Goal: Task Accomplishment & Management: Use online tool/utility

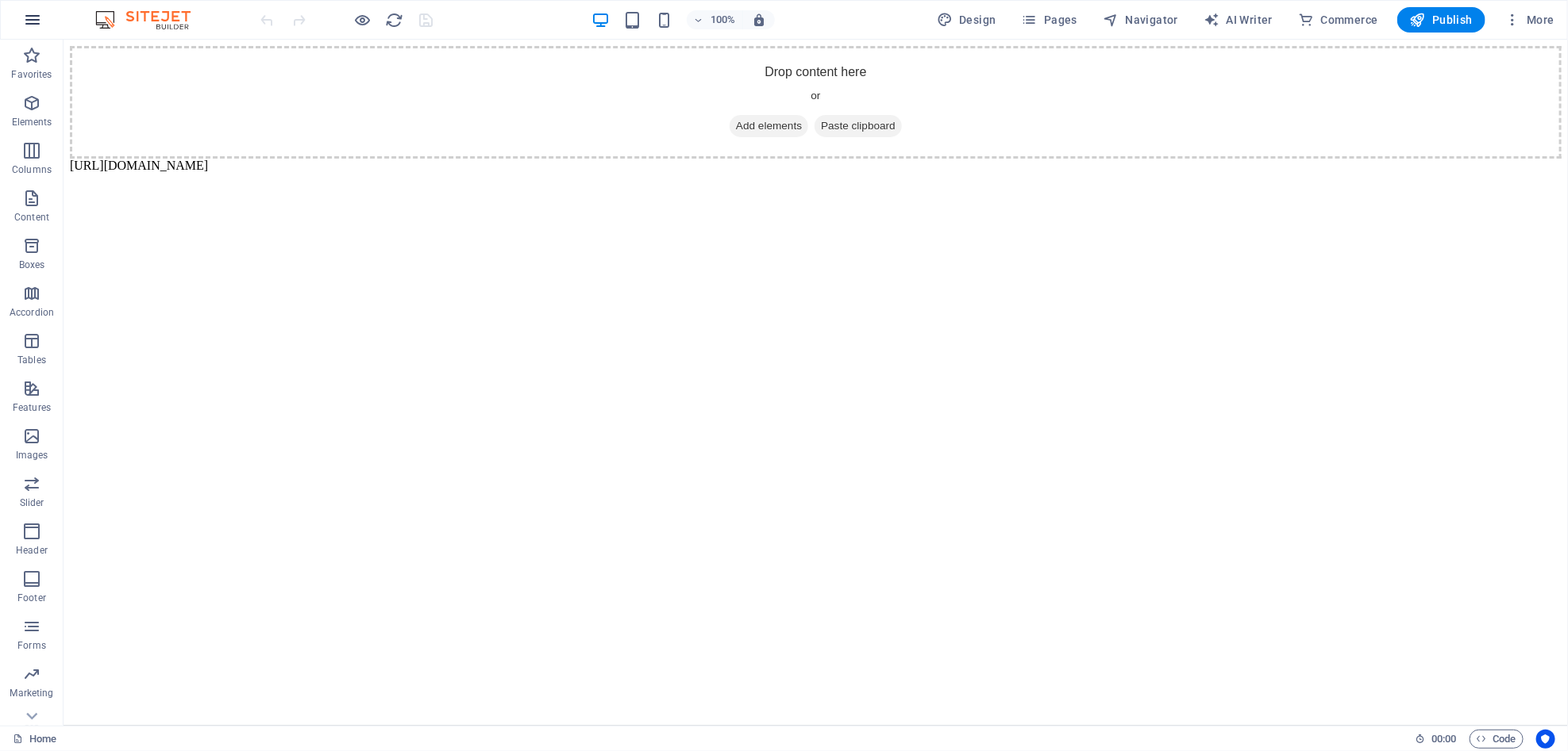
click at [46, 22] on button "button" at bounding box center [32, 19] width 38 height 38
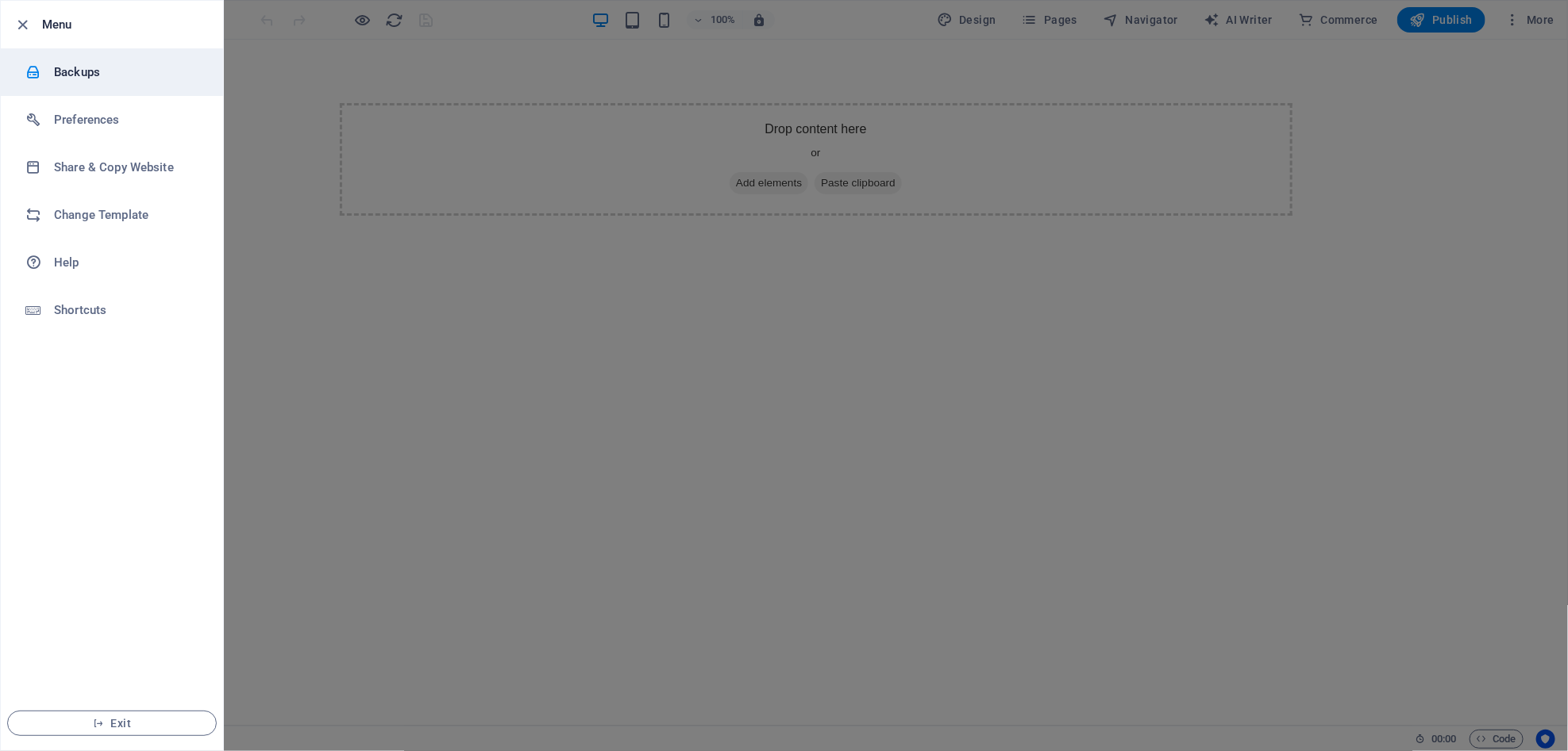
drag, startPoint x: 151, startPoint y: 80, endPoint x: 165, endPoint y: 77, distance: 14.3
click at [152, 80] on h6 "Backups" at bounding box center [127, 72] width 147 height 19
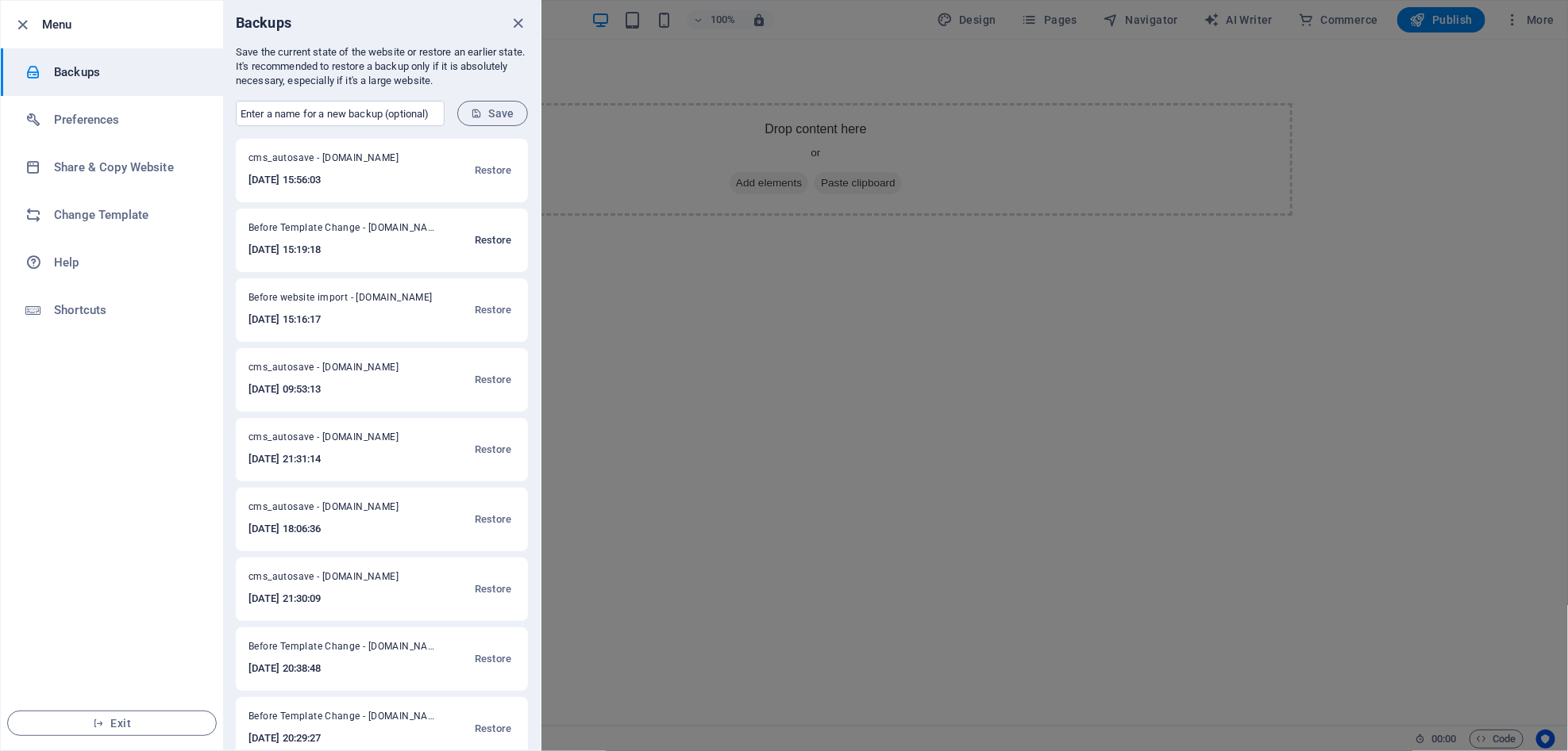
click at [486, 241] on span "Restore" at bounding box center [493, 240] width 37 height 19
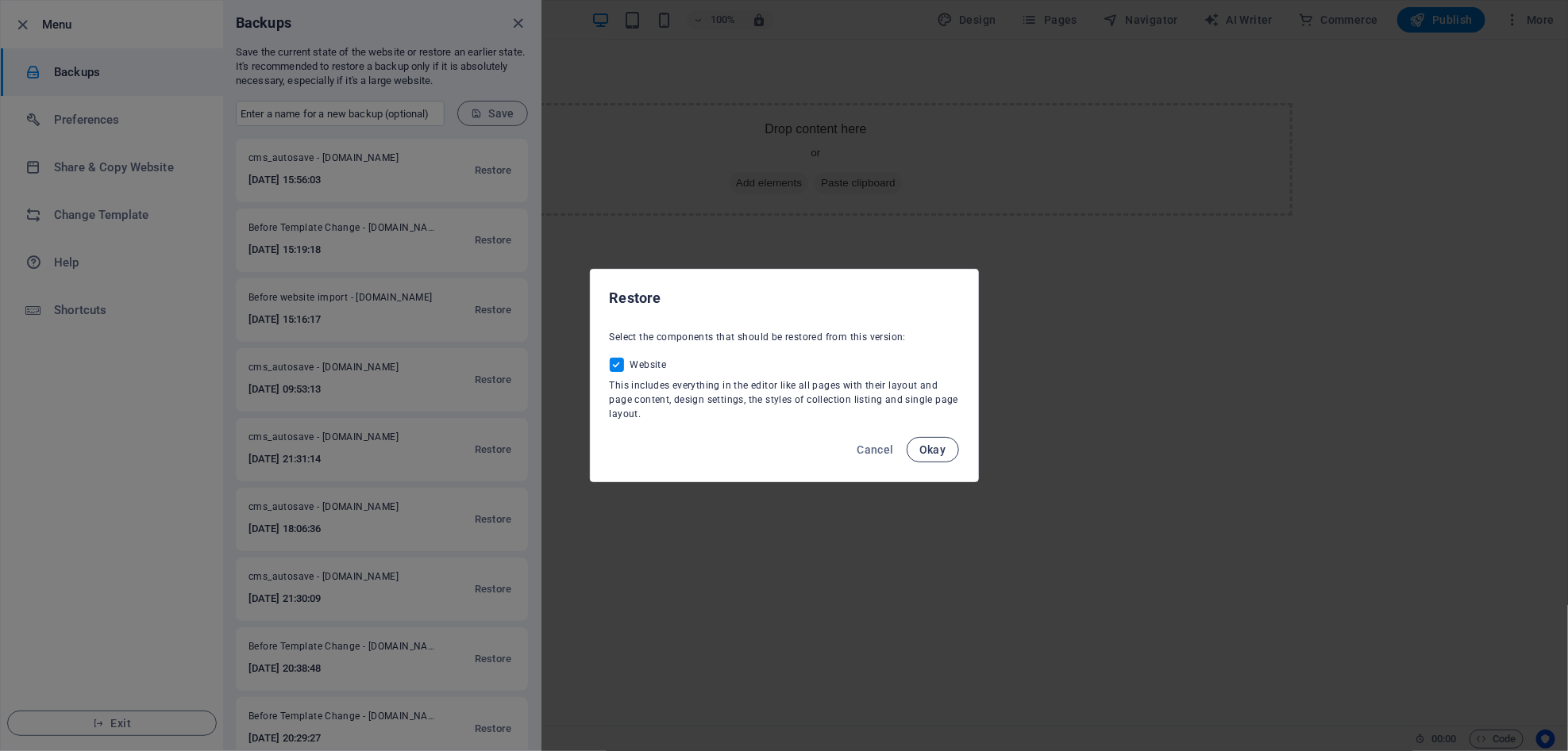
click at [932, 438] on button "Okay" at bounding box center [933, 449] width 53 height 25
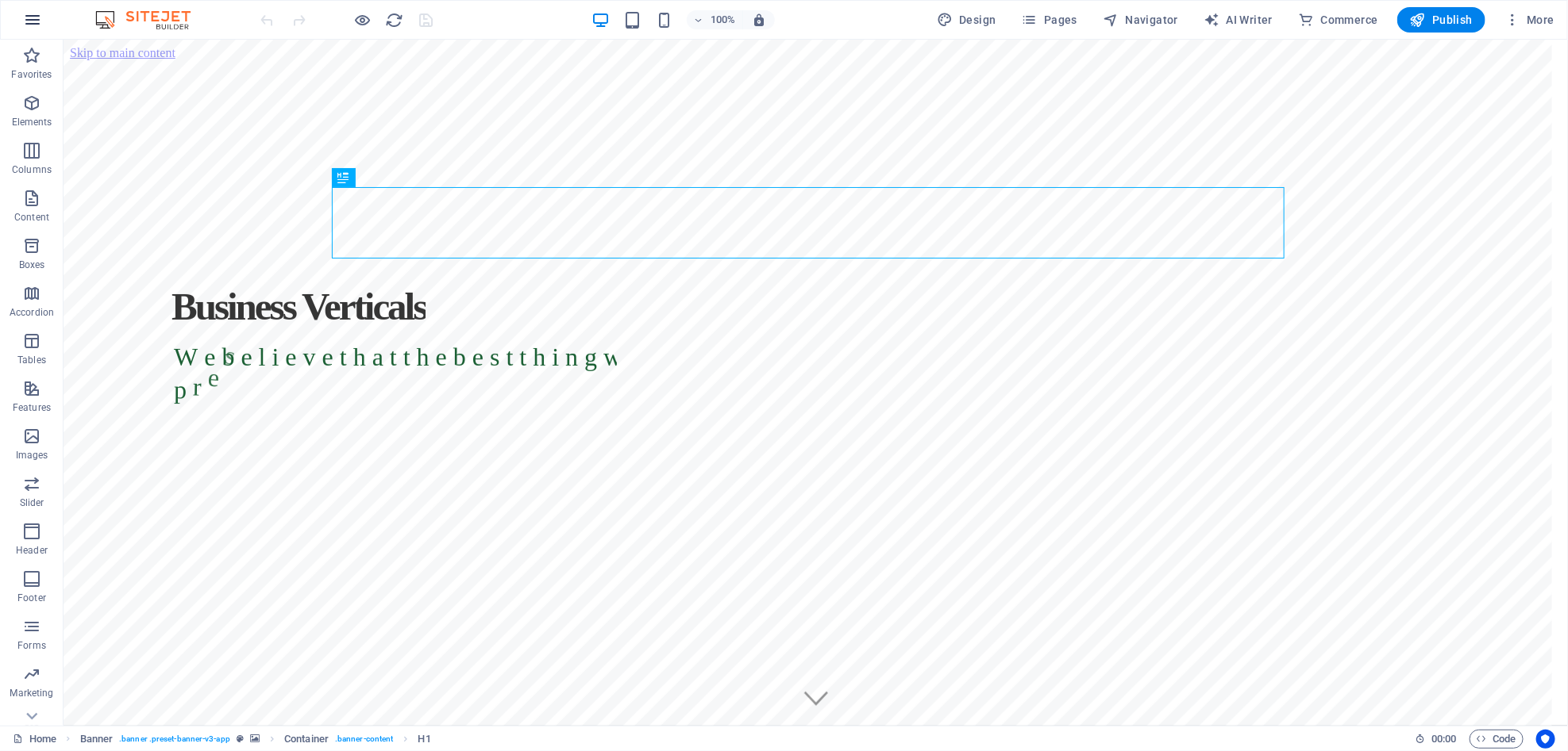
click at [29, 28] on icon "button" at bounding box center [33, 20] width 19 height 19
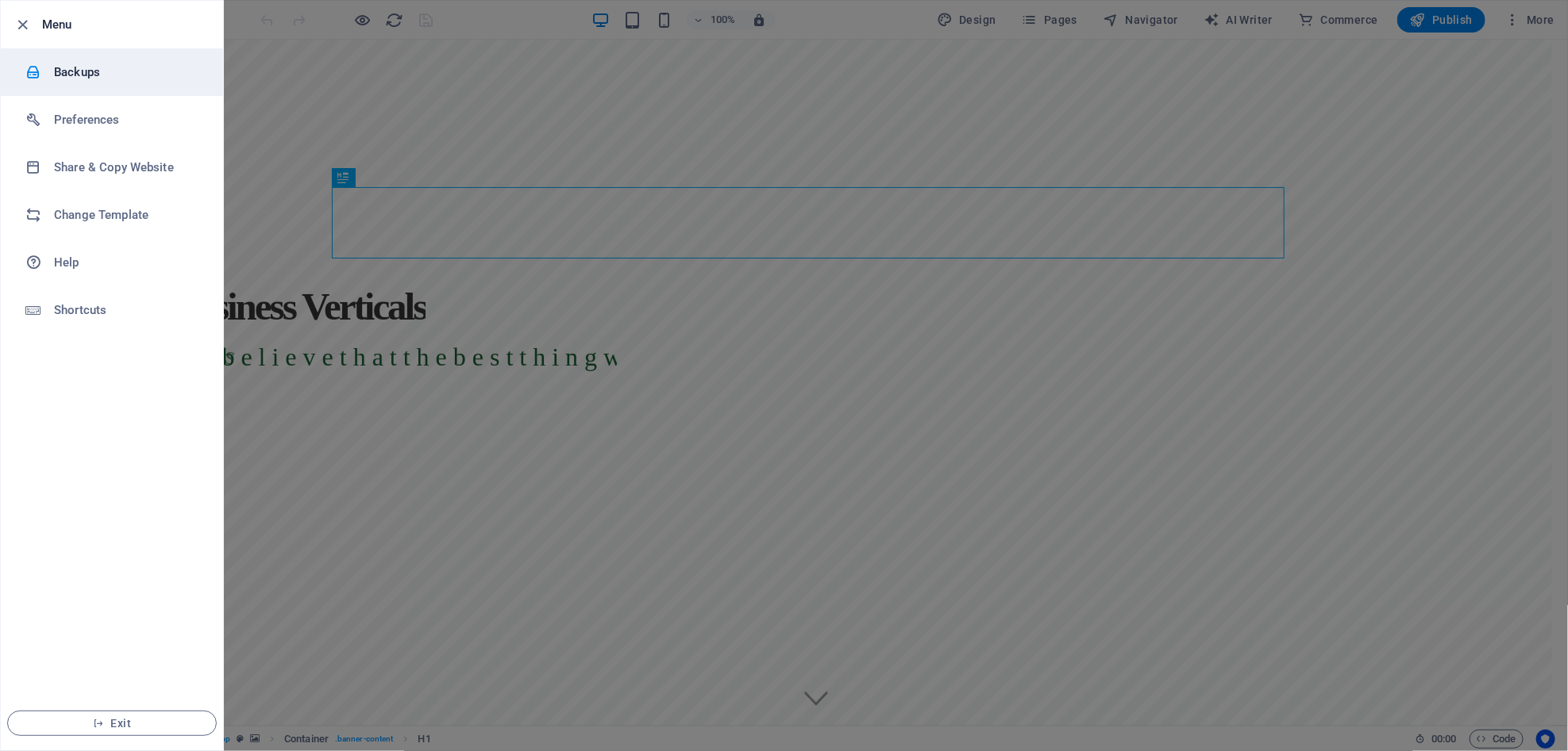
click at [117, 77] on h6 "Backups" at bounding box center [127, 72] width 147 height 19
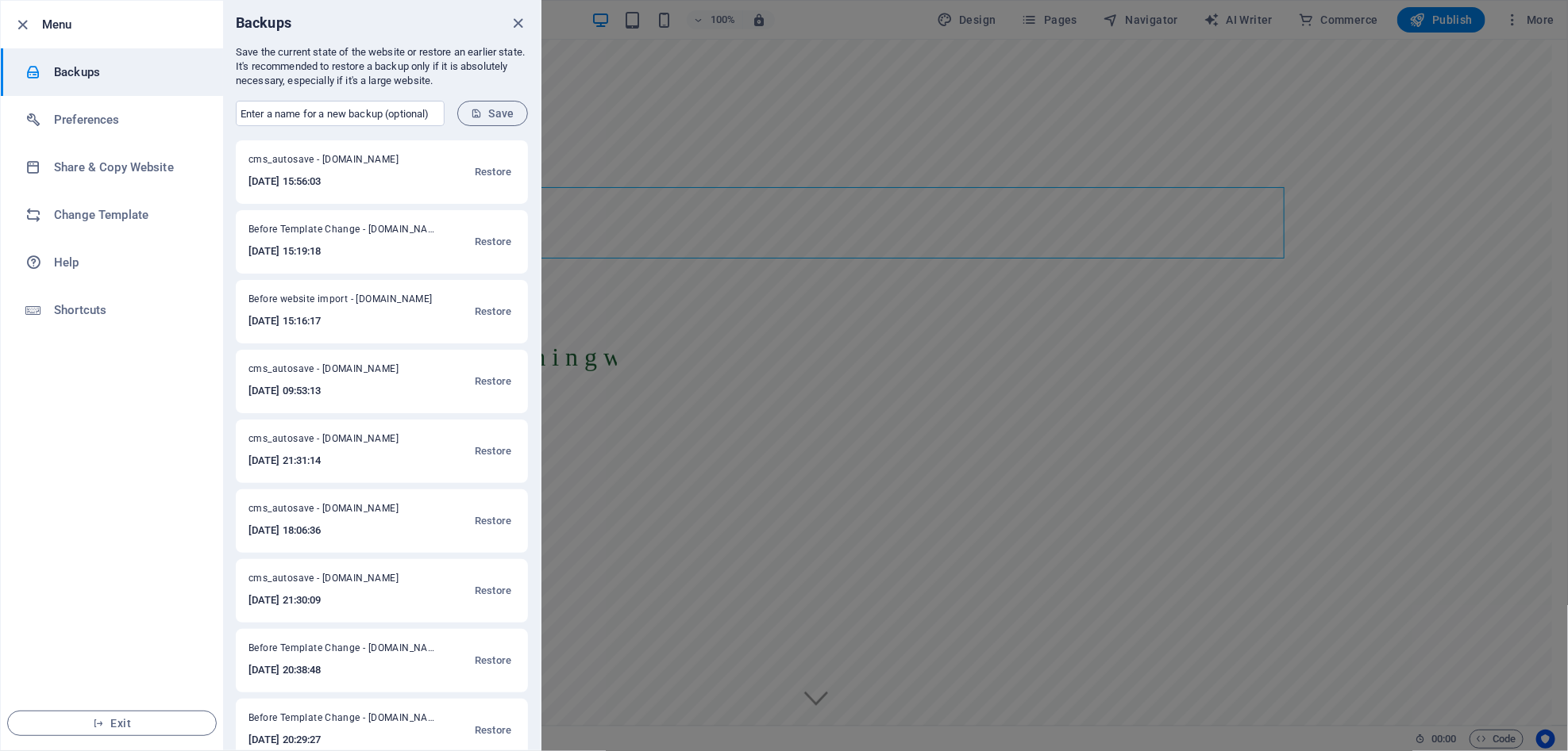
scroll to position [92, 0]
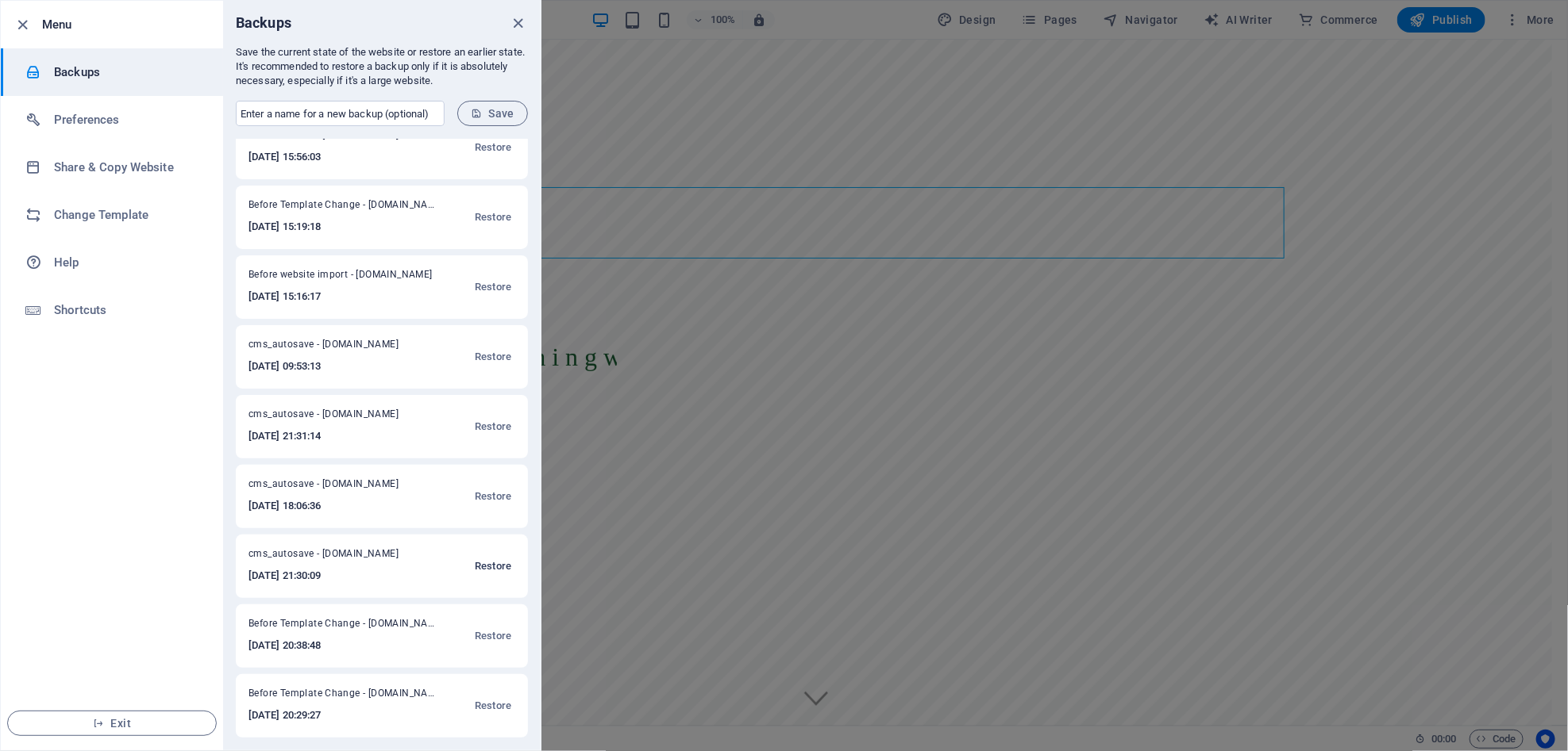
click at [488, 568] on span "Restore" at bounding box center [493, 567] width 37 height 19
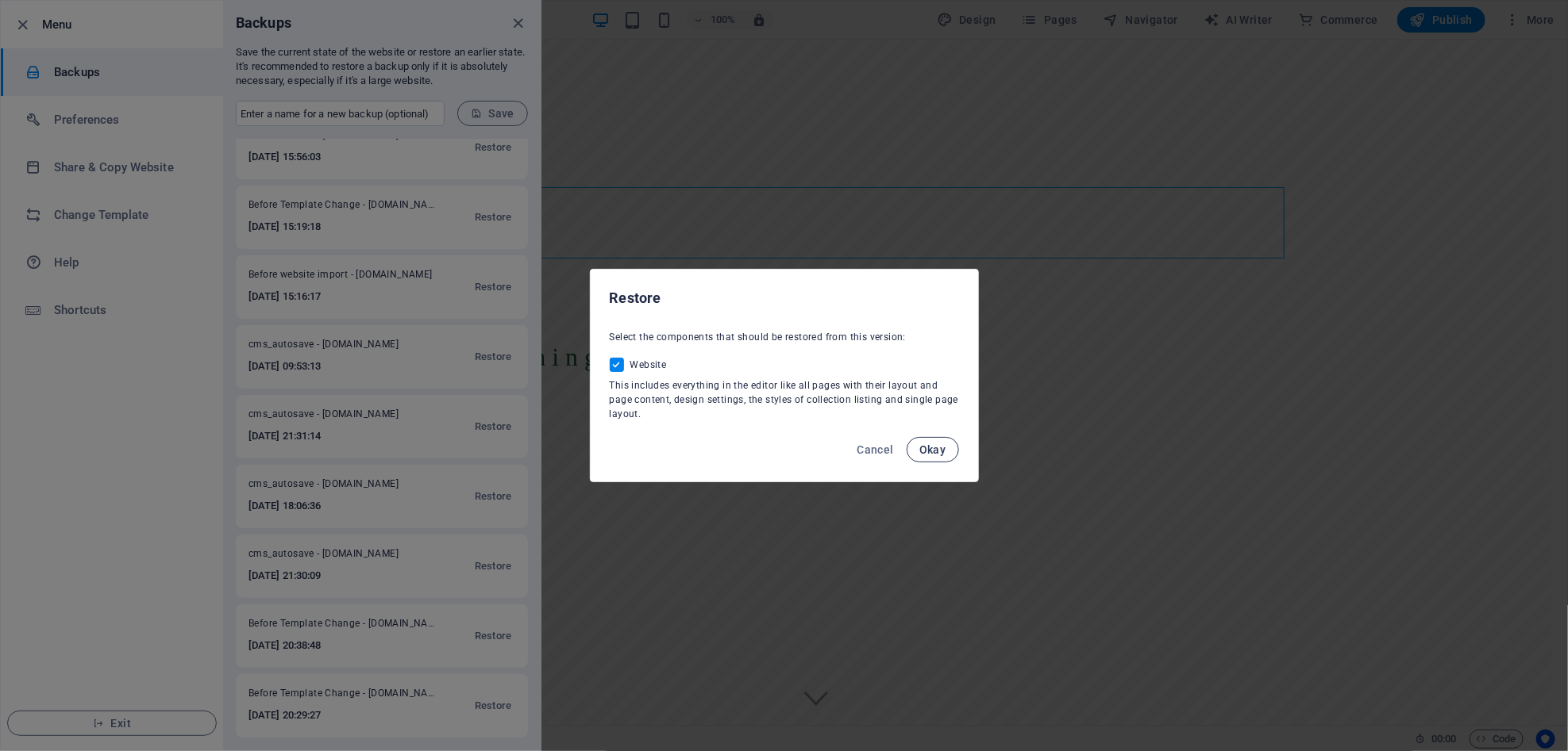
click at [928, 447] on span "Okay" at bounding box center [933, 449] width 27 height 13
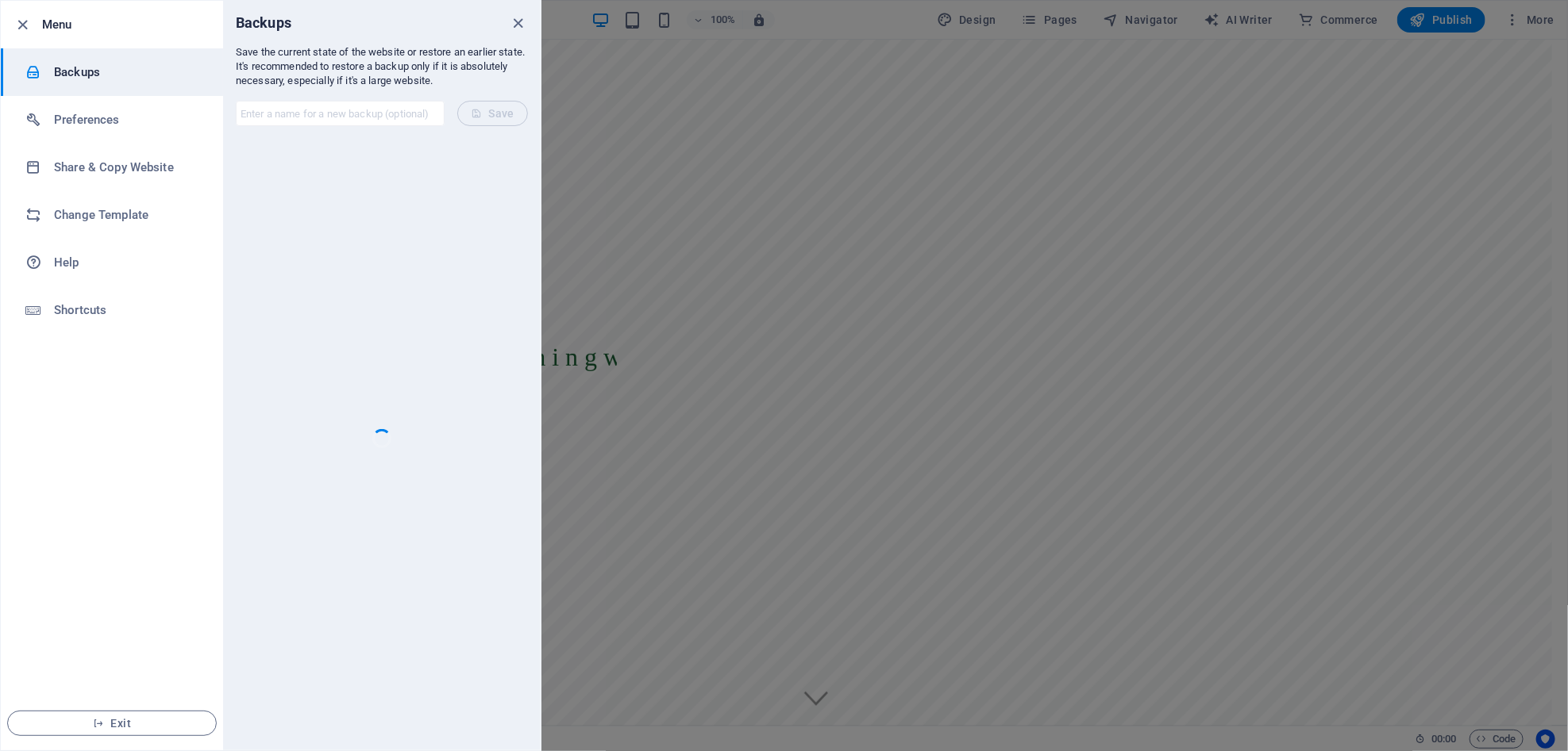
scroll to position [0, 0]
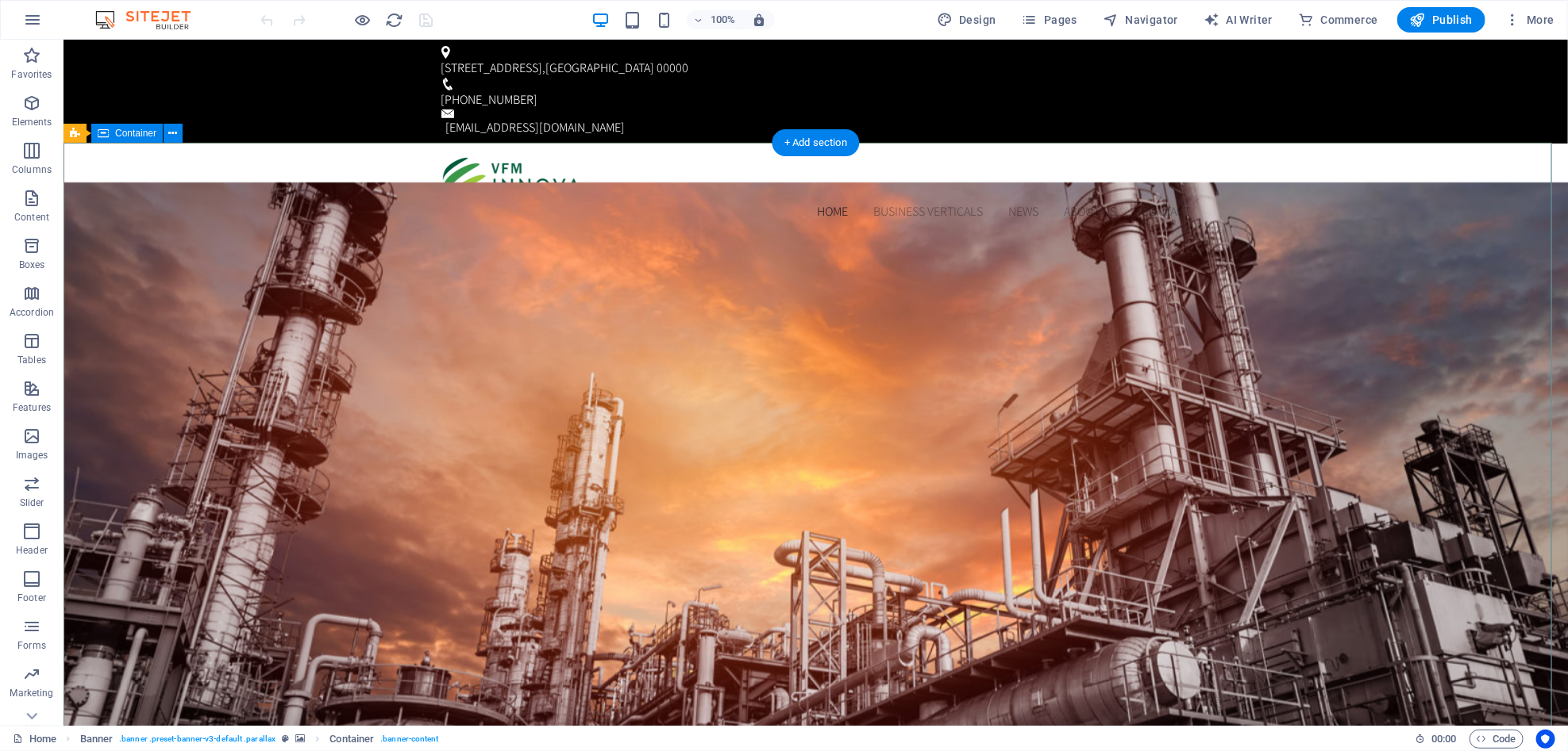
drag, startPoint x: 747, startPoint y: 543, endPoint x: 688, endPoint y: 506, distance: 69.6
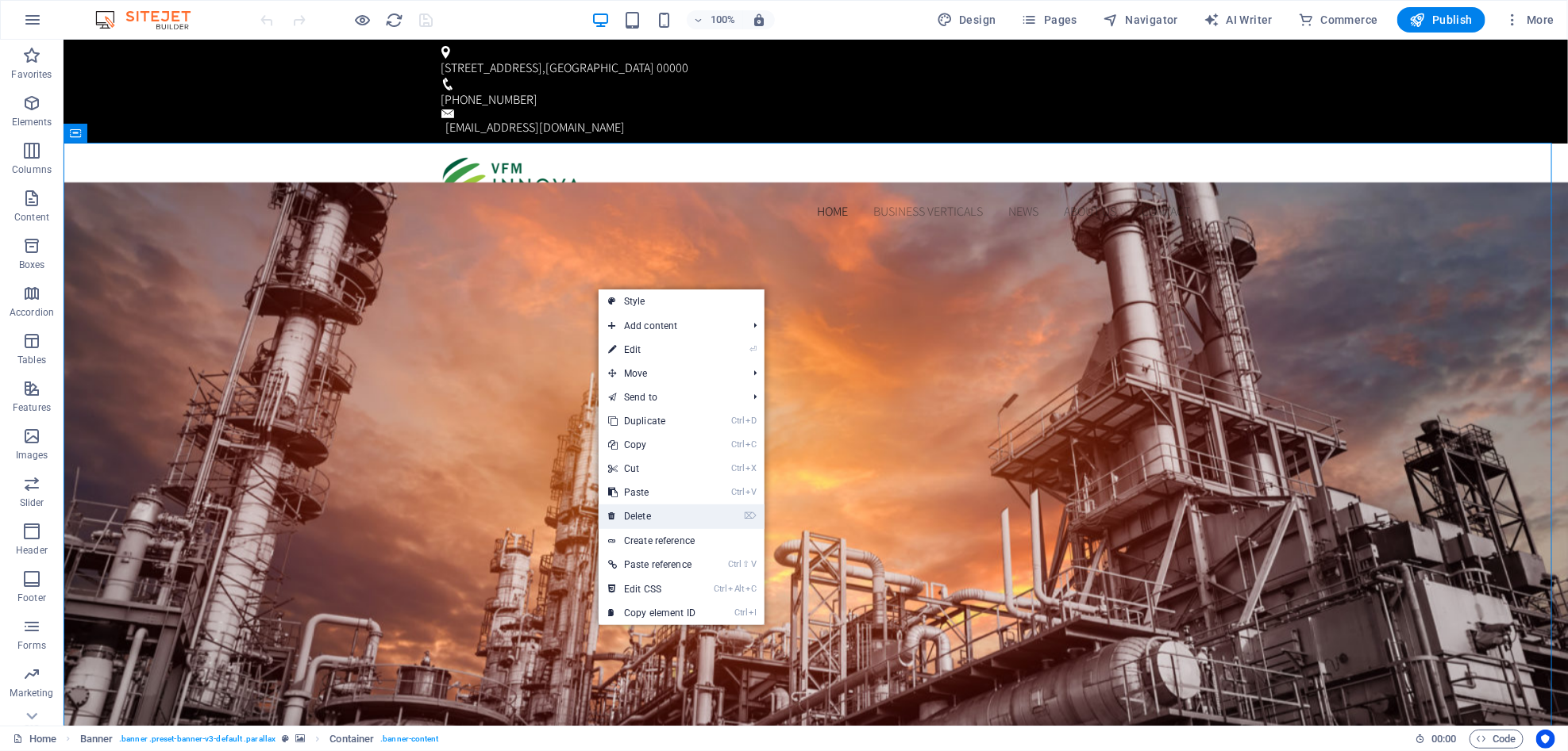
click at [696, 515] on link "⌦ Delete" at bounding box center [651, 517] width 106 height 23
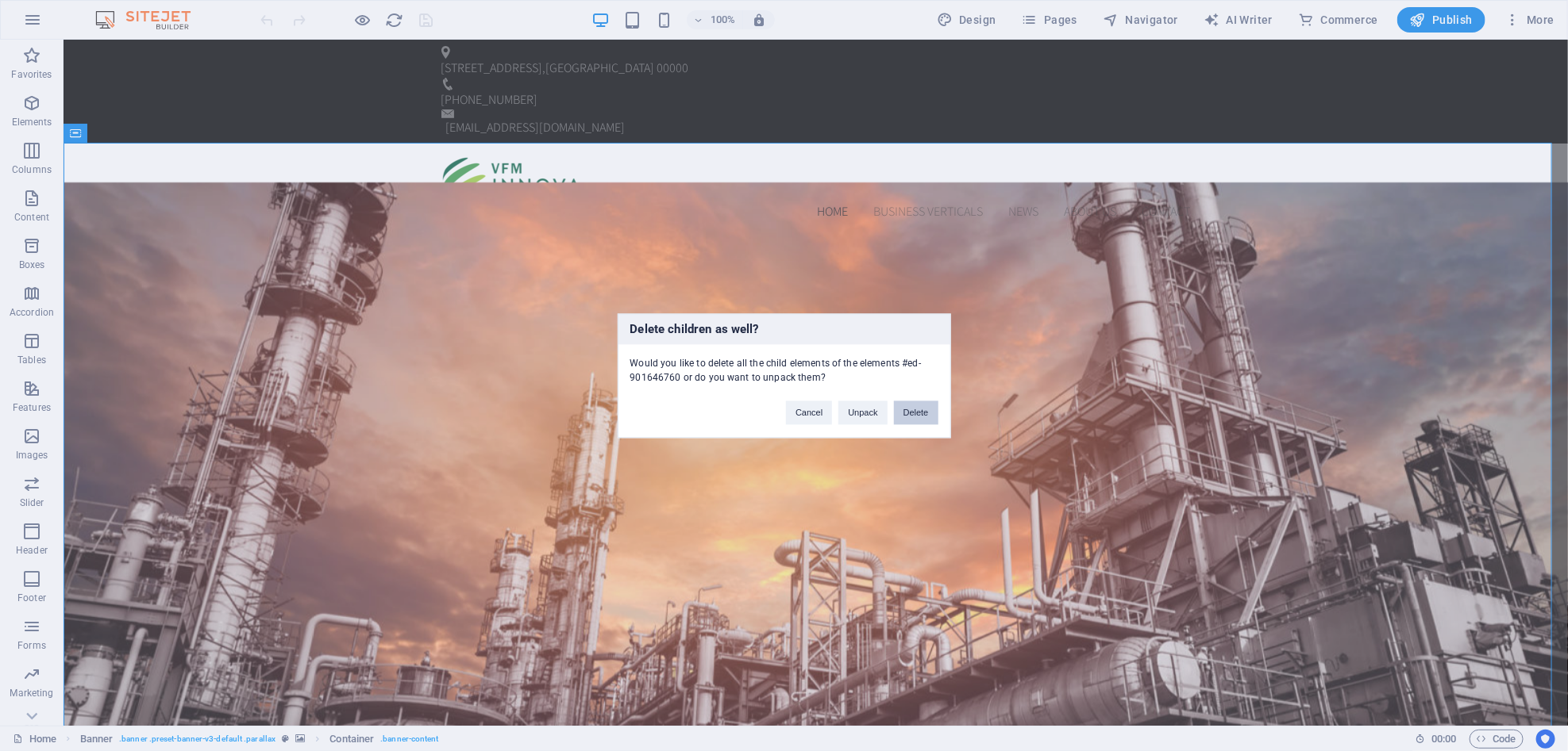
click at [922, 418] on button "Delete" at bounding box center [916, 412] width 45 height 23
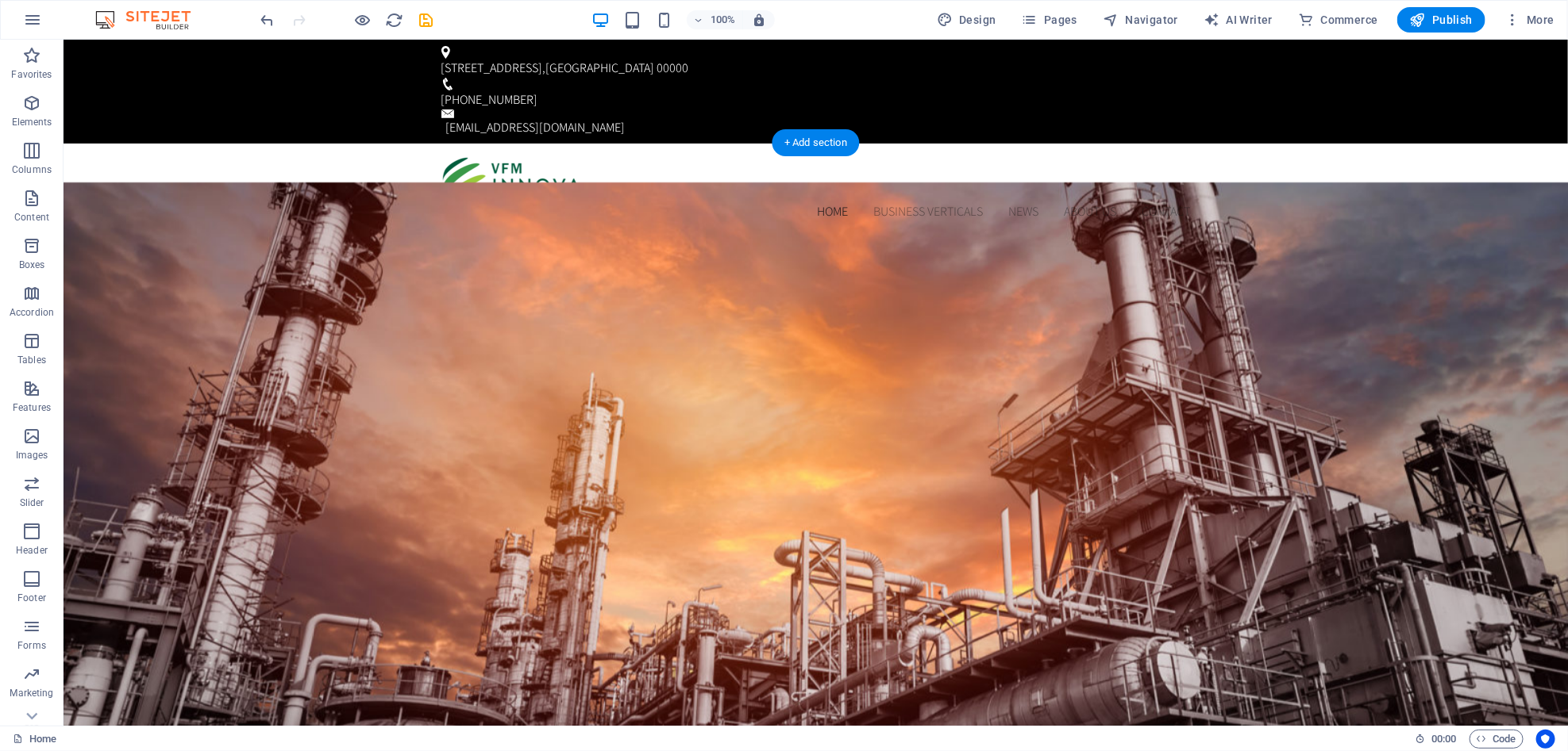
click at [691, 267] on figure at bounding box center [815, 503] width 1505 height 642
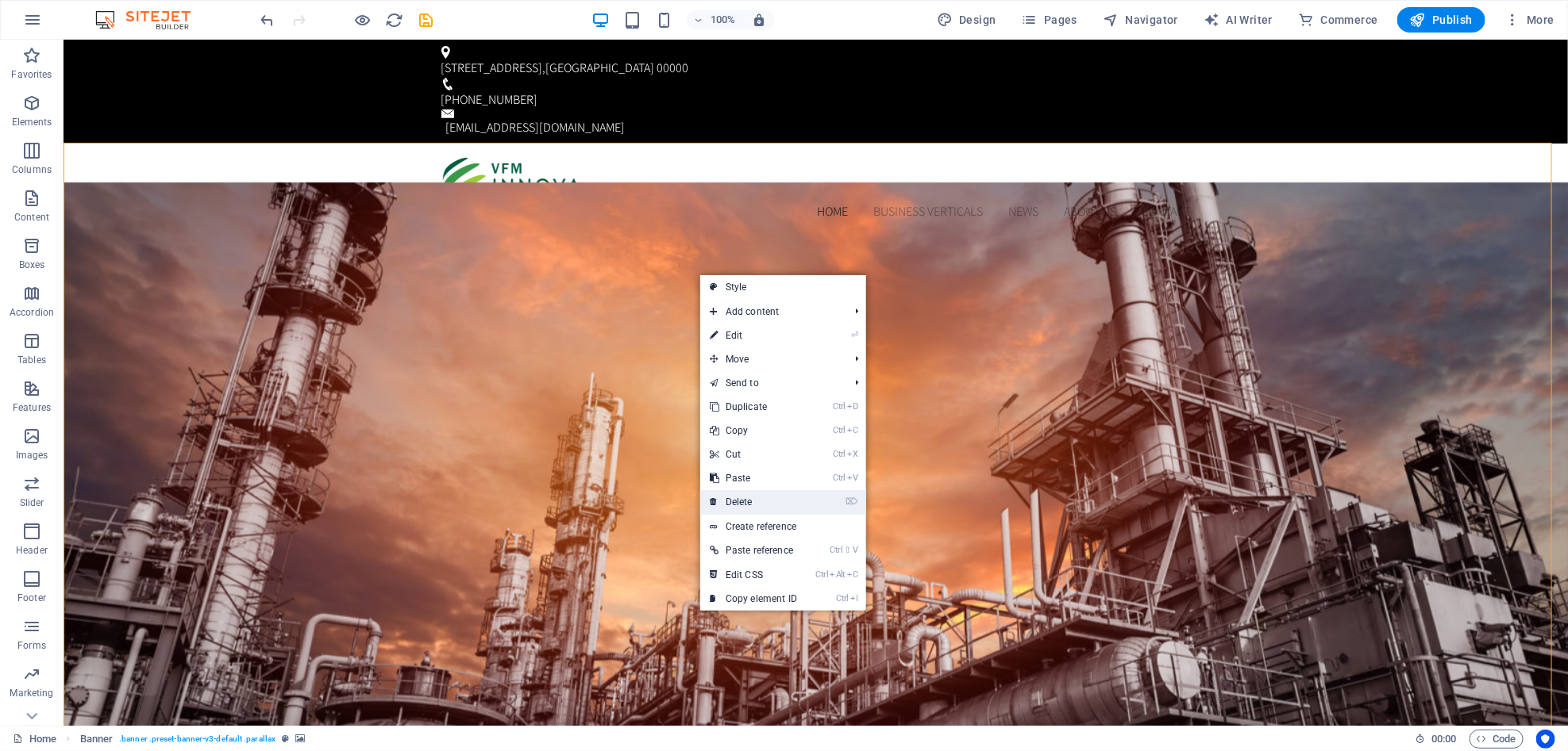
drag, startPoint x: 778, startPoint y: 493, endPoint x: 716, endPoint y: 451, distance: 74.9
click at [778, 493] on link "⌦ Delete" at bounding box center [752, 502] width 106 height 23
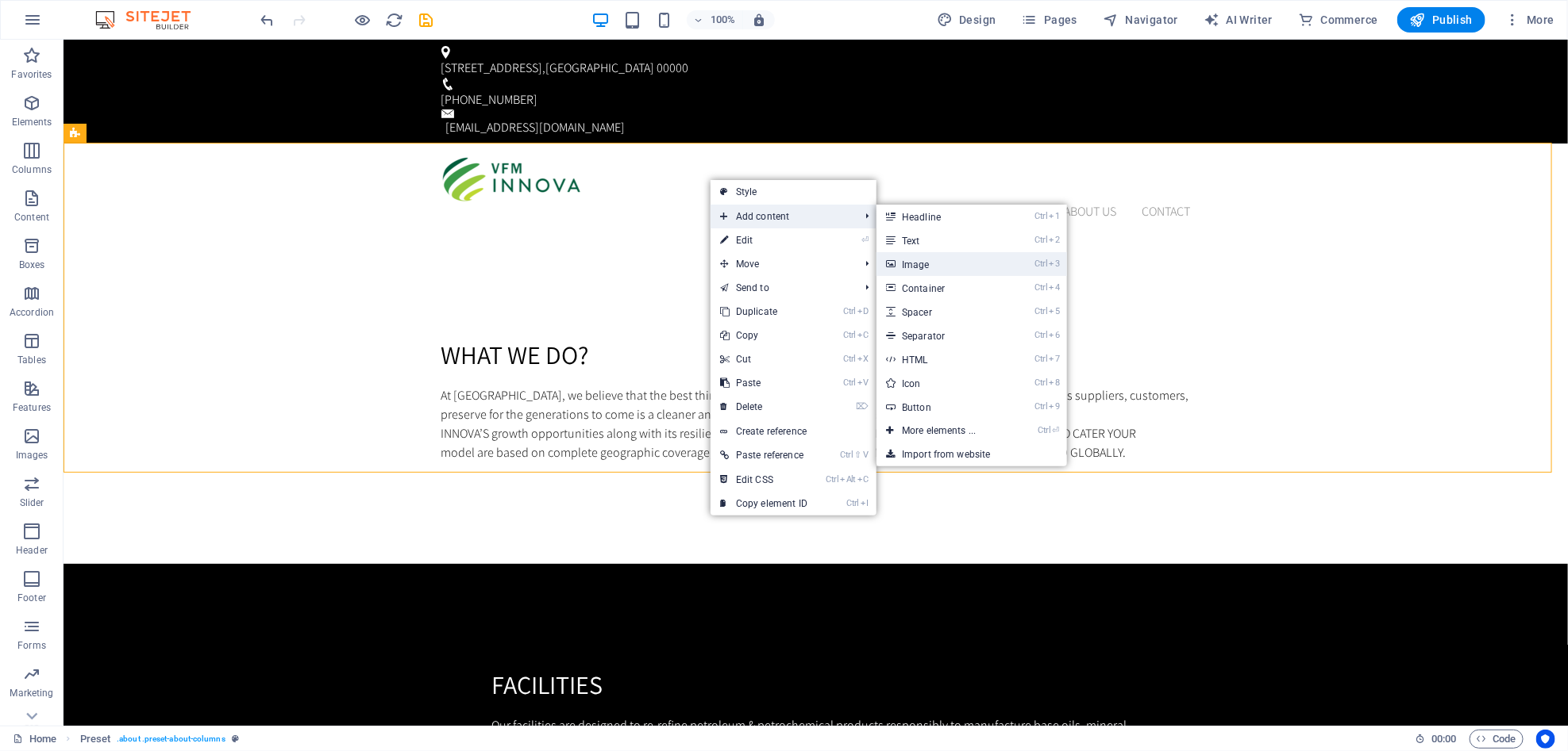
drag, startPoint x: 928, startPoint y: 270, endPoint x: 553, endPoint y: 234, distance: 376.7
click at [928, 270] on link "Ctrl 3 Image" at bounding box center [942, 264] width 131 height 23
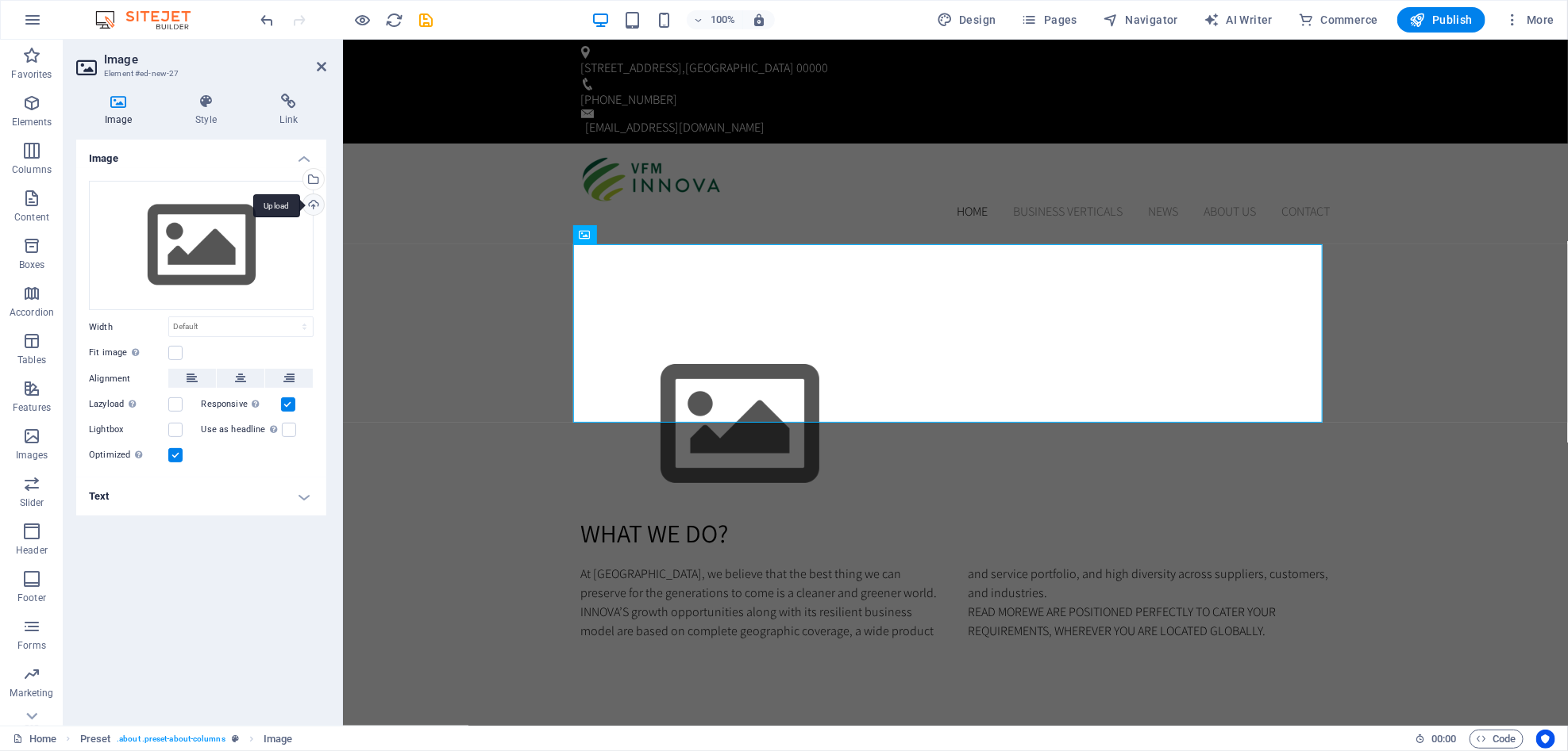
click at [315, 210] on div "Upload" at bounding box center [311, 206] width 23 height 23
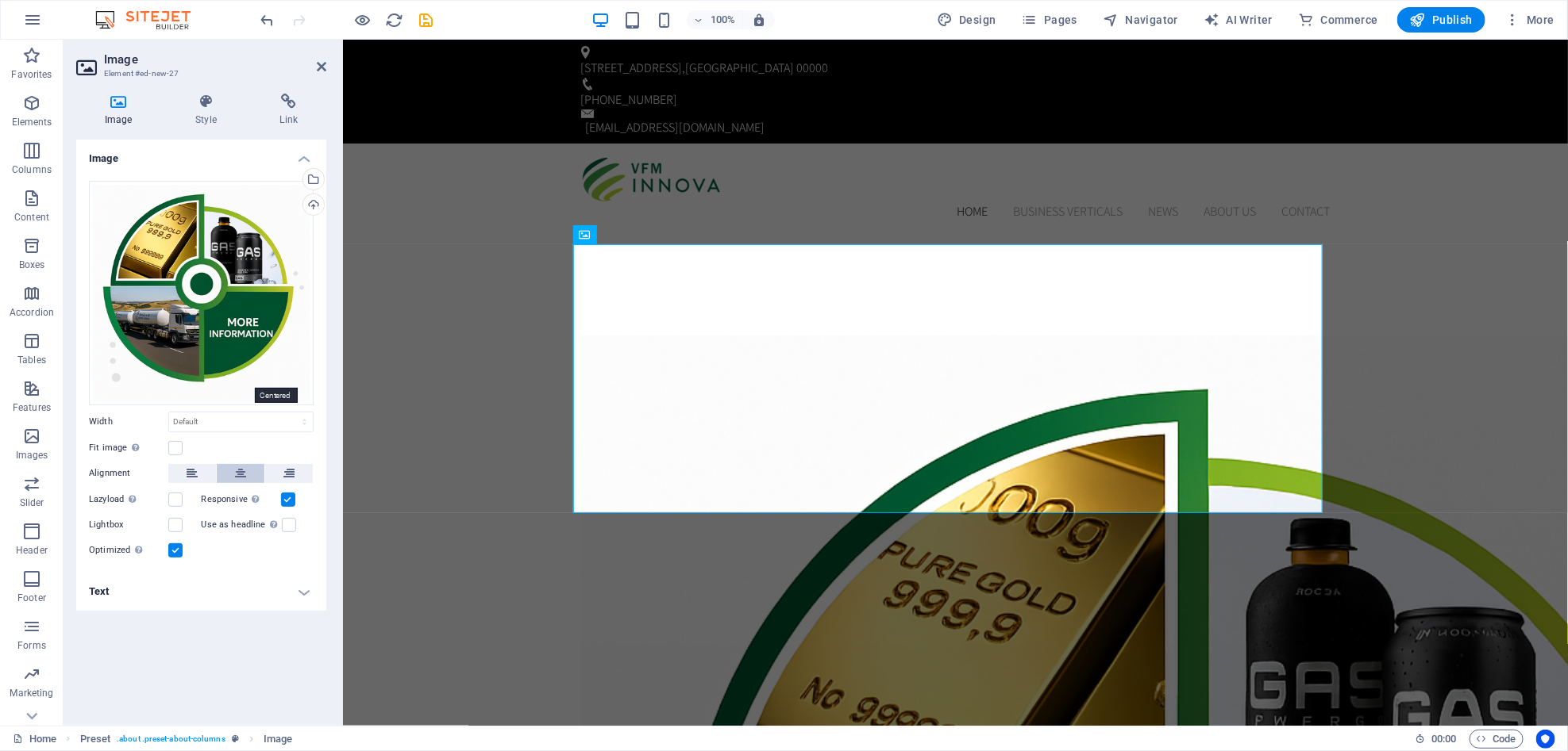
click at [240, 464] on icon at bounding box center [239, 474] width 11 height 19
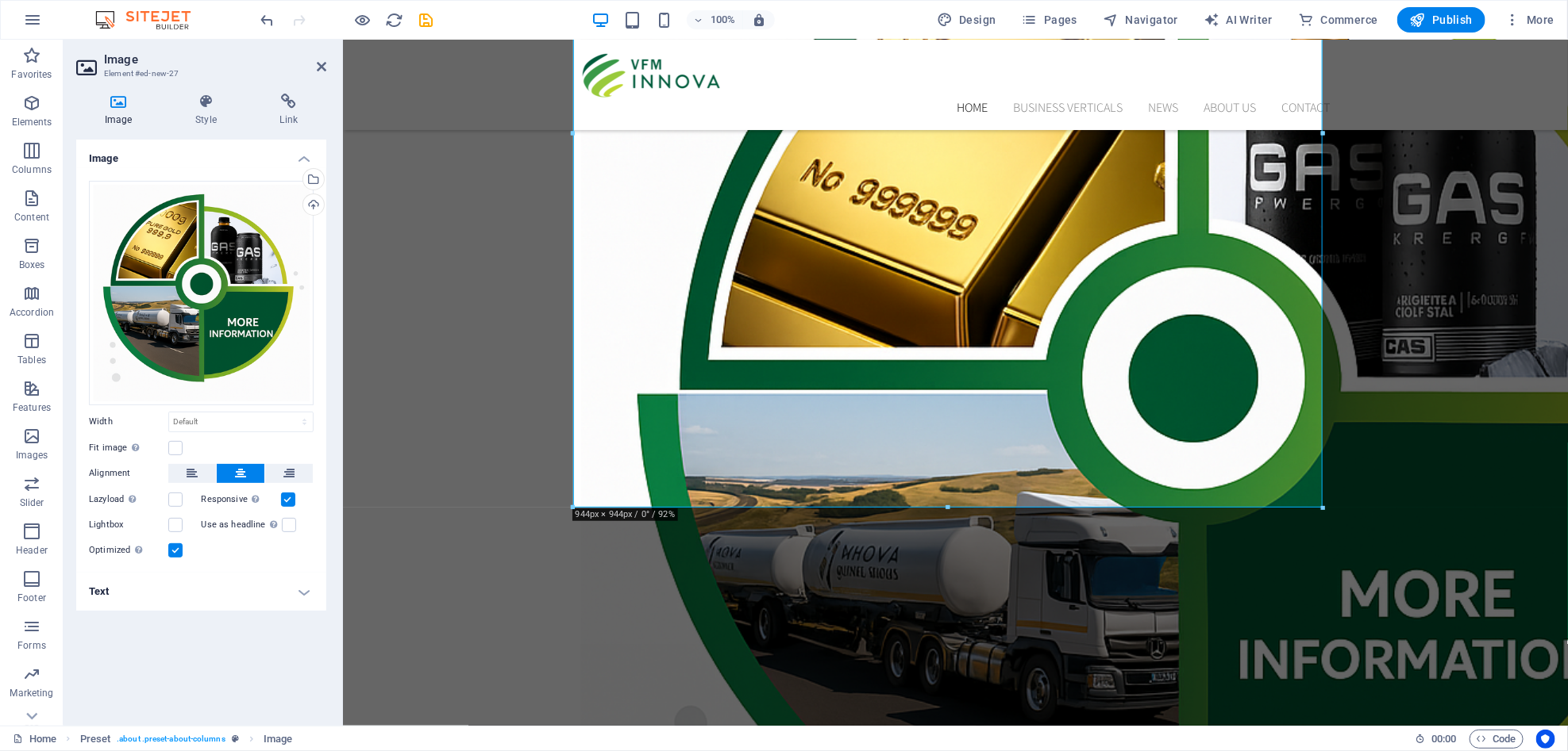
scroll to position [485, 0]
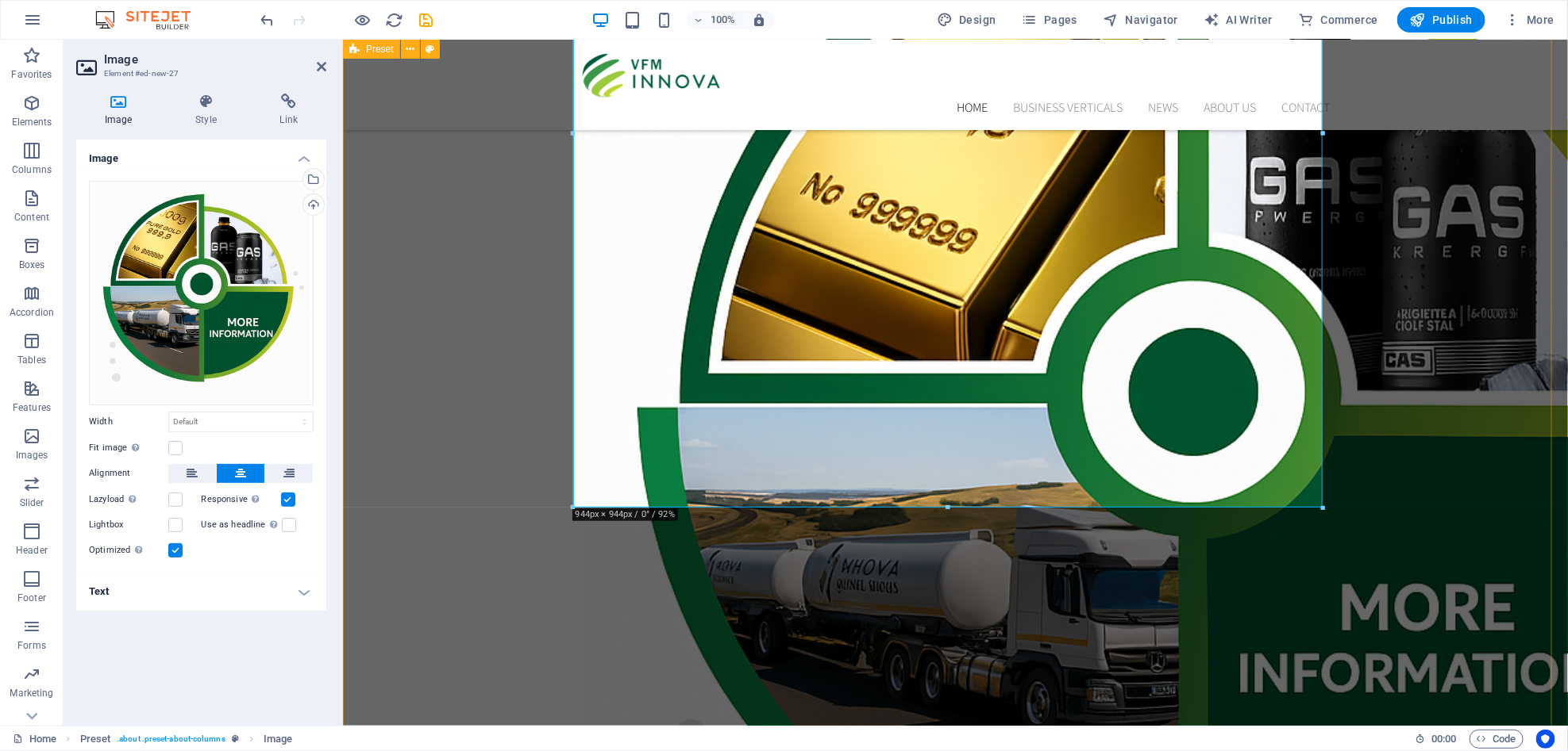
drag, startPoint x: 1505, startPoint y: 232, endPoint x: 1781, endPoint y: 226, distance: 276.1
click at [1567, 234] on div "What We Do? At [GEOGRAPHIC_DATA], we believe that the best thing we can preserv…" at bounding box center [955, 470] width 1225 height 1626
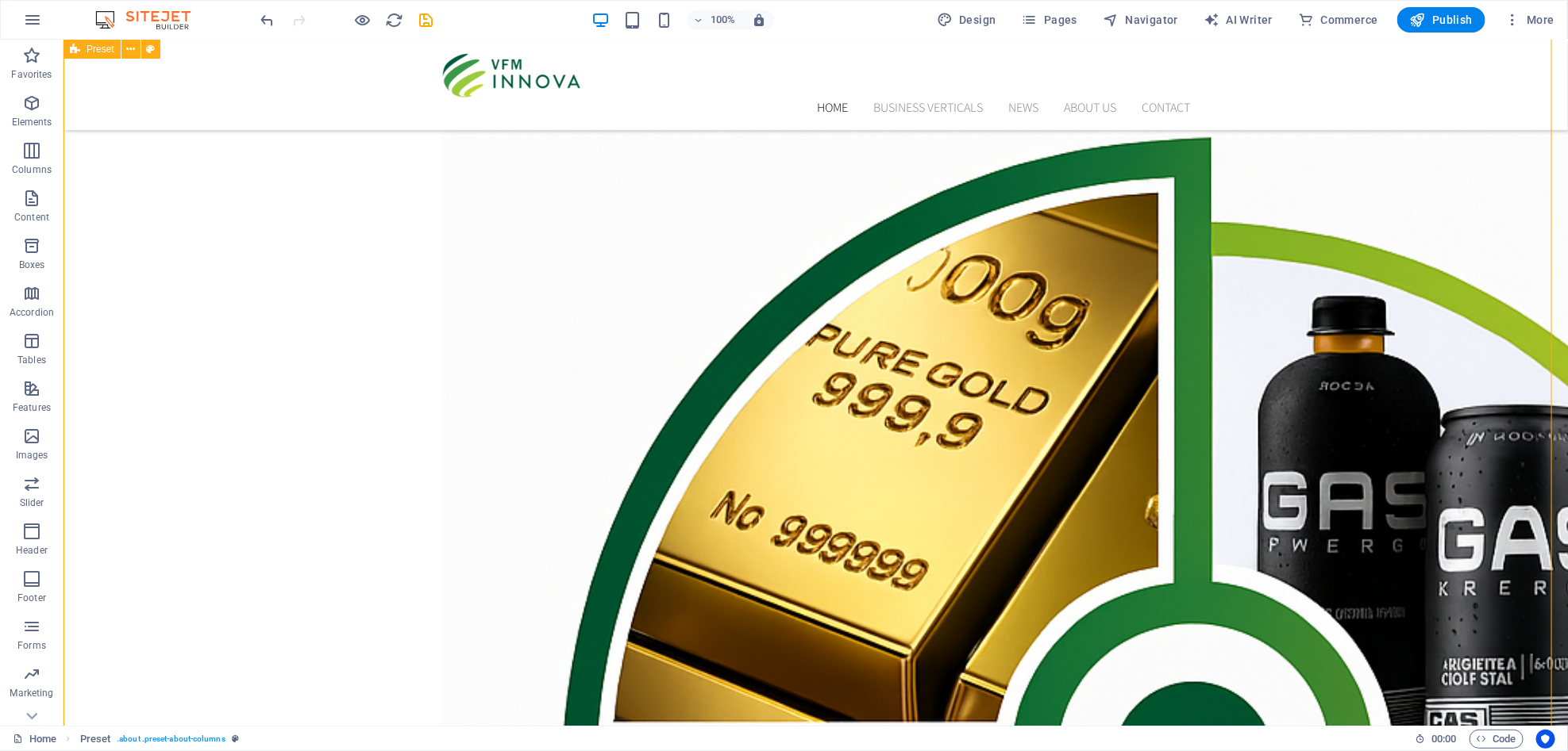
scroll to position [211, 0]
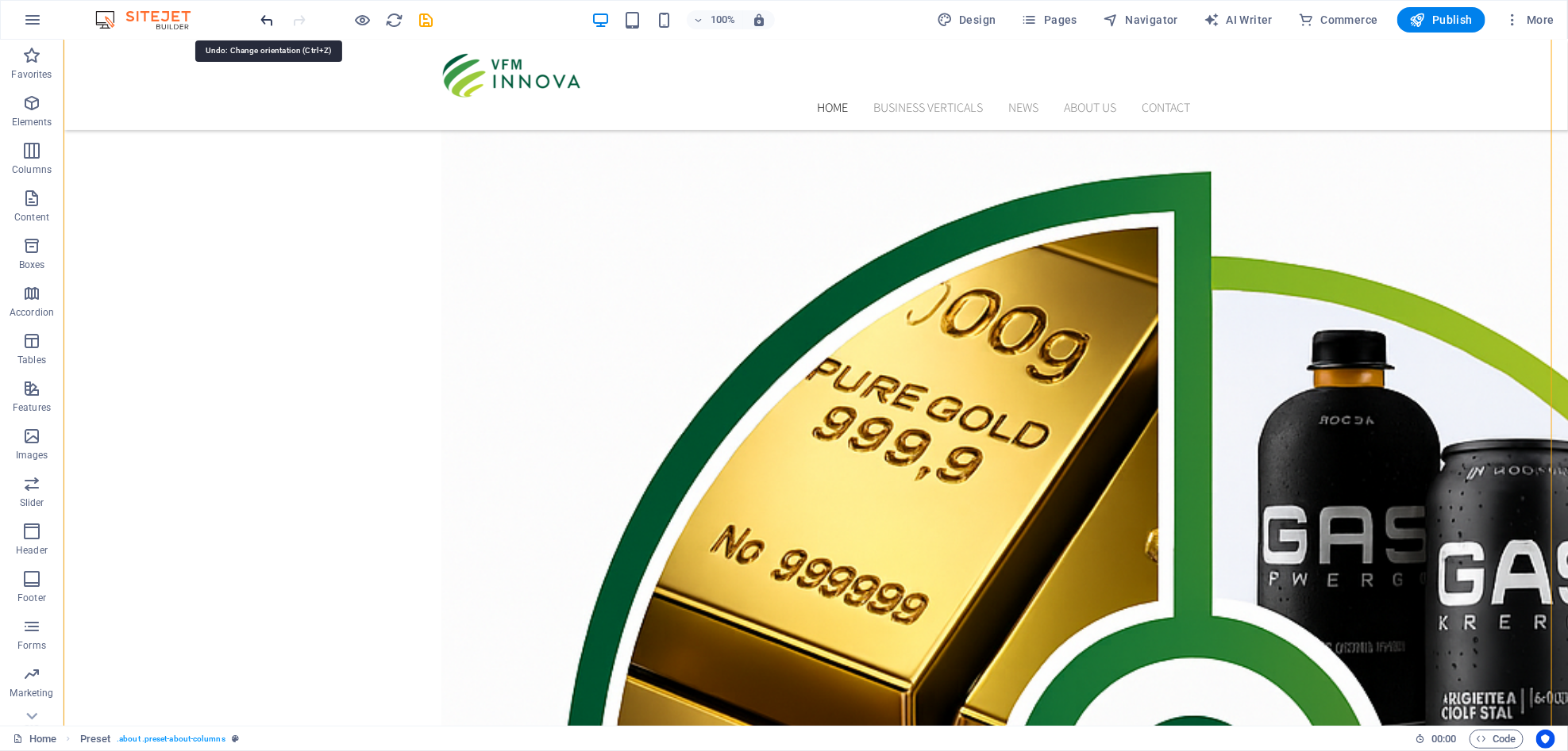
click at [274, 20] on icon "undo" at bounding box center [268, 19] width 18 height 18
click at [248, 24] on div "100% Design Pages Navigator AI Writer Commerce Publish More" at bounding box center [784, 19] width 1566 height 38
drag, startPoint x: 264, startPoint y: 17, endPoint x: 270, endPoint y: 23, distance: 8.5
click at [265, 18] on icon "undo" at bounding box center [268, 19] width 18 height 18
click at [256, 25] on div "100% Design Pages Navigator AI Writer Commerce Publish More" at bounding box center [784, 19] width 1566 height 38
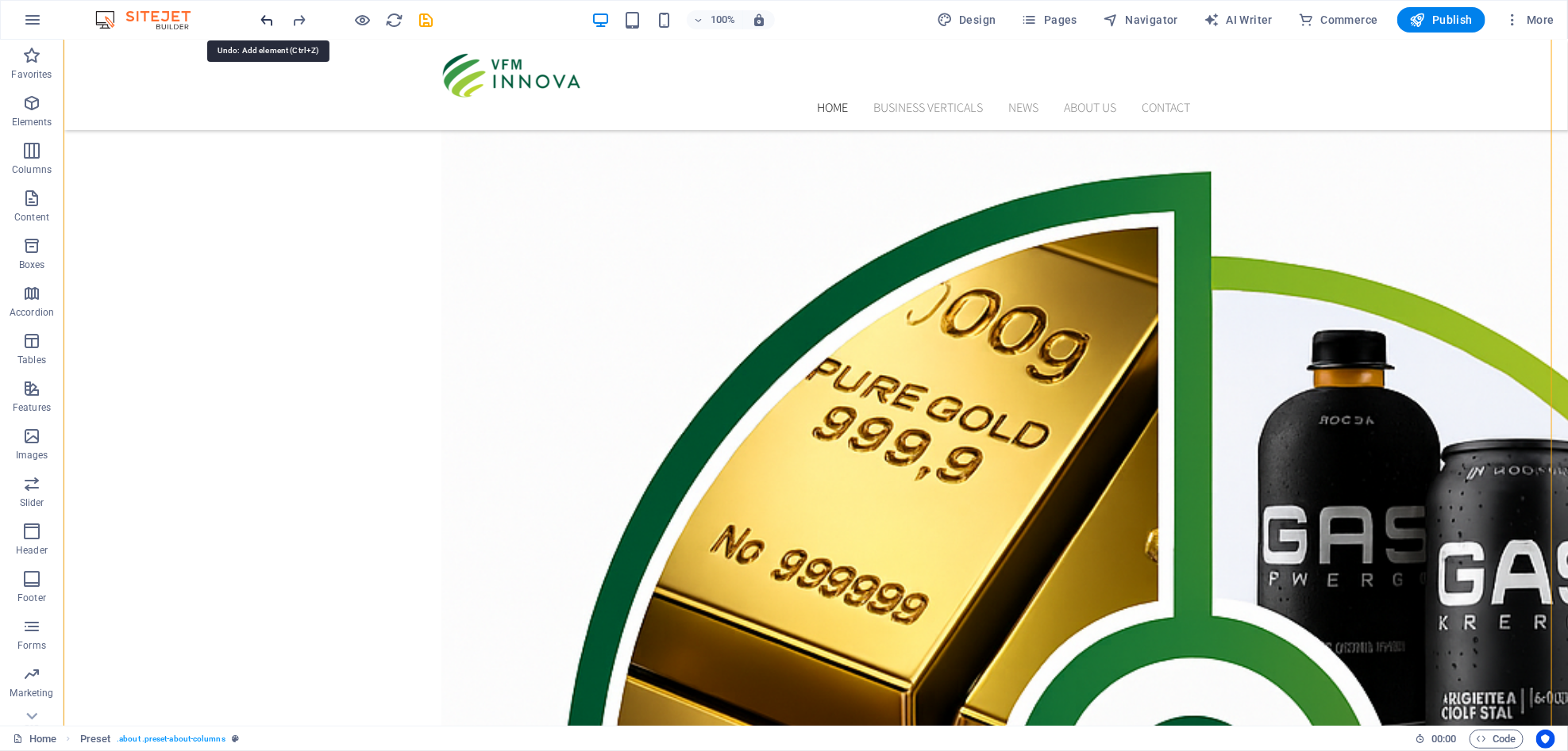
click at [270, 18] on icon "undo" at bounding box center [268, 19] width 18 height 18
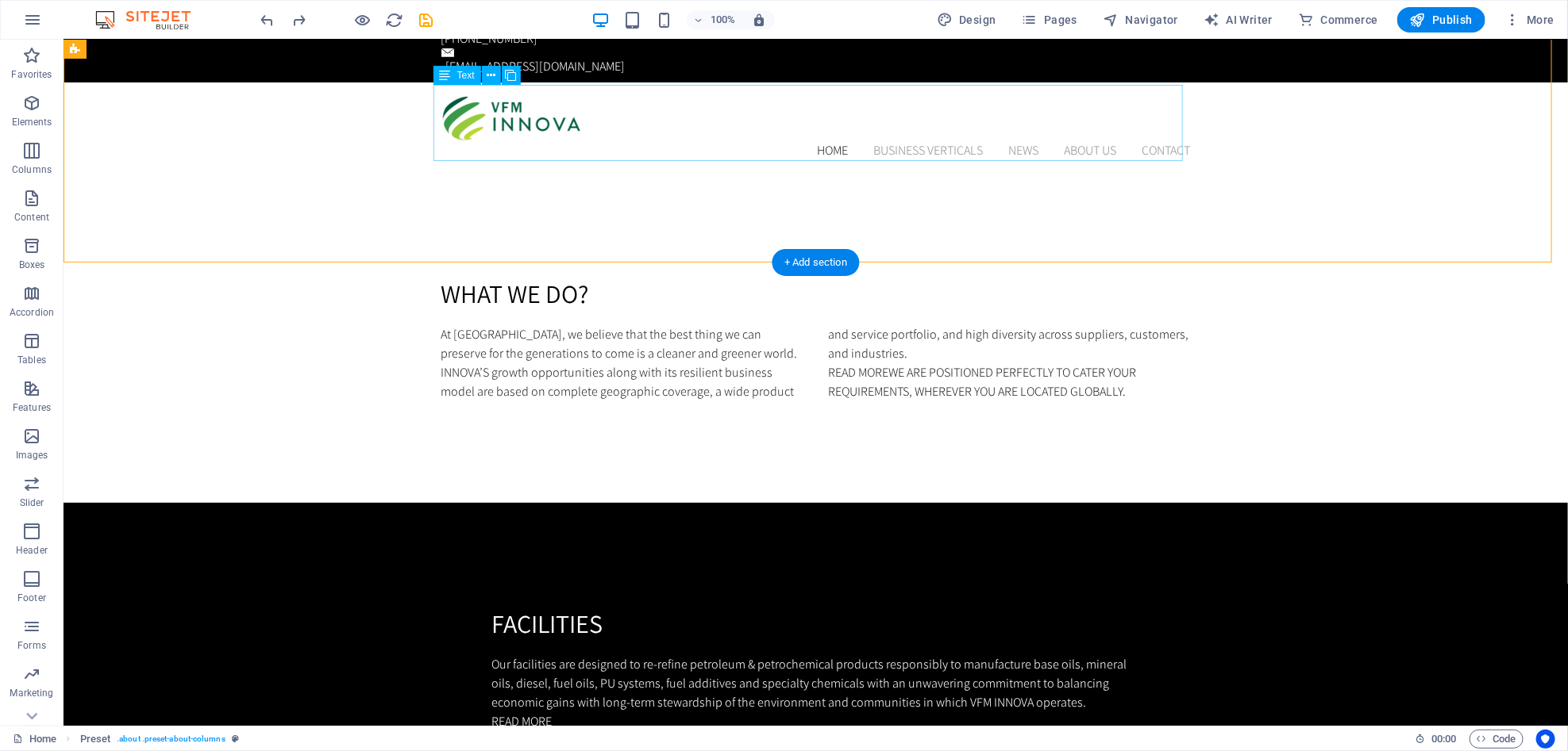
scroll to position [0, 0]
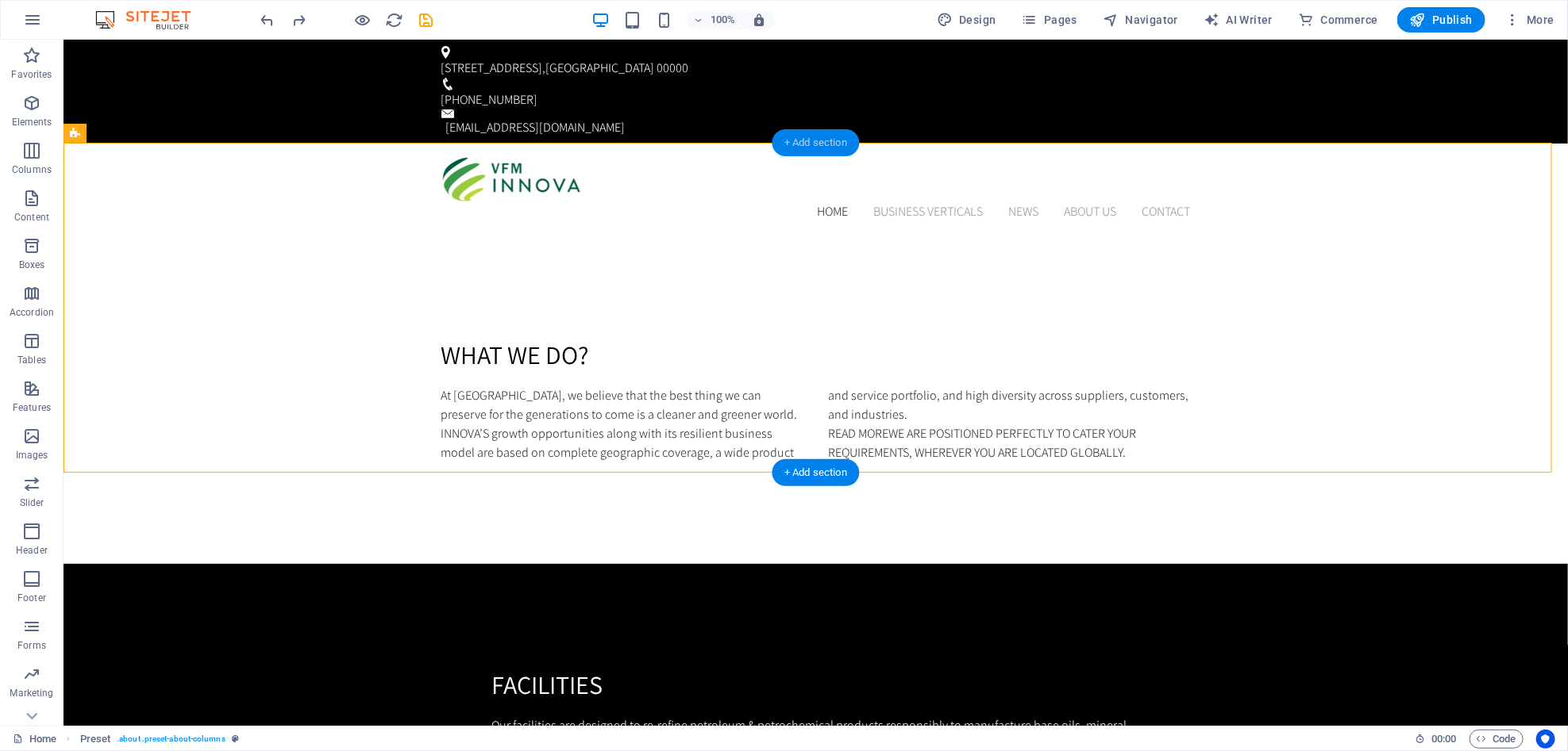
click at [835, 140] on div "+ Add section" at bounding box center [816, 143] width 89 height 27
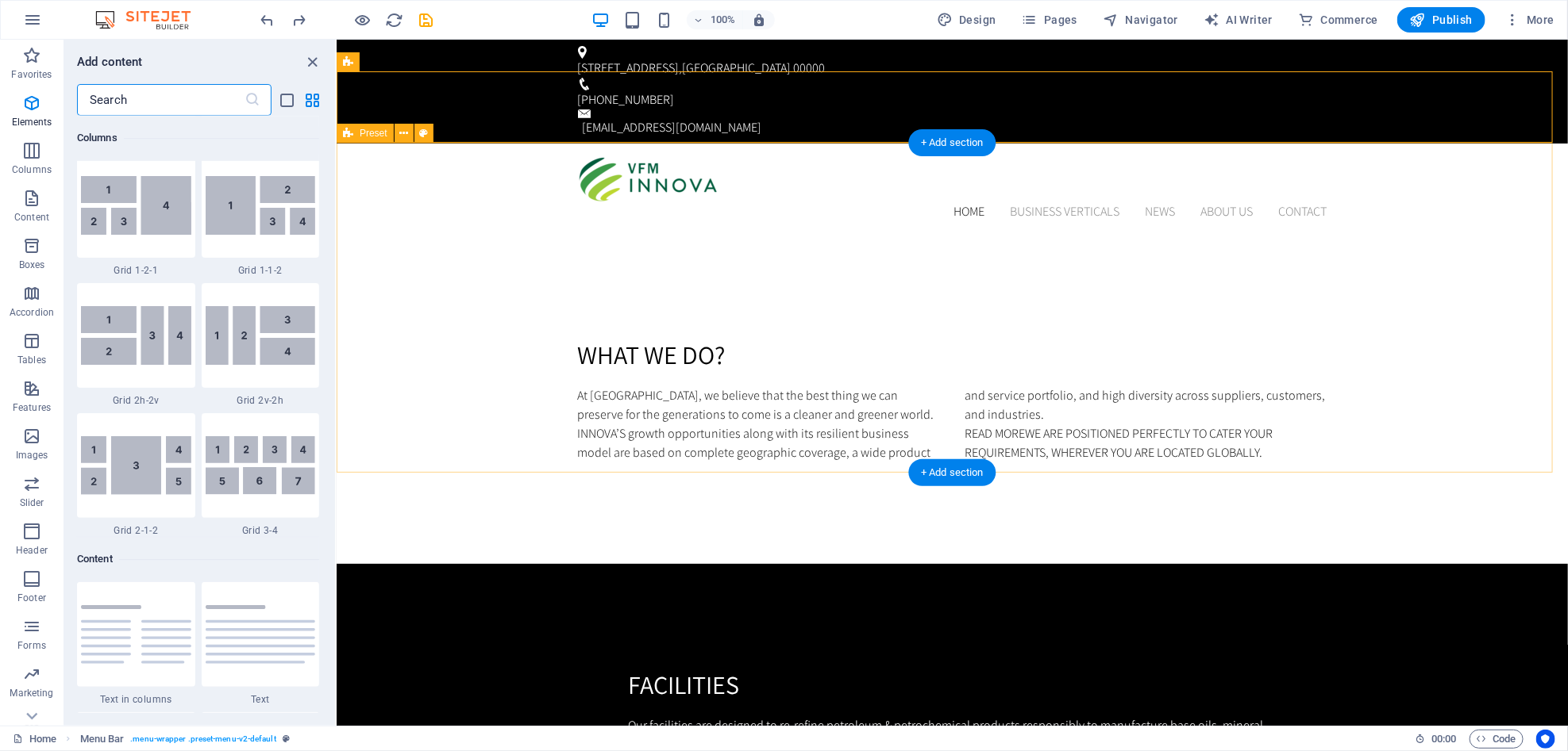
scroll to position [2906, 0]
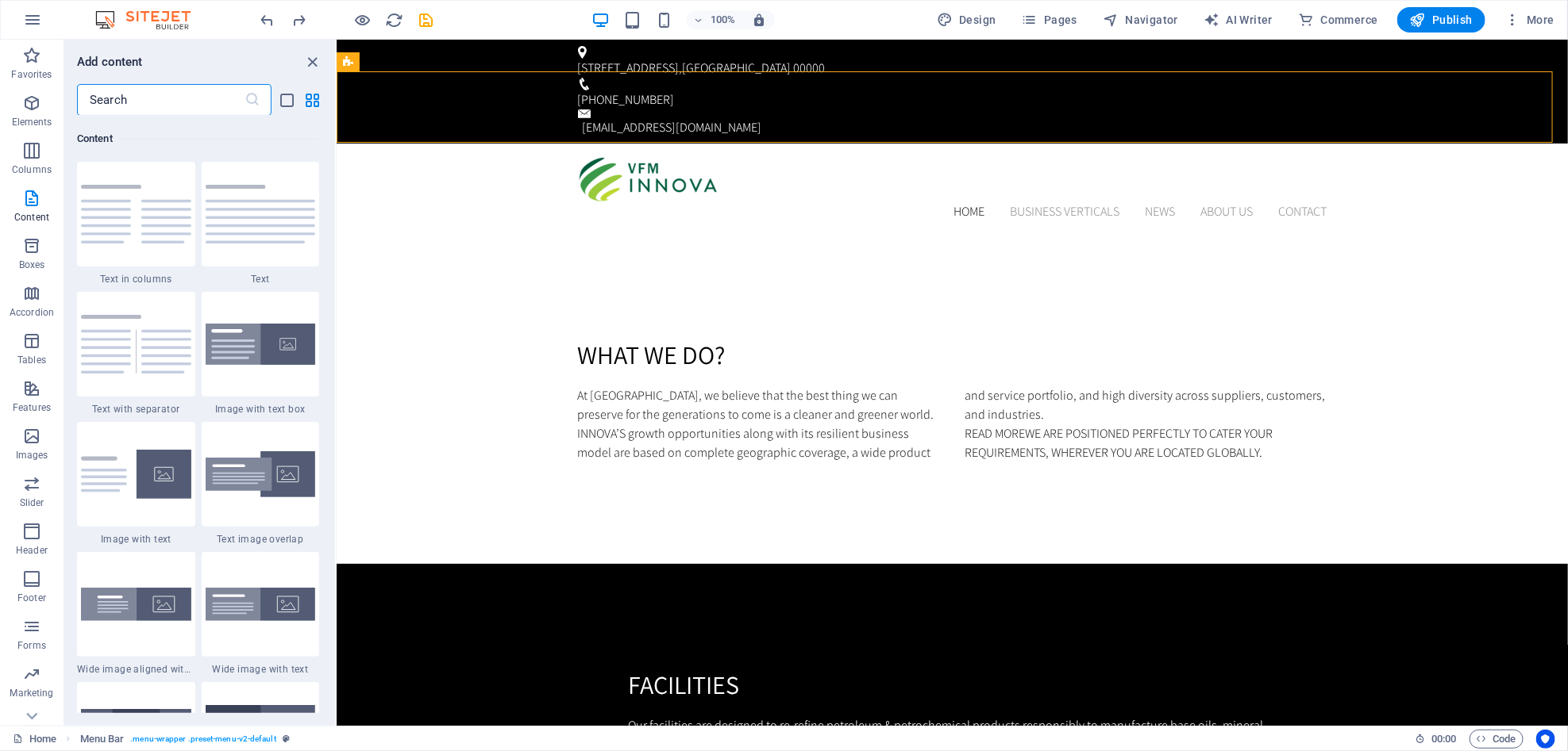
click at [201, 99] on input "text" at bounding box center [161, 99] width 167 height 32
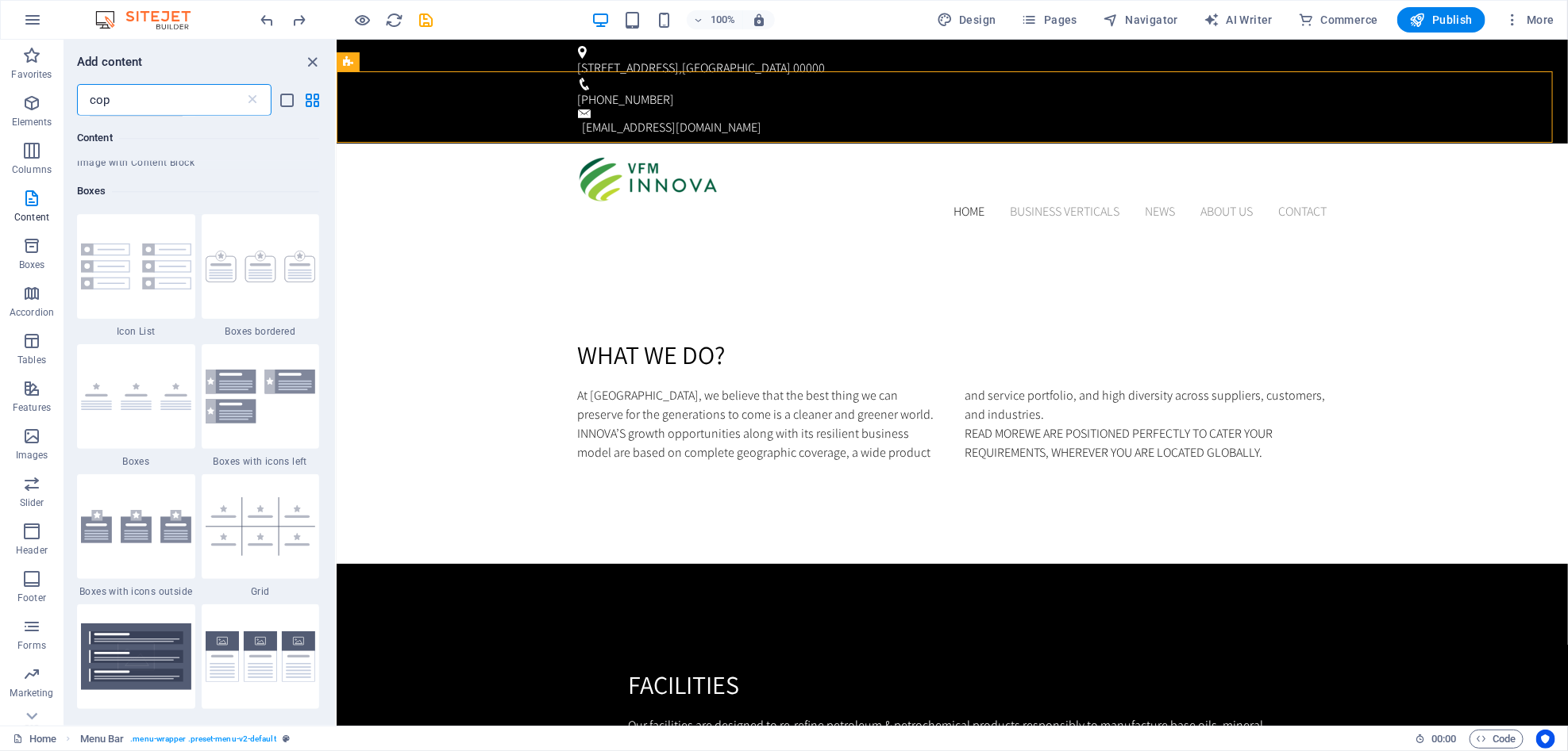
scroll to position [0, 0]
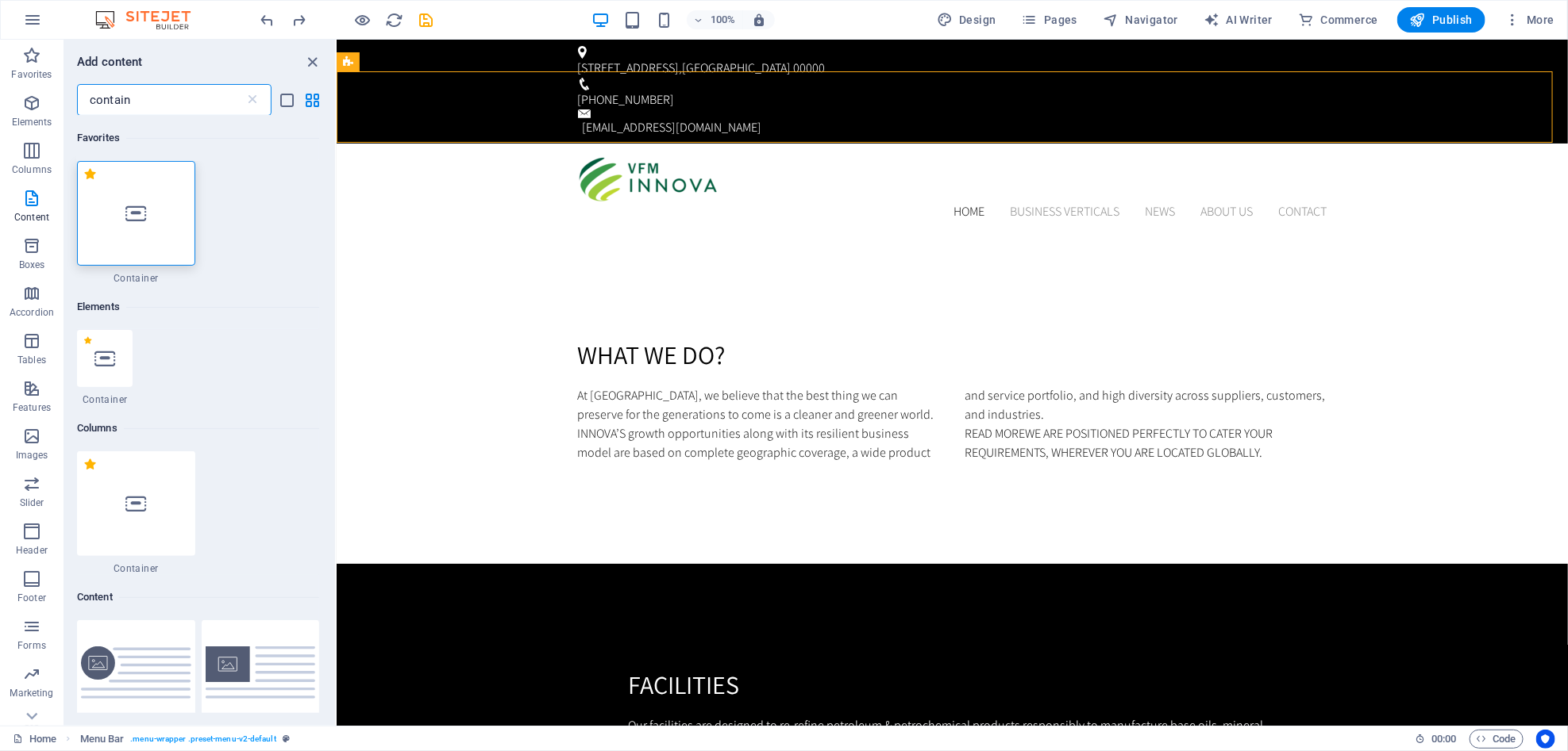
type input "contain"
click at [123, 204] on div at bounding box center [136, 214] width 119 height 105
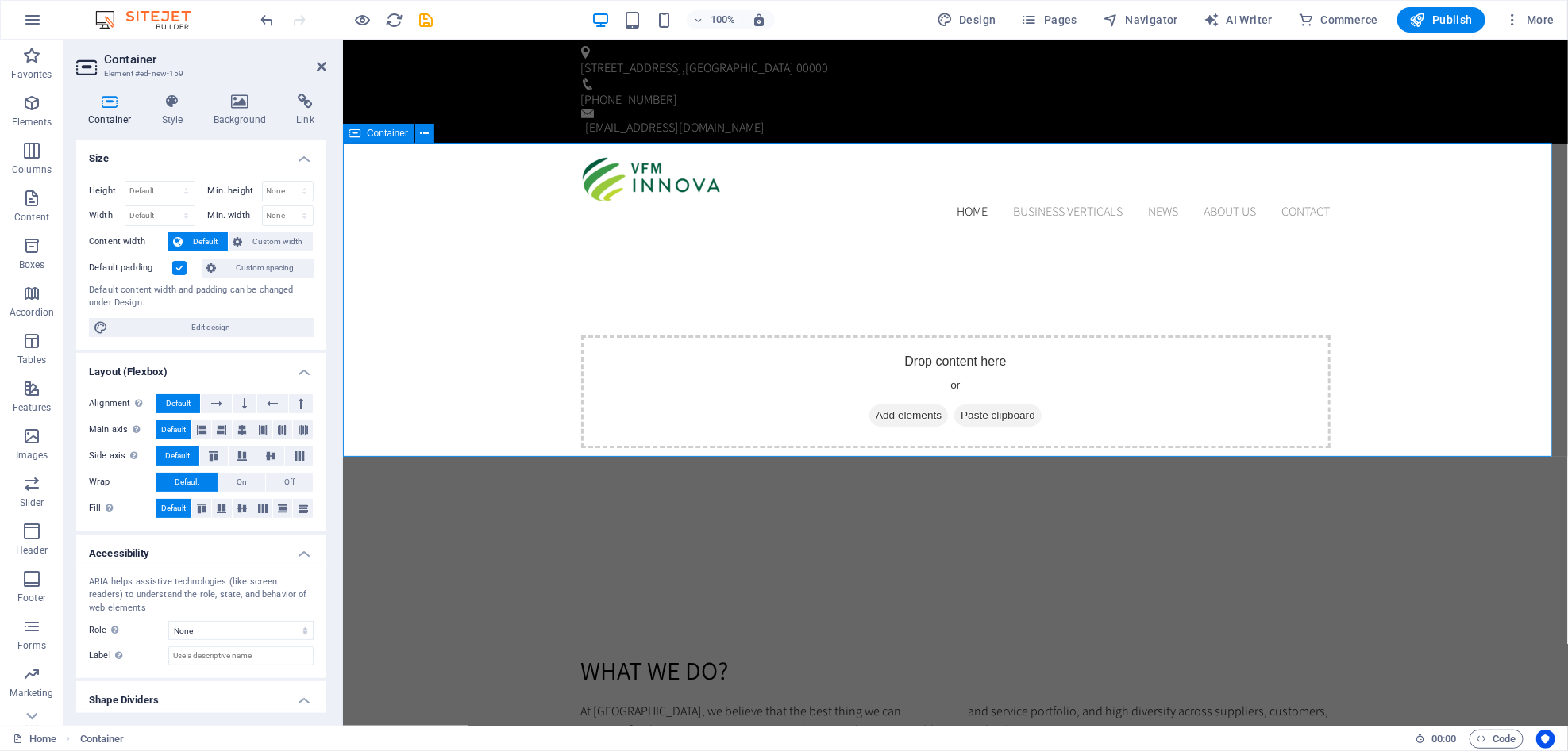
drag, startPoint x: 889, startPoint y: 321, endPoint x: 937, endPoint y: 306, distance: 50.3
click at [891, 404] on span "Add elements" at bounding box center [907, 414] width 79 height 22
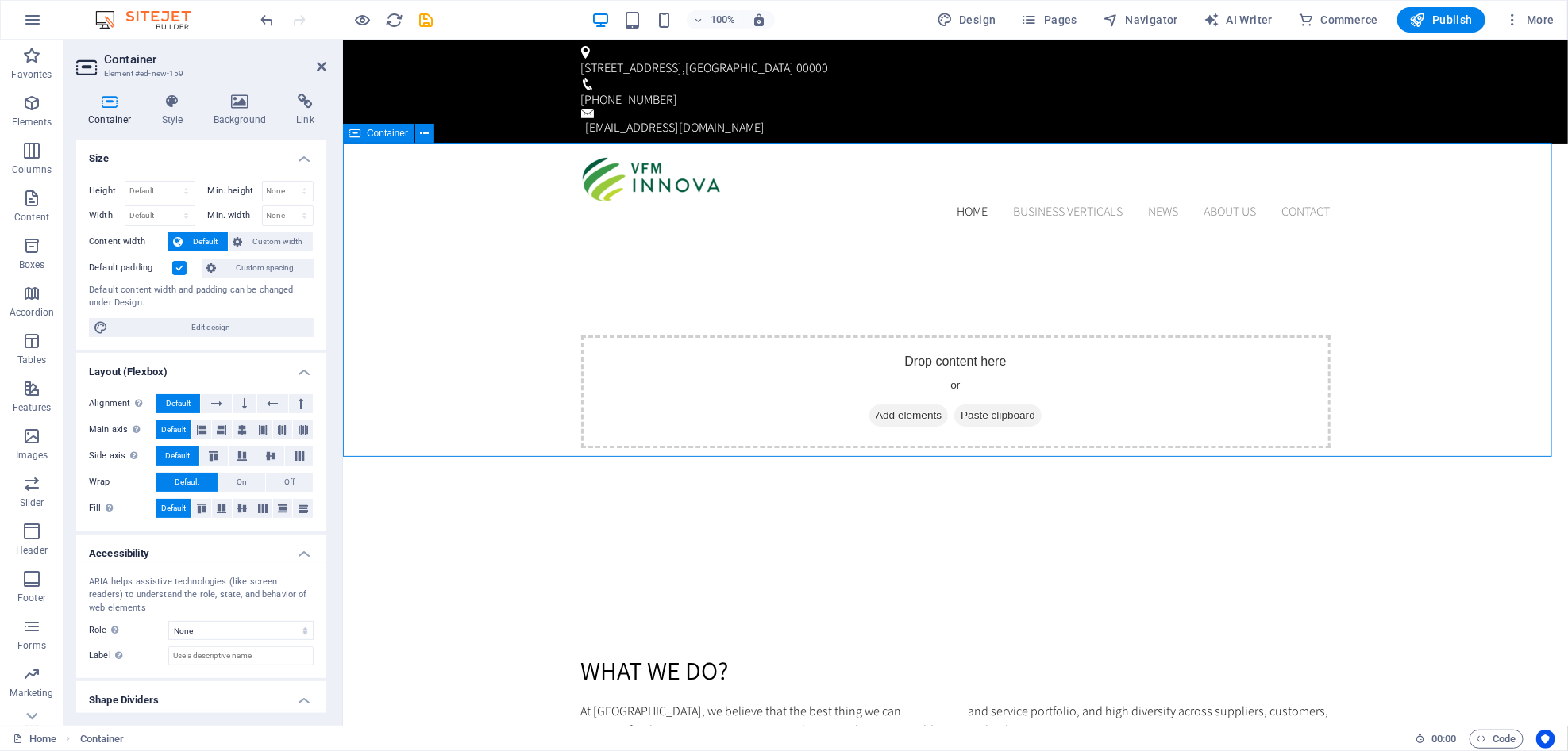
click at [527, 343] on div "Drop content here or Add elements Paste clipboard" at bounding box center [955, 391] width 1225 height 316
click at [258, 108] on icon at bounding box center [239, 101] width 77 height 16
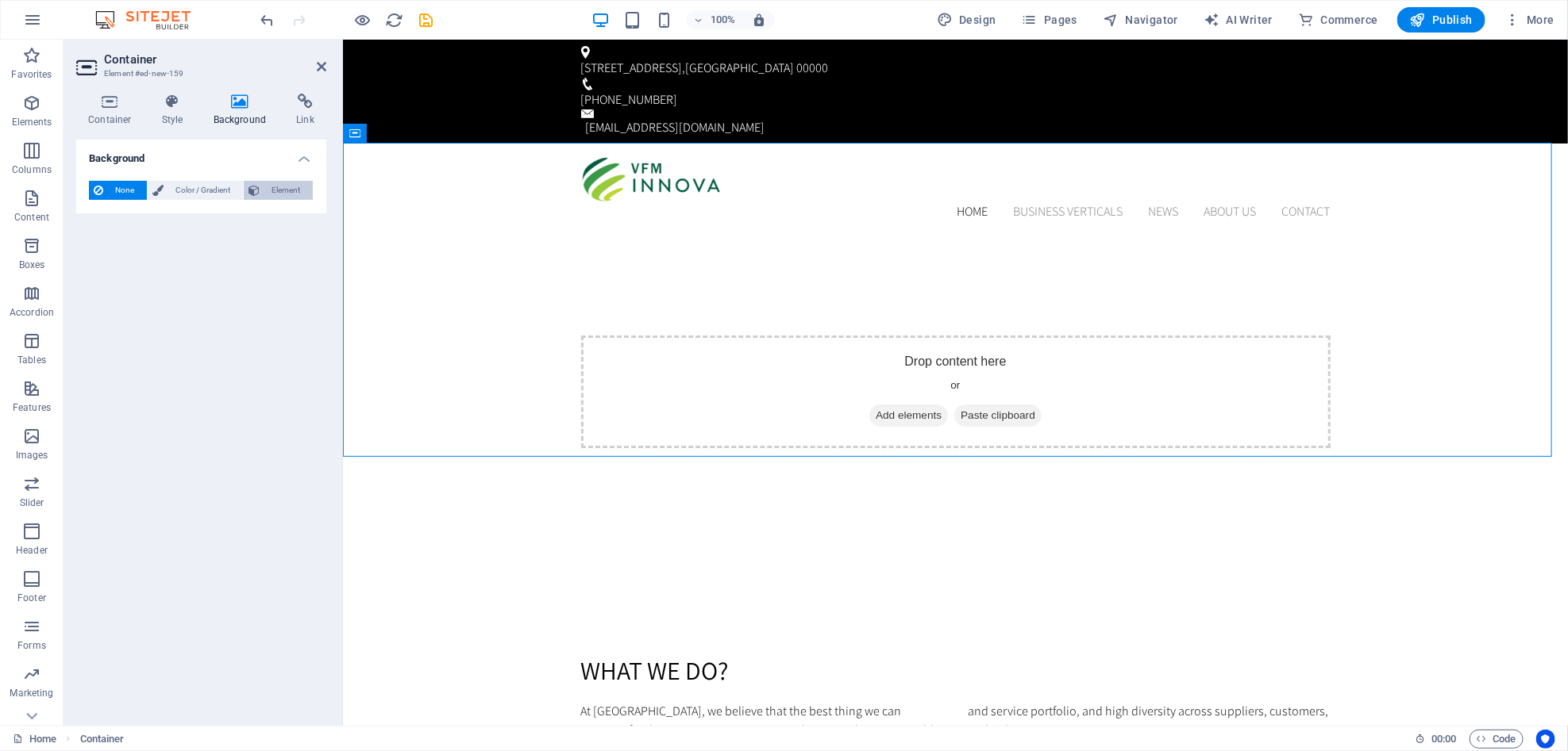
click at [289, 188] on span "Element" at bounding box center [286, 191] width 44 height 19
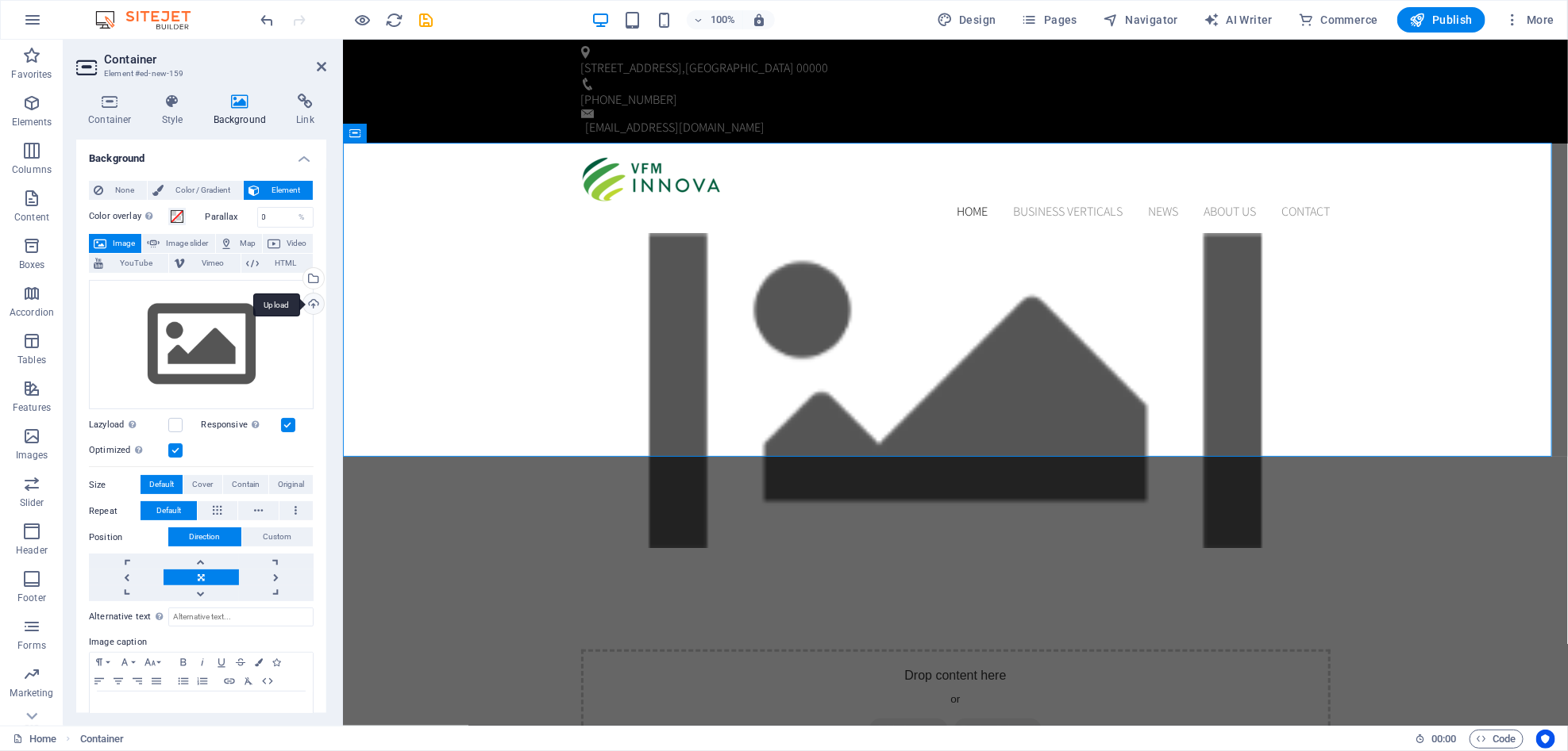
click at [312, 300] on div "Upload" at bounding box center [311, 305] width 23 height 23
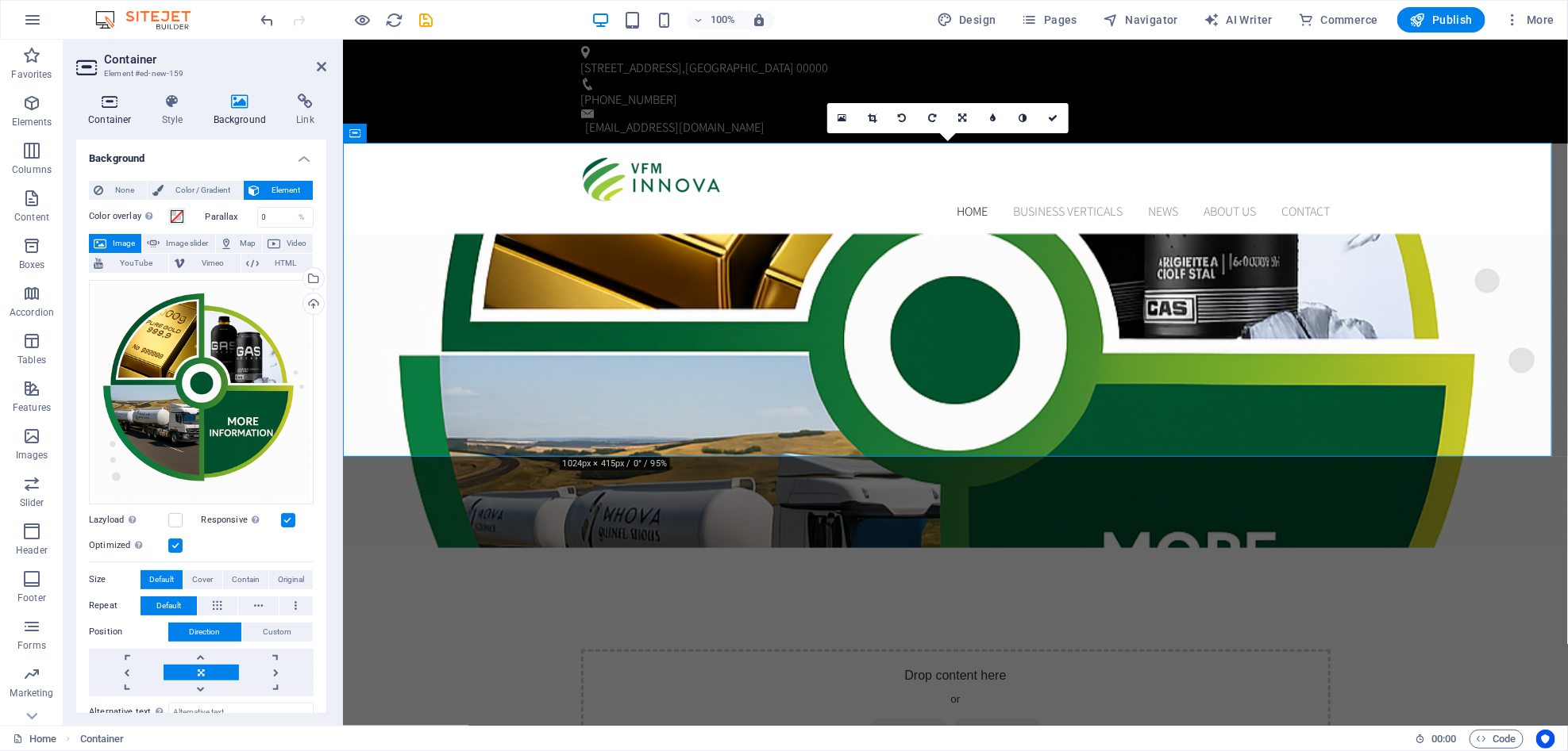
click at [110, 103] on icon at bounding box center [109, 101] width 67 height 16
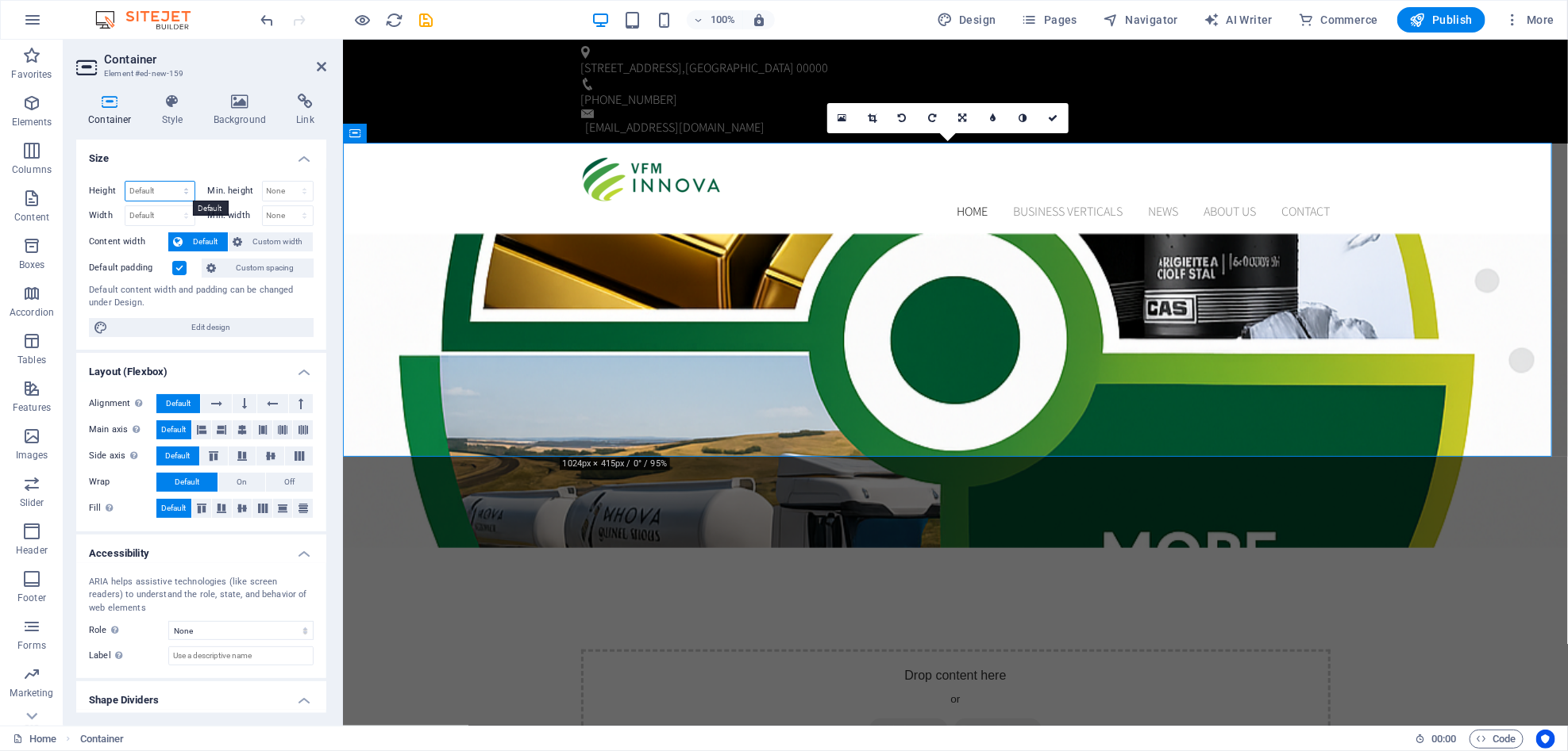
click at [189, 199] on select "Default px rem % vh vw" at bounding box center [160, 192] width 69 height 19
select select "px"
click at [170, 182] on select "Default px rem % vh vw" at bounding box center [160, 192] width 69 height 19
type input "396"
click at [186, 217] on select "Default px rem % em vh vw" at bounding box center [160, 216] width 69 height 19
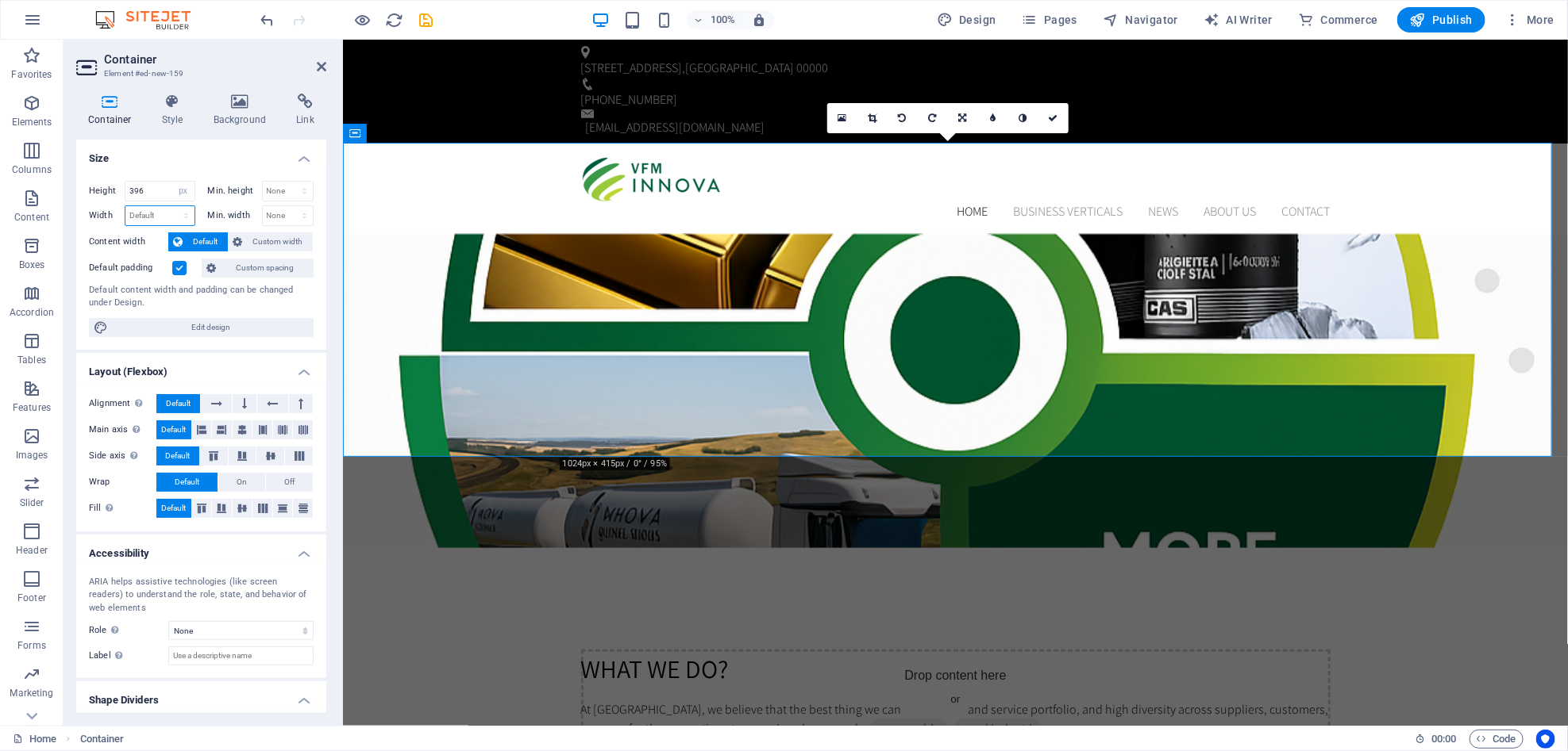
select select "px"
click at [170, 206] on select "Default px rem % em vh vw" at bounding box center [160, 216] width 69 height 19
type input "1523"
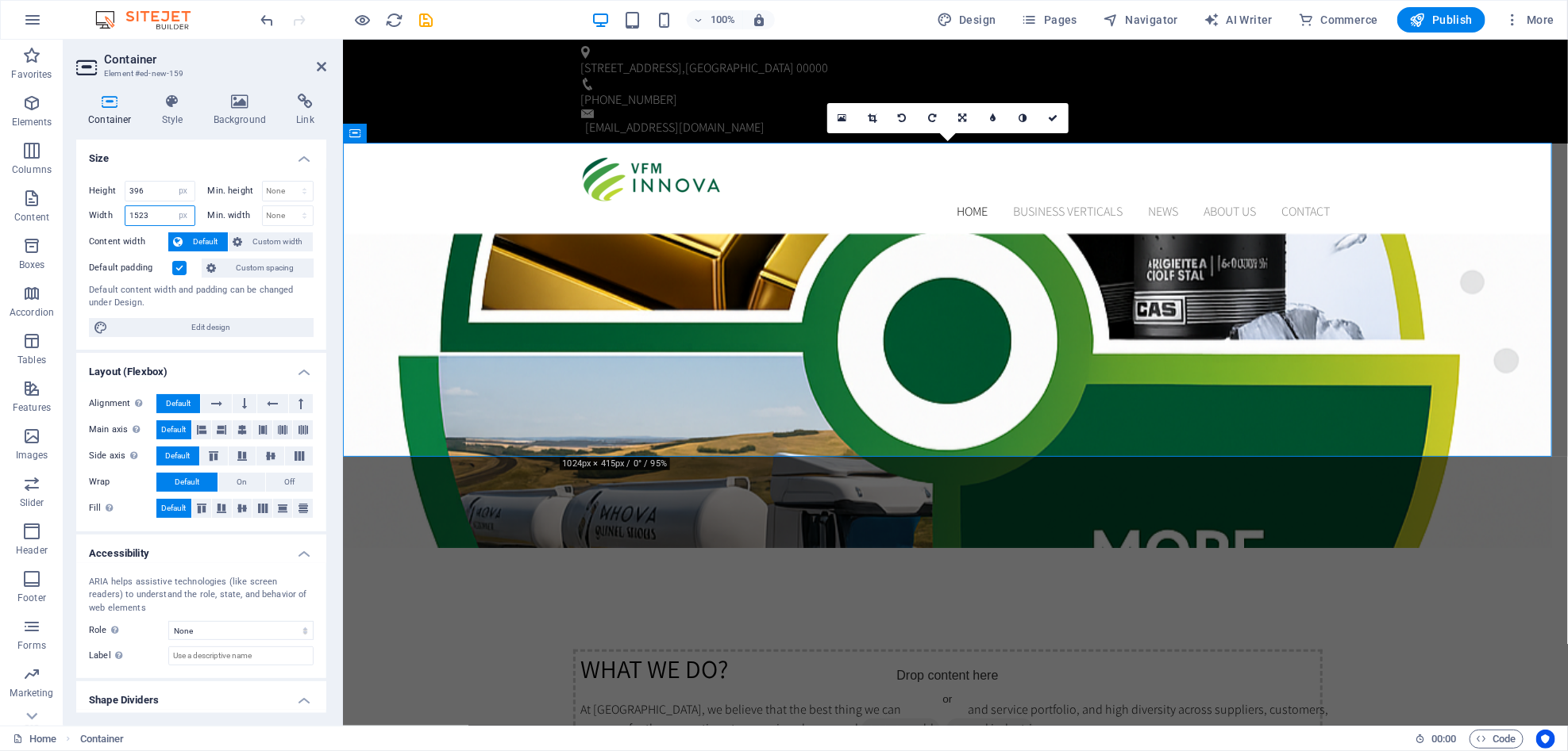
click at [158, 225] on input "1523" at bounding box center [160, 216] width 69 height 19
click at [129, 189] on input "396" at bounding box center [160, 192] width 69 height 19
type input "1396"
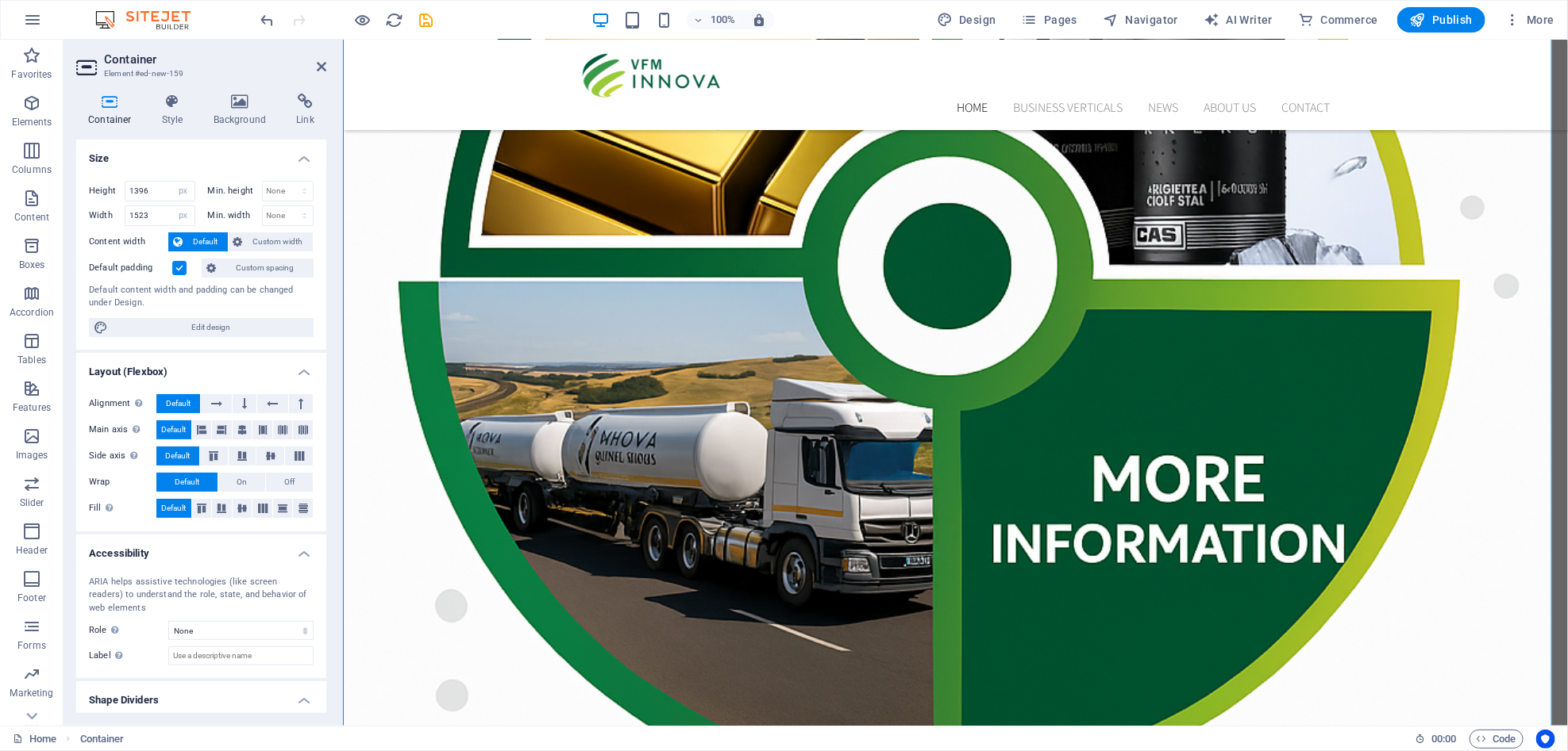
scroll to position [423, 0]
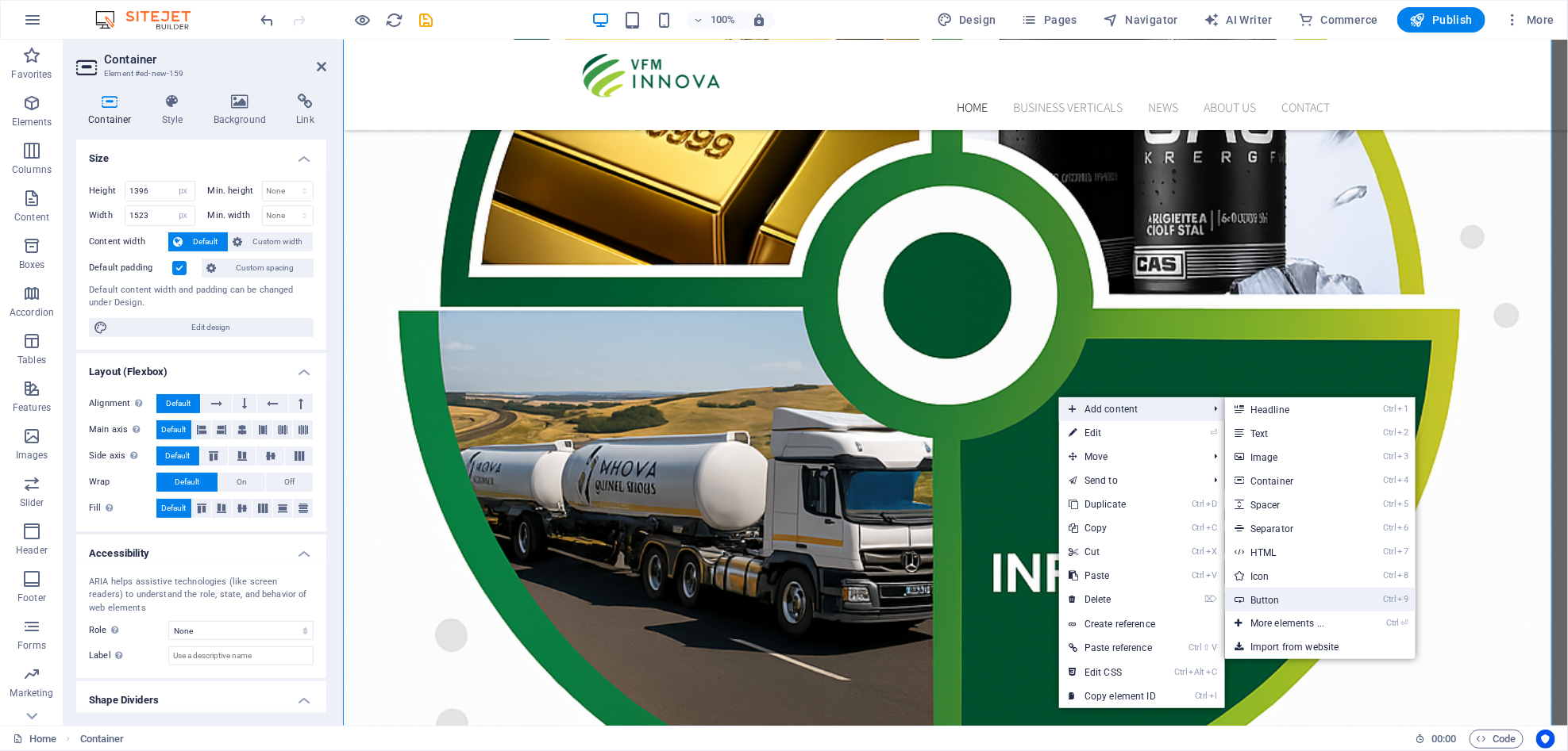
click at [1307, 593] on link "Ctrl 9 Button" at bounding box center [1291, 599] width 131 height 23
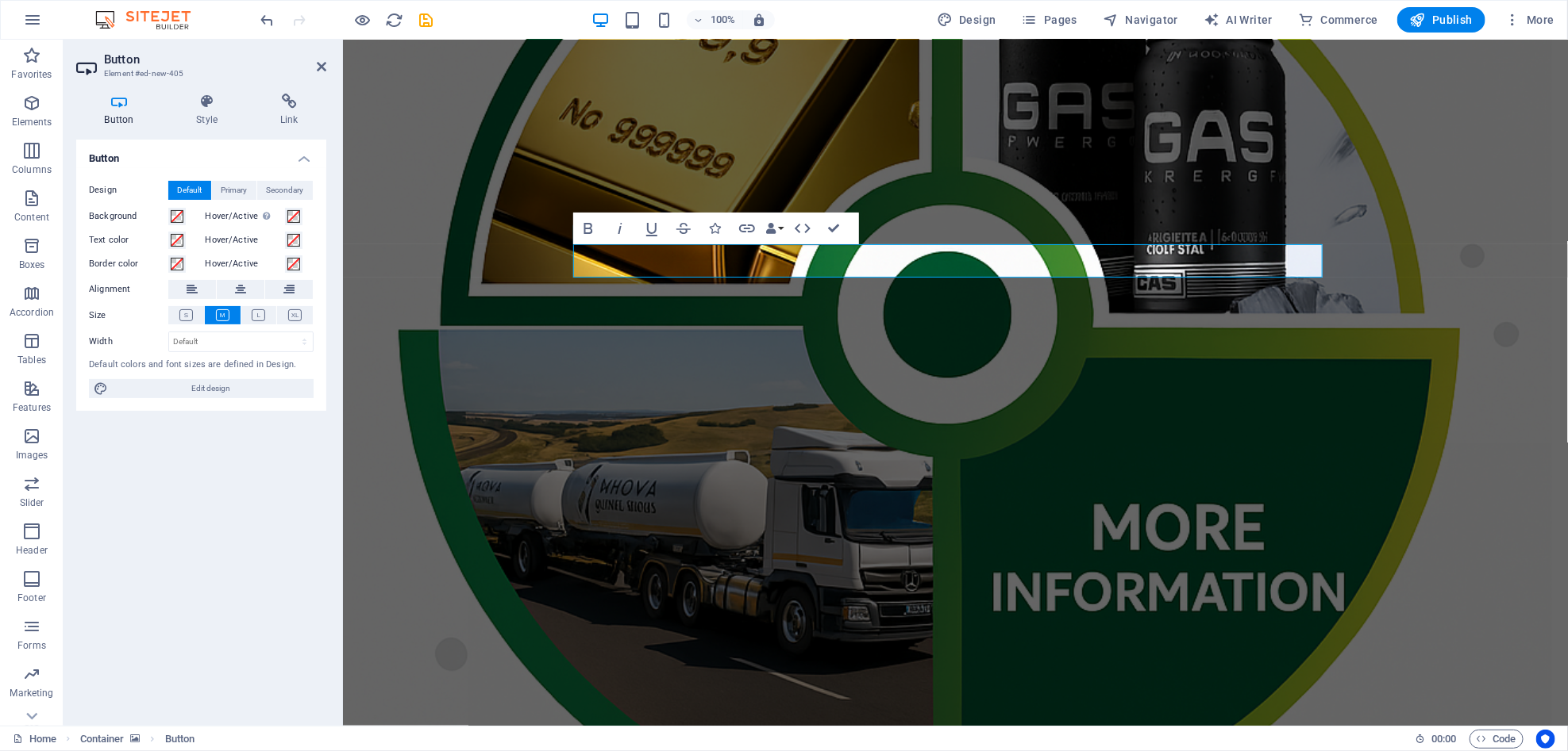
scroll to position [0, 0]
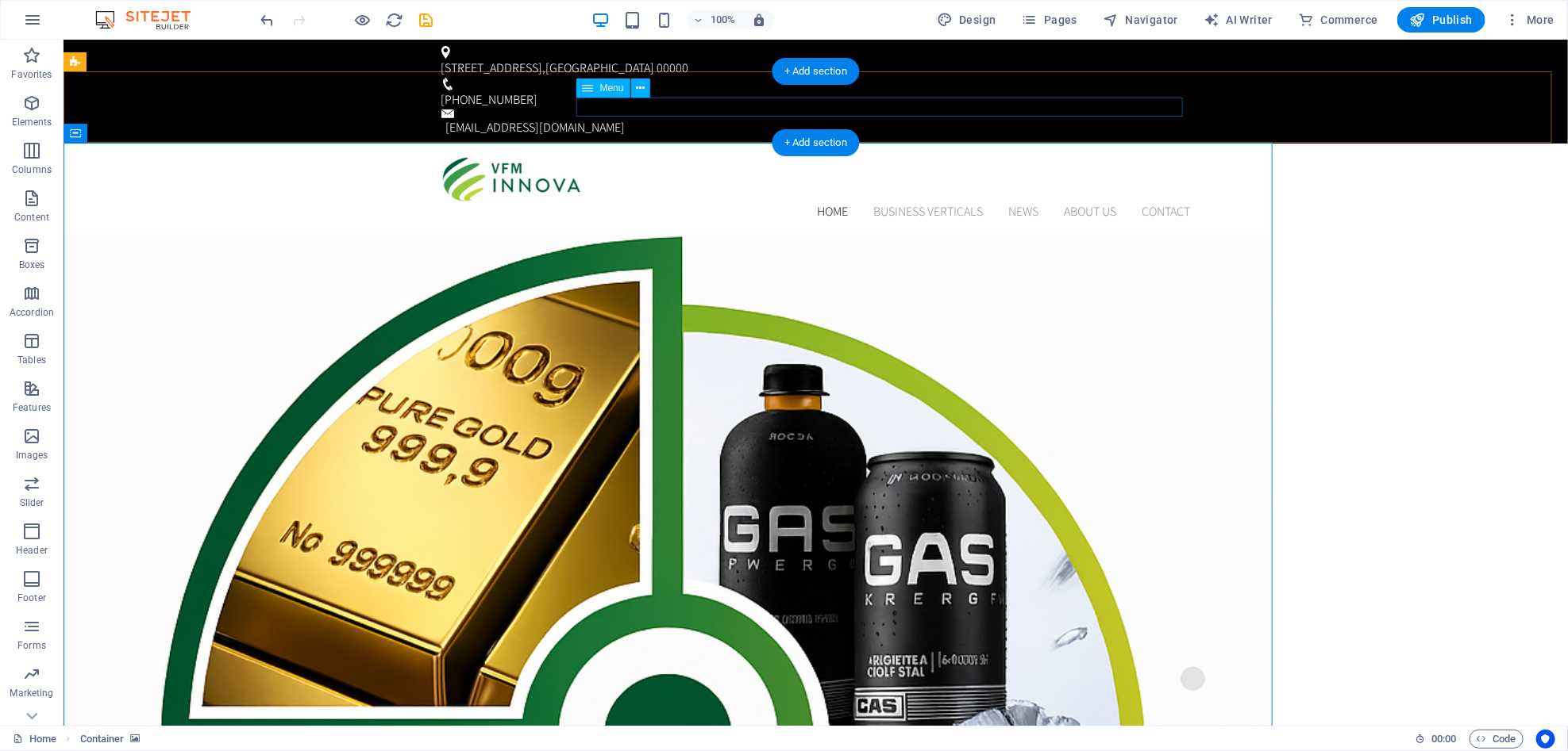
click at [930, 201] on nav "Home BUSINESS VERTICALS News About us Contact" at bounding box center [816, 211] width 749 height 19
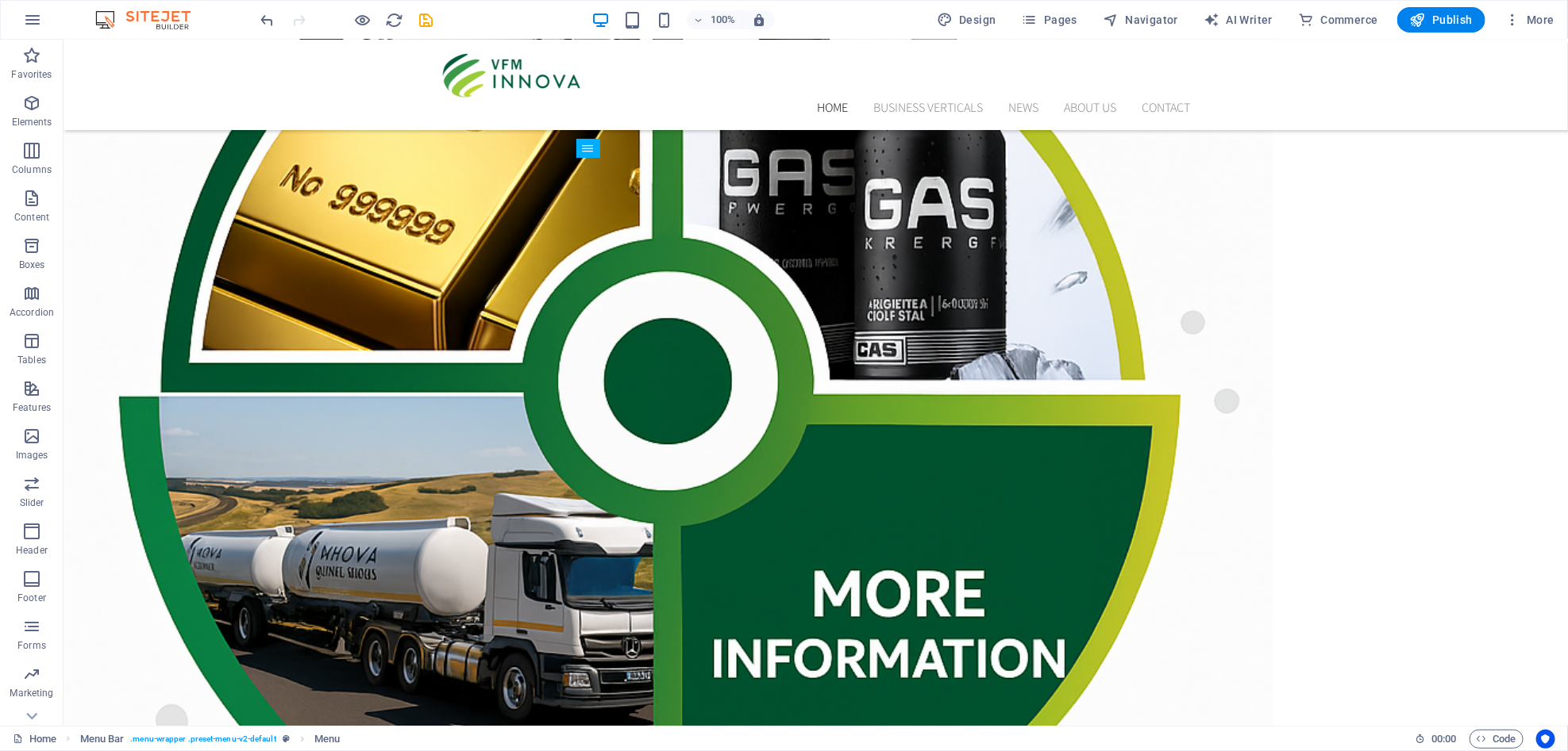
scroll to position [281, 0]
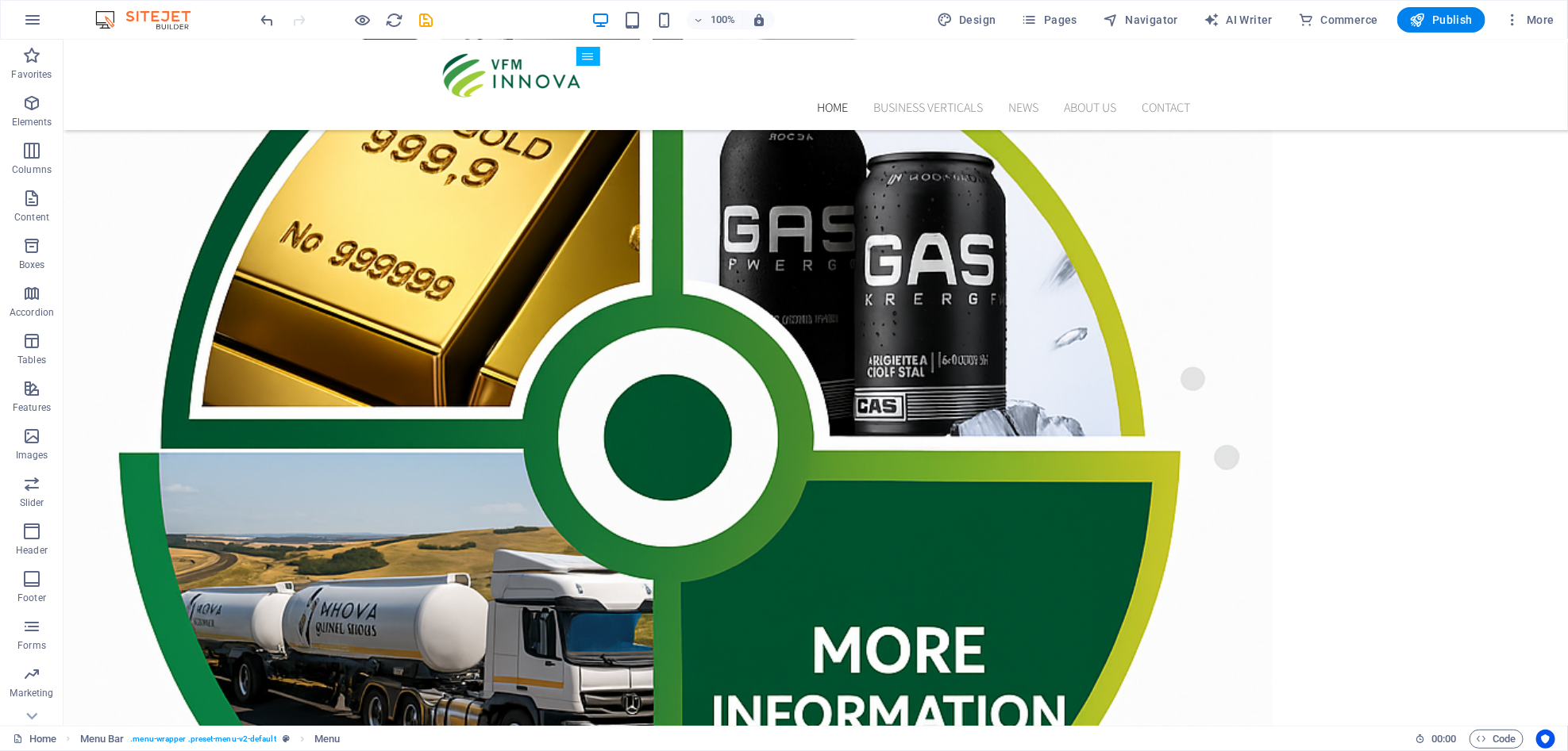
click at [702, 333] on figure at bounding box center [667, 486] width 1209 height 1108
click at [490, 222] on figure at bounding box center [667, 486] width 1209 height 1108
select select "px"
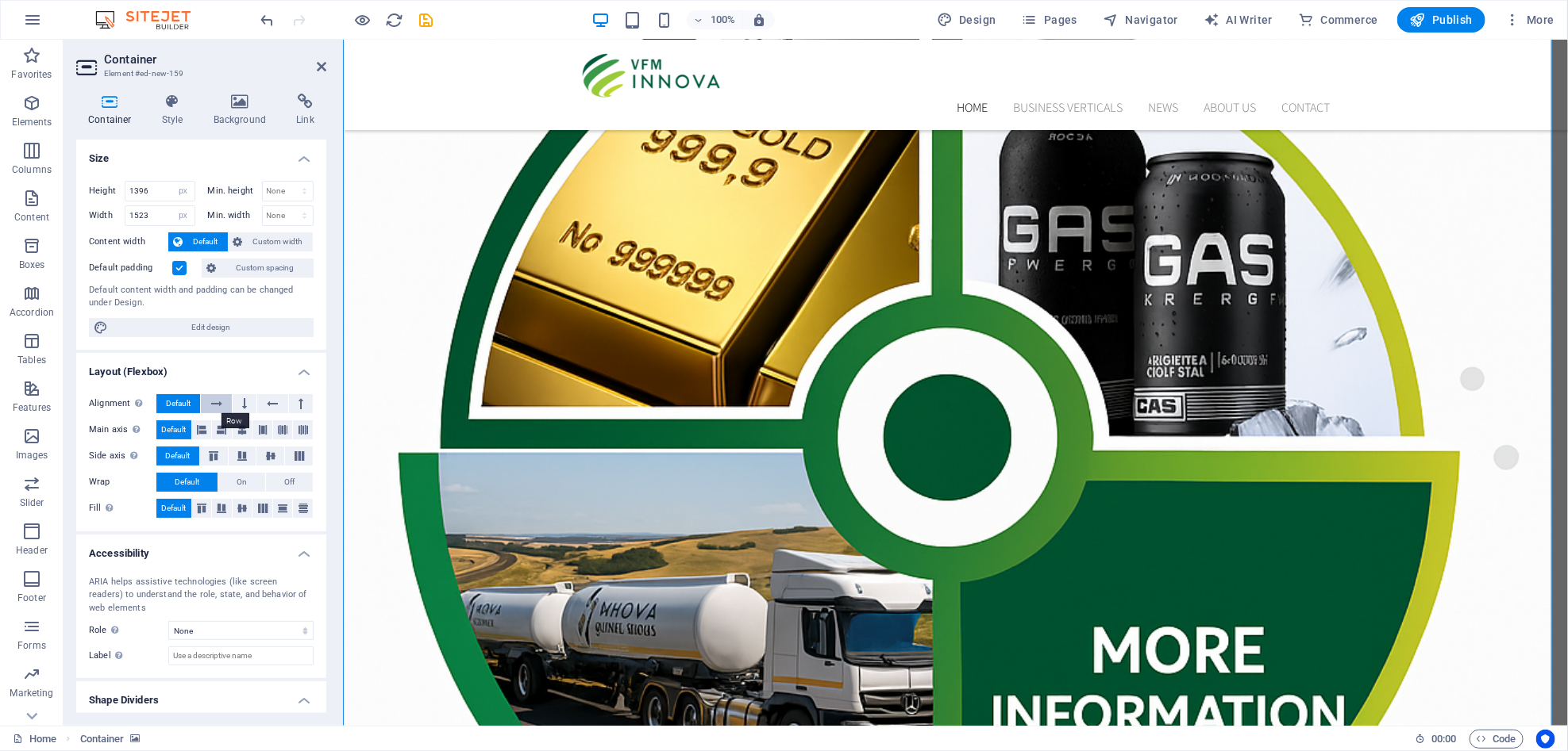
click at [222, 400] on button at bounding box center [215, 404] width 30 height 19
click at [442, 419] on figure at bounding box center [947, 486] width 1209 height 1108
click at [370, 13] on icon "button" at bounding box center [363, 19] width 18 height 18
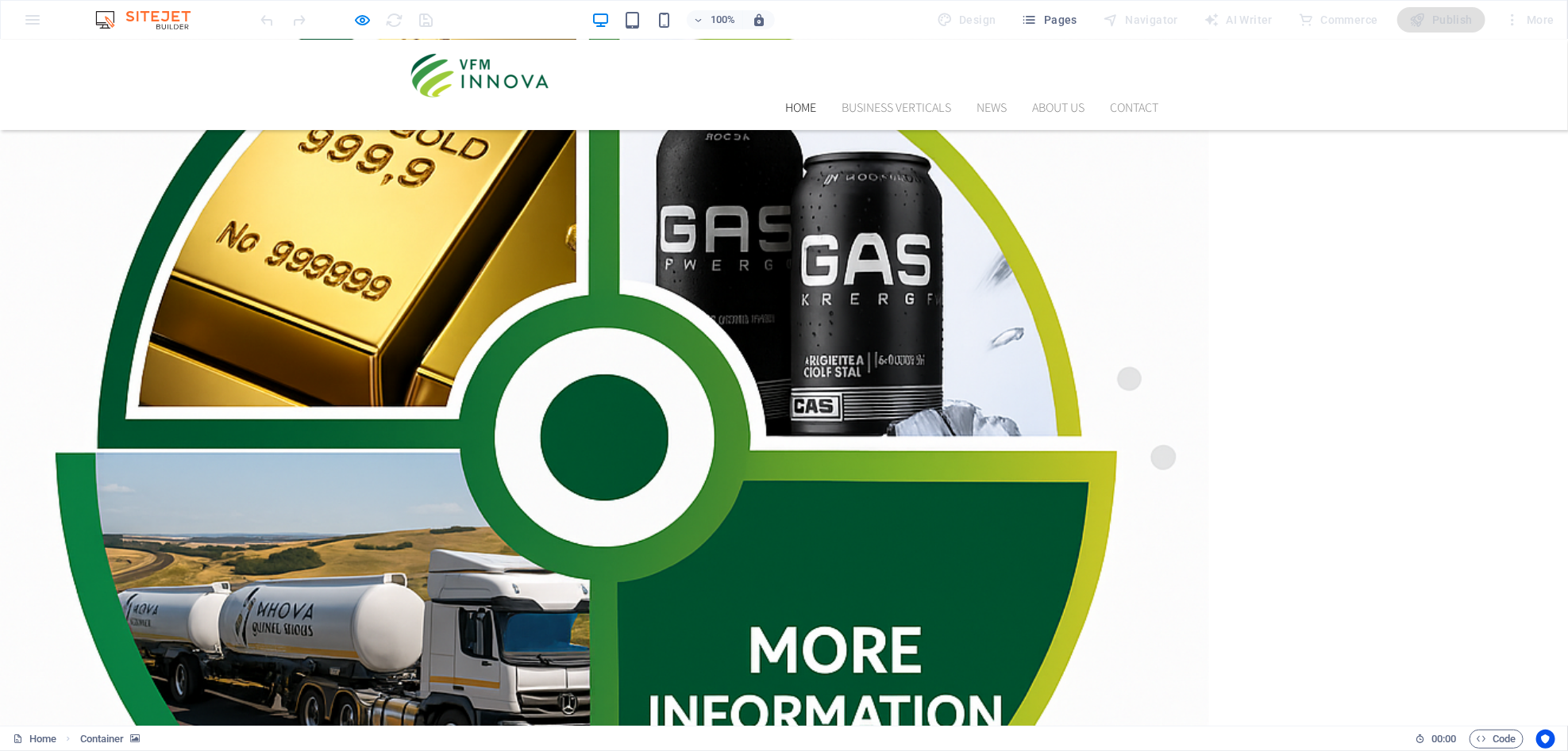
click at [489, 351] on div at bounding box center [604, 486] width 1209 height 1108
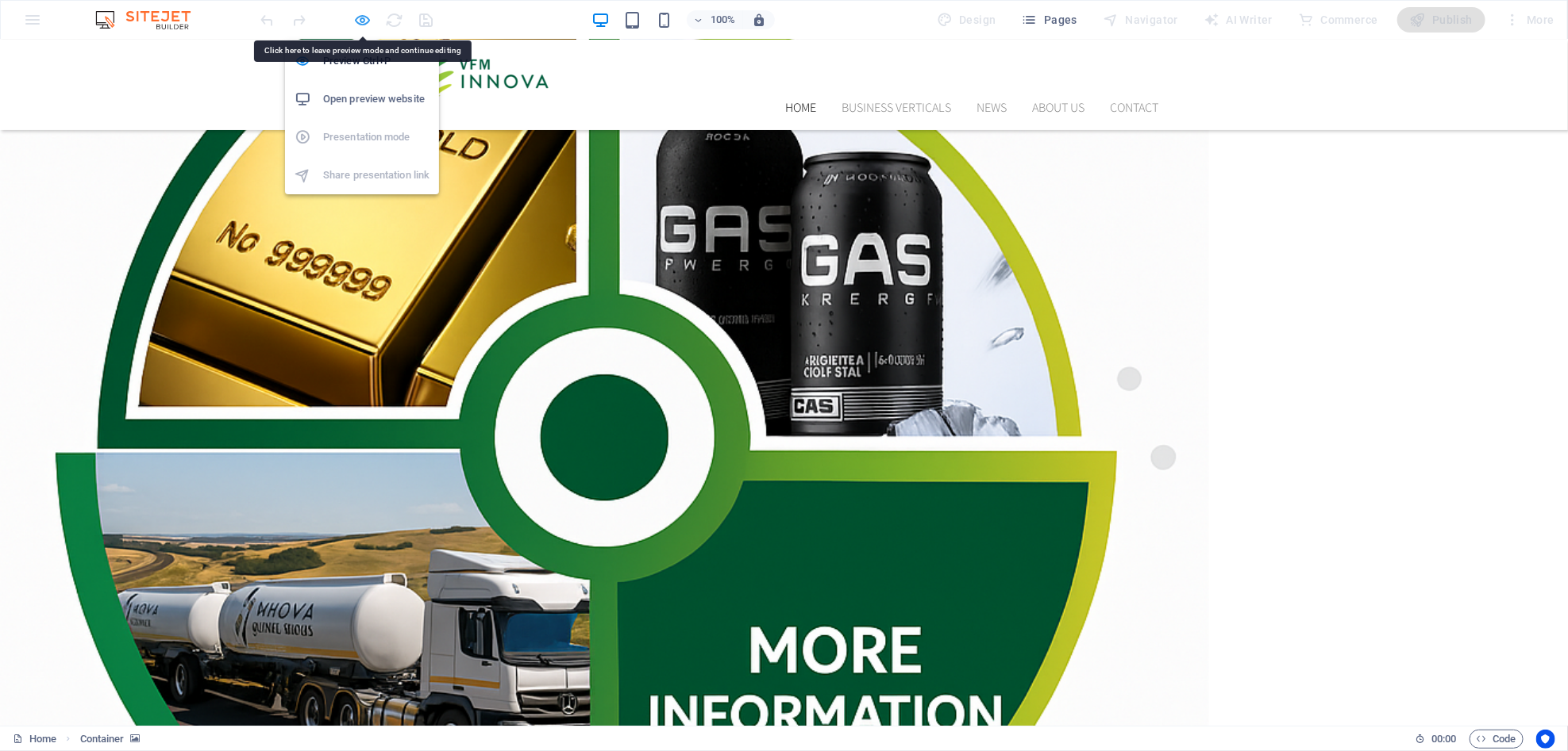
click at [360, 20] on icon "button" at bounding box center [363, 19] width 18 height 18
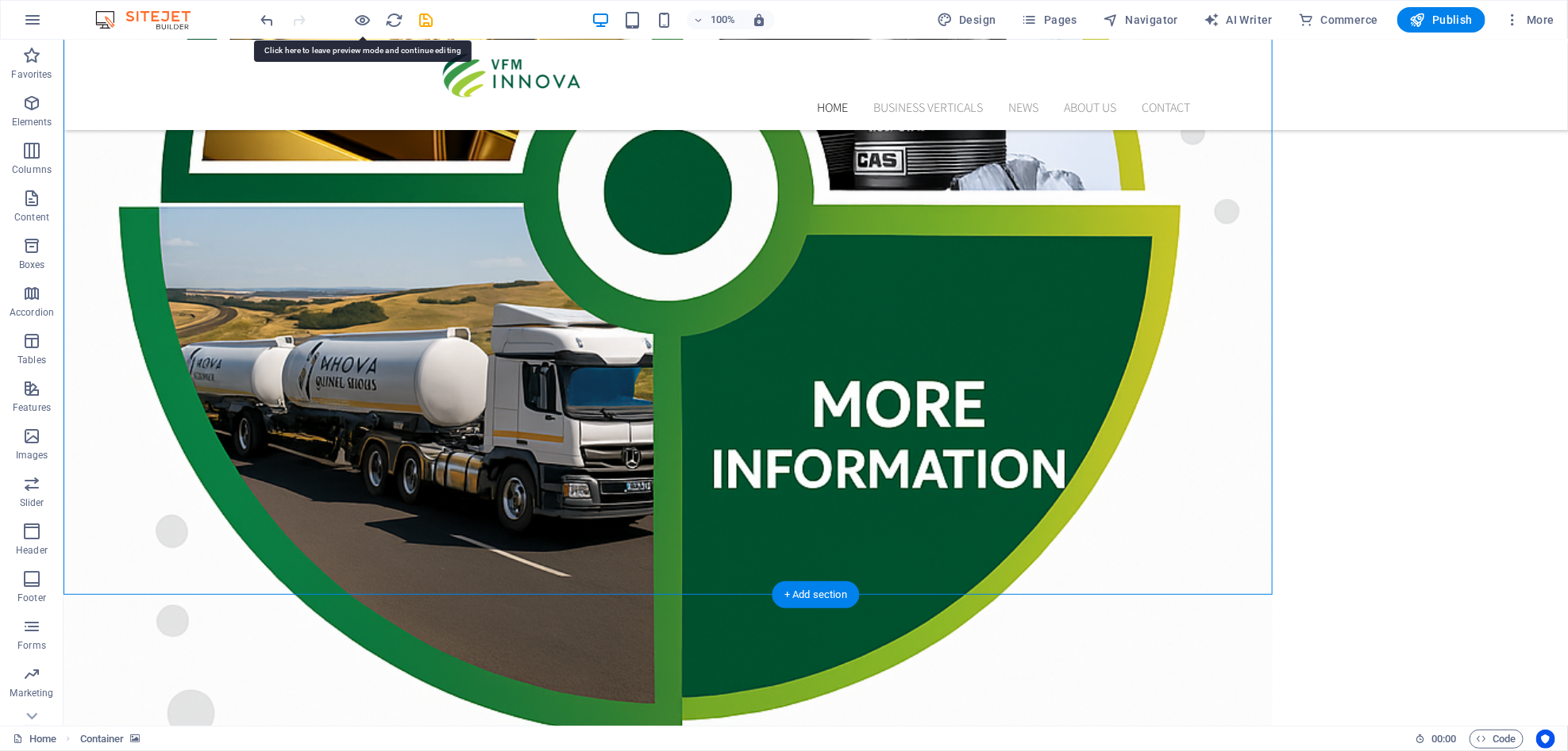
scroll to position [492, 0]
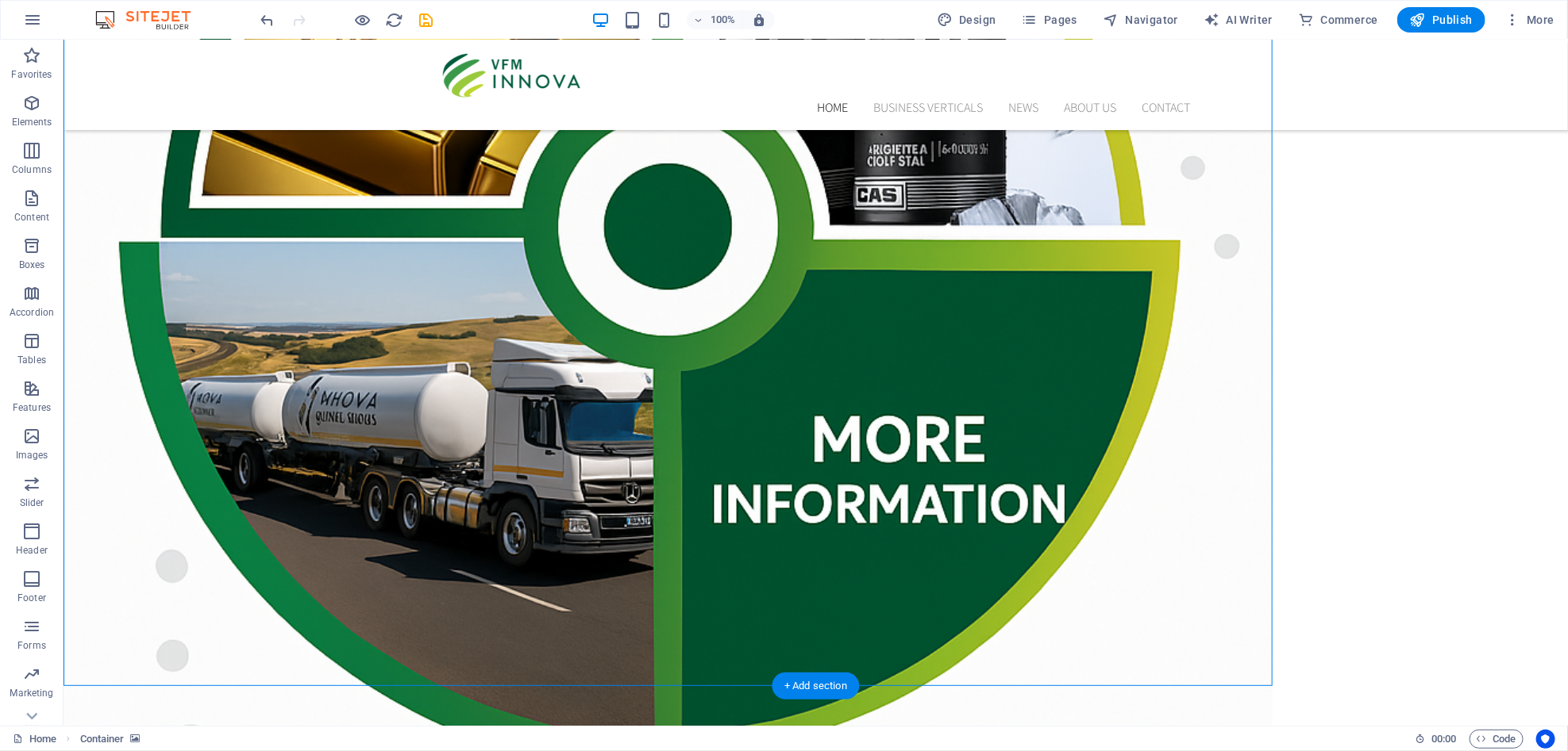
click at [265, 355] on figure at bounding box center [667, 276] width 1209 height 1108
select select "px"
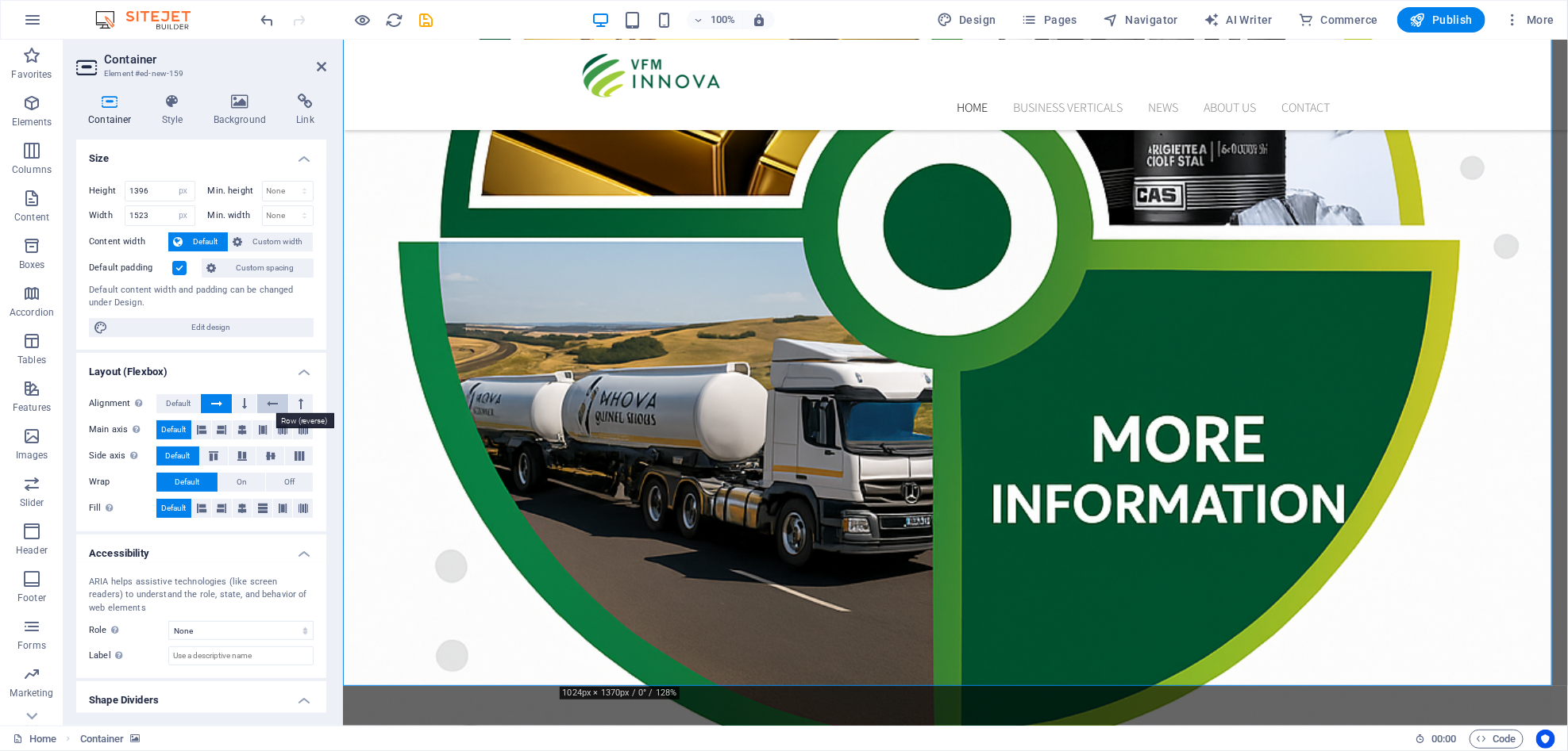
click at [274, 408] on icon at bounding box center [272, 404] width 11 height 19
click at [889, 386] on figure at bounding box center [947, 276] width 1209 height 1108
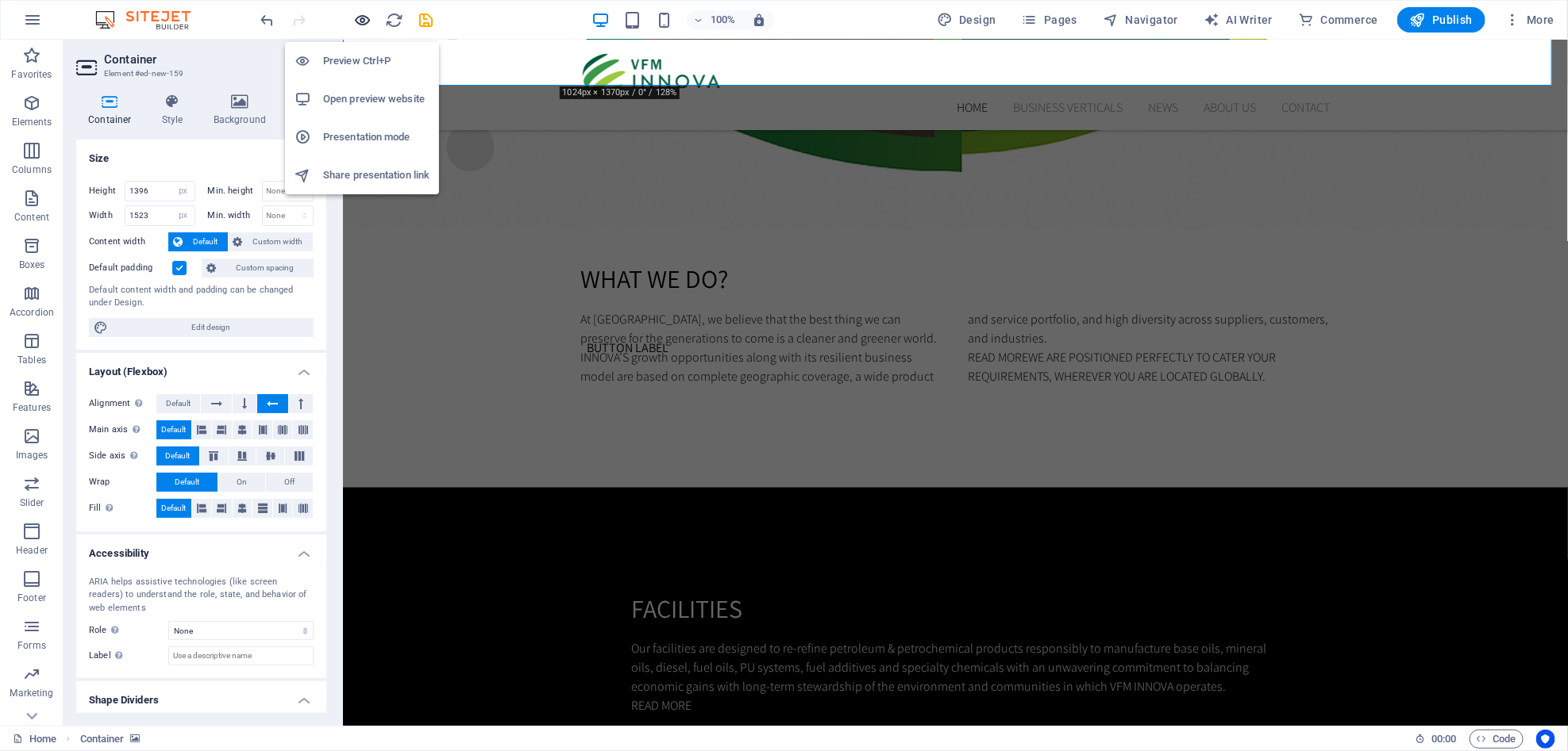
click at [371, 20] on icon "button" at bounding box center [363, 19] width 18 height 18
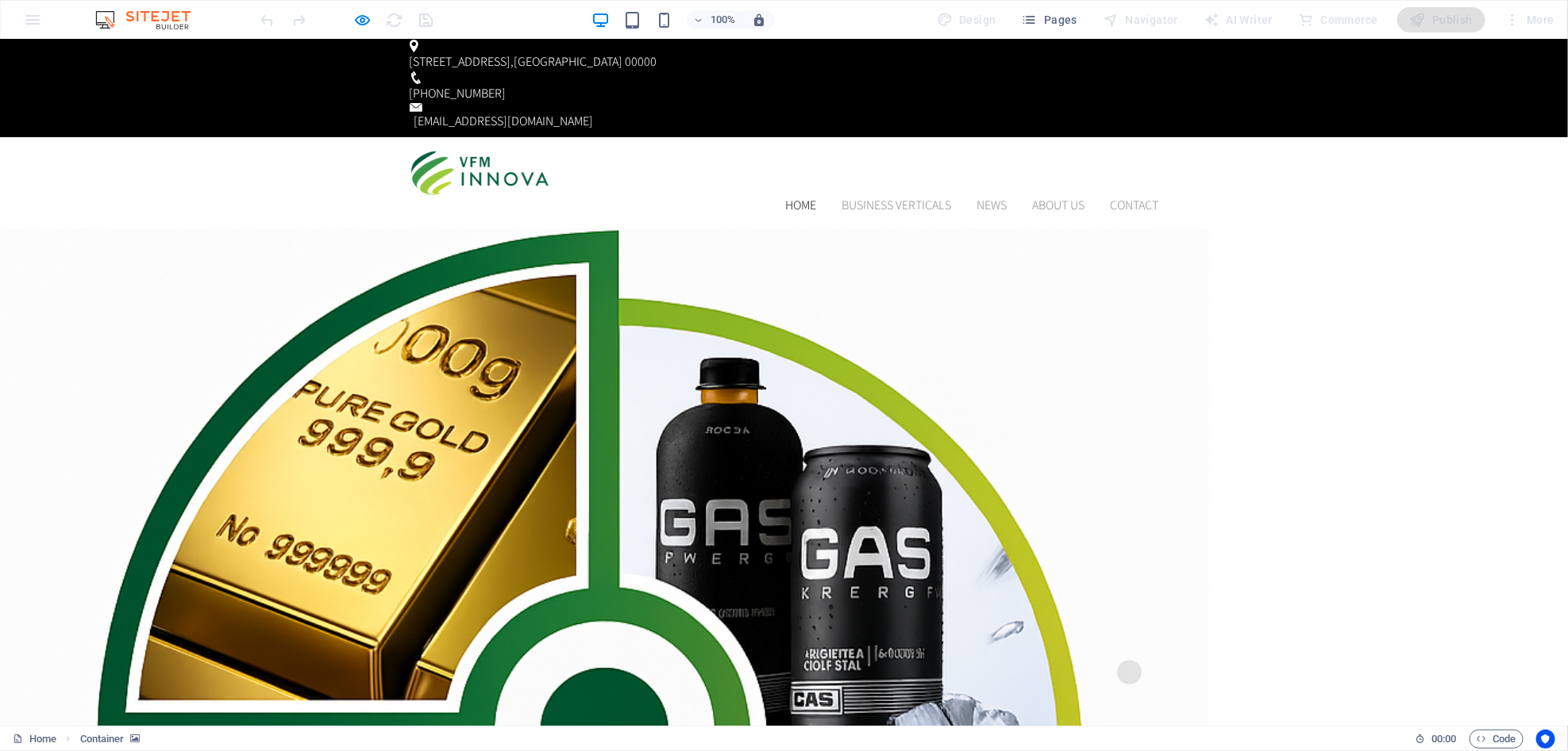
scroll to position [0, 0]
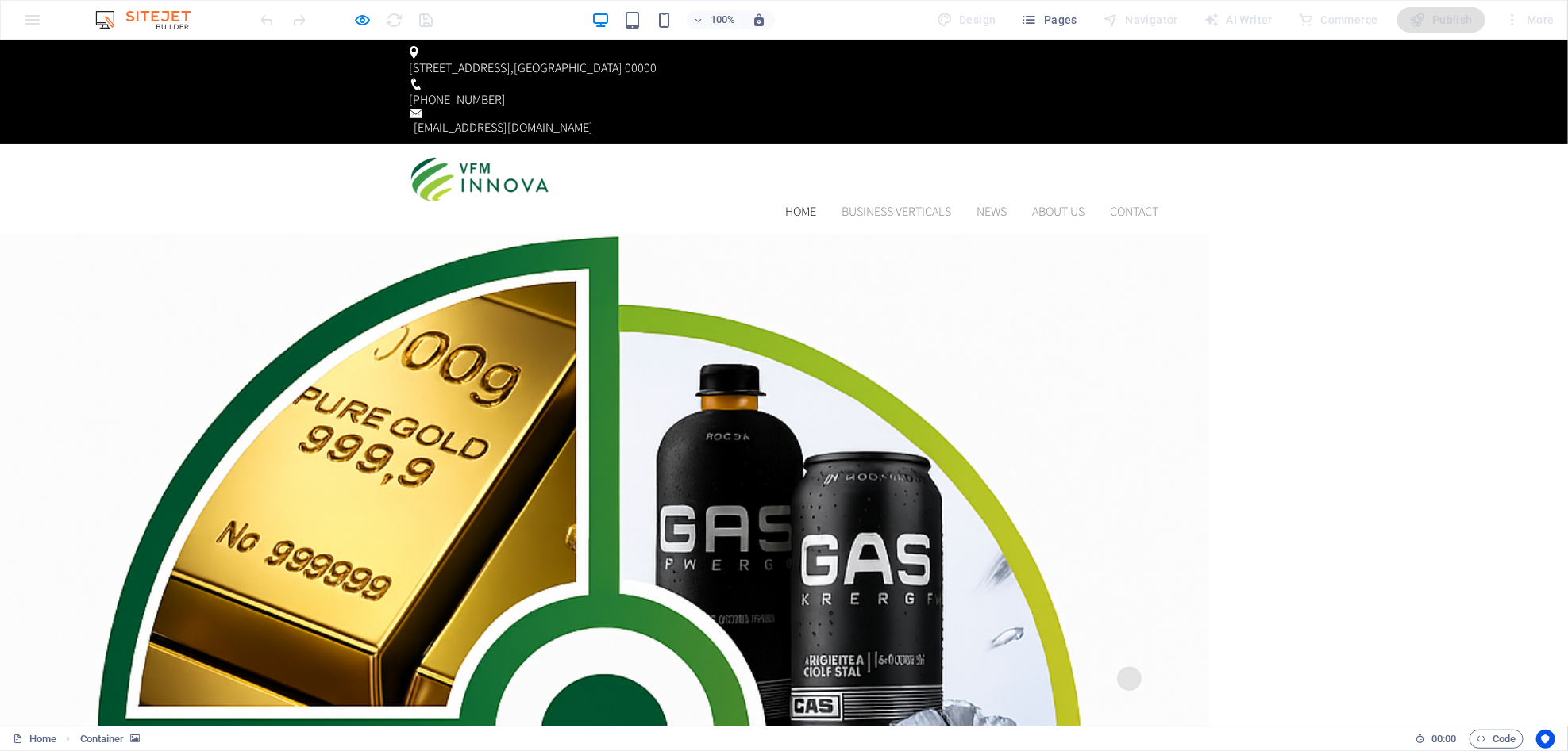
drag, startPoint x: 423, startPoint y: 304, endPoint x: 368, endPoint y: 14, distance: 295.2
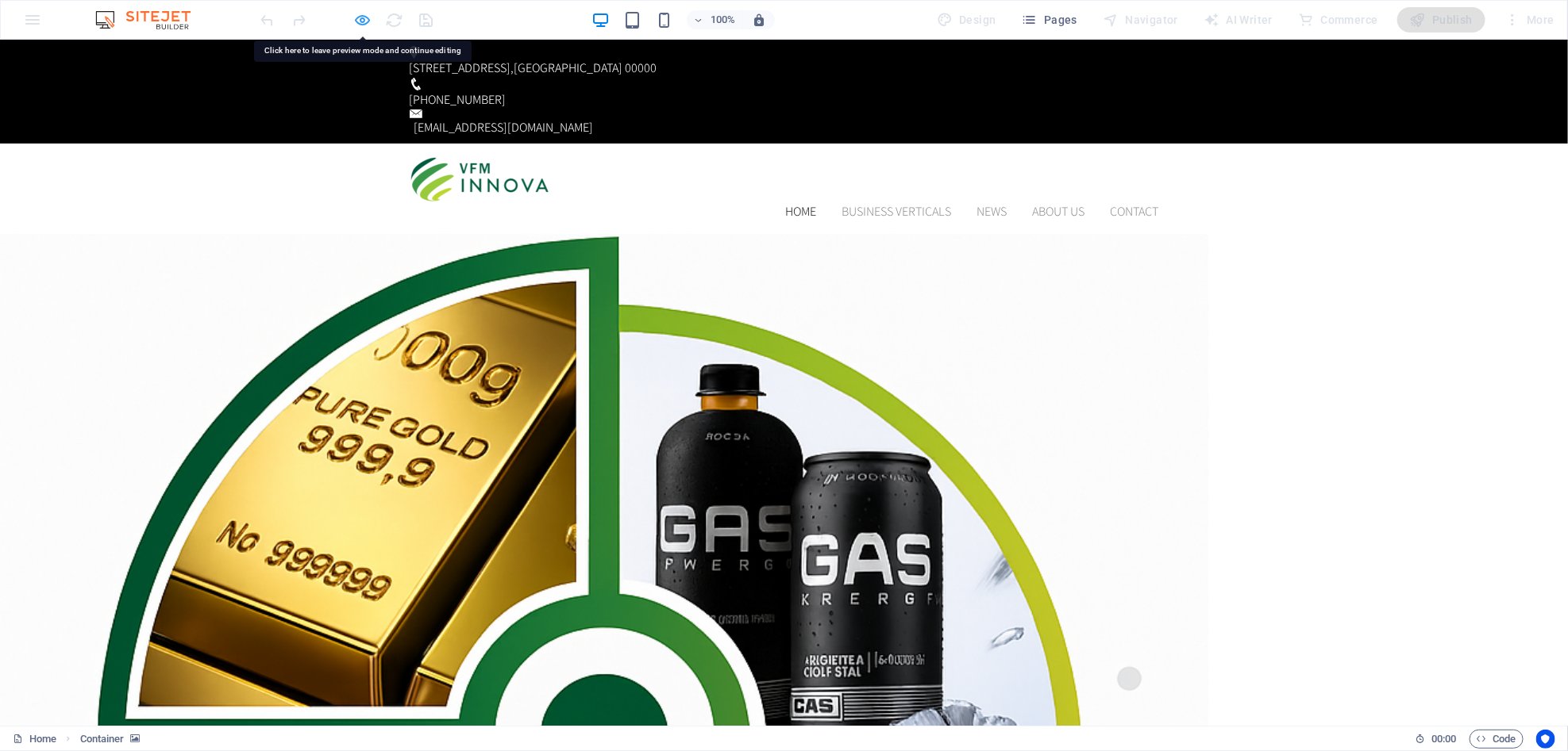
click at [368, 10] on div at bounding box center [346, 19] width 178 height 25
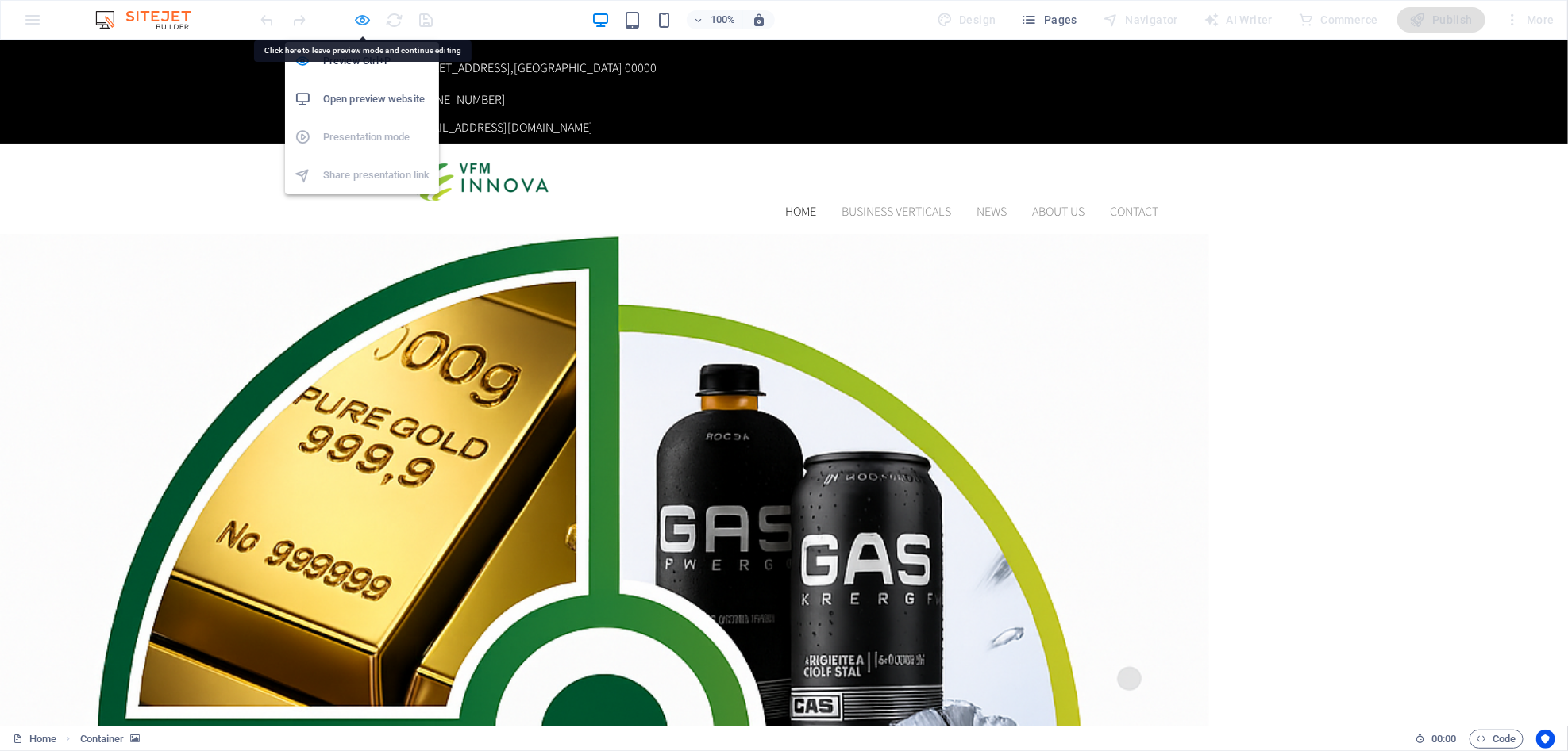
click at [368, 26] on icon "button" at bounding box center [363, 19] width 18 height 18
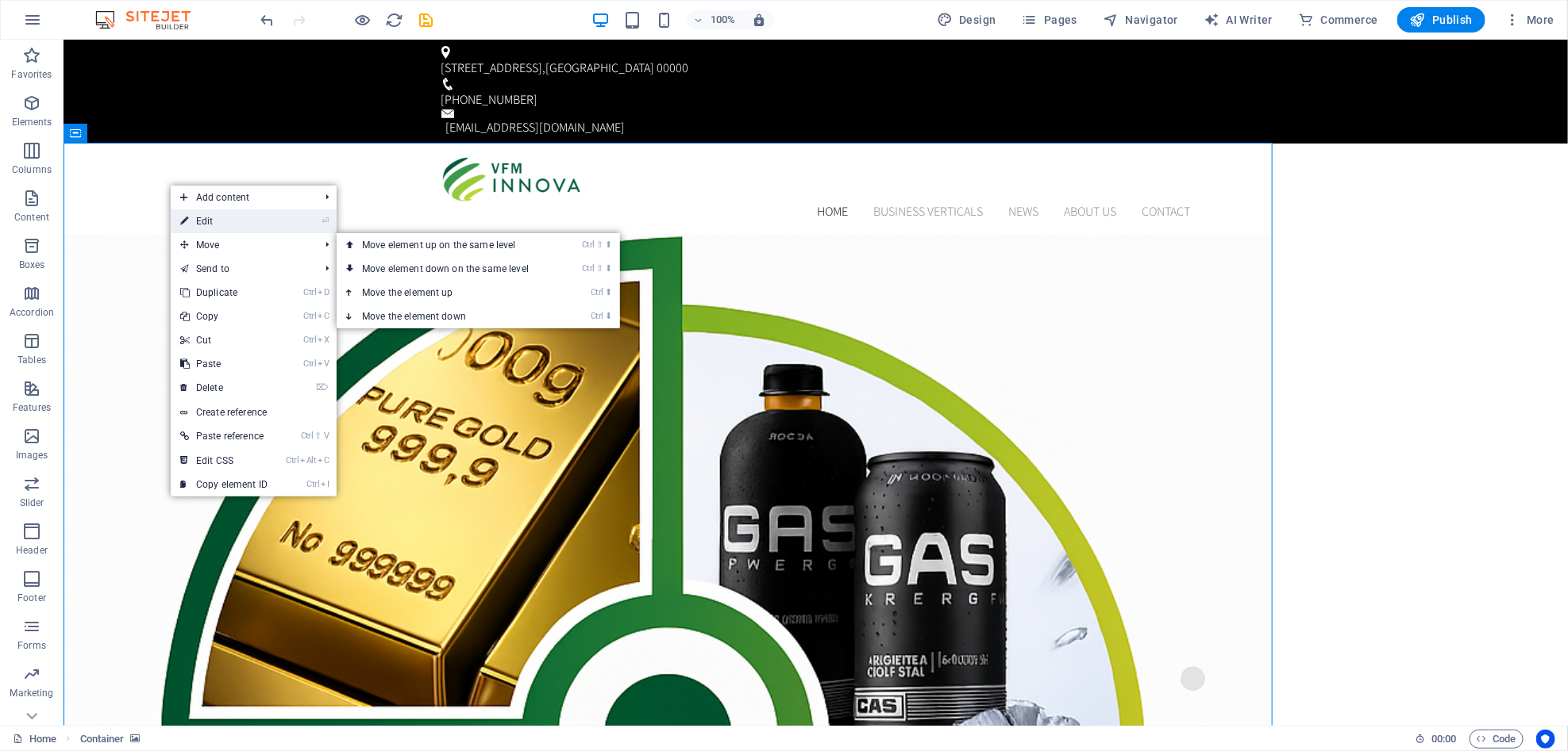
click at [303, 223] on li "⏎ Edit" at bounding box center [253, 221] width 165 height 23
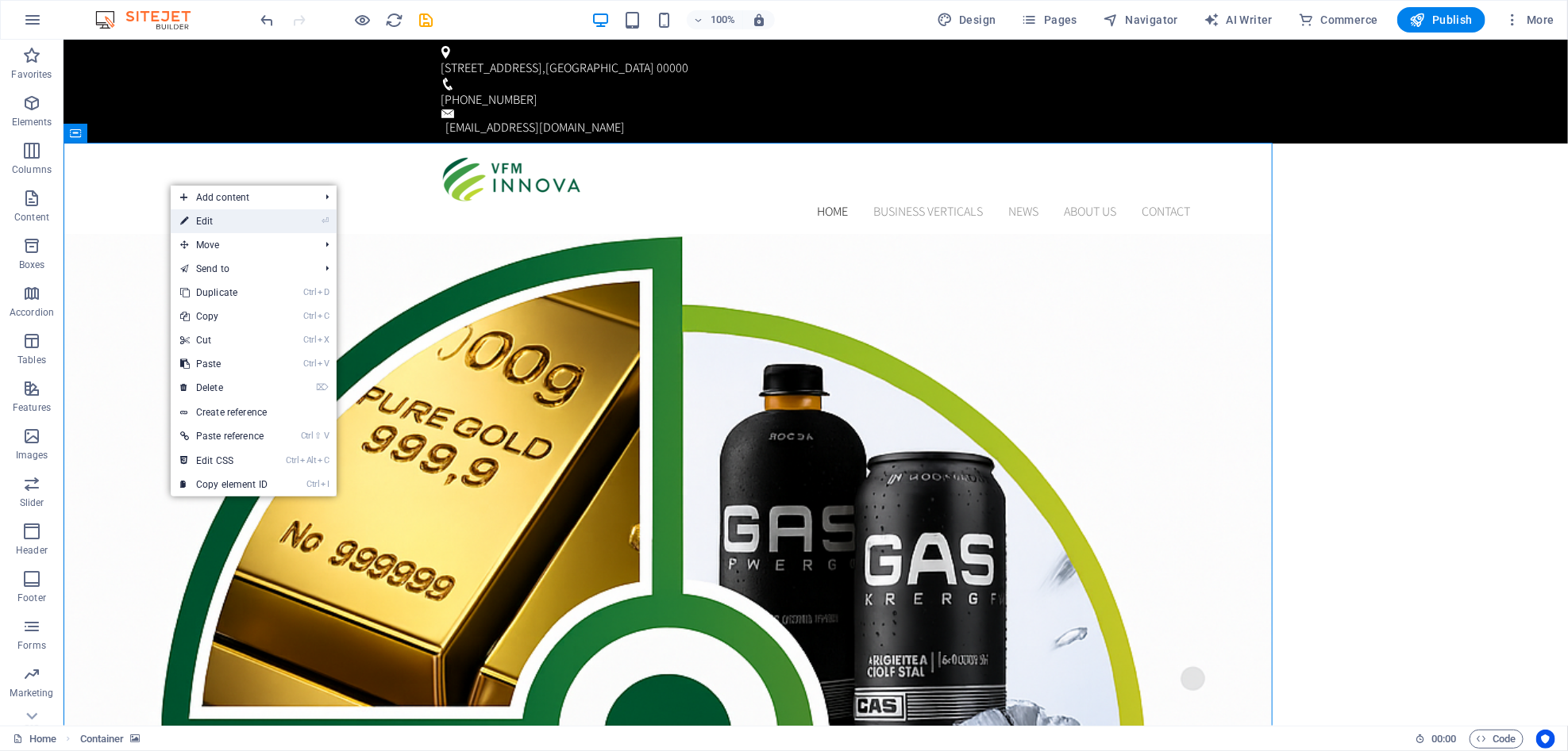
click at [249, 231] on link "⏎ Edit" at bounding box center [223, 221] width 106 height 23
select select "px"
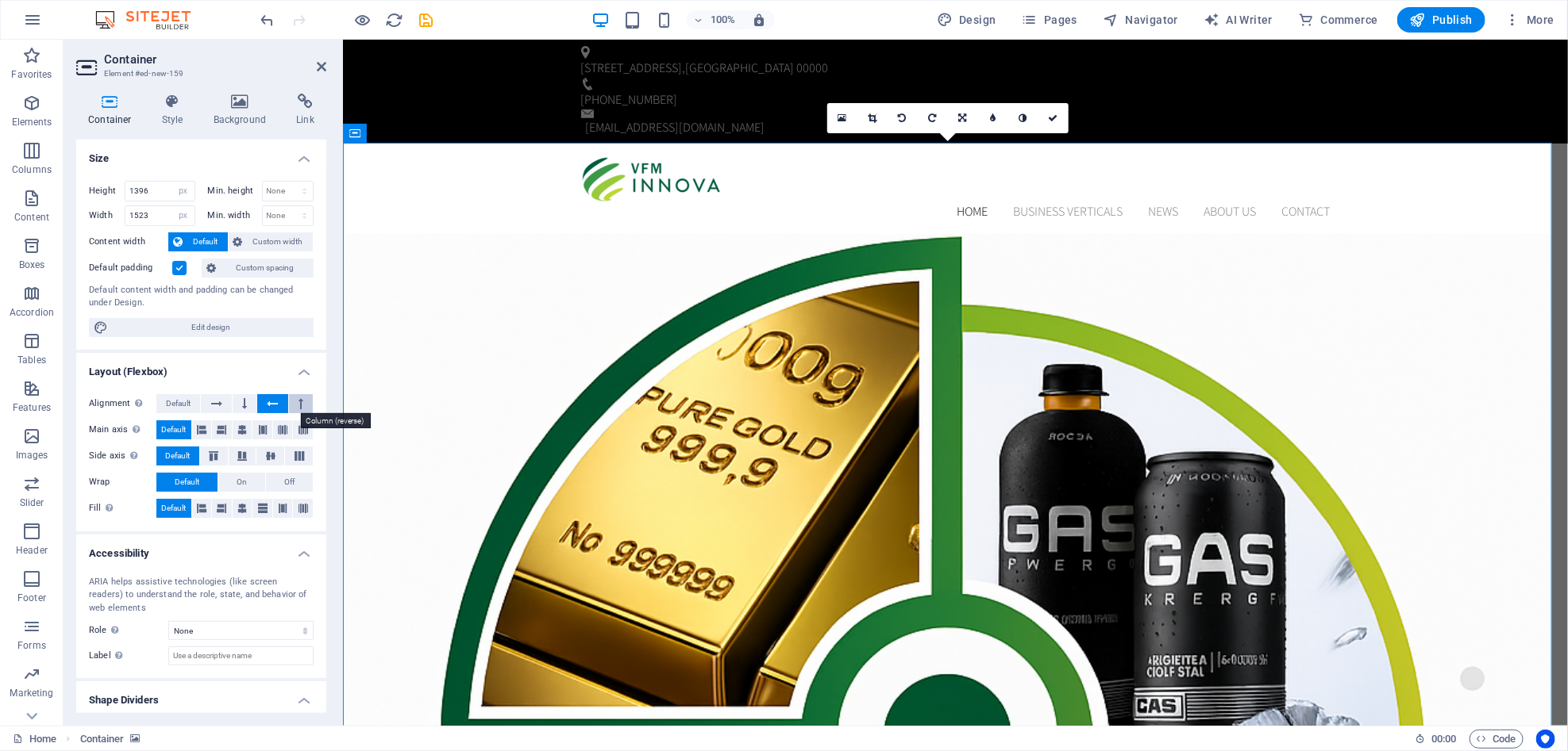
click at [292, 398] on button at bounding box center [301, 404] width 23 height 19
click at [177, 404] on span "Default" at bounding box center [177, 404] width 24 height 19
click at [258, 428] on icon at bounding box center [263, 430] width 10 height 19
click at [300, 421] on icon at bounding box center [304, 430] width 10 height 19
click at [195, 428] on button at bounding box center [201, 430] width 19 height 19
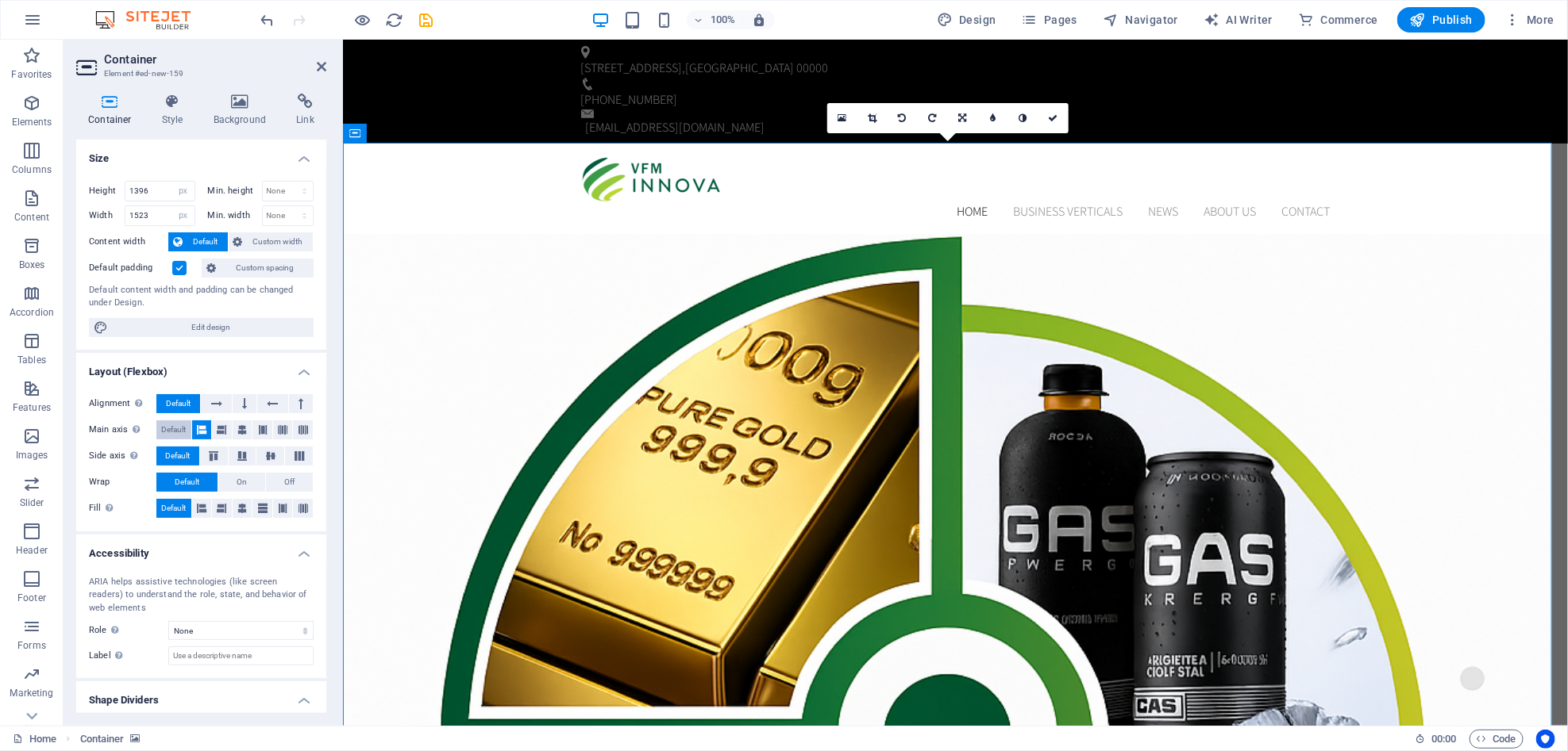
click at [173, 422] on span "Default" at bounding box center [173, 430] width 24 height 19
click at [204, 456] on icon at bounding box center [214, 456] width 19 height 10
click at [236, 454] on icon at bounding box center [242, 456] width 19 height 10
click at [261, 452] on icon at bounding box center [271, 456] width 19 height 10
drag, startPoint x: 293, startPoint y: 454, endPoint x: 246, endPoint y: 458, distance: 47.2
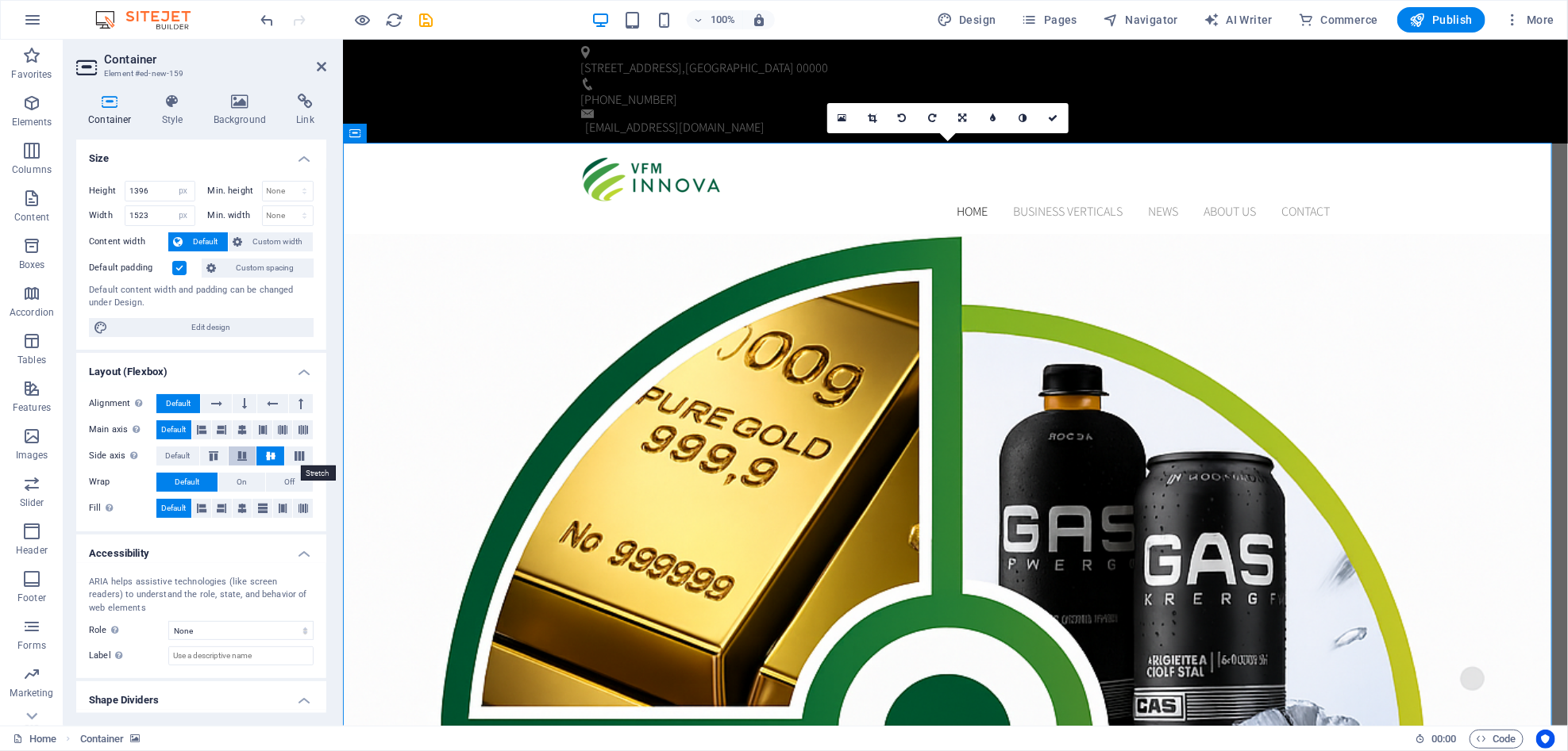
click at [290, 458] on icon at bounding box center [300, 456] width 19 height 10
click at [190, 454] on span "Default" at bounding box center [177, 456] width 24 height 19
click at [234, 489] on button "On" at bounding box center [241, 483] width 47 height 19
click at [304, 473] on button "Off" at bounding box center [289, 483] width 47 height 19
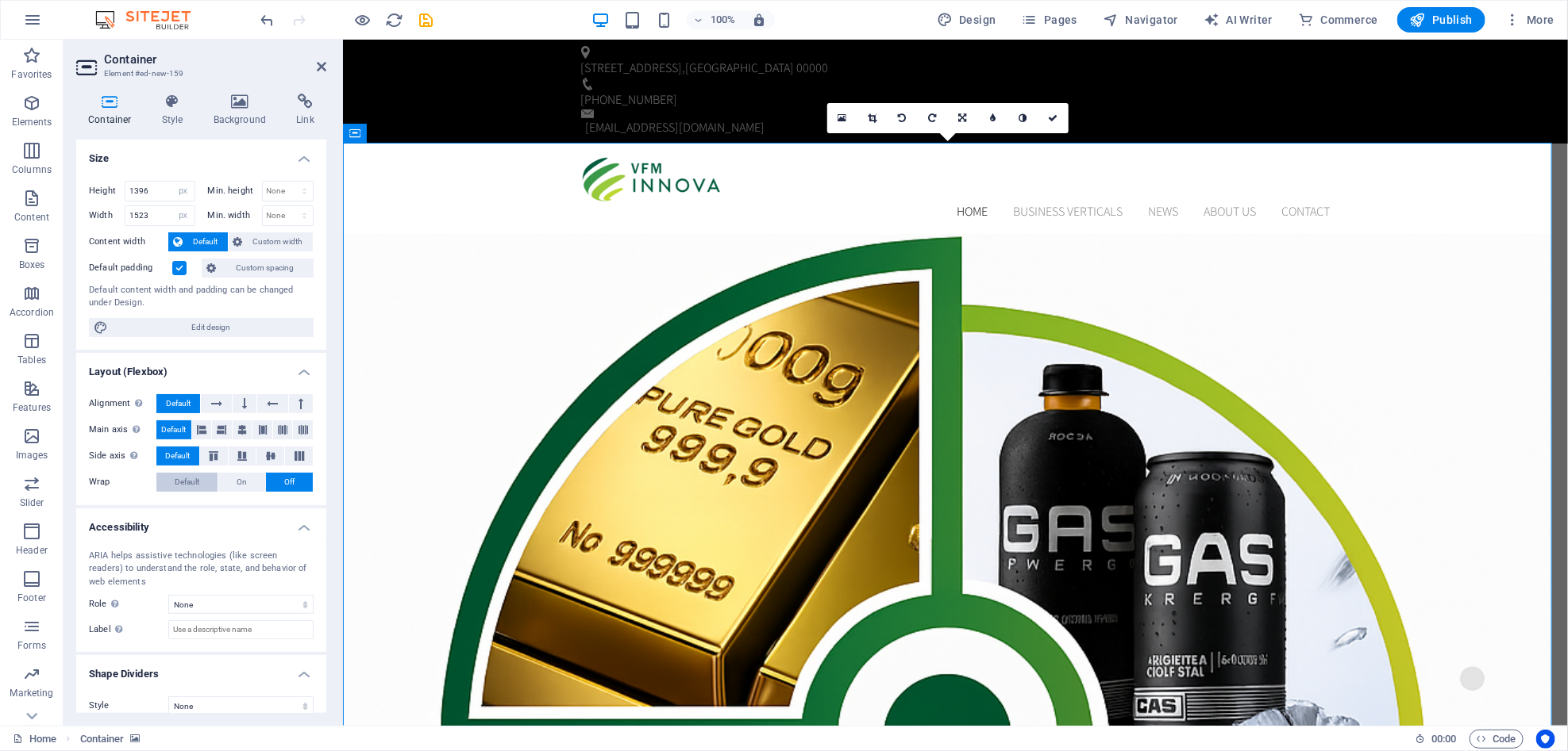
click at [196, 480] on span "Default" at bounding box center [186, 483] width 24 height 19
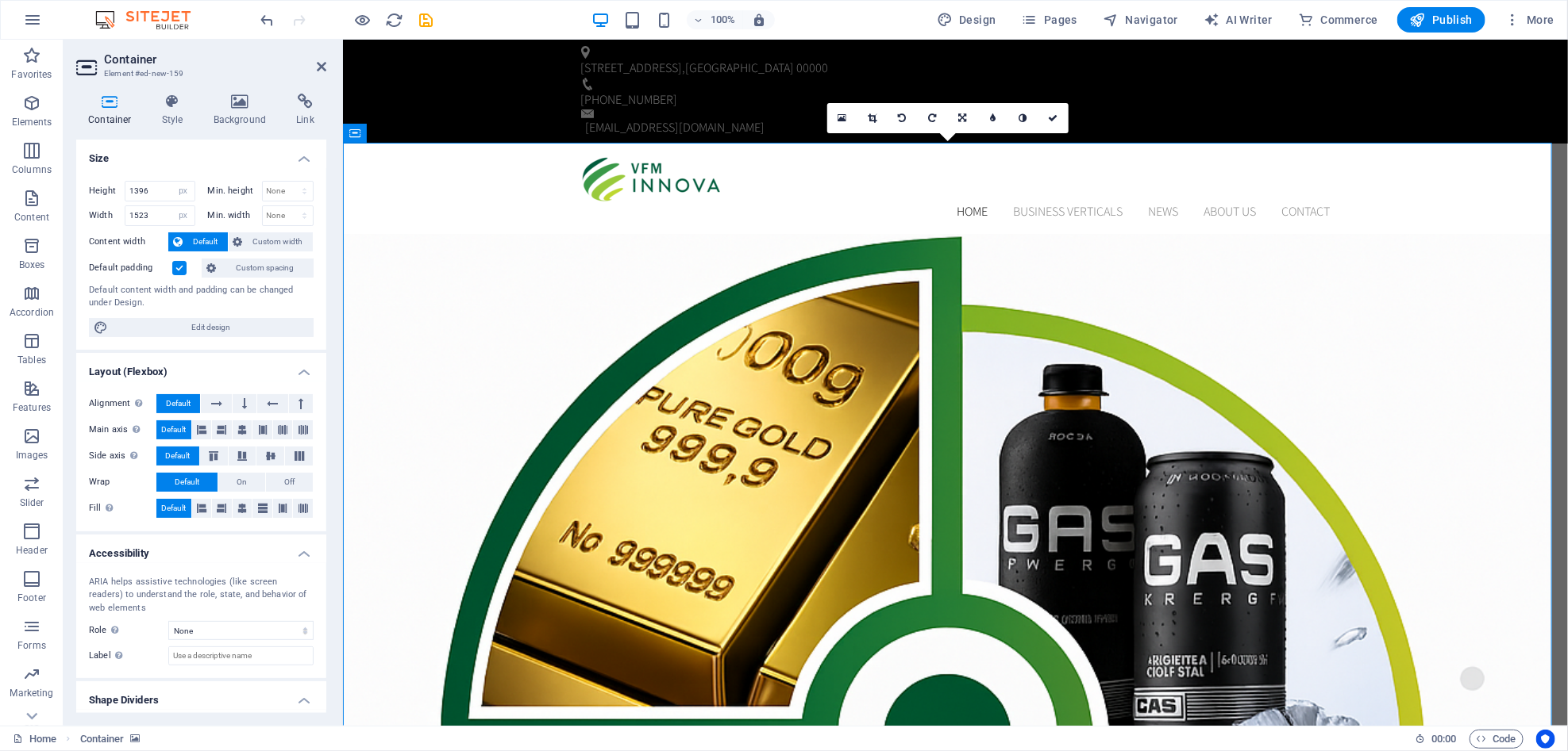
scroll to position [41, 0]
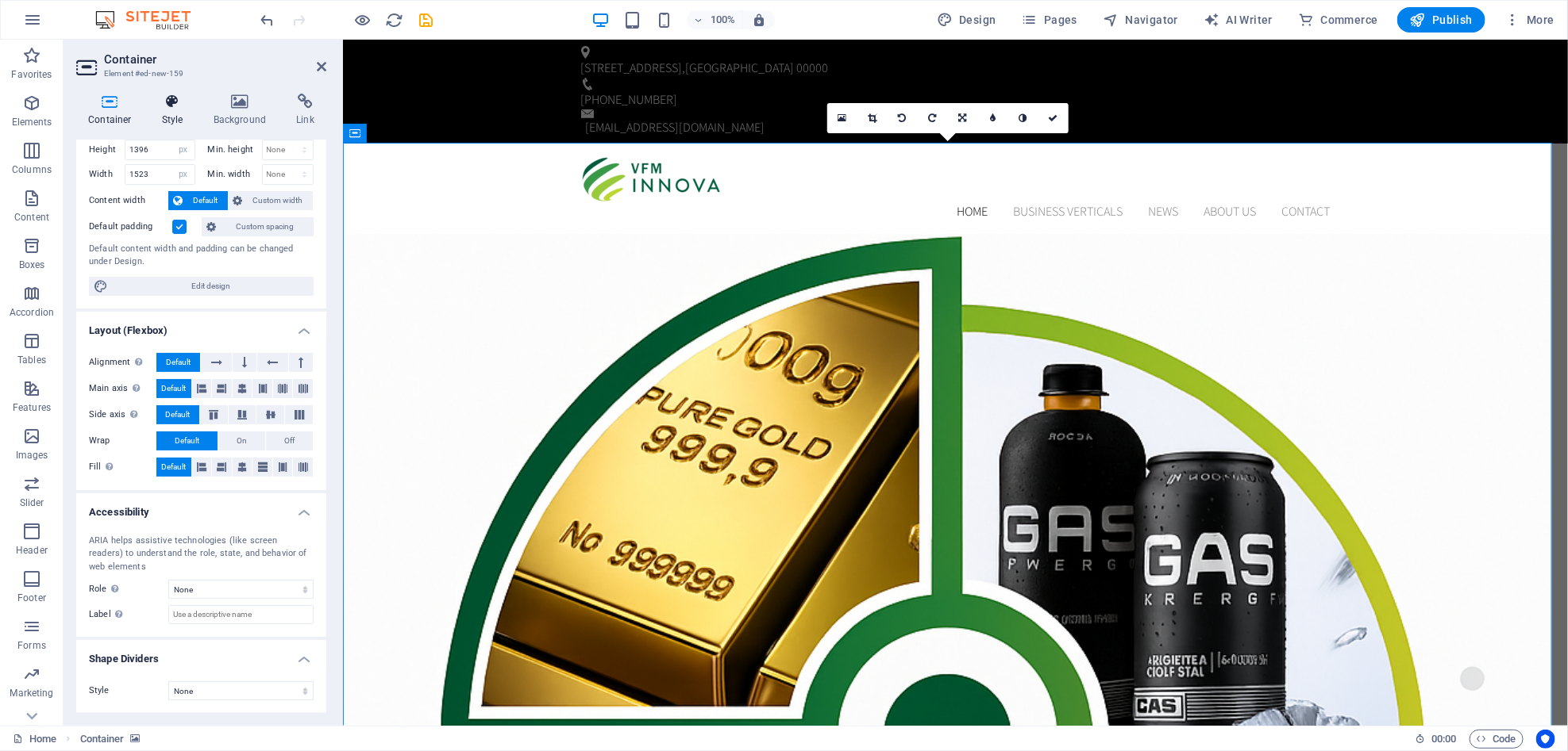
click at [178, 105] on icon at bounding box center [172, 101] width 45 height 16
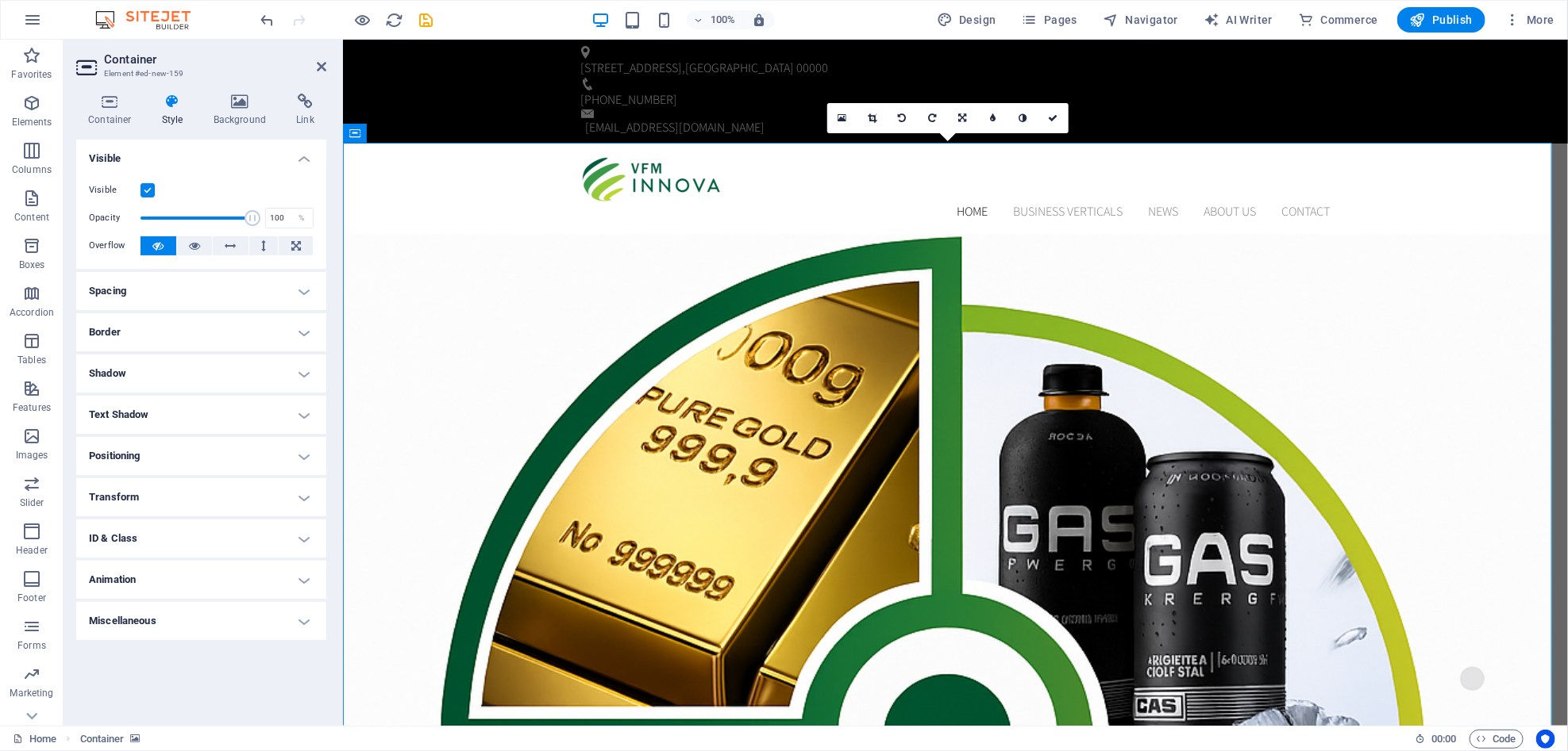
click at [292, 453] on h4 "Positioning" at bounding box center [201, 455] width 250 height 38
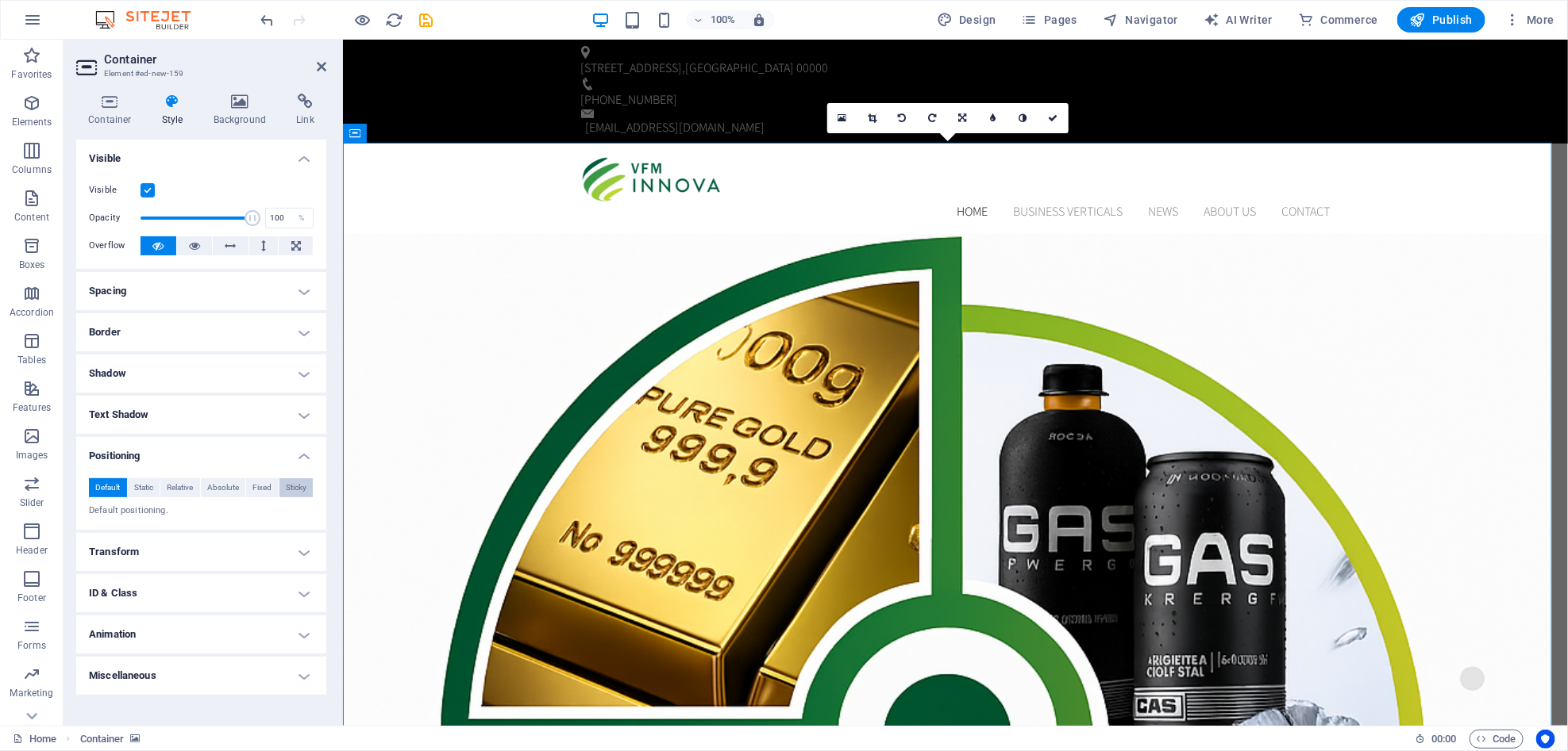
click at [292, 493] on span "Sticky" at bounding box center [296, 488] width 20 height 19
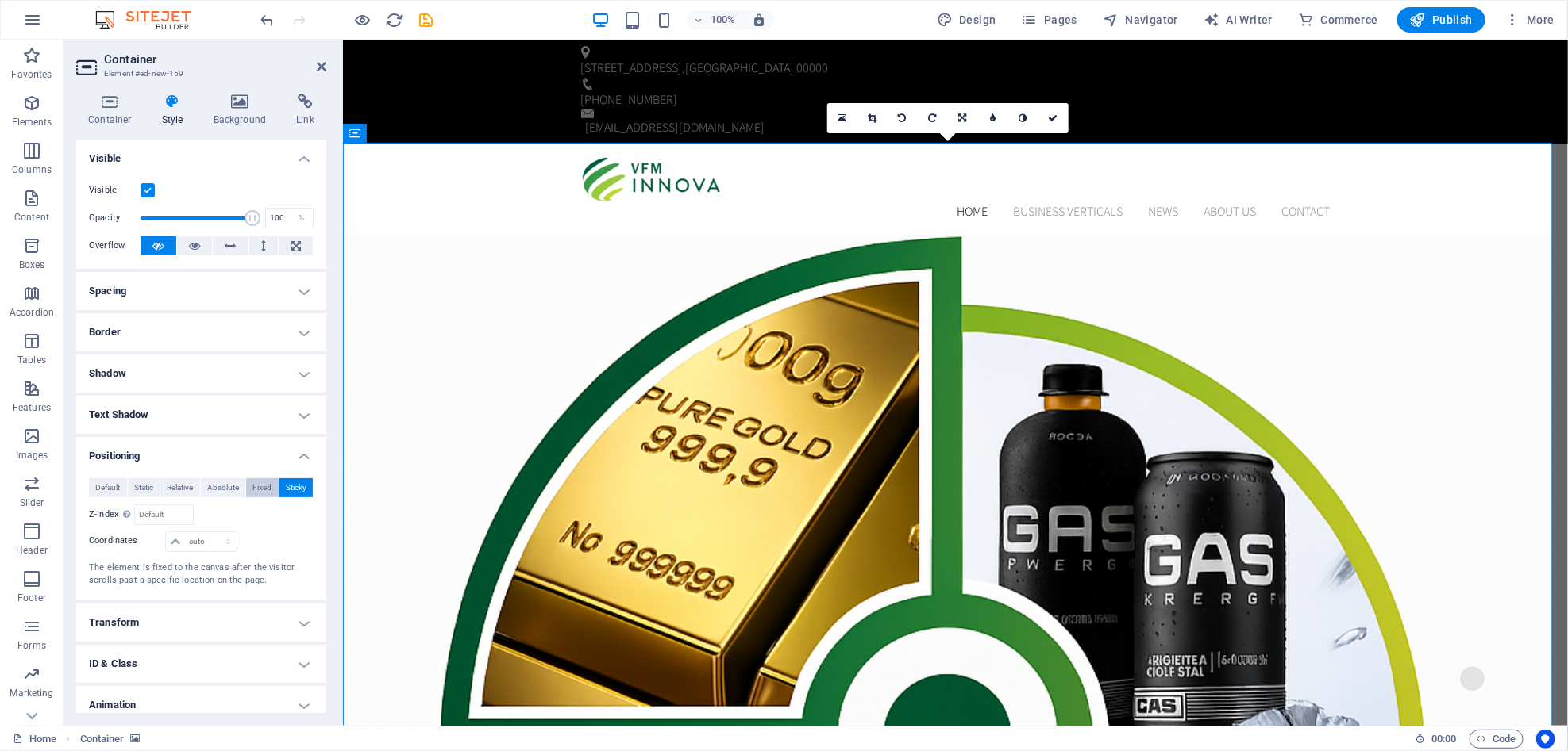
click at [259, 484] on span "Fixed" at bounding box center [262, 488] width 19 height 19
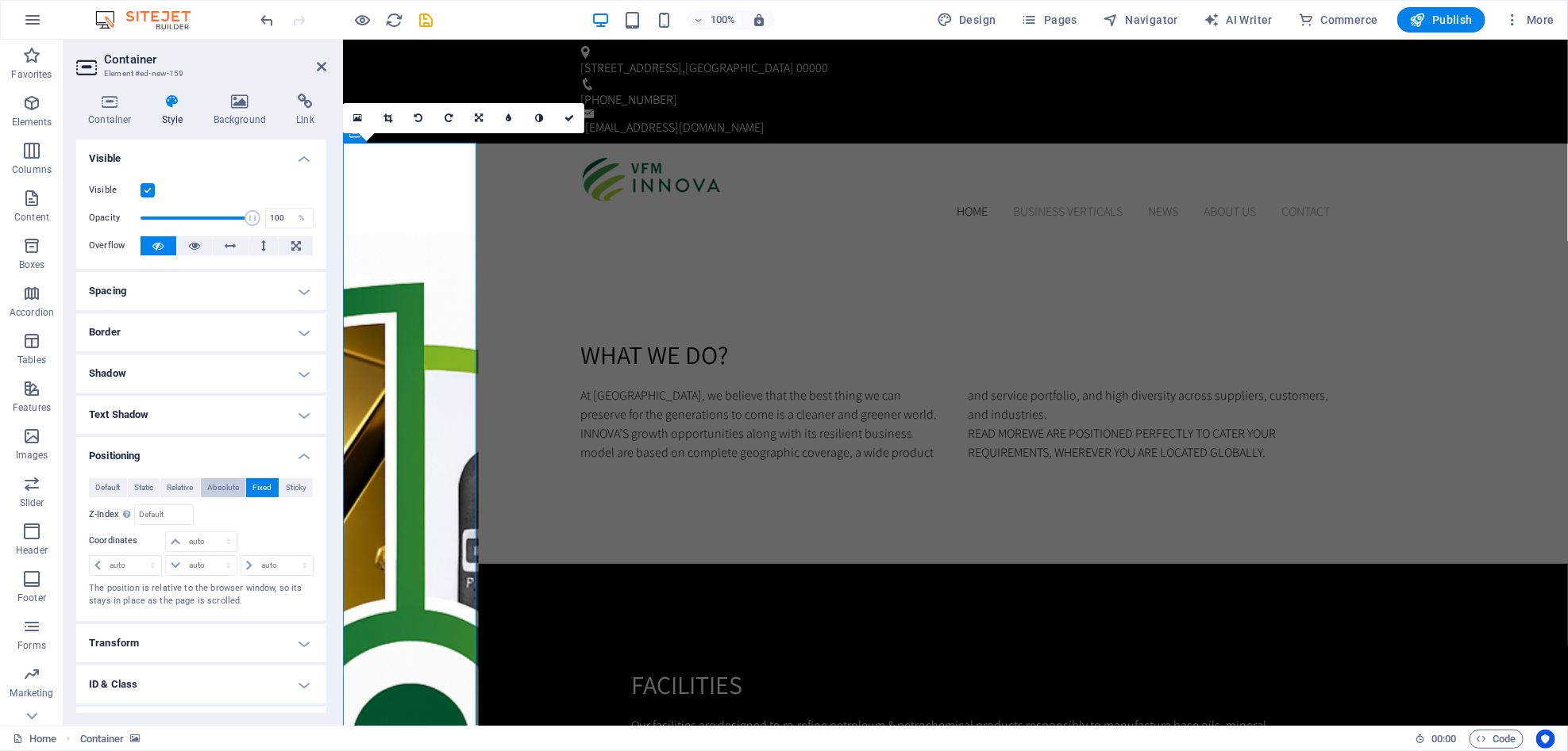
click at [220, 495] on span "Absolute" at bounding box center [223, 488] width 32 height 19
click at [196, 481] on button "Relative" at bounding box center [180, 488] width 40 height 19
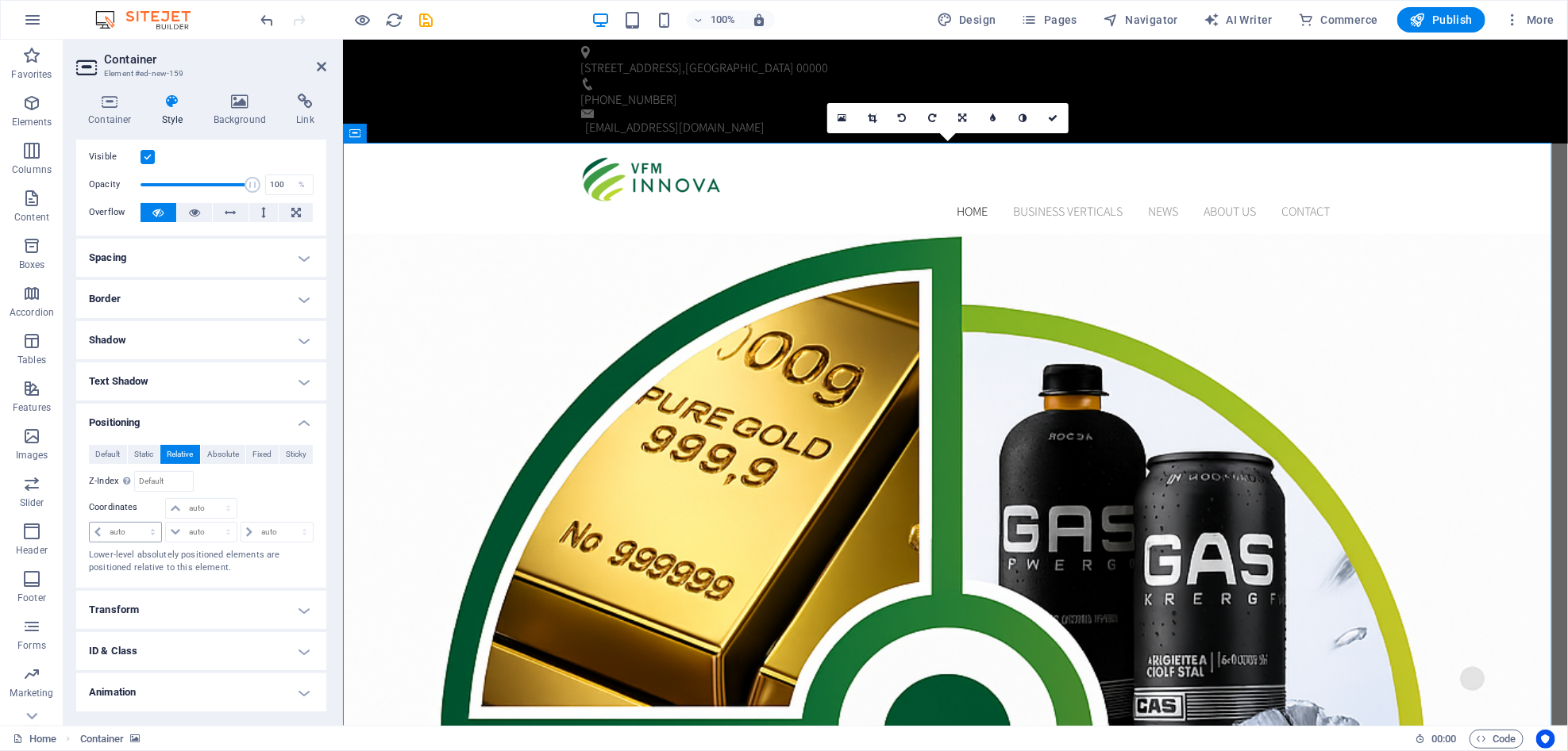
scroll to position [0, 0]
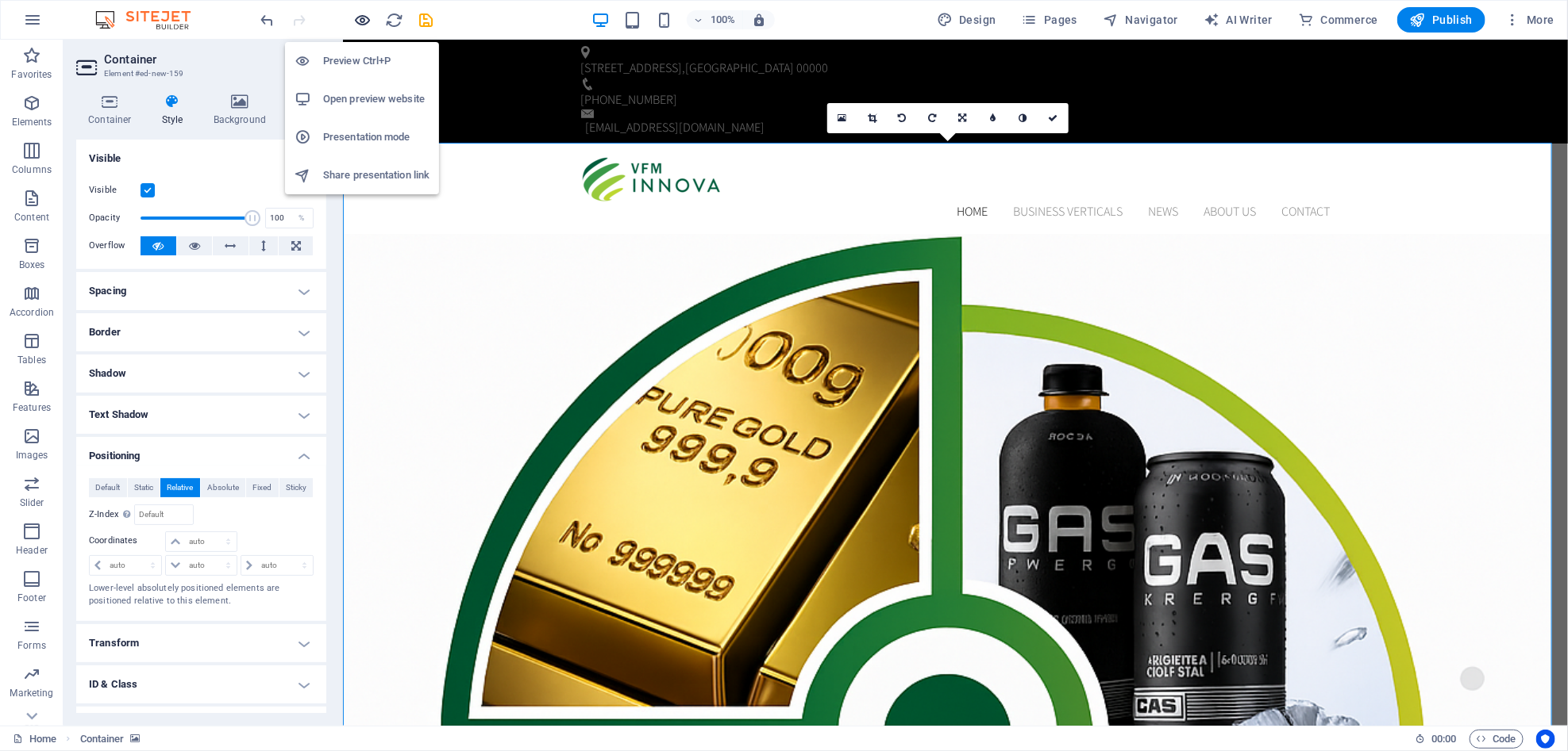
click at [365, 20] on icon "button" at bounding box center [363, 19] width 18 height 18
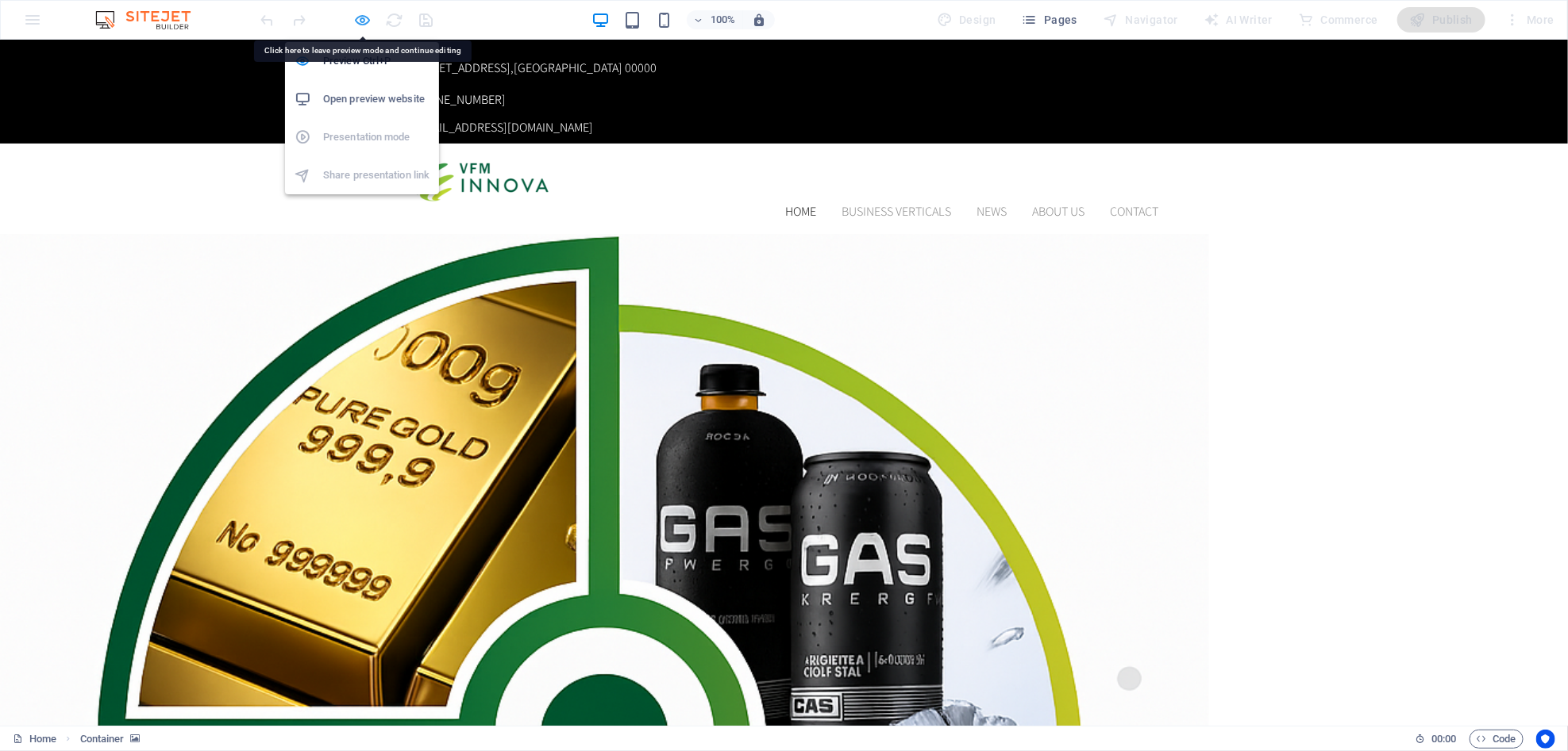
click at [362, 22] on icon "button" at bounding box center [363, 19] width 18 height 18
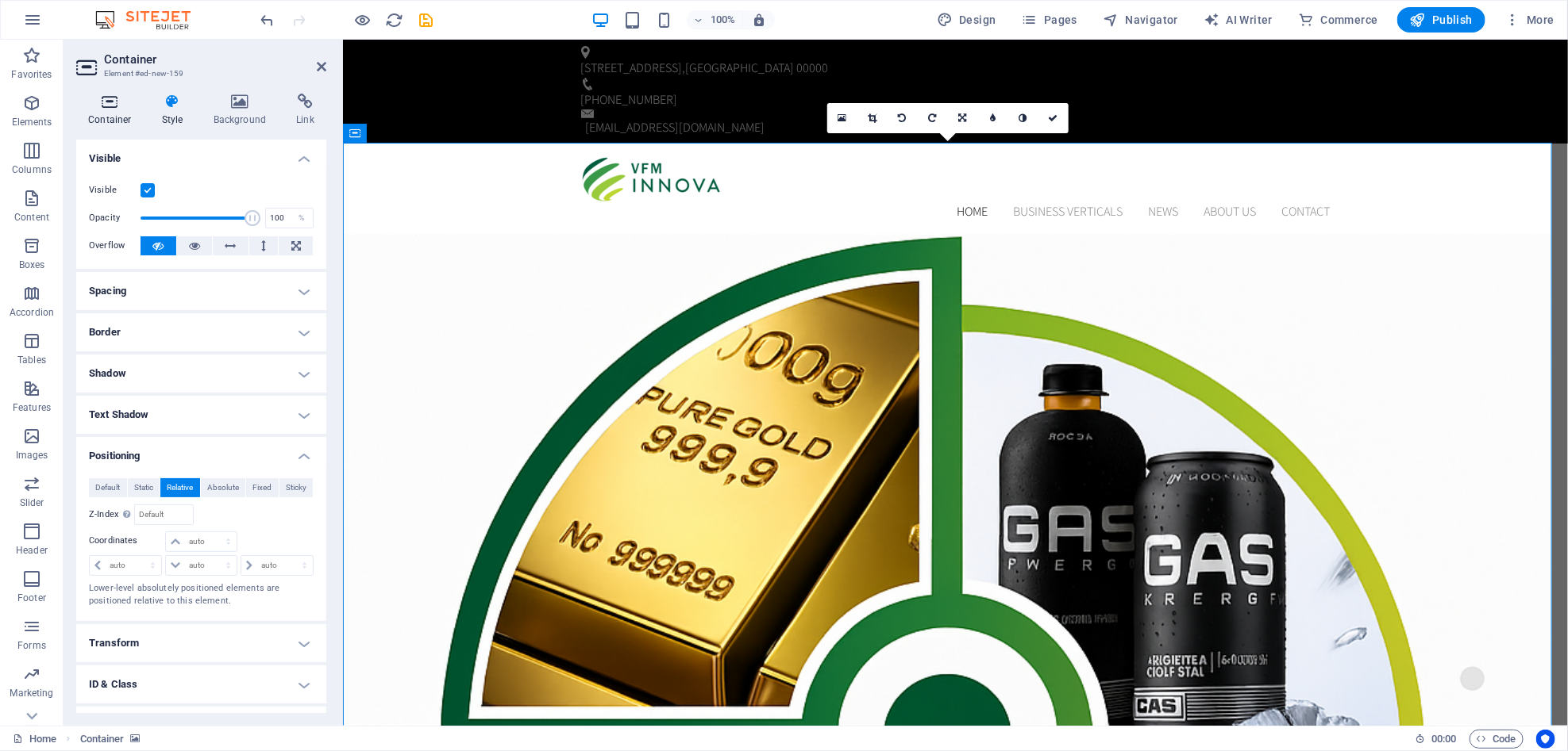
click at [131, 123] on h4 "Container" at bounding box center [113, 110] width 74 height 33
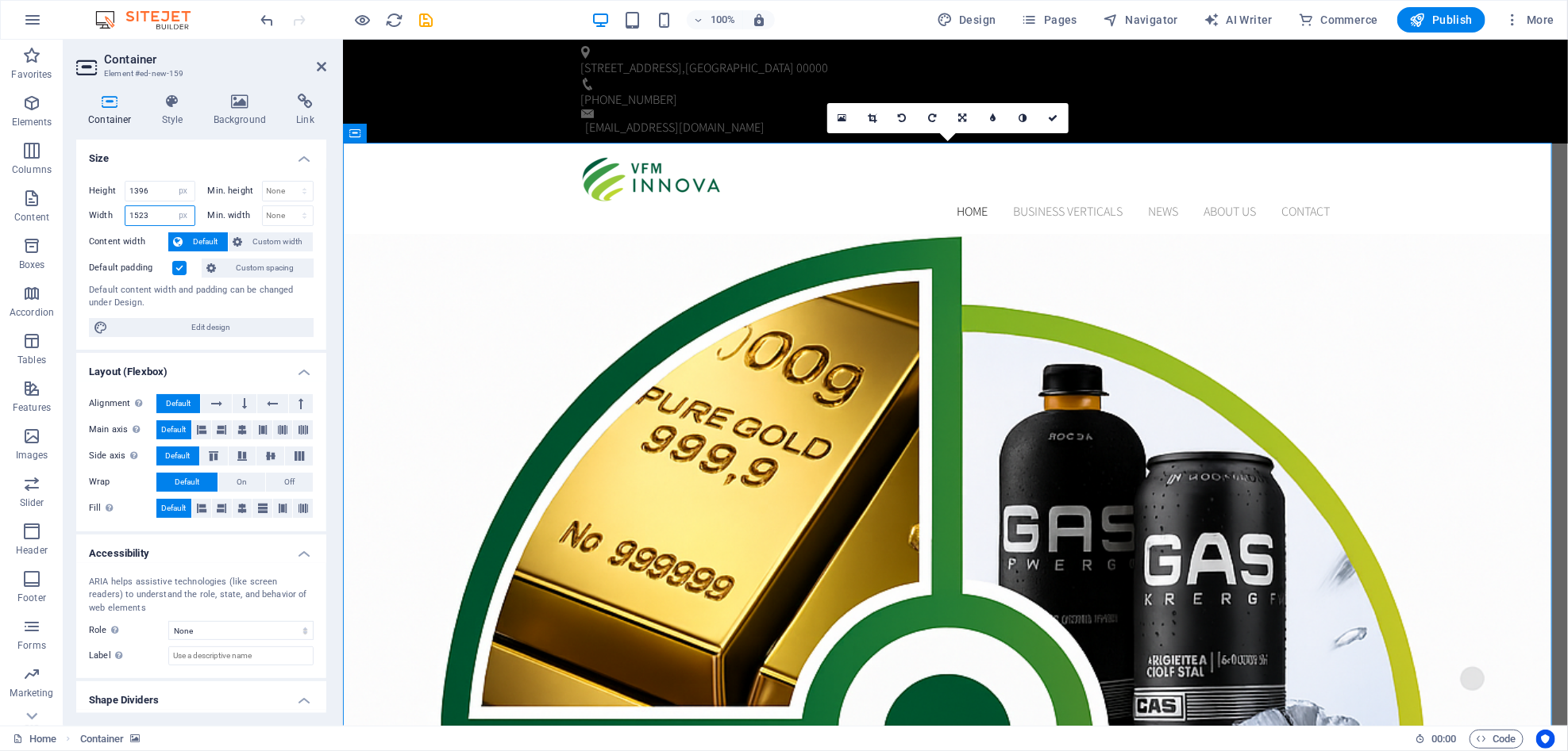
click at [150, 211] on input "1523" at bounding box center [160, 216] width 69 height 19
click at [131, 213] on input "1523" at bounding box center [160, 216] width 69 height 19
type input "1723"
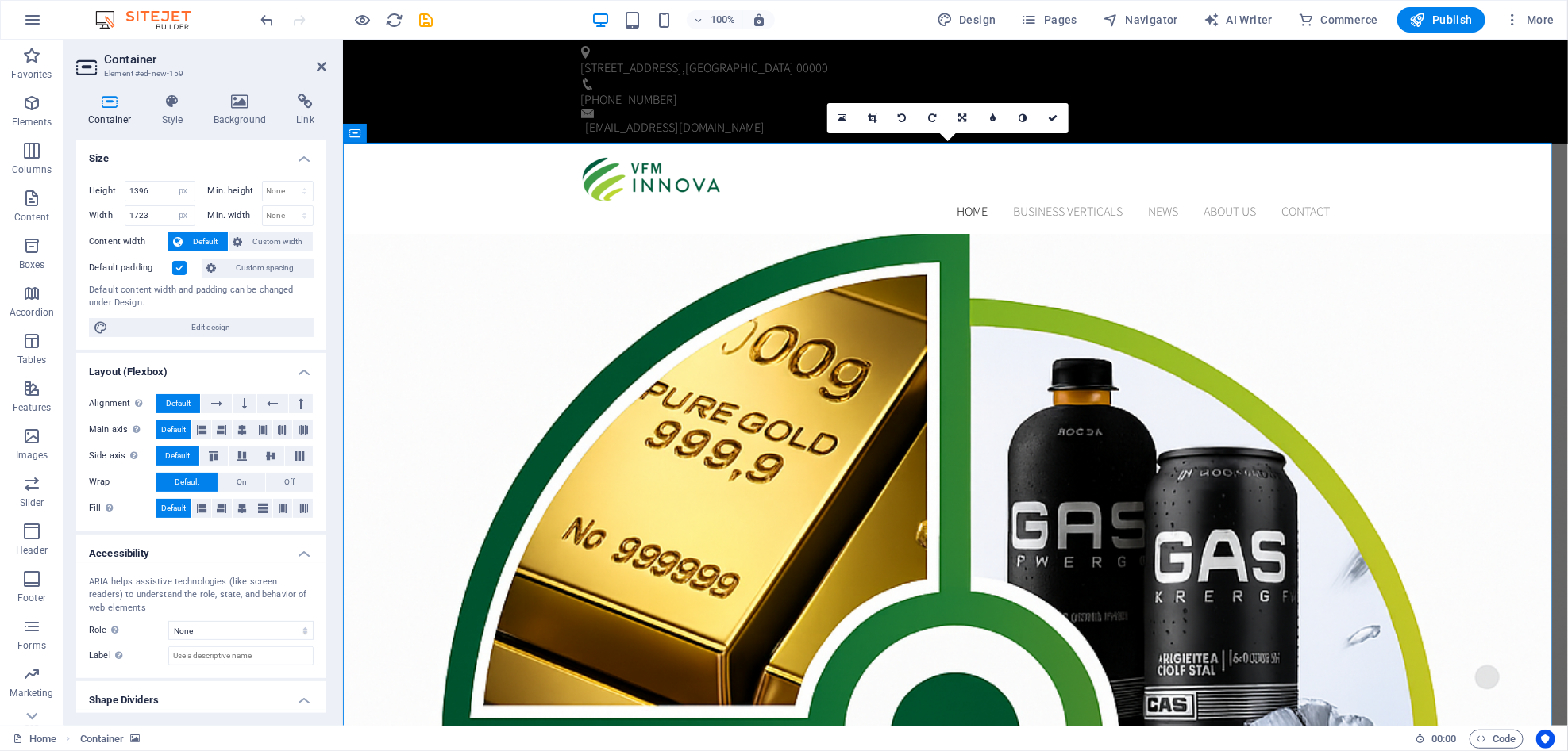
click at [1057, 117] on icon at bounding box center [1054, 119] width 10 height 10
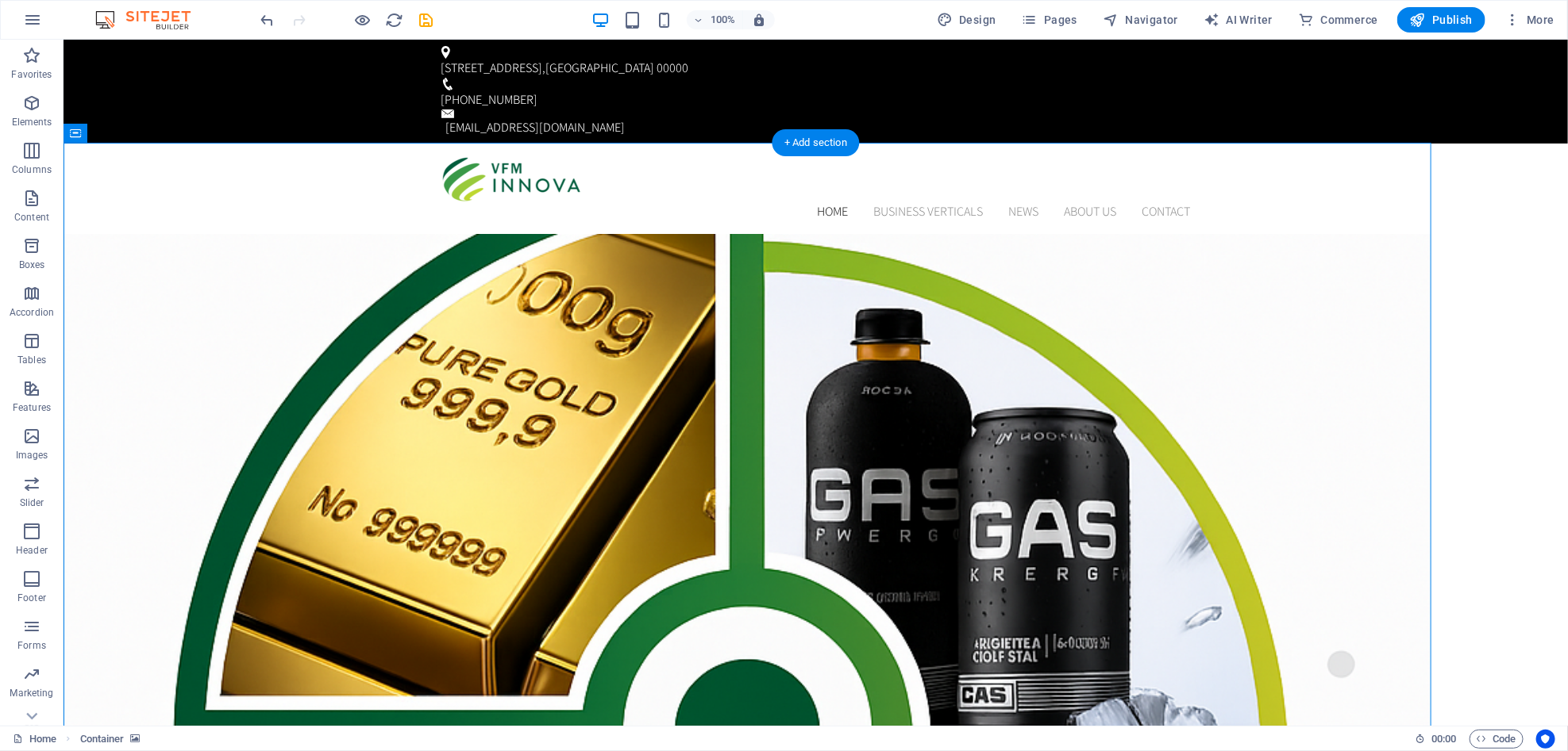
select select "px"
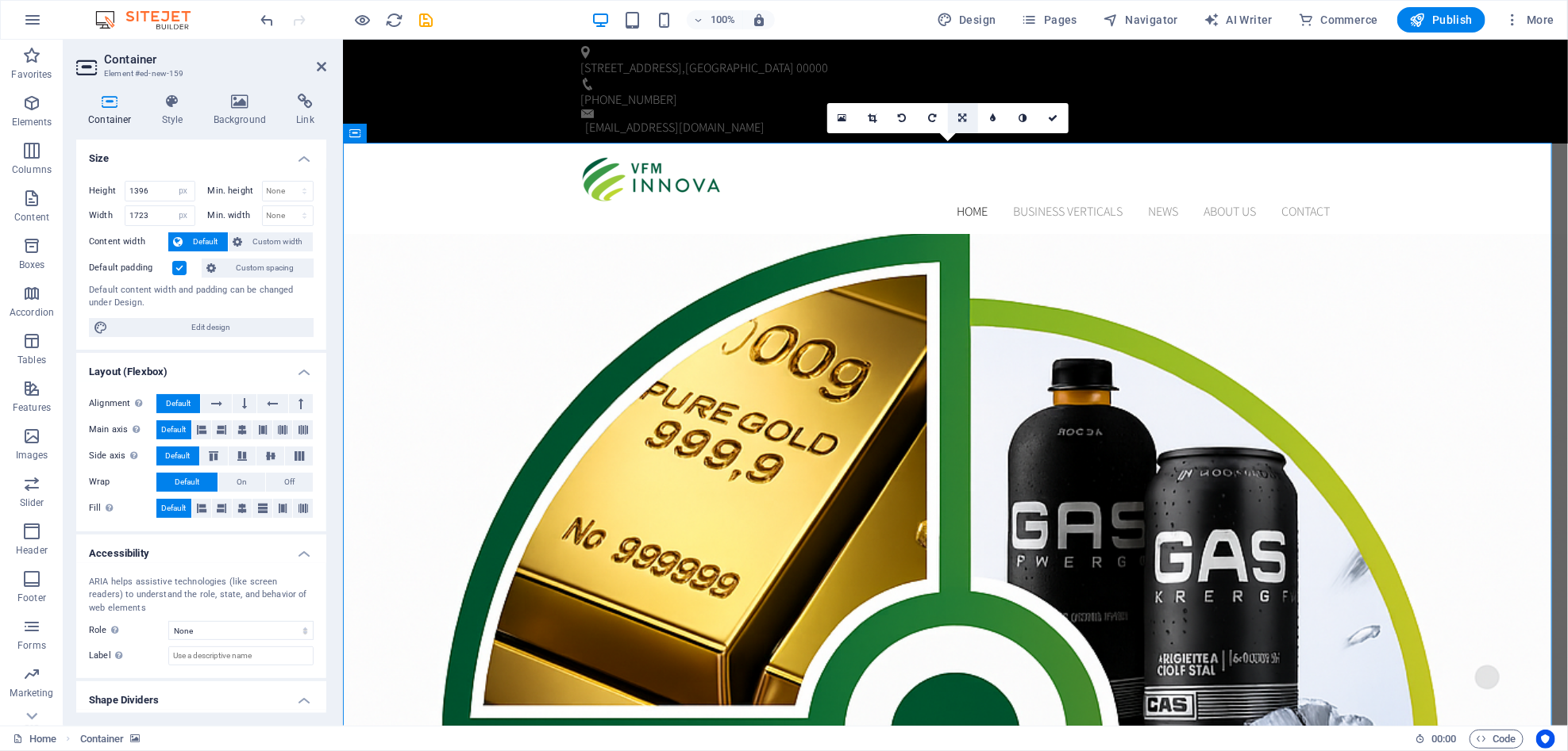
click at [956, 113] on link at bounding box center [963, 118] width 30 height 30
click at [989, 119] on link at bounding box center [993, 118] width 30 height 30
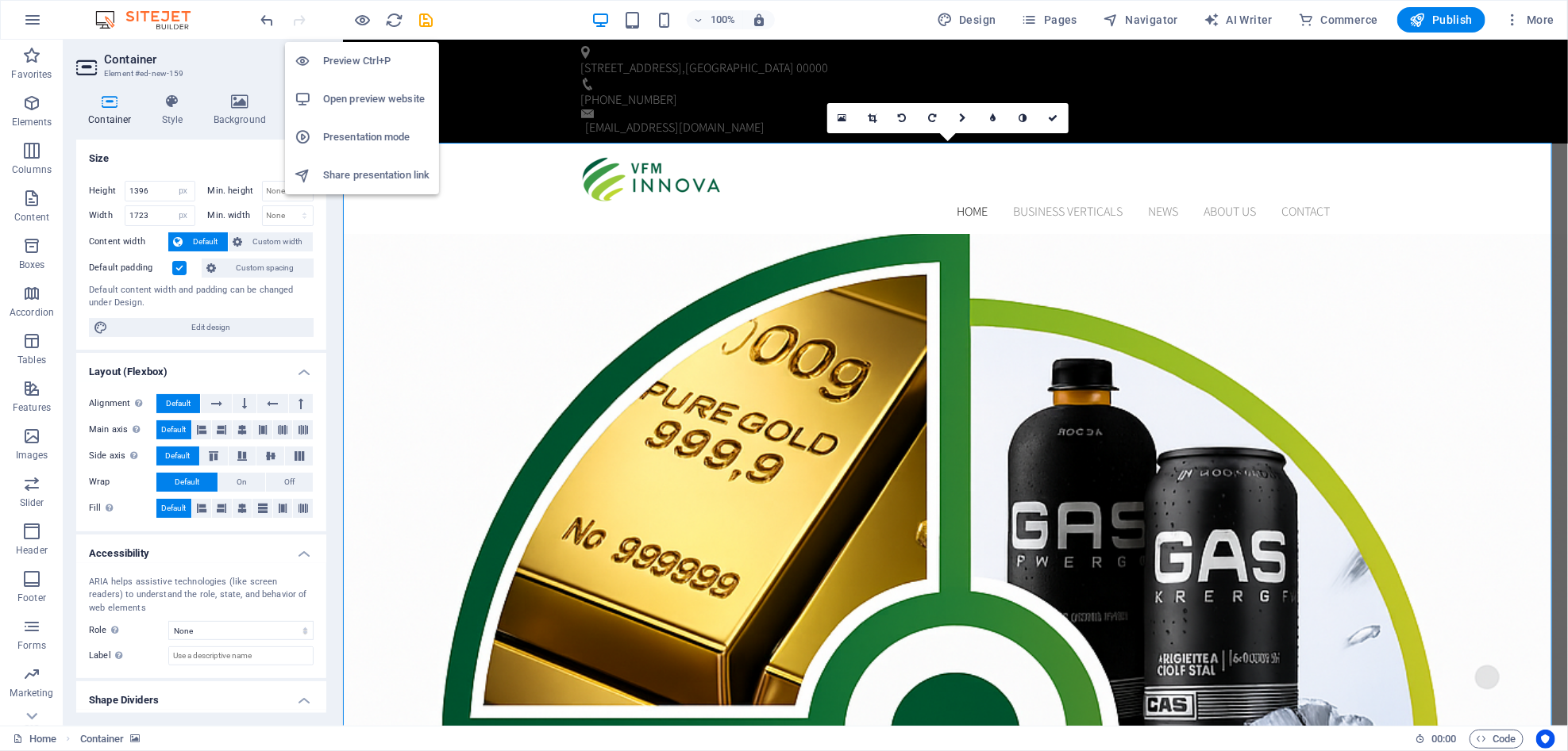
click at [354, 29] on body "VFM INNOVA Home Favorites Elements Columns Content Boxes Accordion Tables Featu…" at bounding box center [784, 376] width 1568 height 751
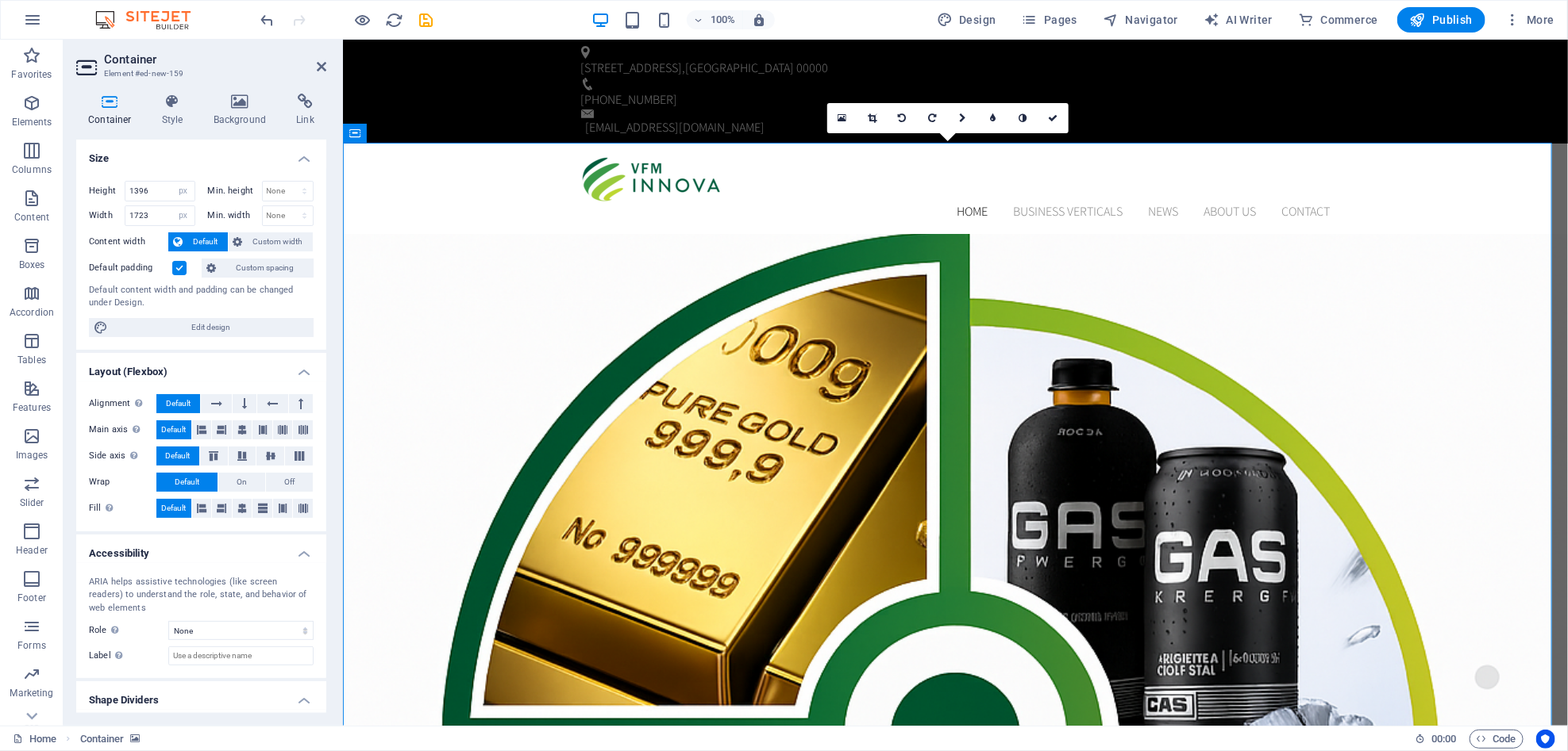
click at [348, 24] on div at bounding box center [346, 19] width 178 height 25
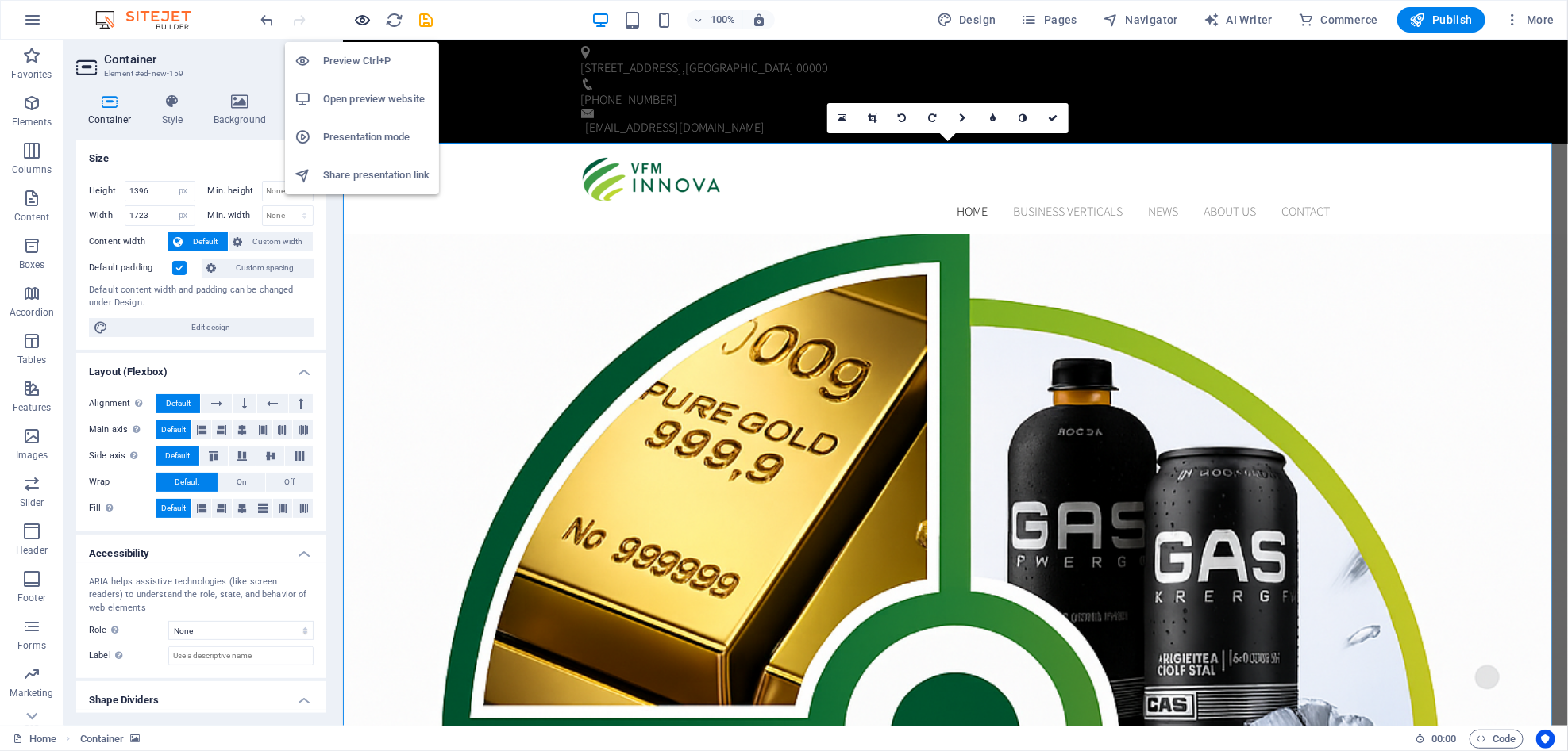
click at [359, 23] on icon "button" at bounding box center [363, 19] width 18 height 18
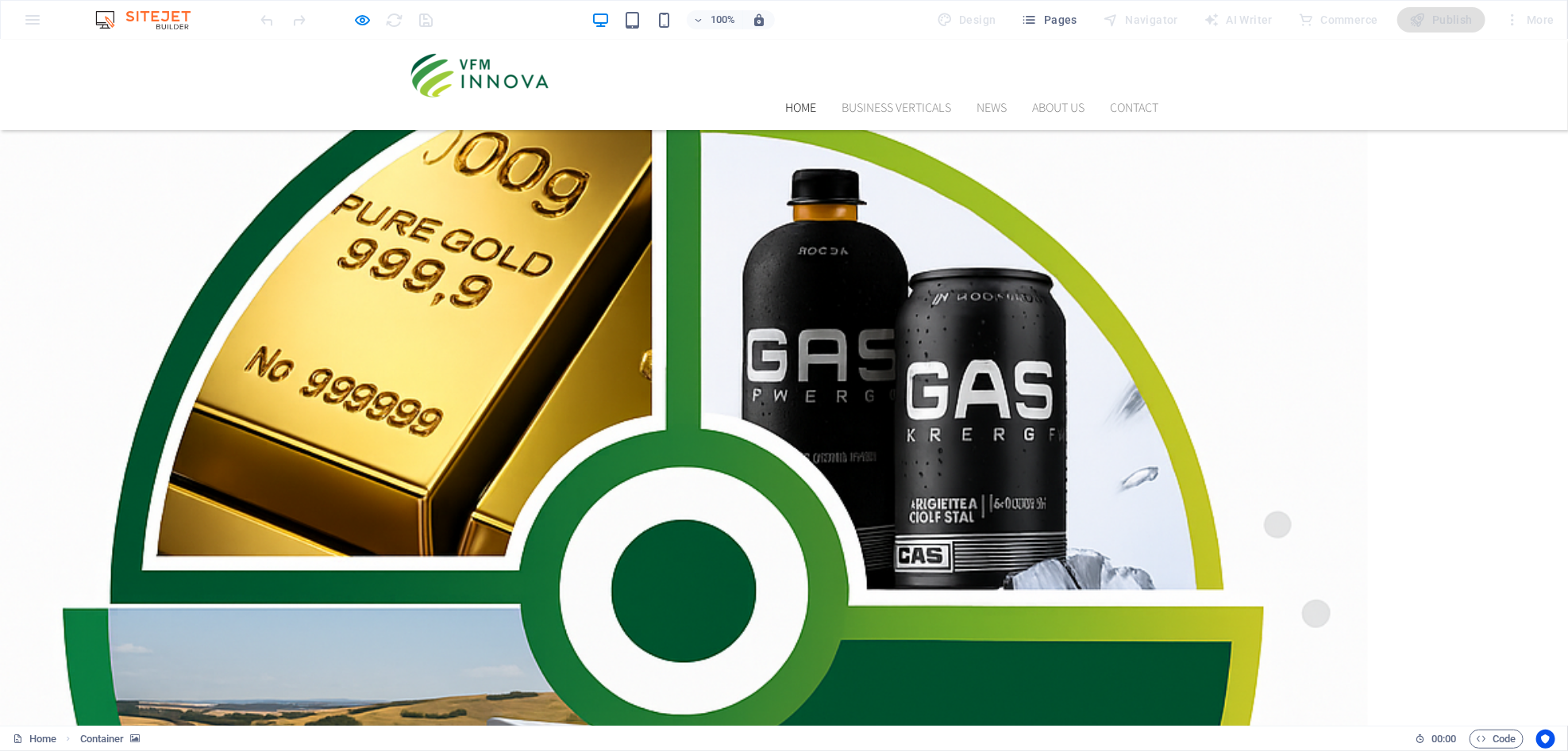
scroll to position [105, 0]
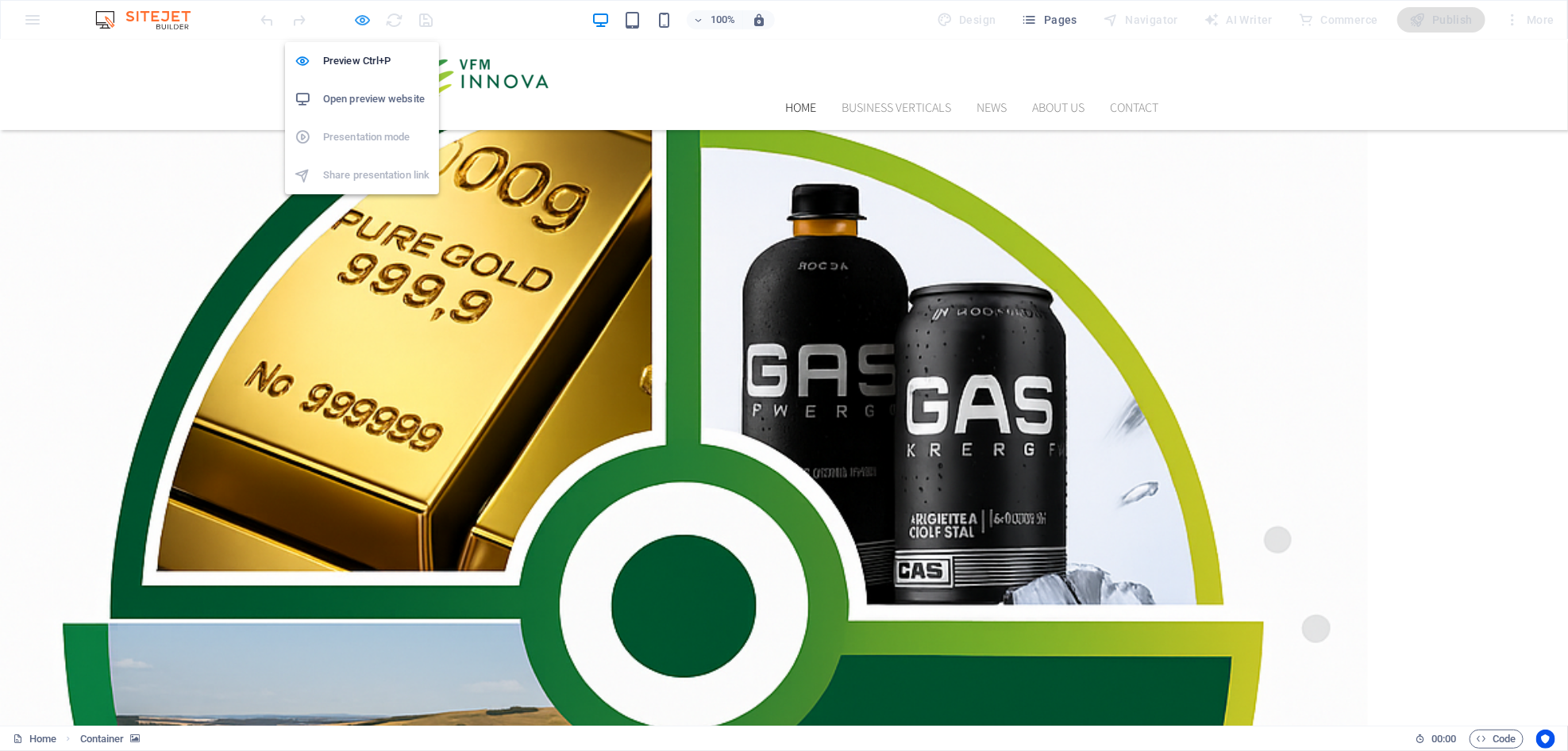
click at [361, 23] on icon "button" at bounding box center [363, 19] width 18 height 18
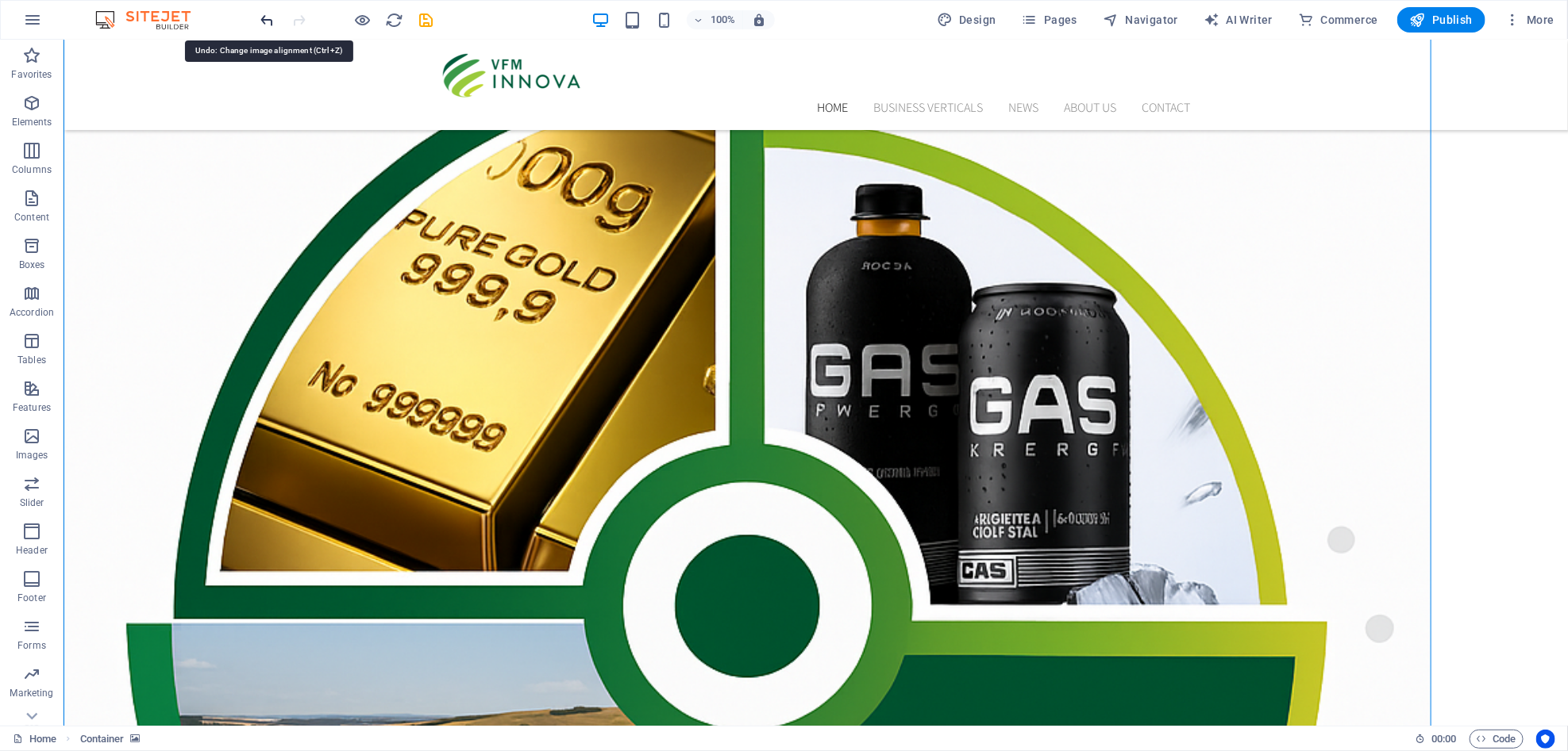
click at [266, 18] on icon "undo" at bounding box center [268, 19] width 18 height 18
click at [267, 18] on icon "undo" at bounding box center [268, 19] width 18 height 18
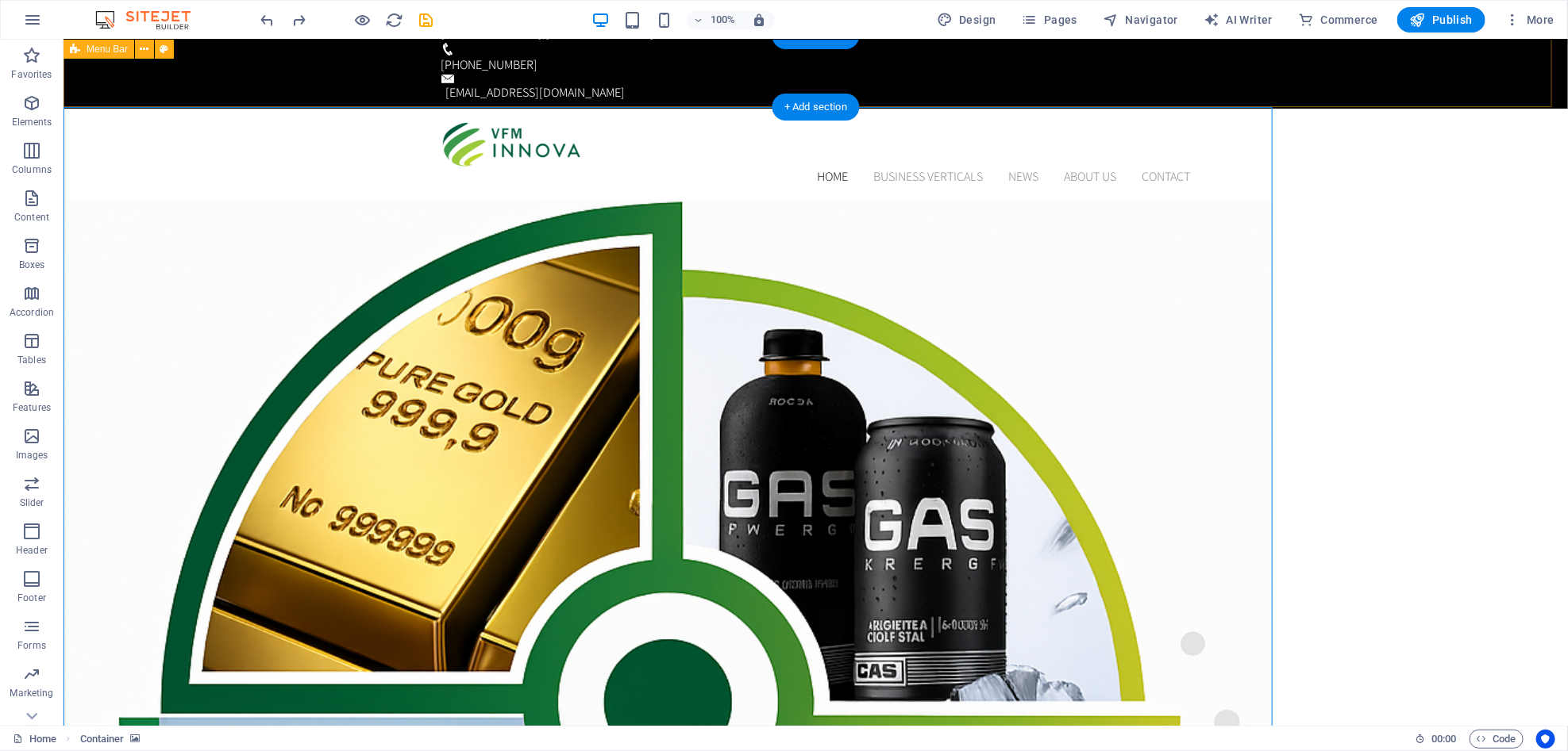
scroll to position [0, 0]
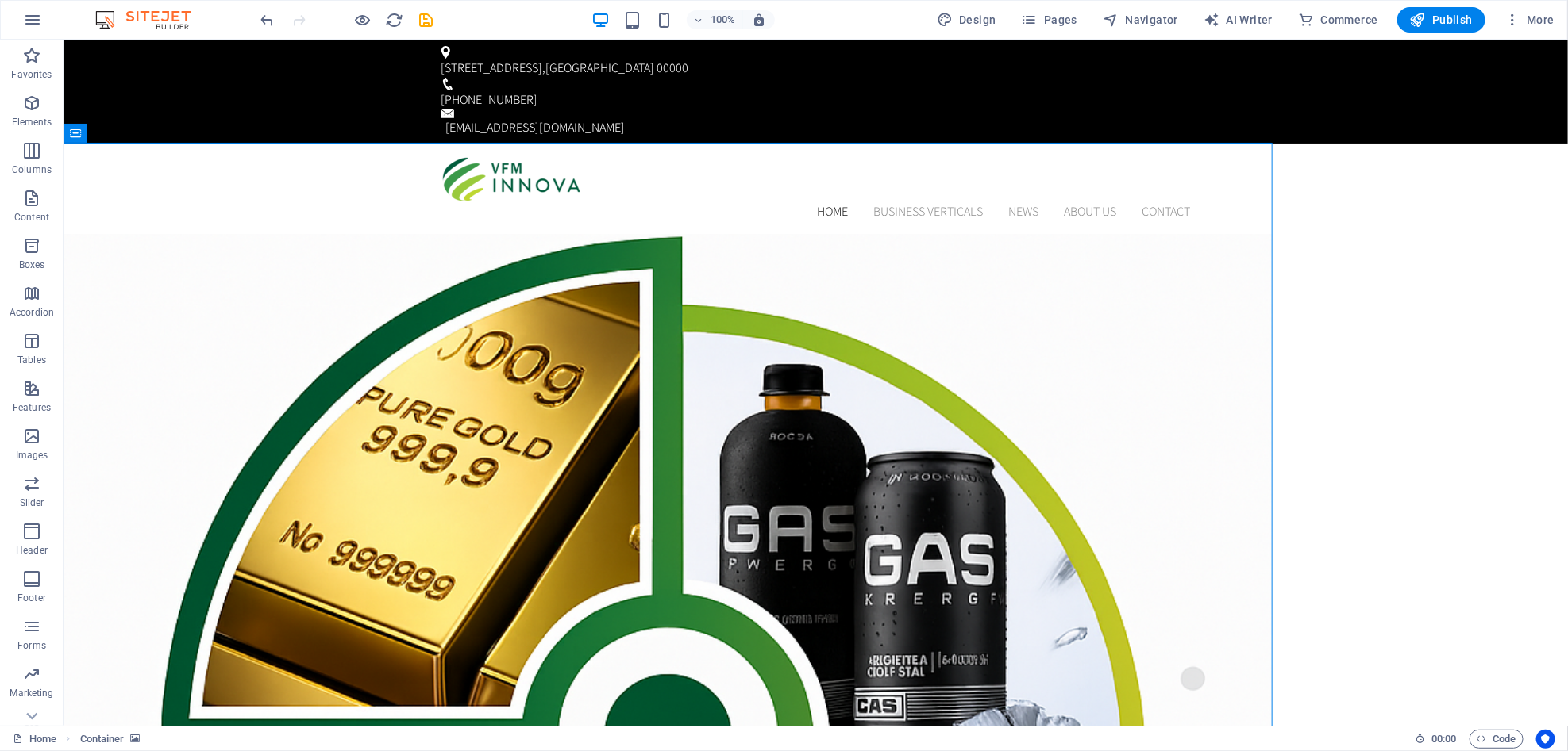
drag, startPoint x: 738, startPoint y: 600, endPoint x: 1017, endPoint y: 590, distance: 279.2
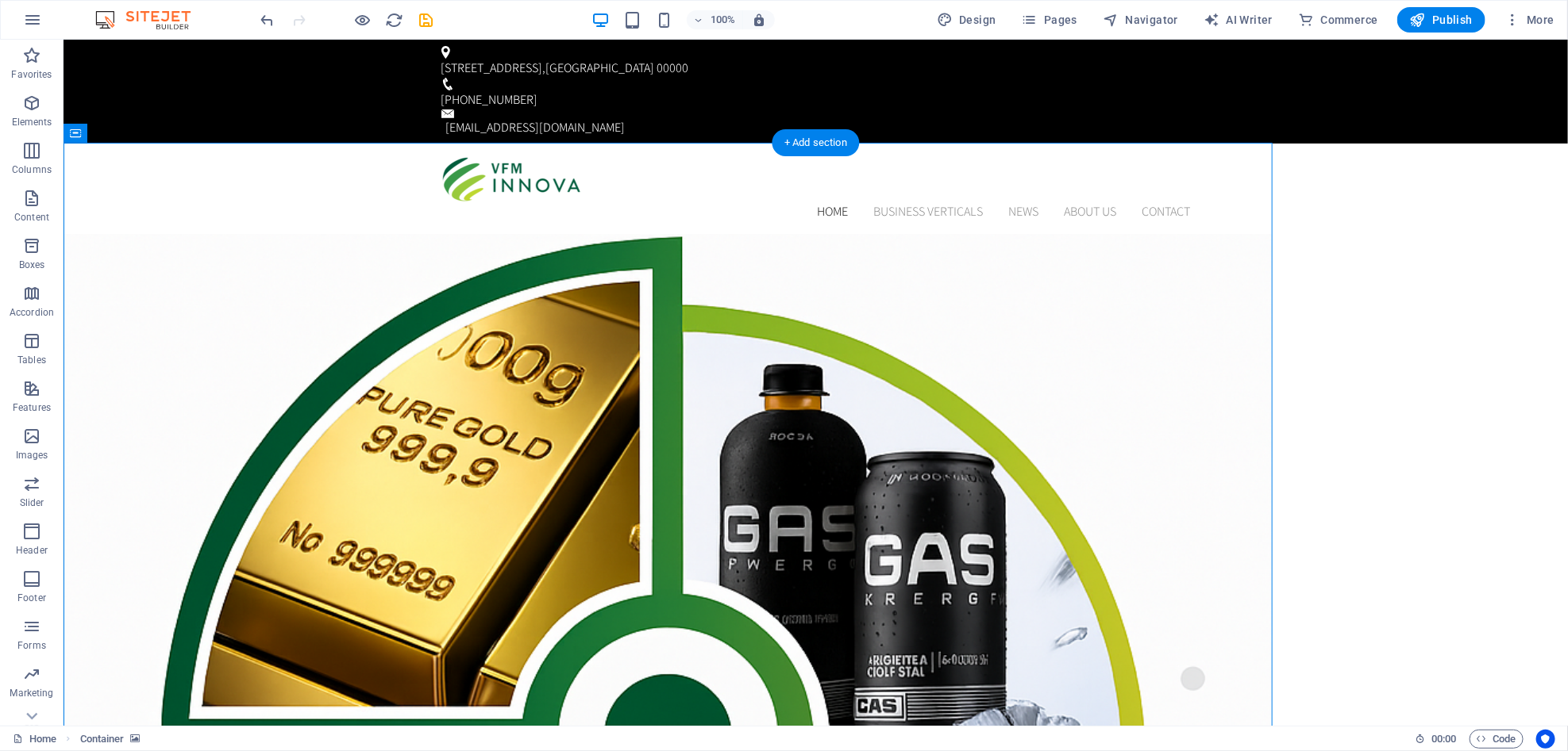
select select "px"
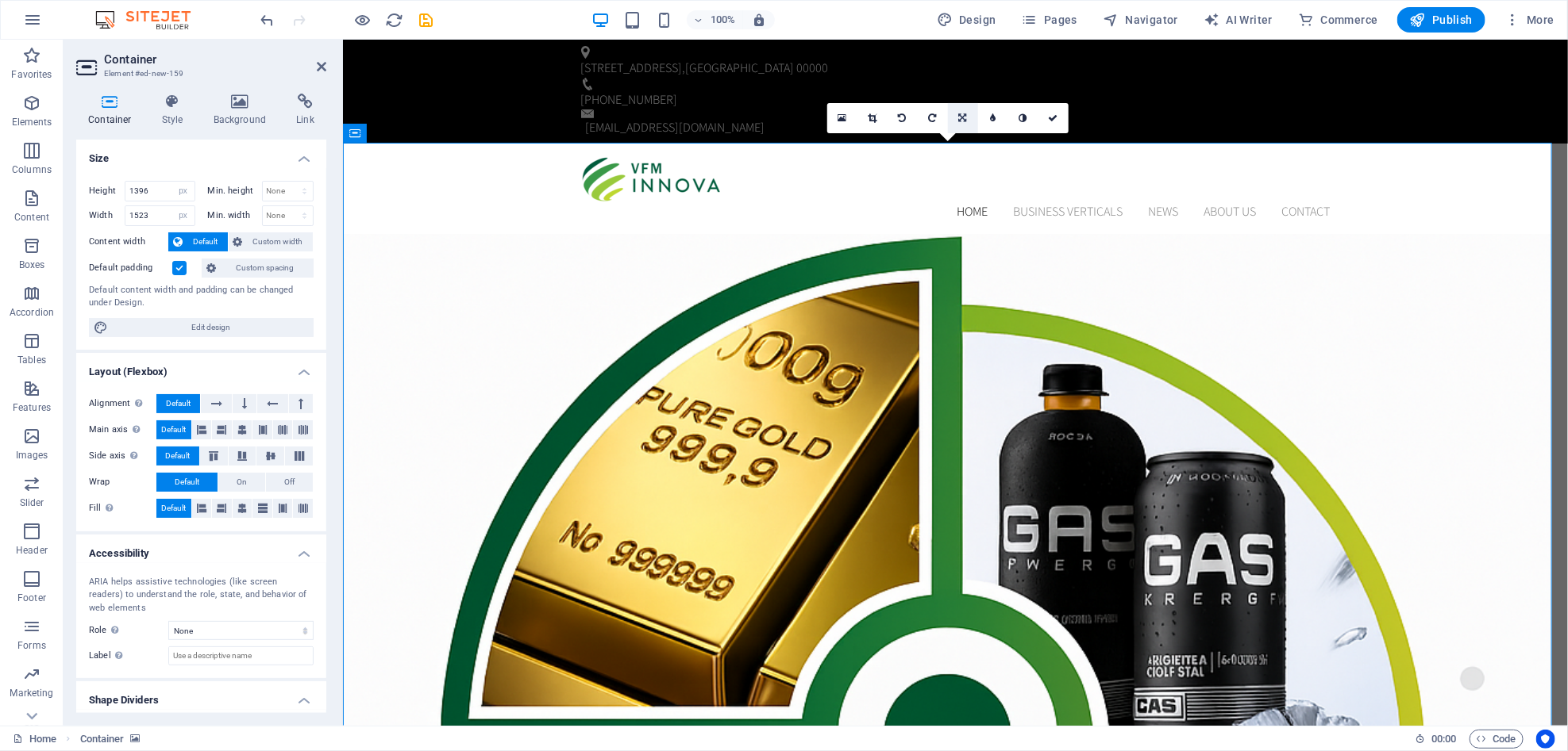
click at [954, 123] on link at bounding box center [963, 118] width 30 height 30
click at [931, 121] on icon at bounding box center [931, 119] width 7 height 10
click at [350, 10] on div at bounding box center [346, 19] width 178 height 25
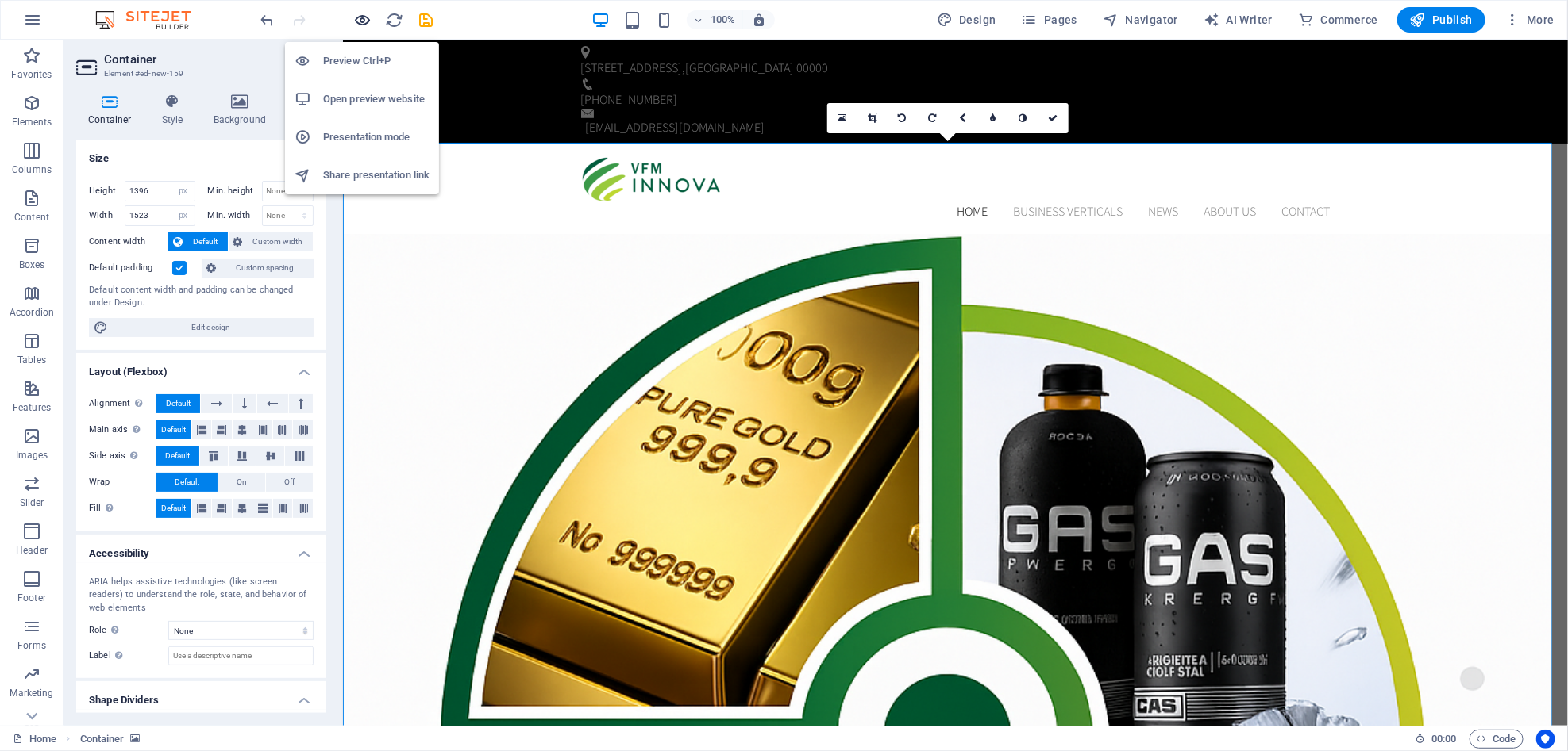
click at [364, 26] on icon "button" at bounding box center [363, 19] width 18 height 18
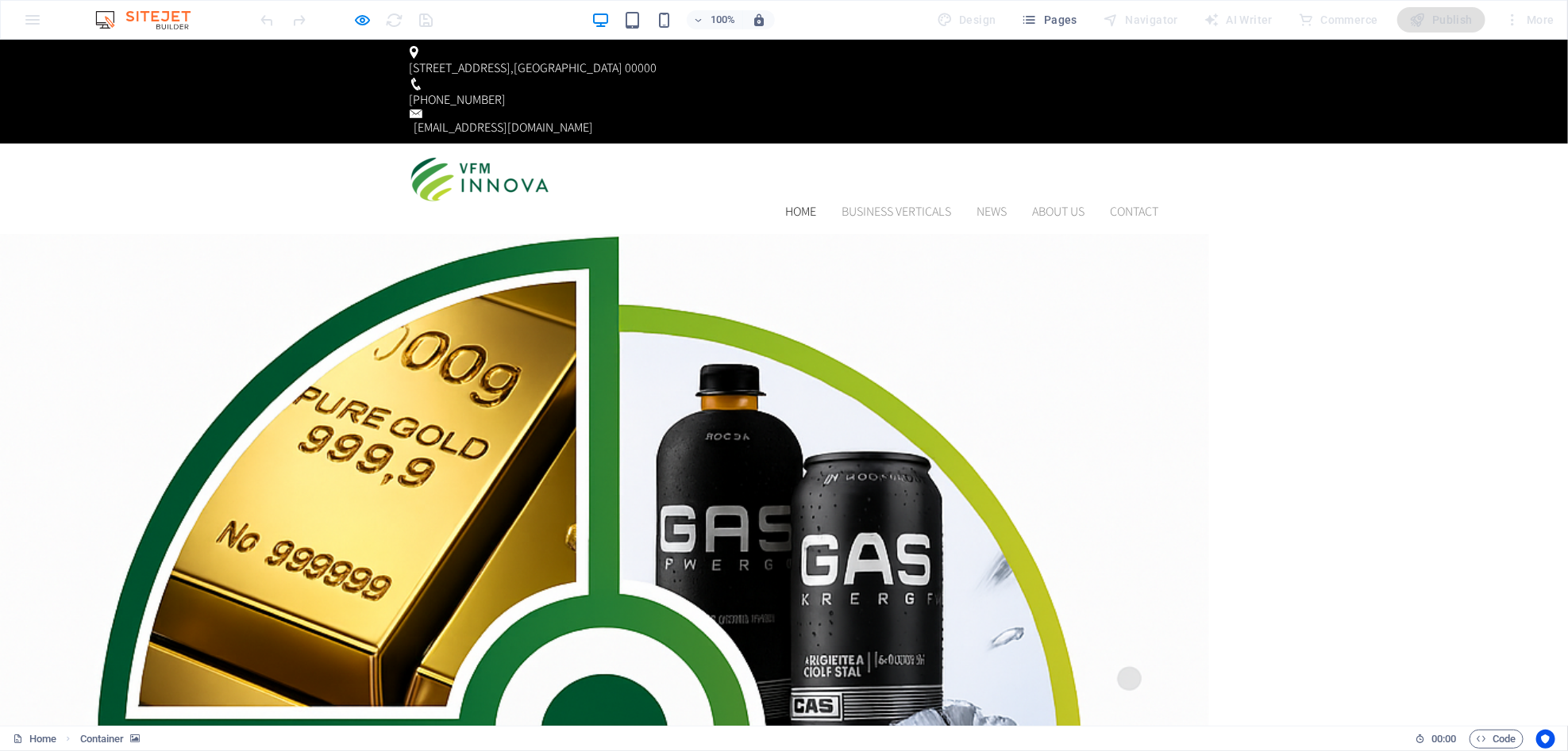
drag, startPoint x: 543, startPoint y: 338, endPoint x: 506, endPoint y: 324, distance: 39.6
drag, startPoint x: 506, startPoint y: 324, endPoint x: 489, endPoint y: 311, distance: 21.4
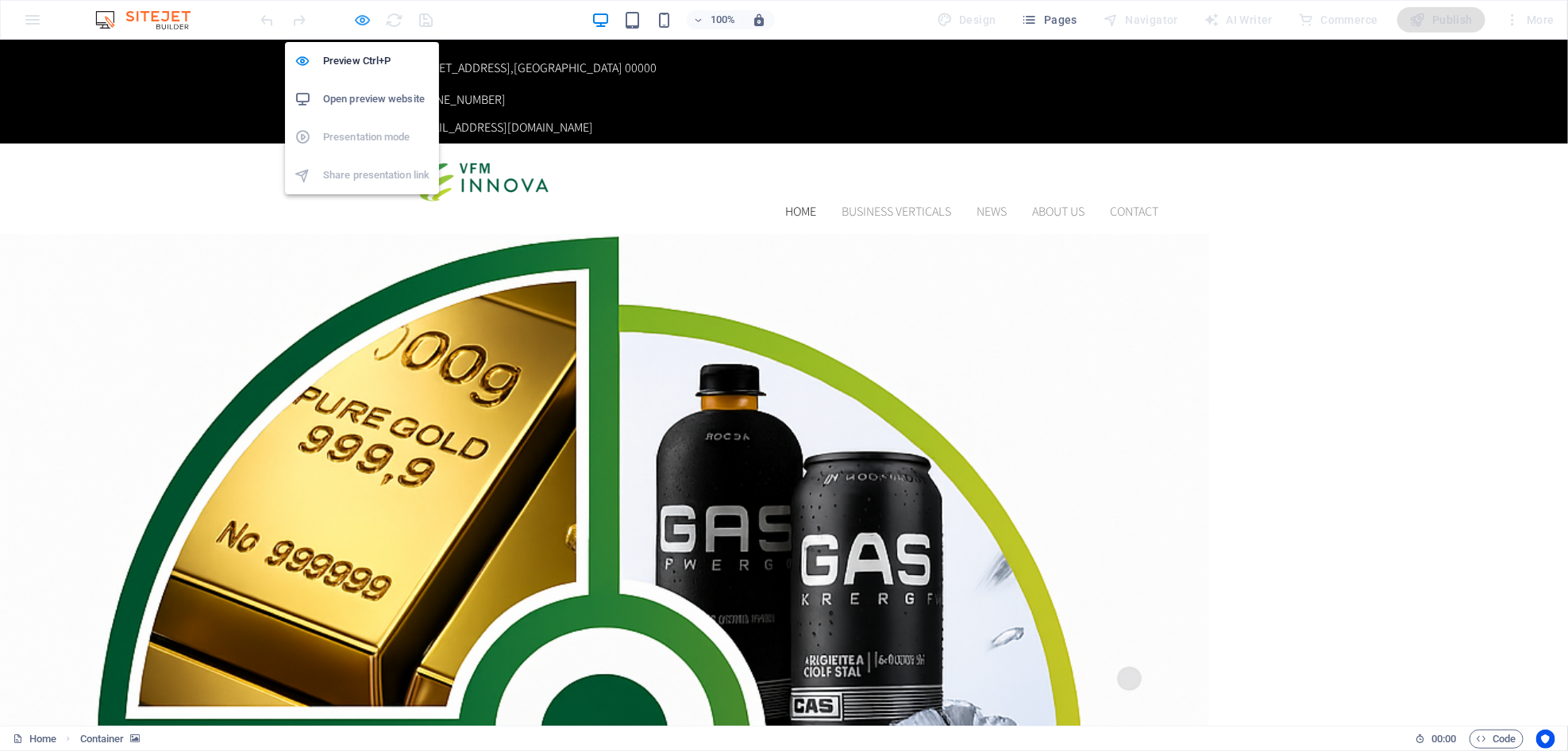
click at [354, 19] on icon "button" at bounding box center [363, 19] width 18 height 18
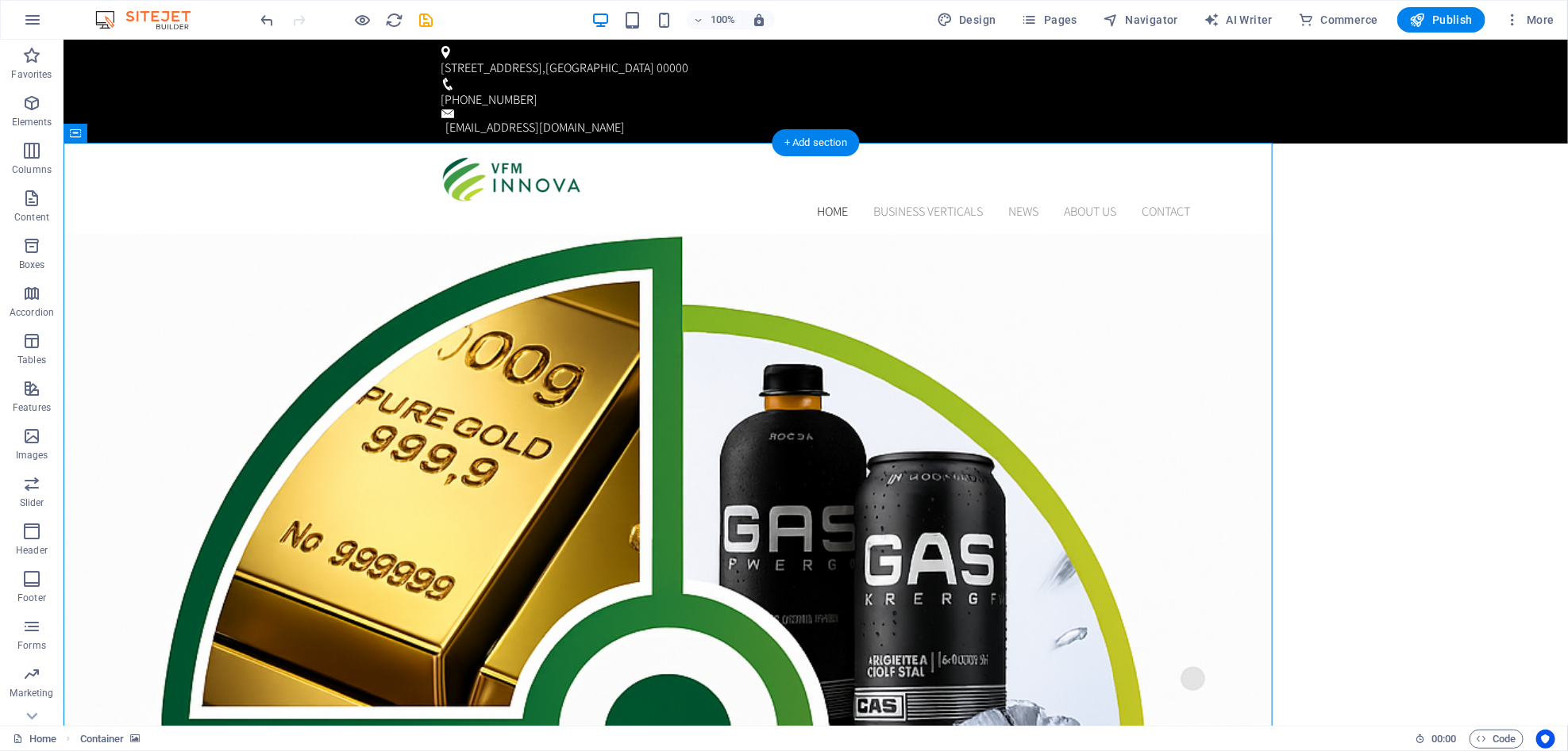
select select "px"
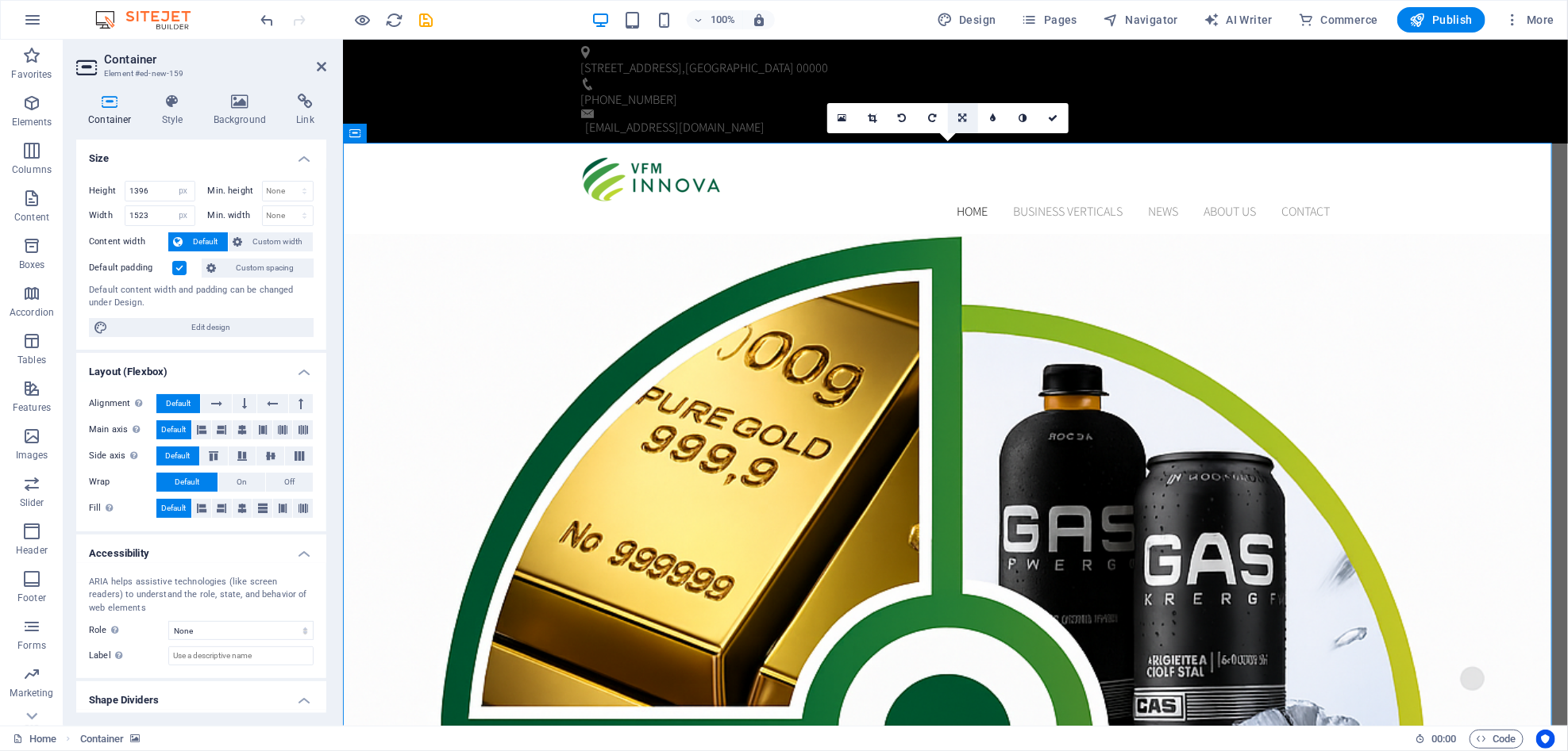
click at [961, 115] on icon at bounding box center [963, 119] width 8 height 10
click at [966, 153] on link at bounding box center [963, 148] width 30 height 30
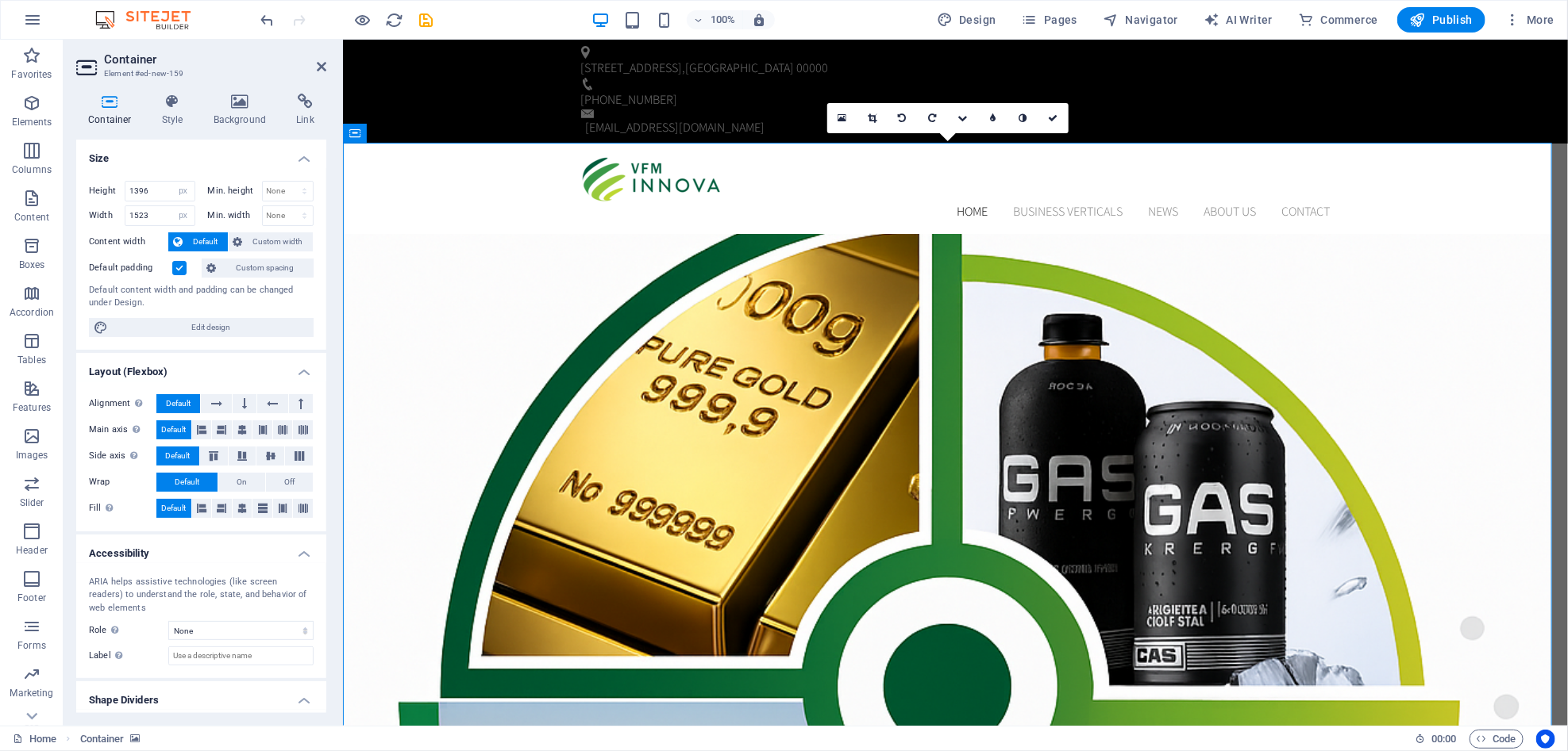
click at [959, 117] on icon at bounding box center [963, 119] width 10 height 10
click at [961, 114] on icon at bounding box center [963, 119] width 8 height 10
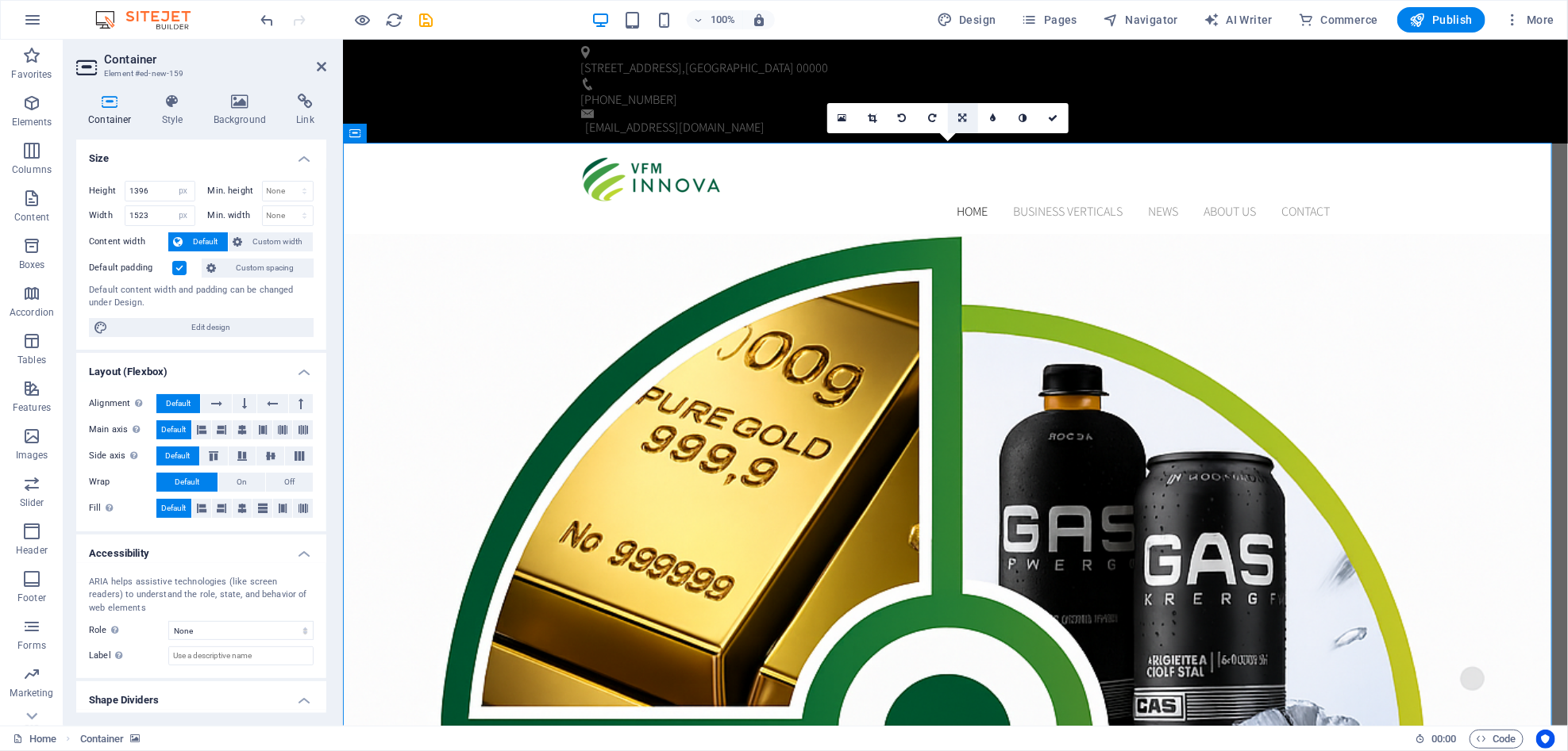
click at [966, 123] on icon at bounding box center [963, 119] width 8 height 10
click at [938, 119] on link at bounding box center [932, 118] width 30 height 30
click at [953, 125] on link at bounding box center [963, 118] width 30 height 30
click at [957, 117] on link at bounding box center [963, 118] width 30 height 30
click at [183, 123] on h4 "Style" at bounding box center [175, 110] width 52 height 33
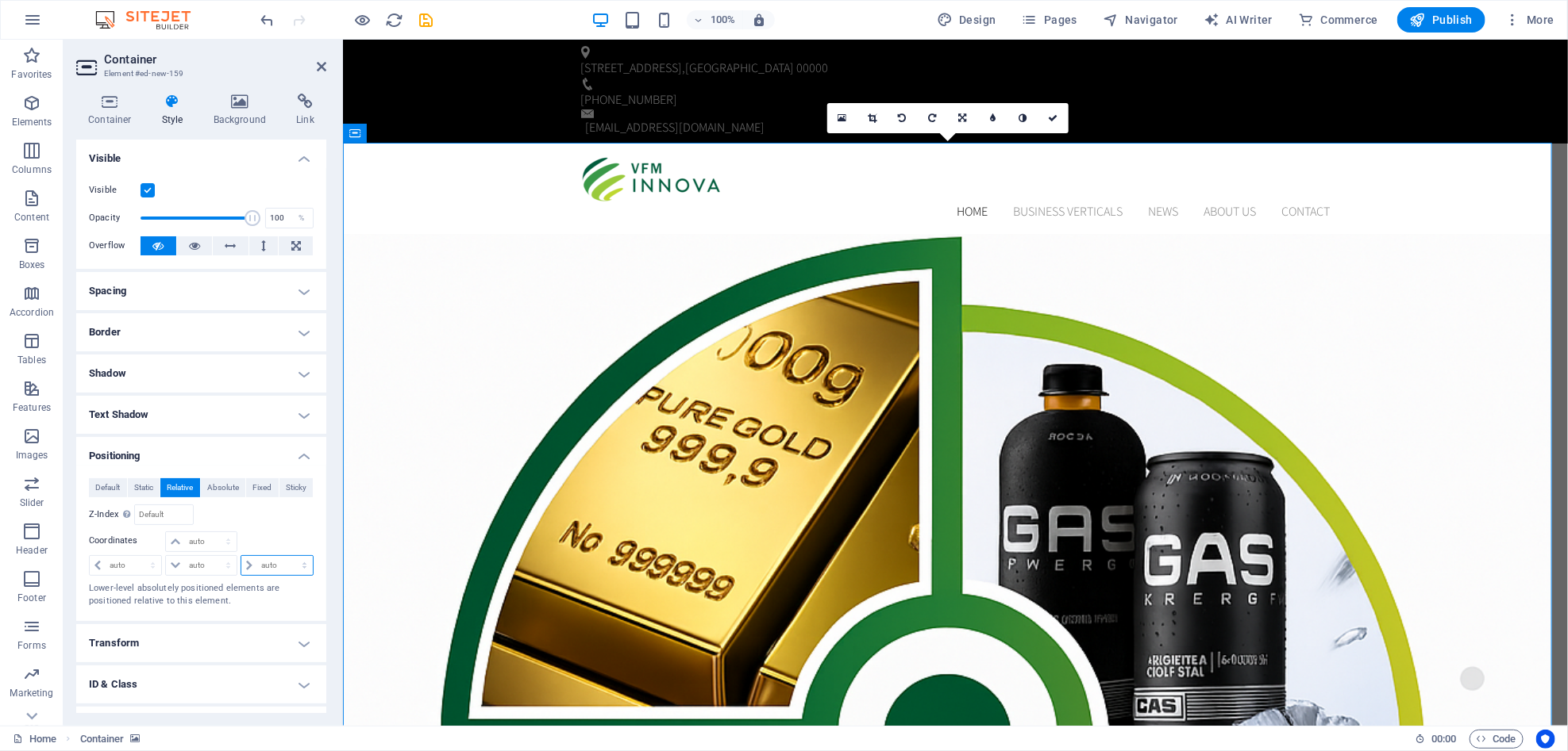
click at [245, 570] on select "auto px rem % em" at bounding box center [276, 566] width 71 height 19
select select "px"
click at [287, 556] on select "auto px rem % em" at bounding box center [276, 566] width 71 height 19
type input "50"
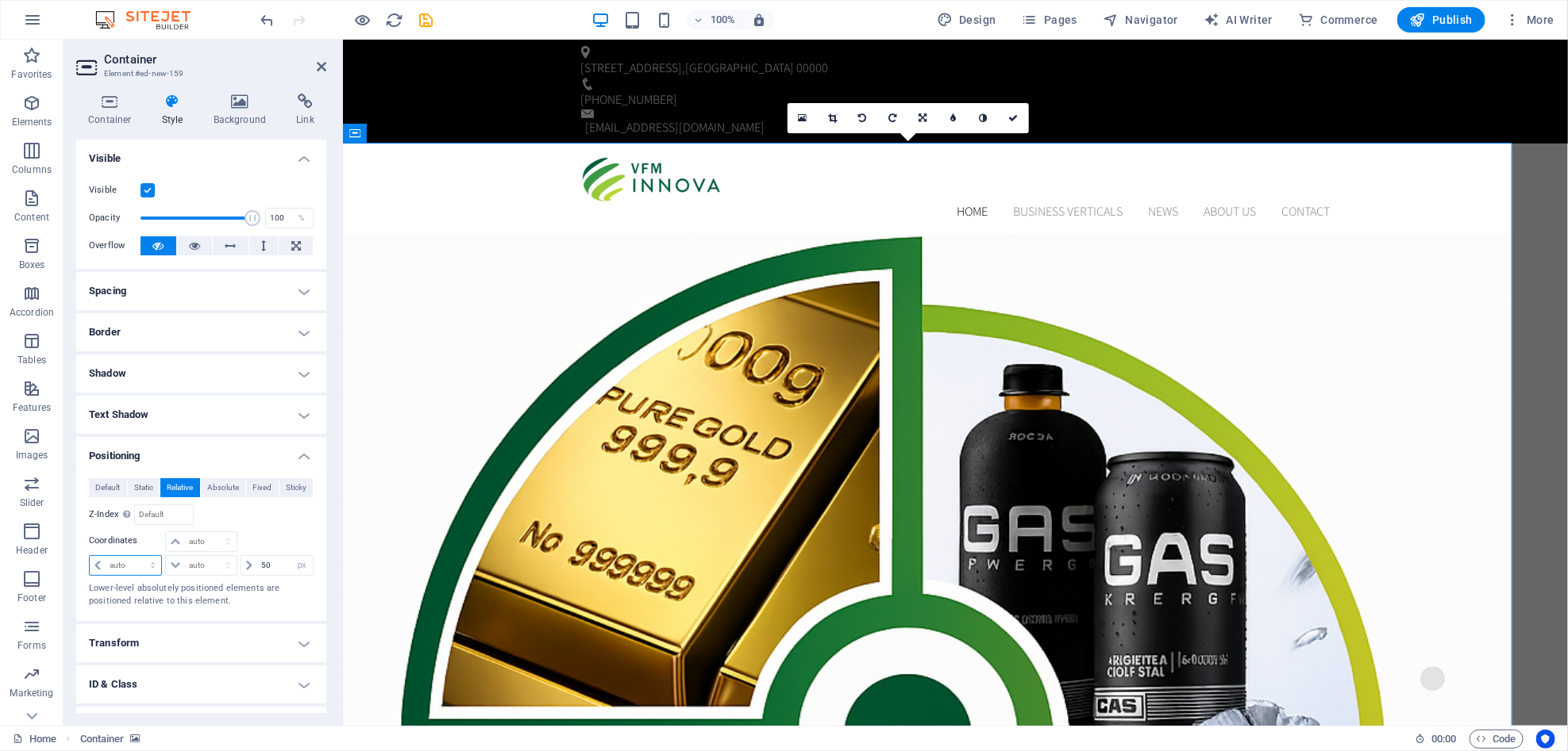
click at [127, 565] on select "auto px rem % em" at bounding box center [125, 566] width 71 height 19
select select "px"
click at [138, 556] on select "auto px rem % em" at bounding box center [125, 566] width 71 height 19
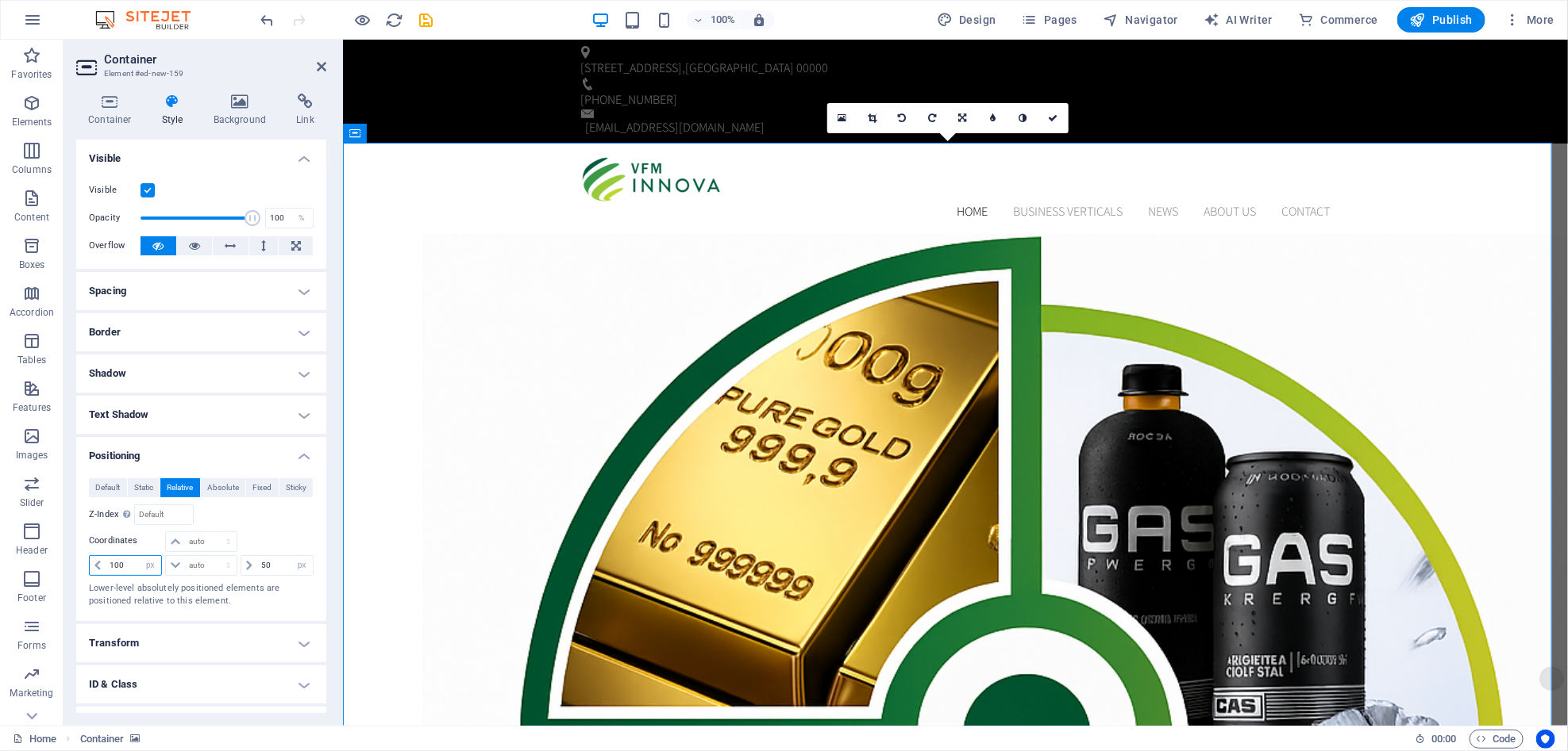
type input "100"
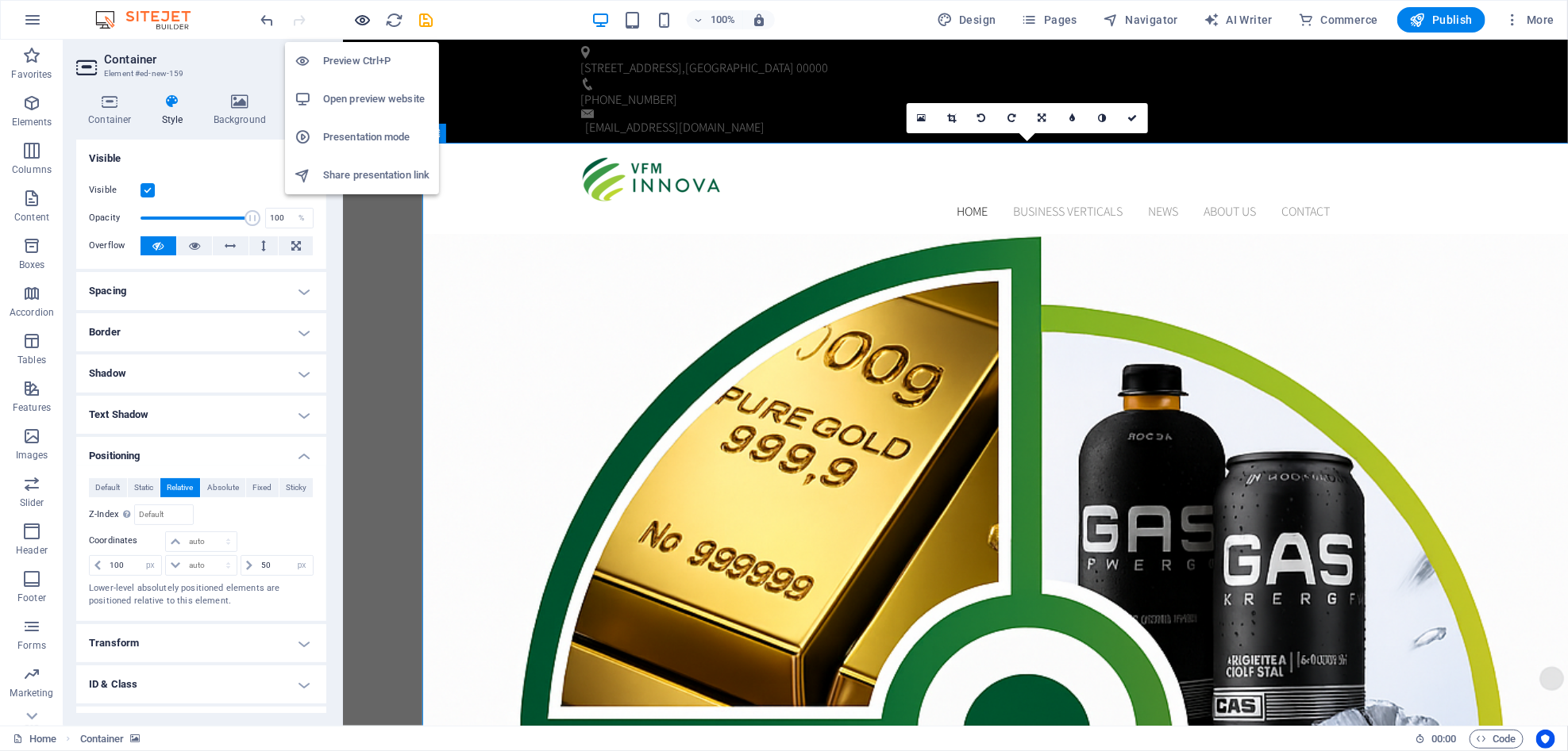
click at [358, 22] on icon "button" at bounding box center [363, 19] width 18 height 18
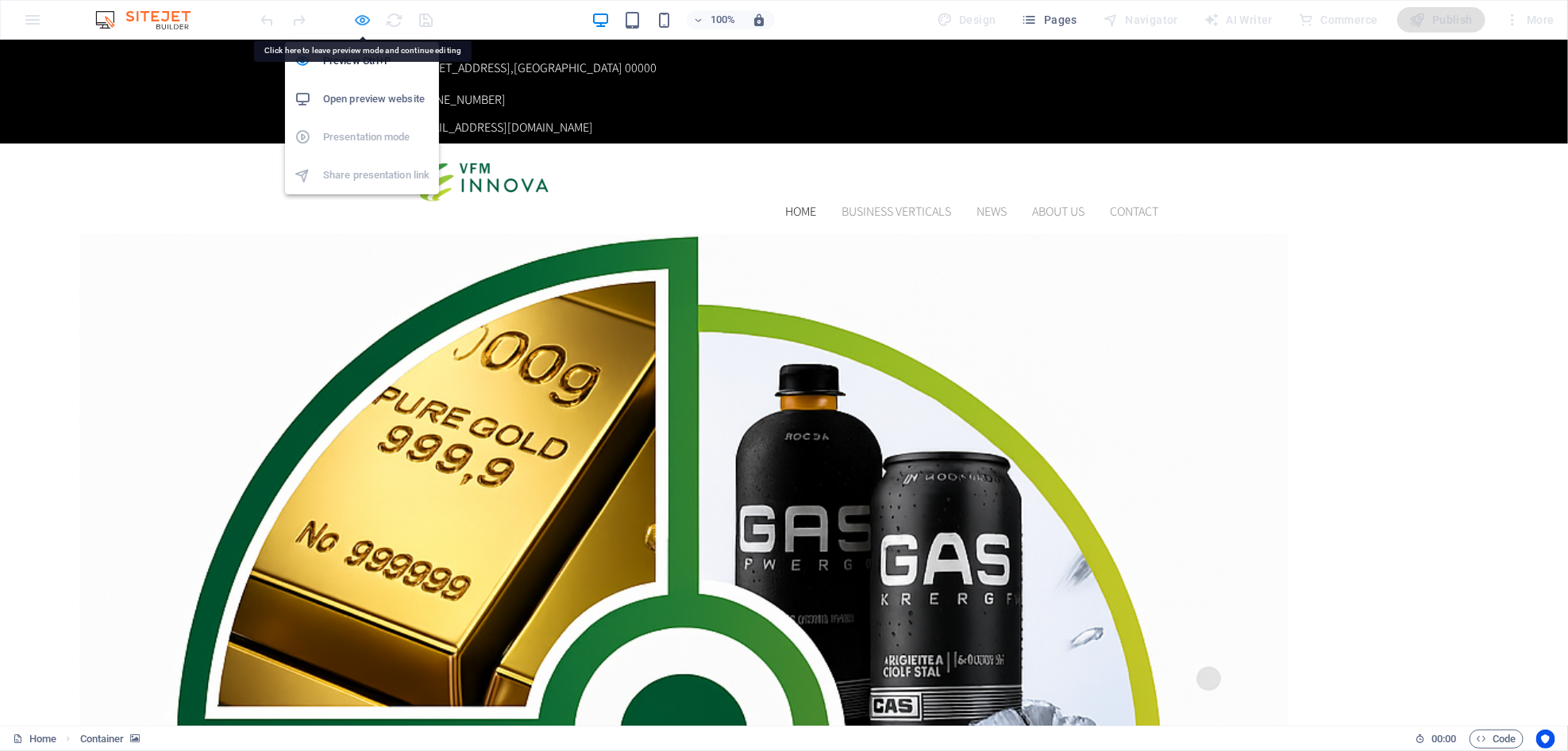
click at [364, 20] on icon "button" at bounding box center [363, 19] width 18 height 18
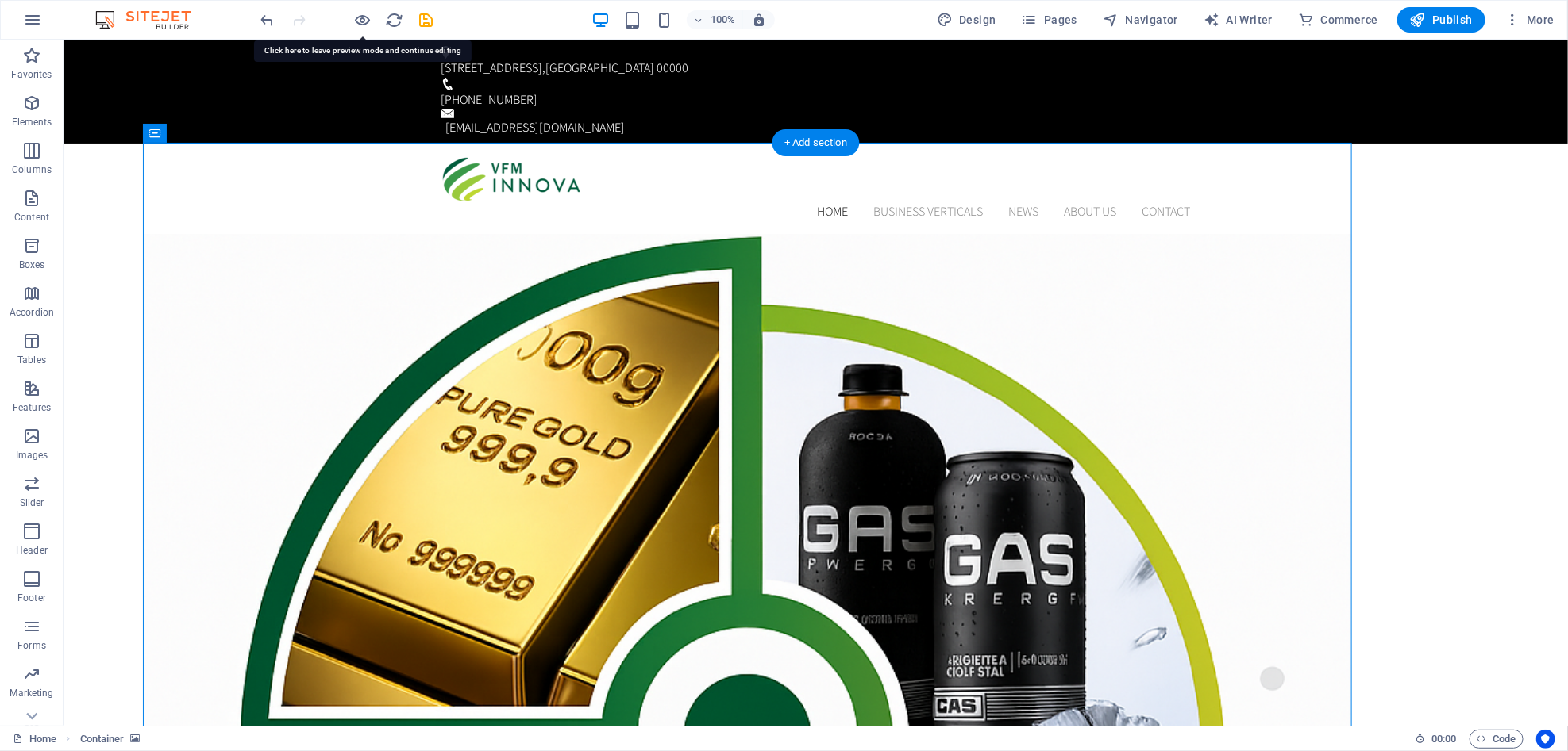
select select "px"
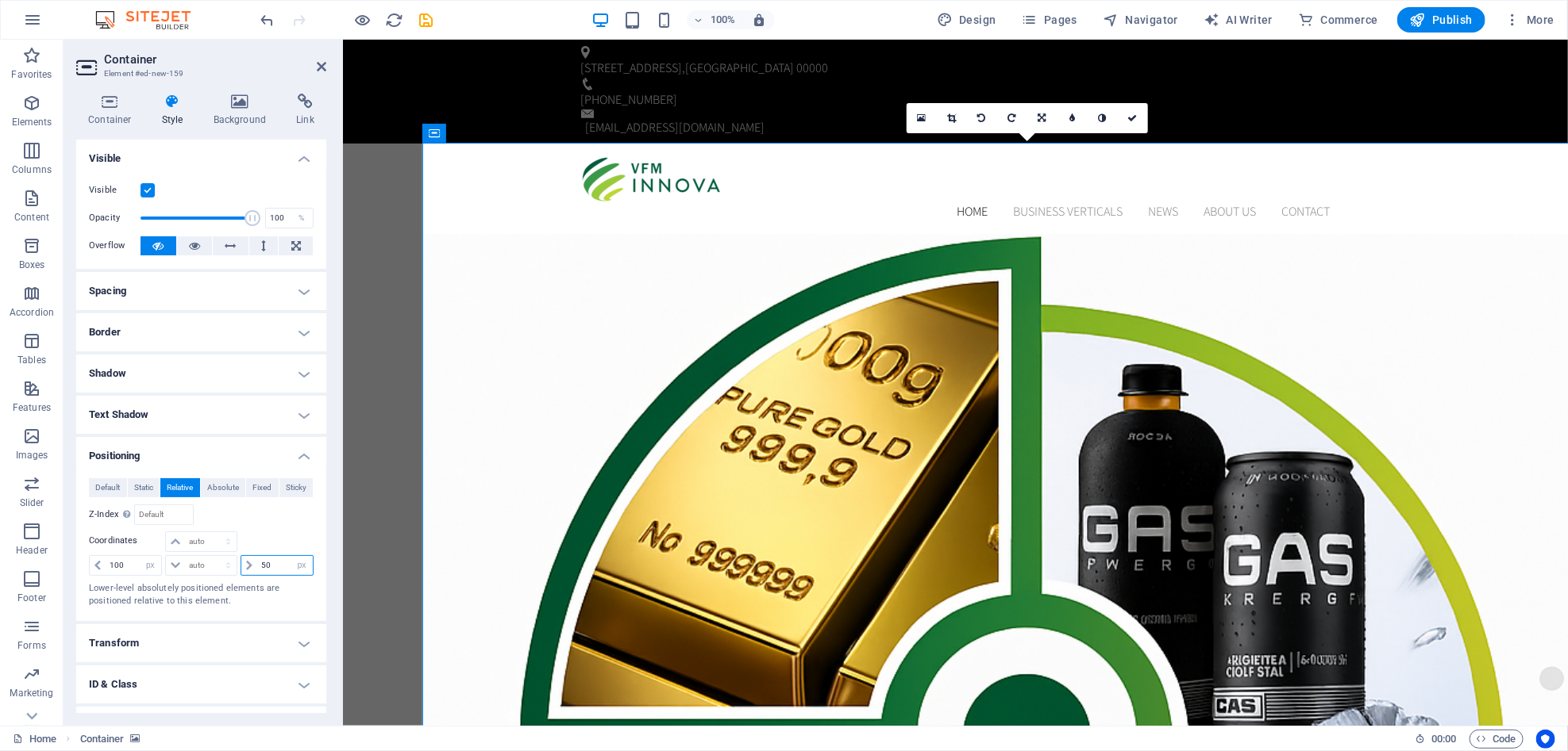
click at [268, 569] on input "50" at bounding box center [284, 566] width 55 height 19
type input "5"
type input "0"
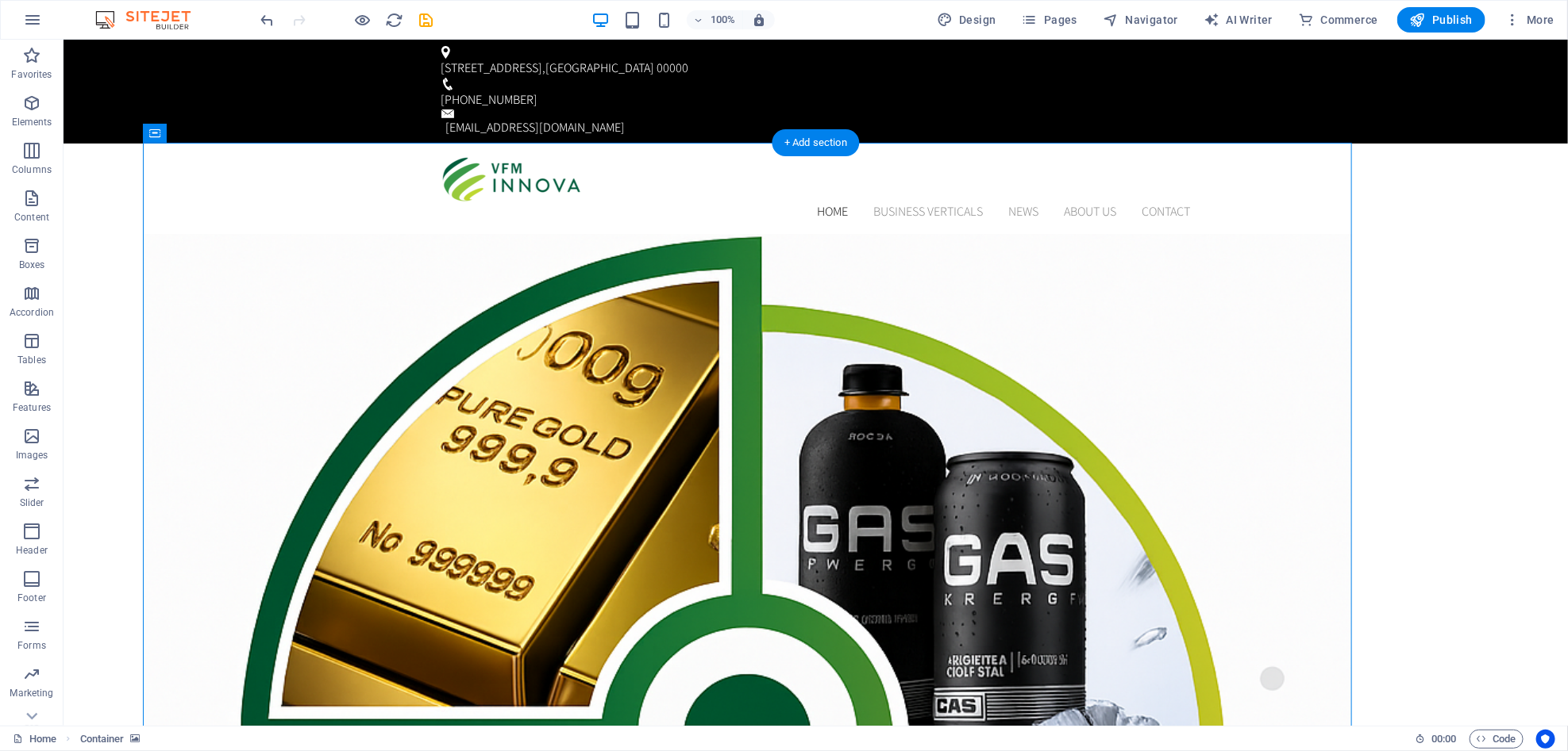
drag, startPoint x: 1307, startPoint y: 324, endPoint x: 1030, endPoint y: 323, distance: 277.0
select select "px"
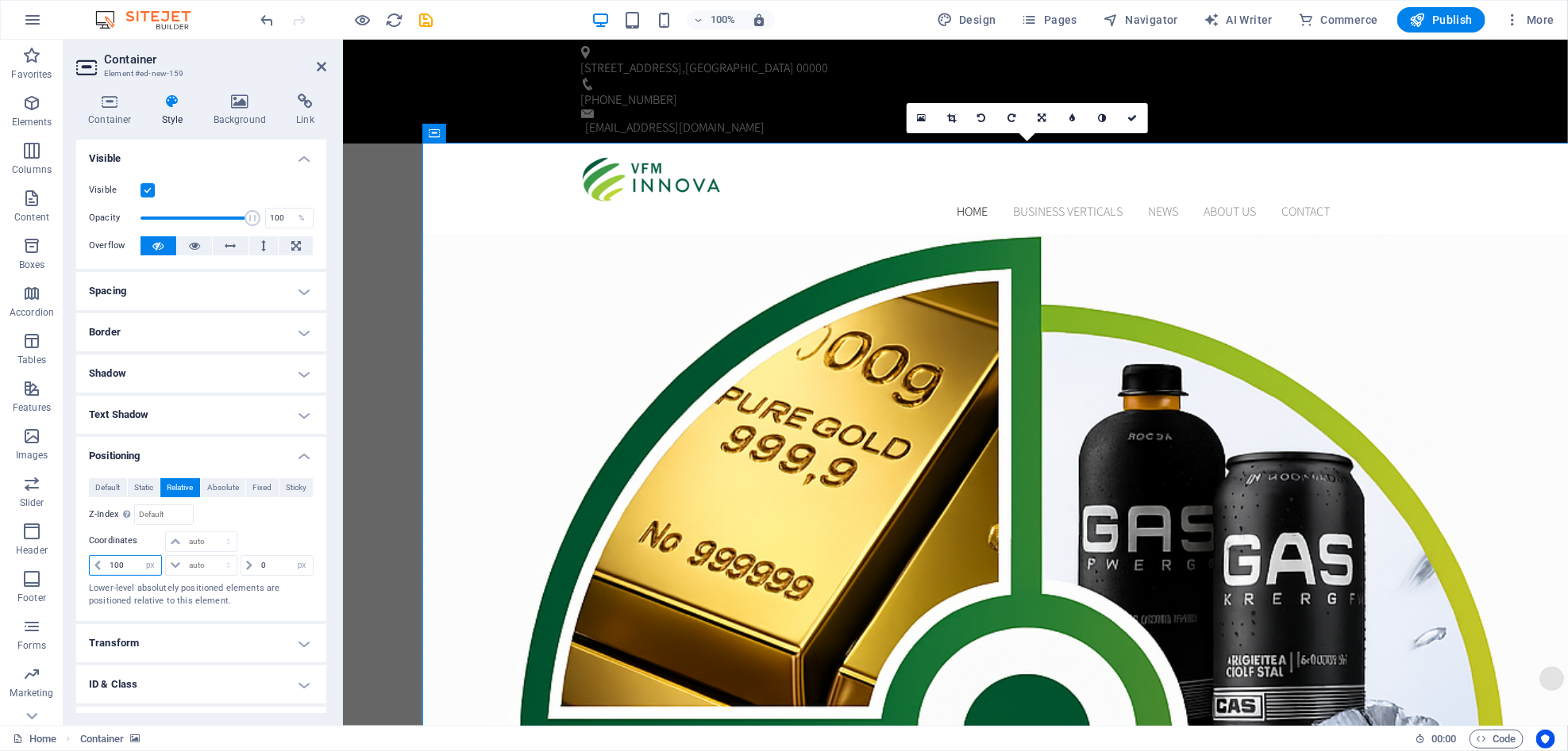
click at [129, 566] on input "100" at bounding box center [132, 566] width 55 height 19
type input "1"
type input "225"
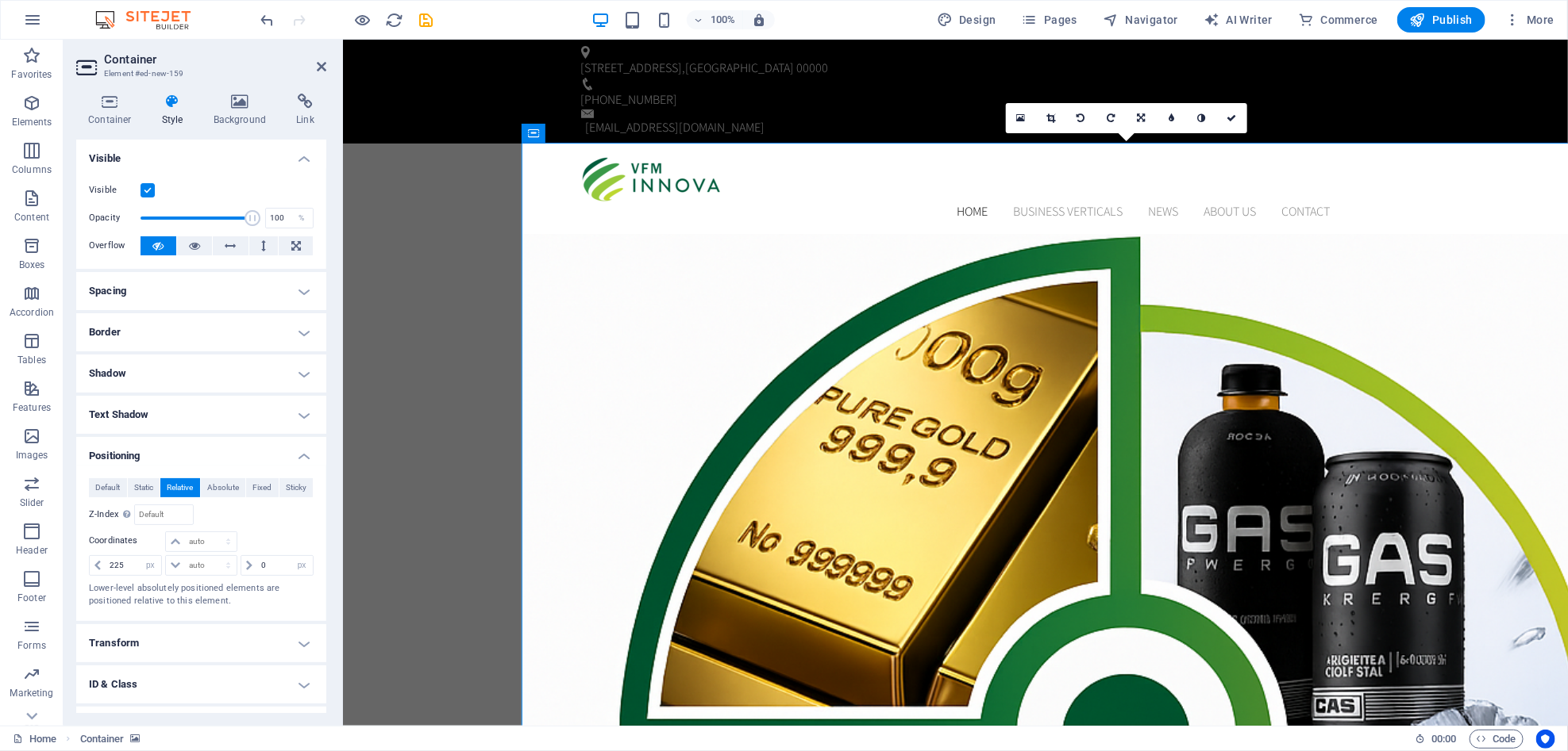
click at [368, 30] on div at bounding box center [346, 19] width 178 height 25
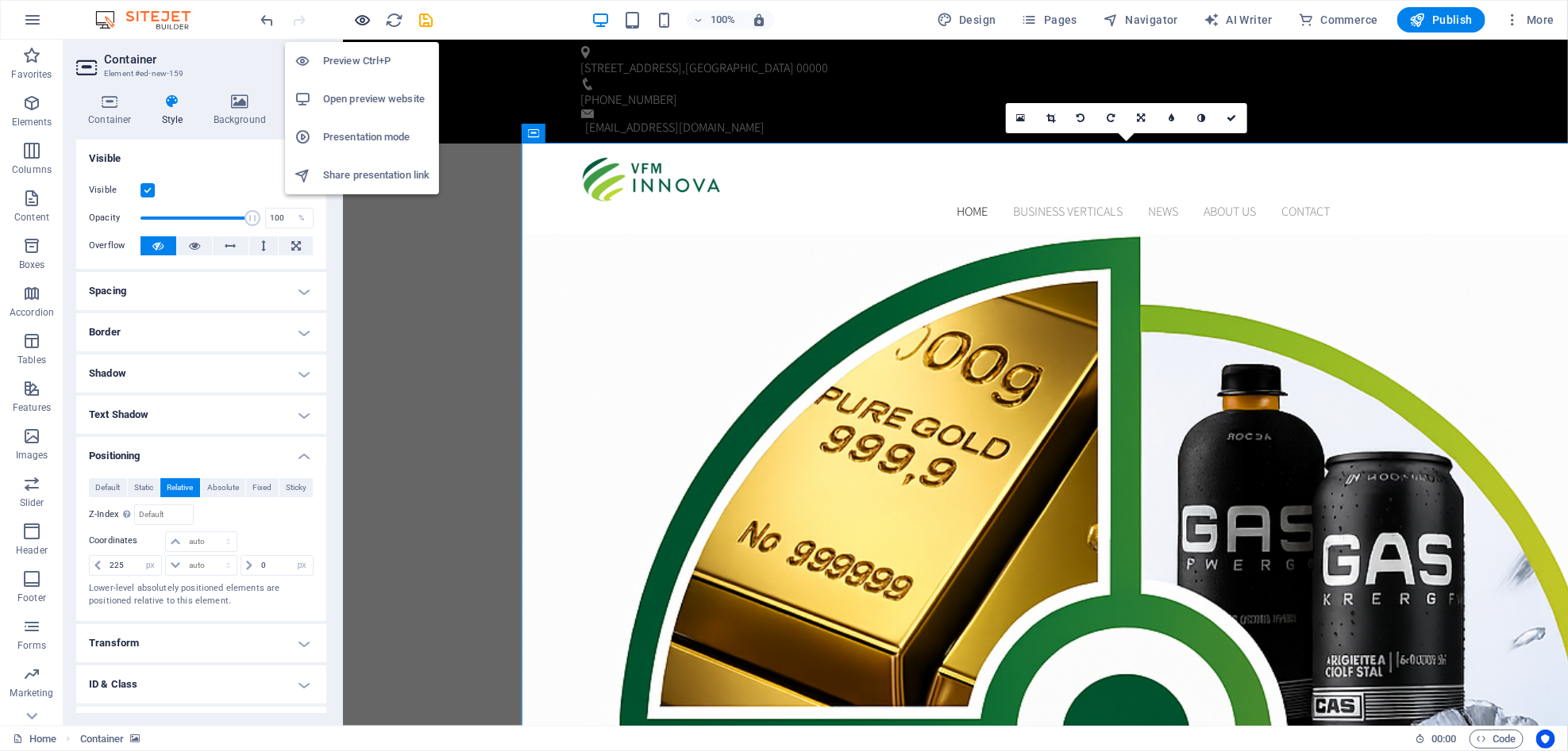
click at [357, 25] on icon "button" at bounding box center [363, 19] width 18 height 18
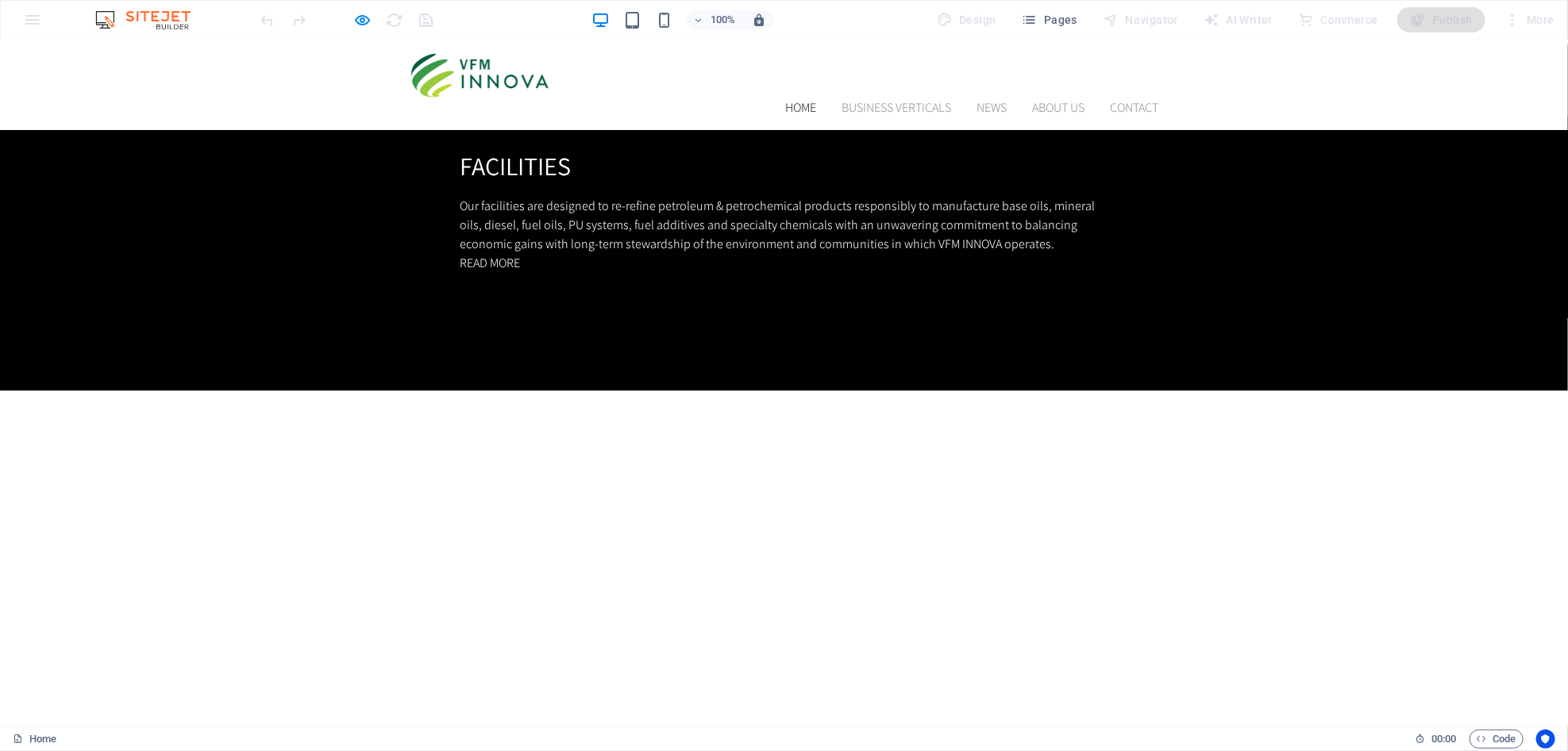
scroll to position [1528, 0]
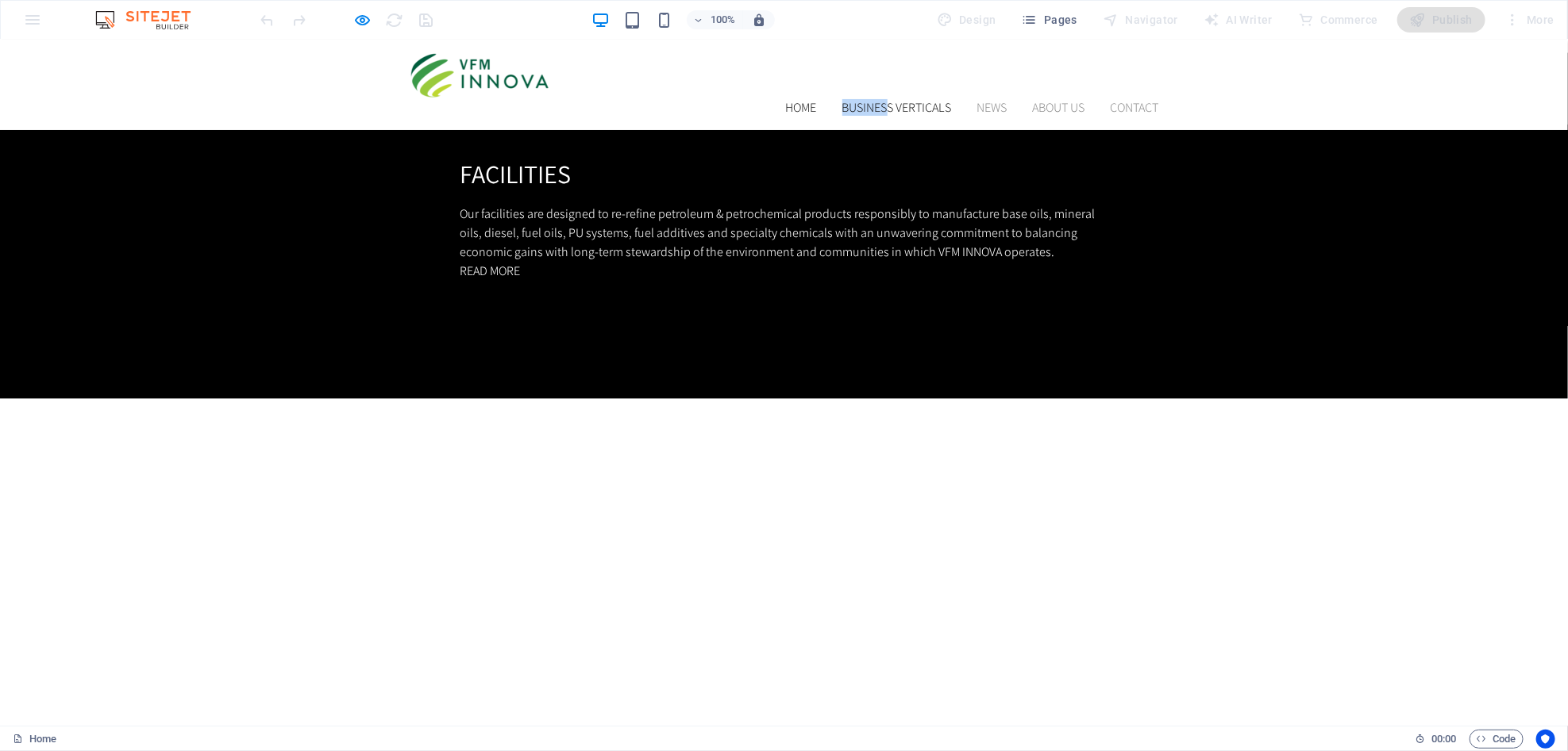
drag, startPoint x: 873, startPoint y: 56, endPoint x: 874, endPoint y: 69, distance: 13.0
click at [874, 69] on header "Home BUSINESS VERTICALS News About us Contact" at bounding box center [784, 84] width 775 height 90
drag, startPoint x: 874, startPoint y: 69, endPoint x: 873, endPoint y: 78, distance: 9.1
click at [873, 101] on link "BUSINESS VERTICALS" at bounding box center [896, 107] width 110 height 13
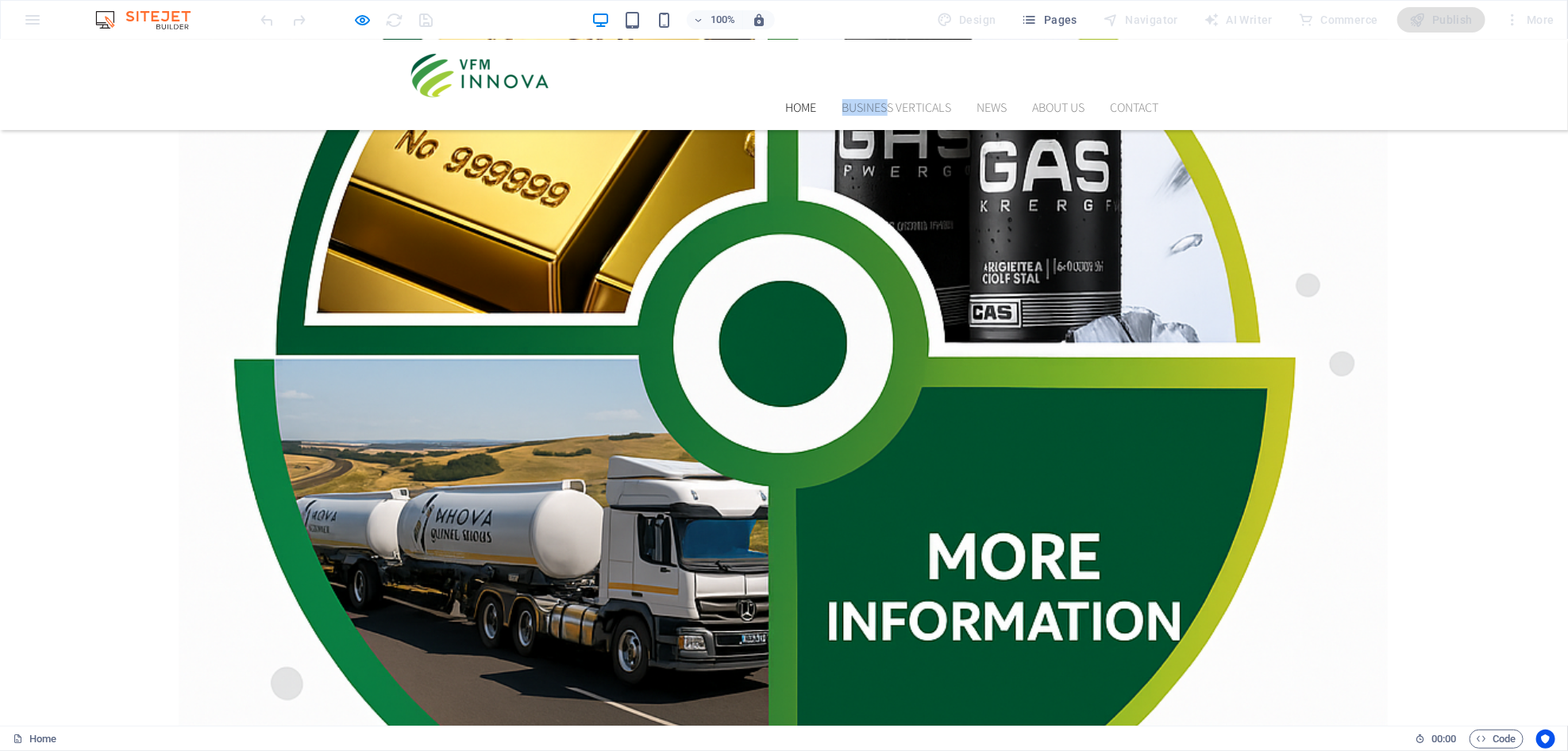
scroll to position [346, 0]
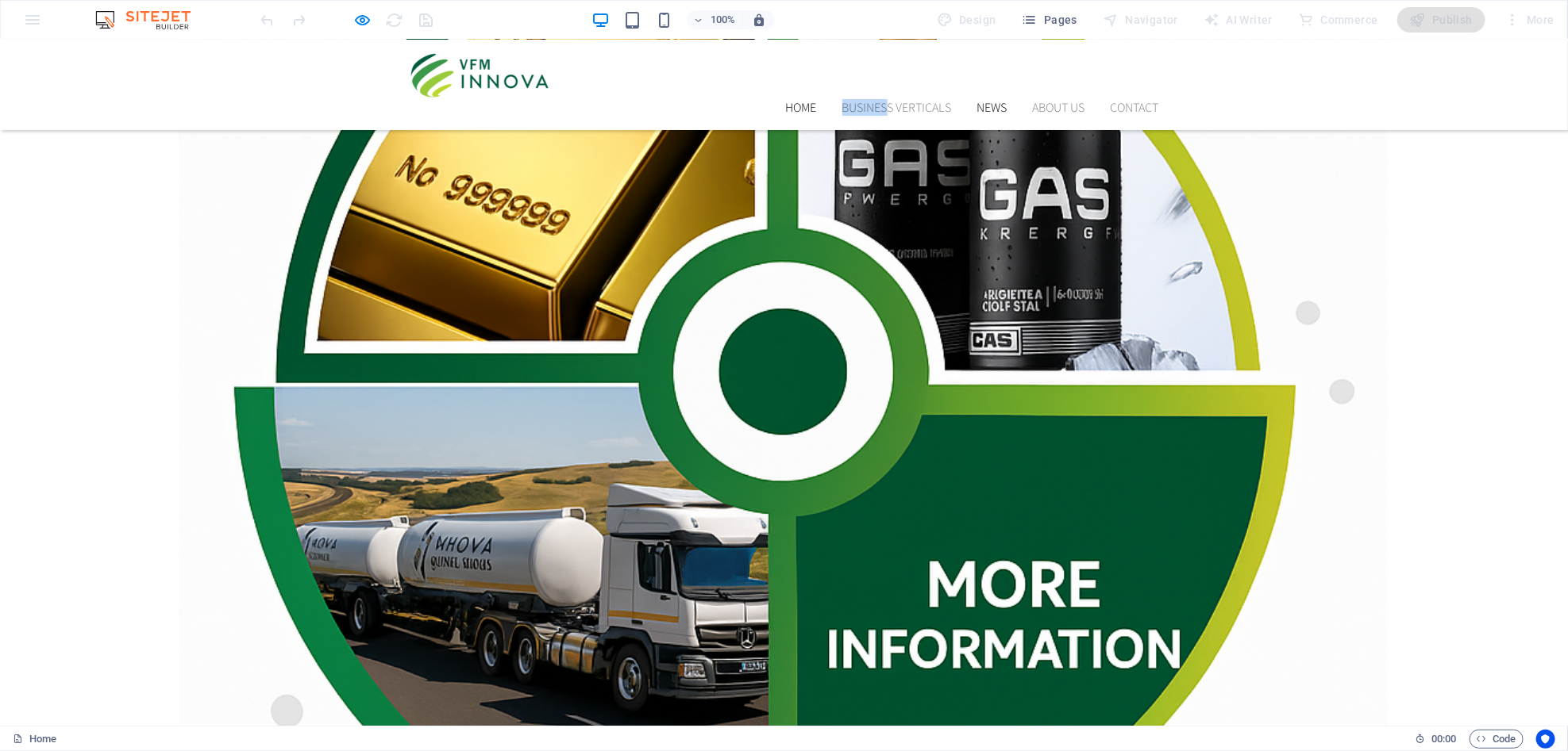
click at [989, 101] on link "News" at bounding box center [992, 107] width 30 height 13
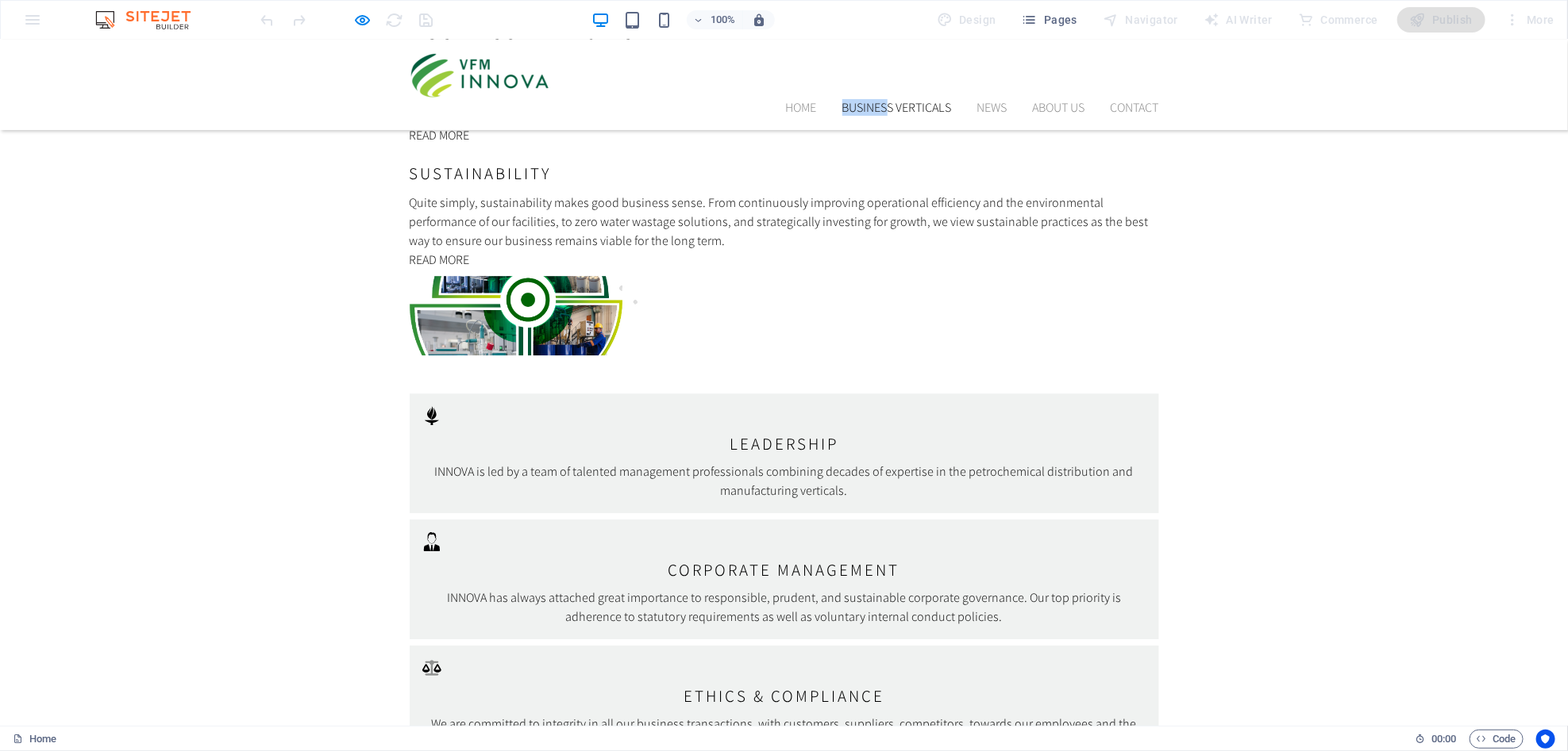
scroll to position [2580, 0]
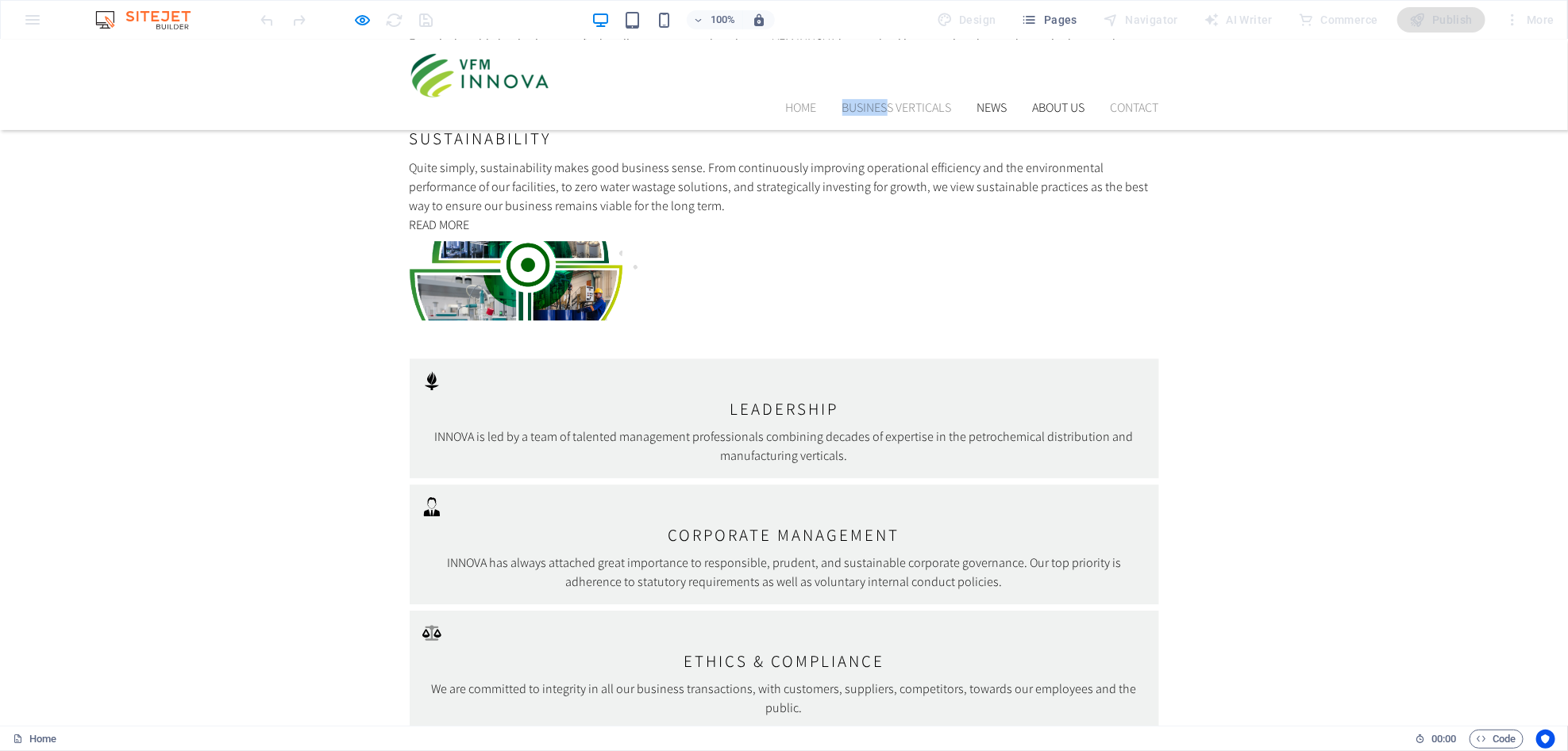
click at [1044, 101] on link "About us" at bounding box center [1059, 107] width 53 height 13
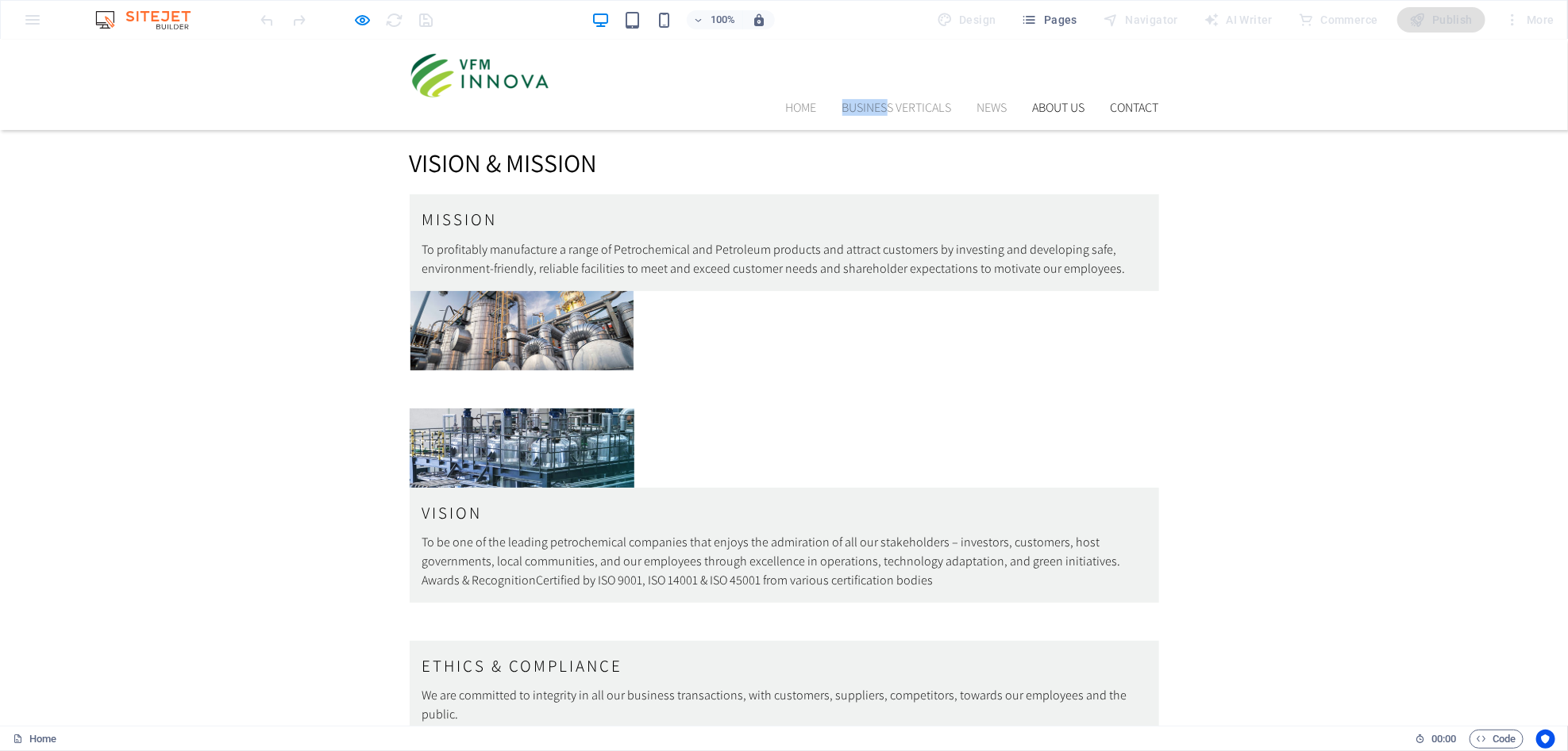
click at [1111, 101] on link "Contact" at bounding box center [1135, 107] width 49 height 13
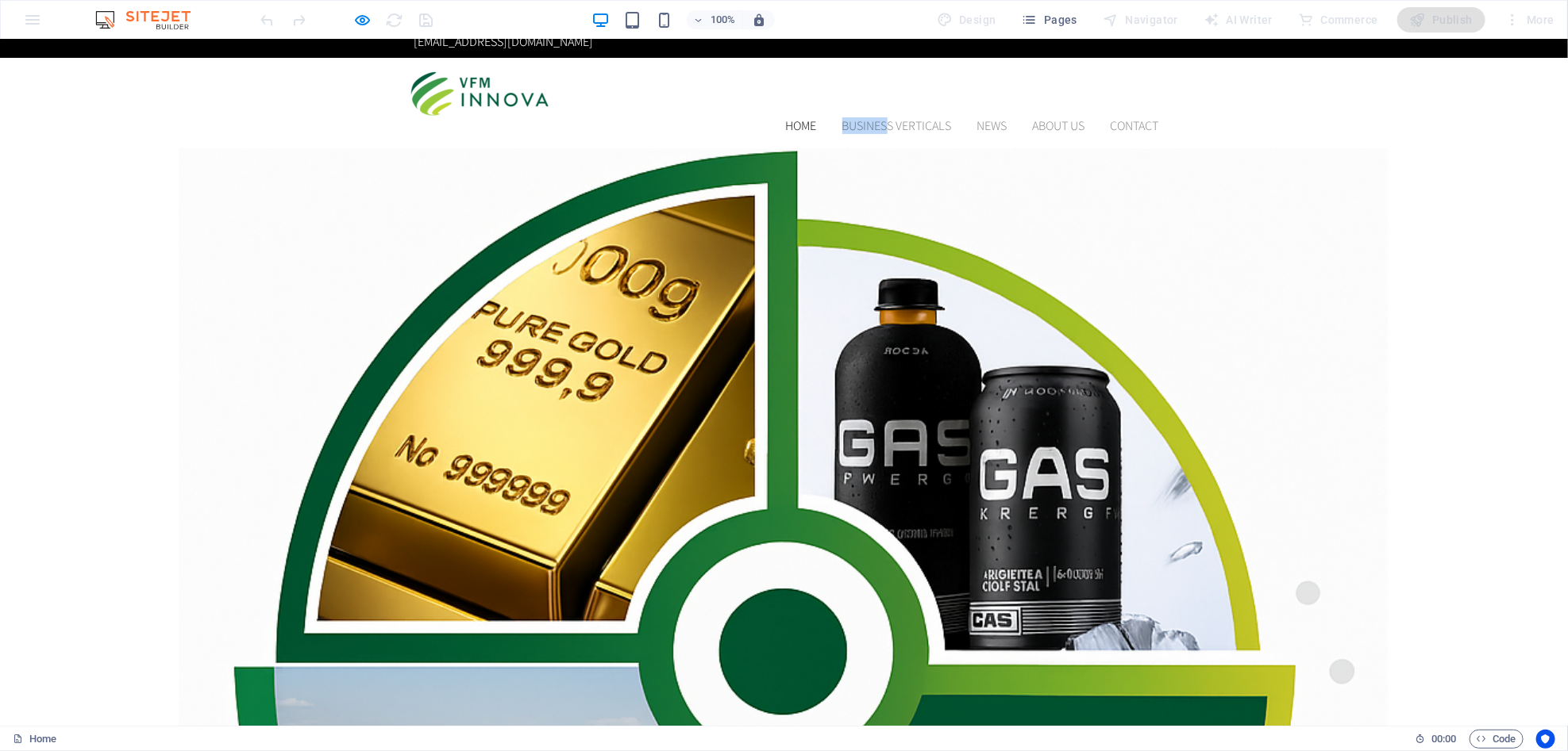
scroll to position [0, 0]
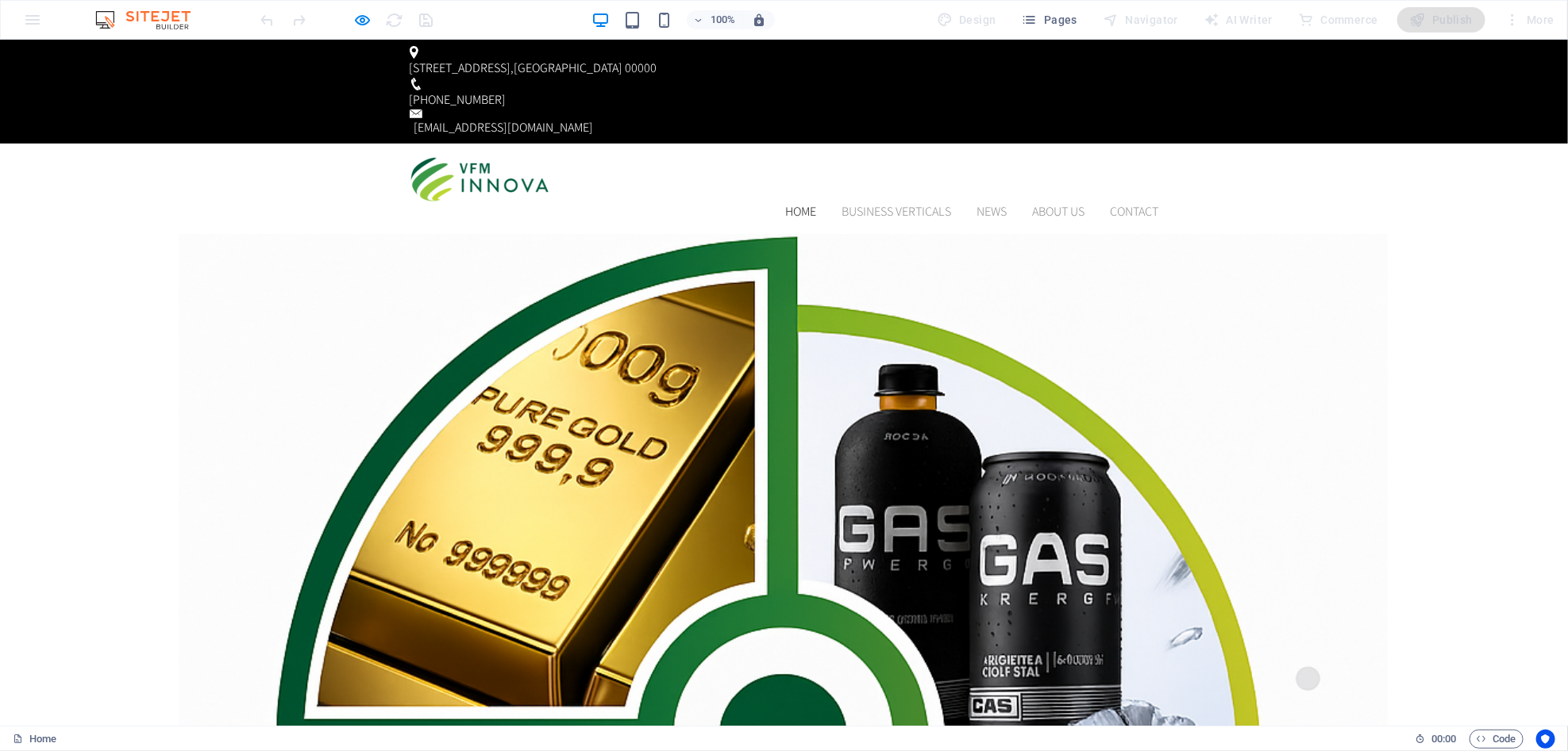
drag, startPoint x: 1389, startPoint y: 804, endPoint x: 1213, endPoint y: 804, distance: 176.0
drag, startPoint x: 1213, startPoint y: 804, endPoint x: 1105, endPoint y: 511, distance: 312.3
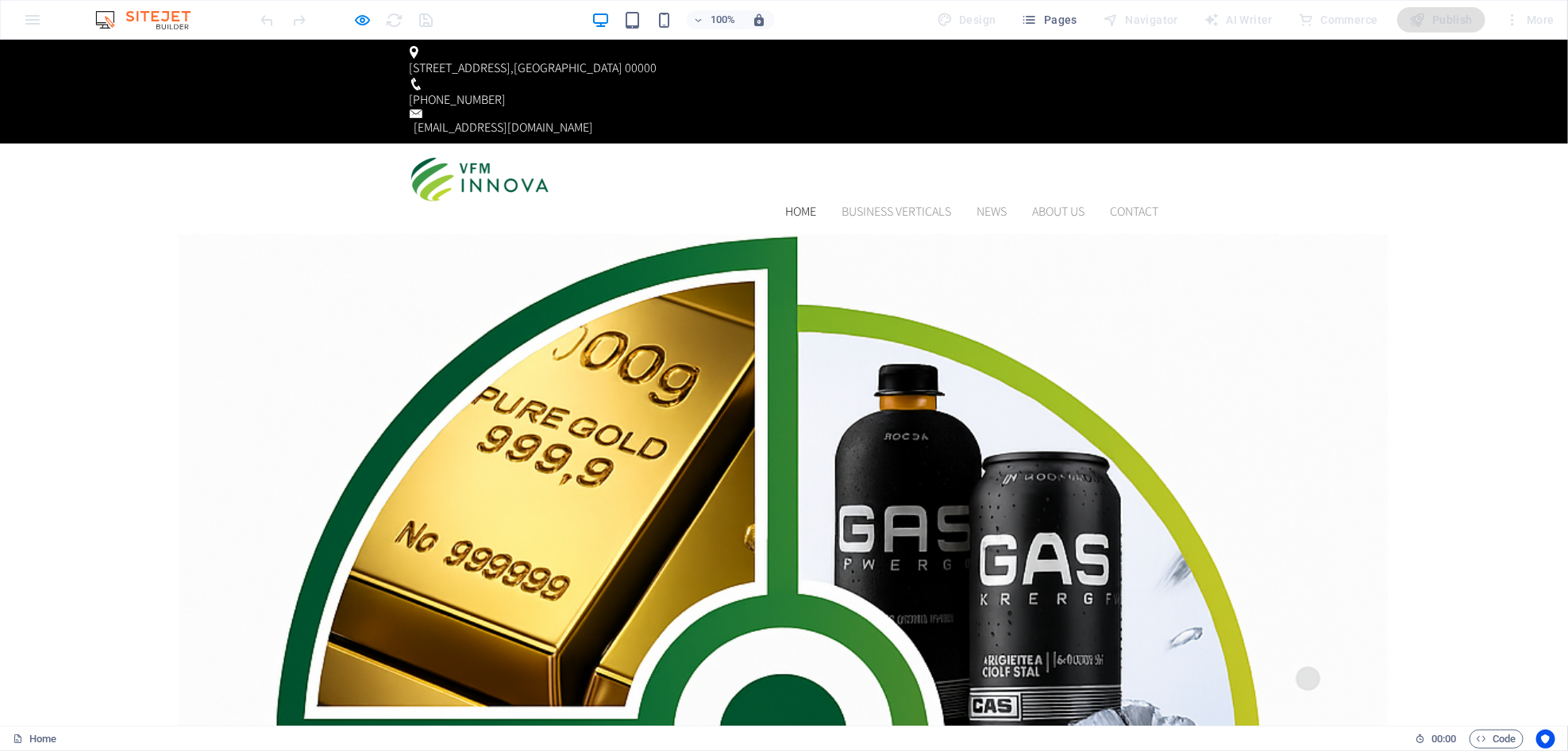
click at [884, 204] on link "BUSINESS VERTICALS" at bounding box center [896, 210] width 110 height 13
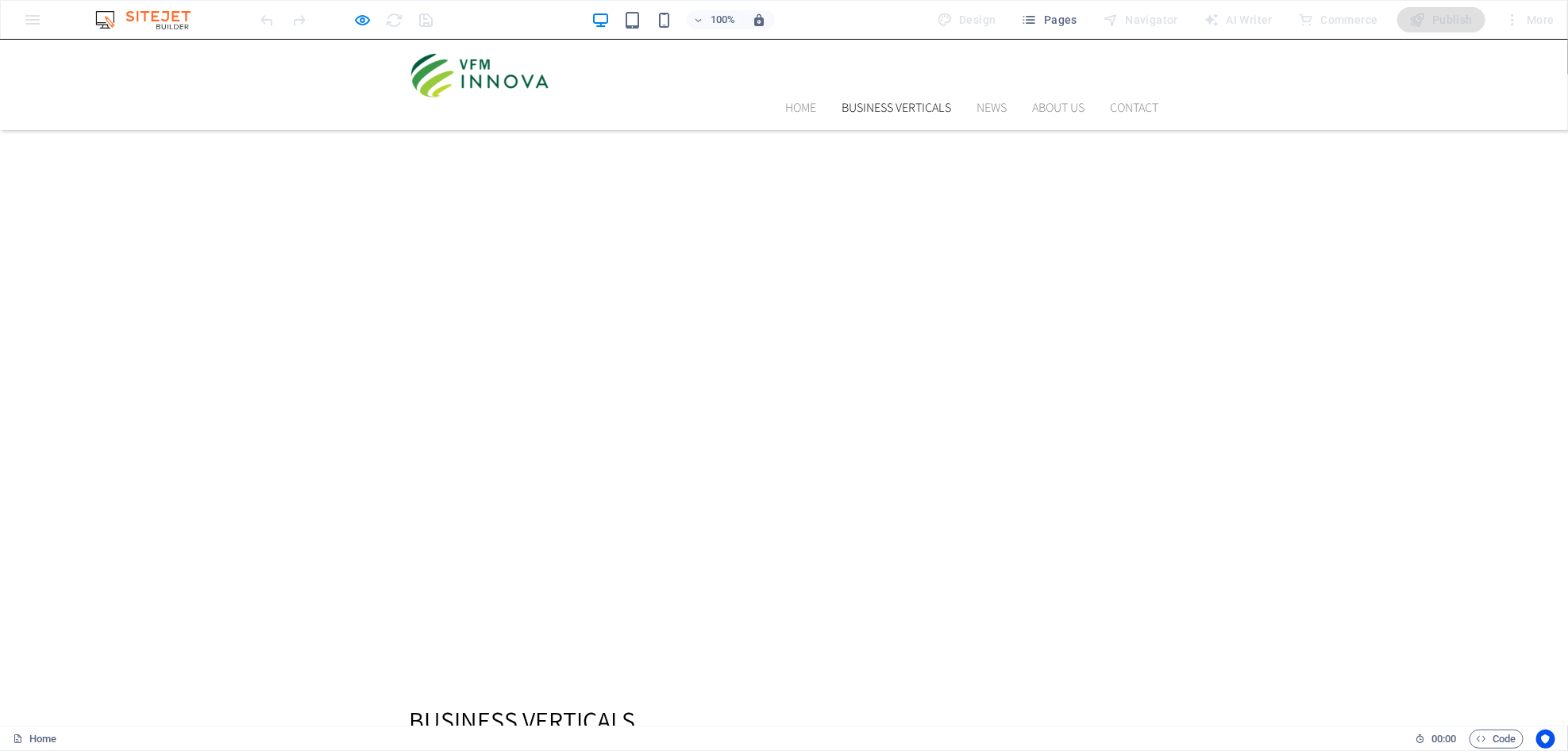
scroll to position [1763, 0]
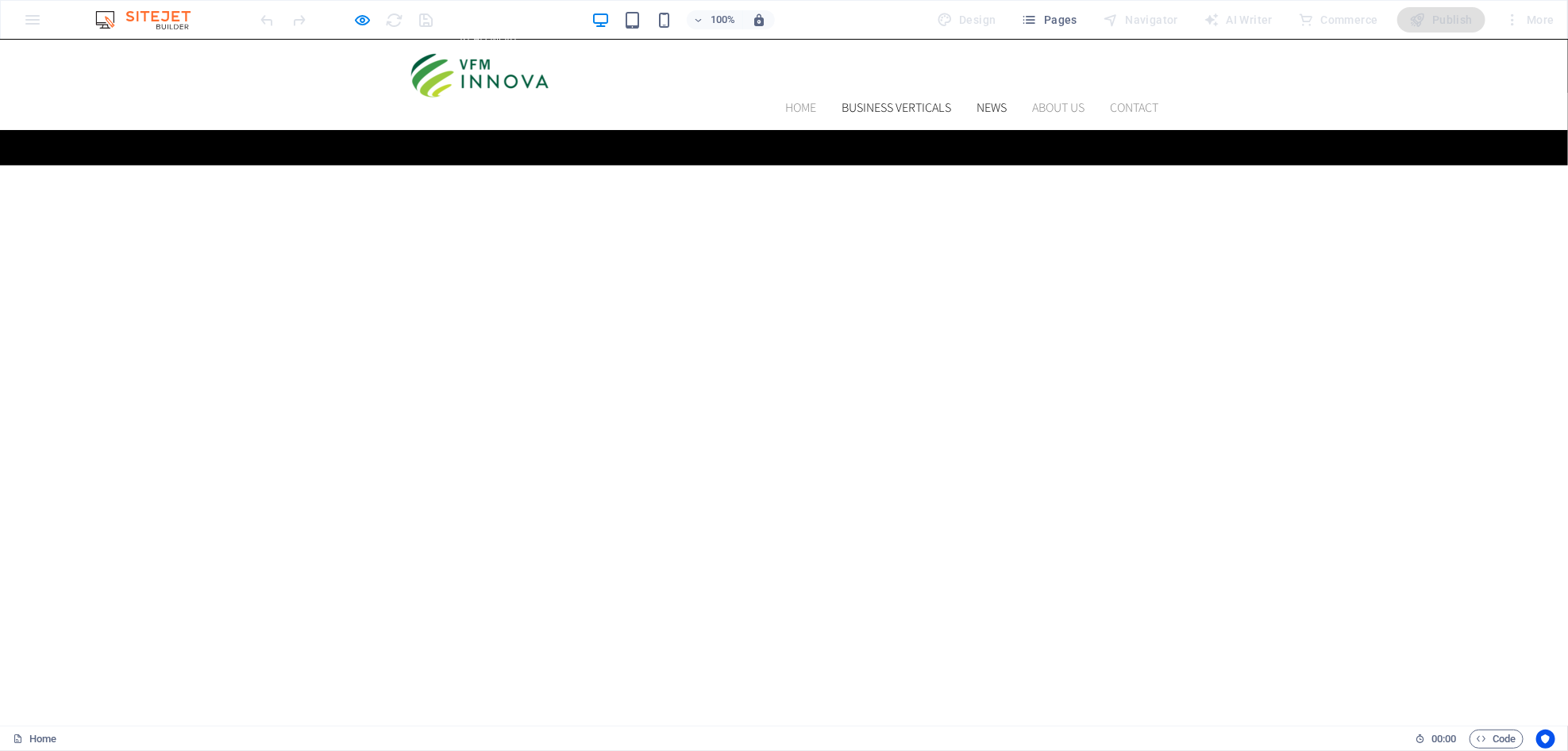
click at [977, 101] on link "News" at bounding box center [992, 107] width 30 height 13
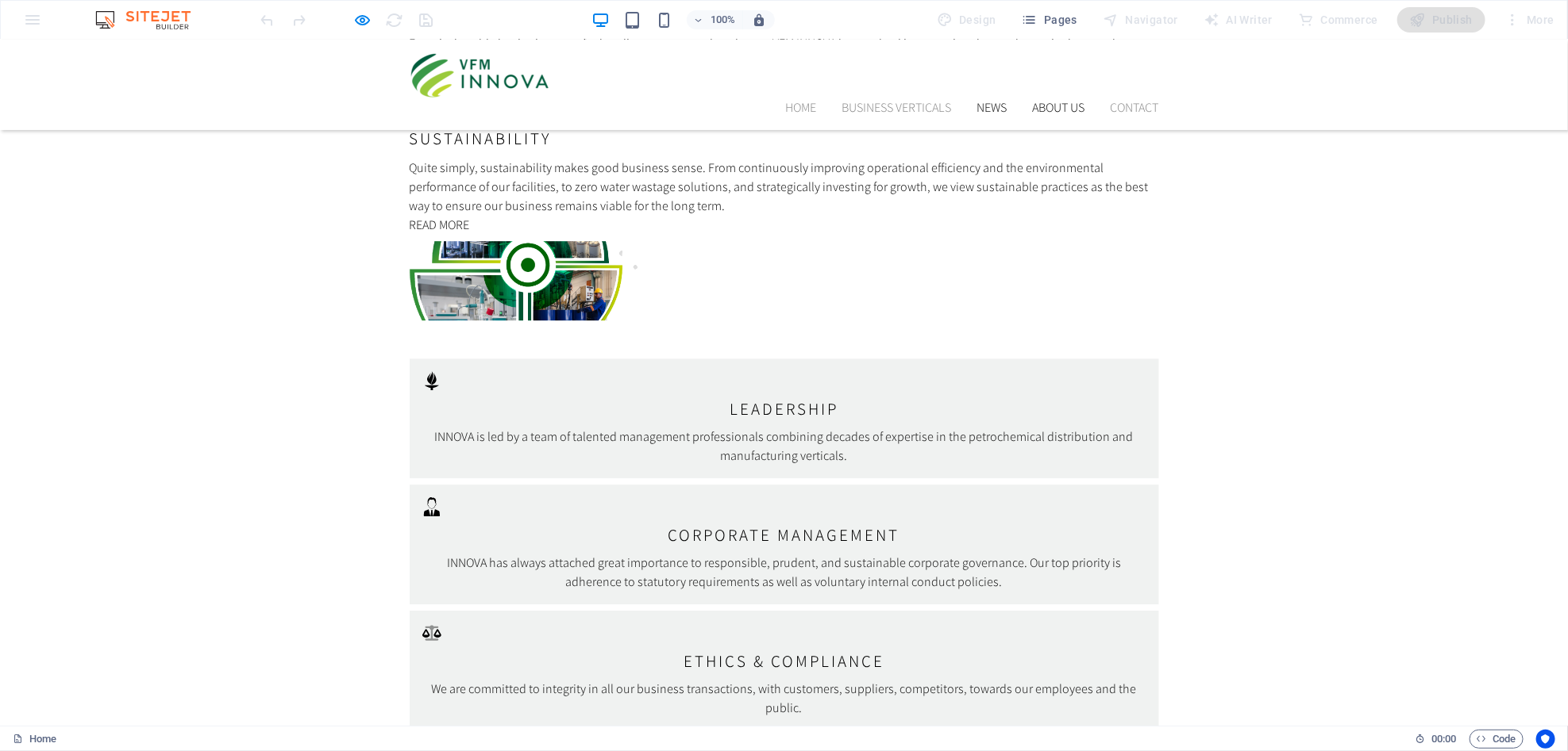
click at [1033, 101] on link "About us" at bounding box center [1059, 107] width 53 height 13
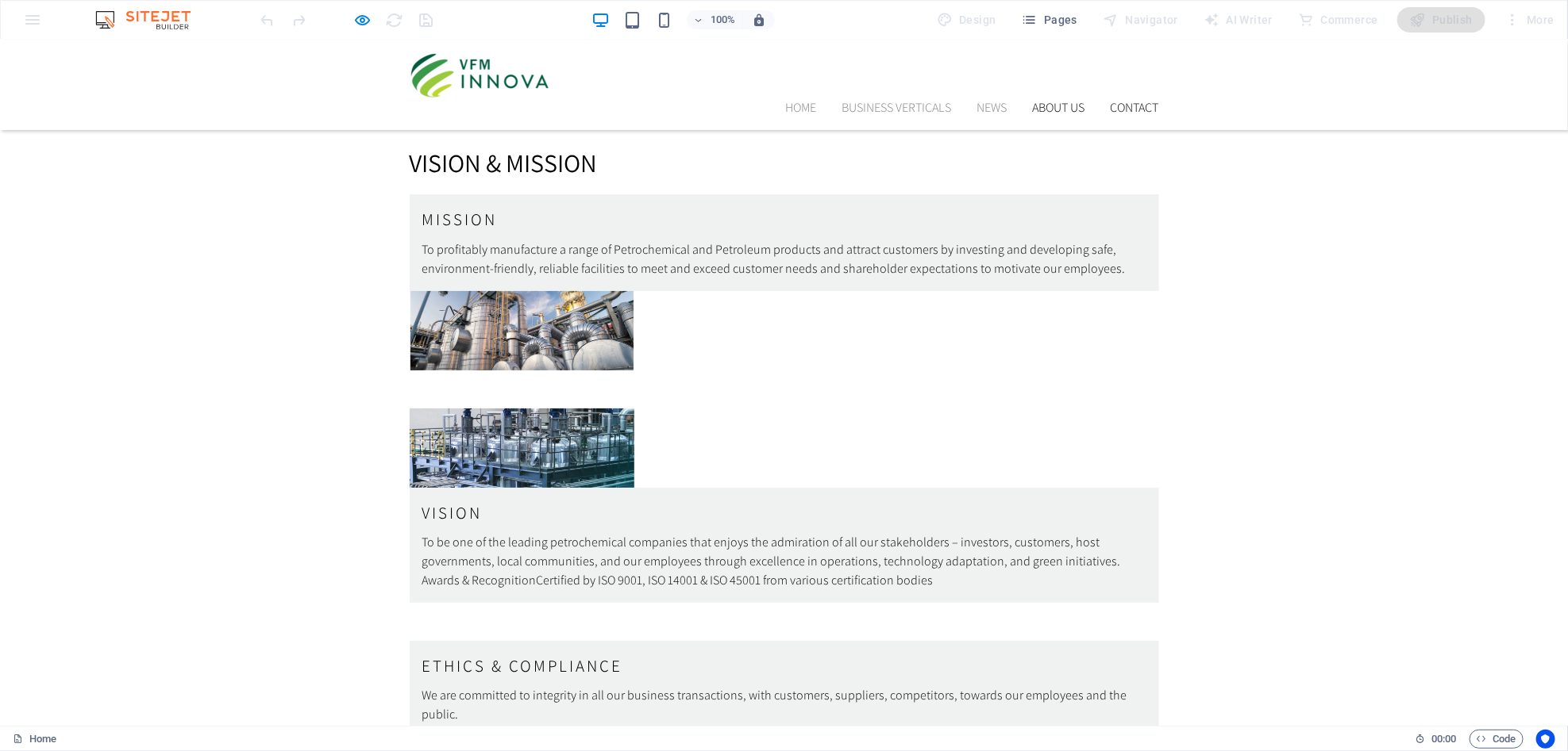
click at [1116, 101] on link "Contact" at bounding box center [1135, 107] width 49 height 13
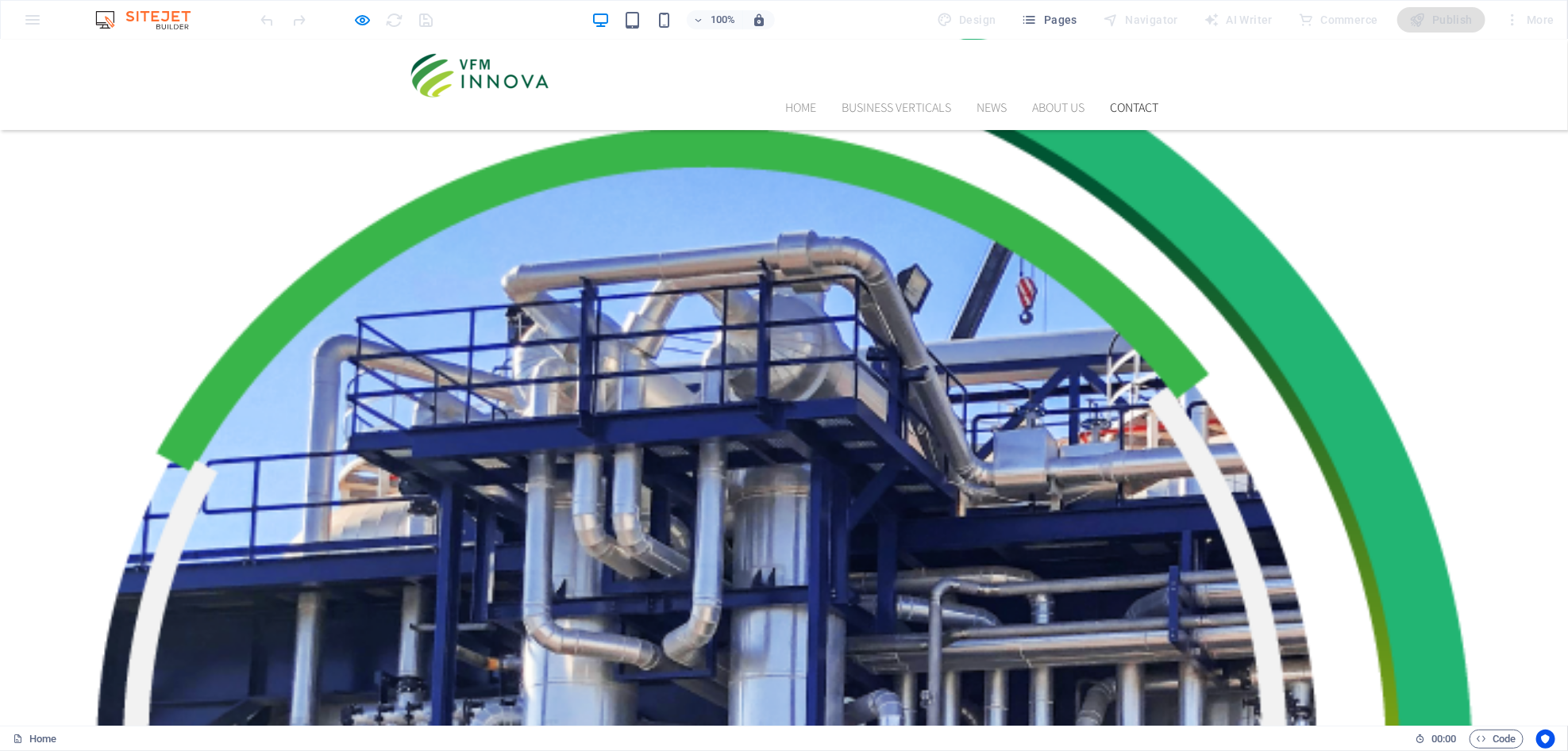
scroll to position [4287, 0]
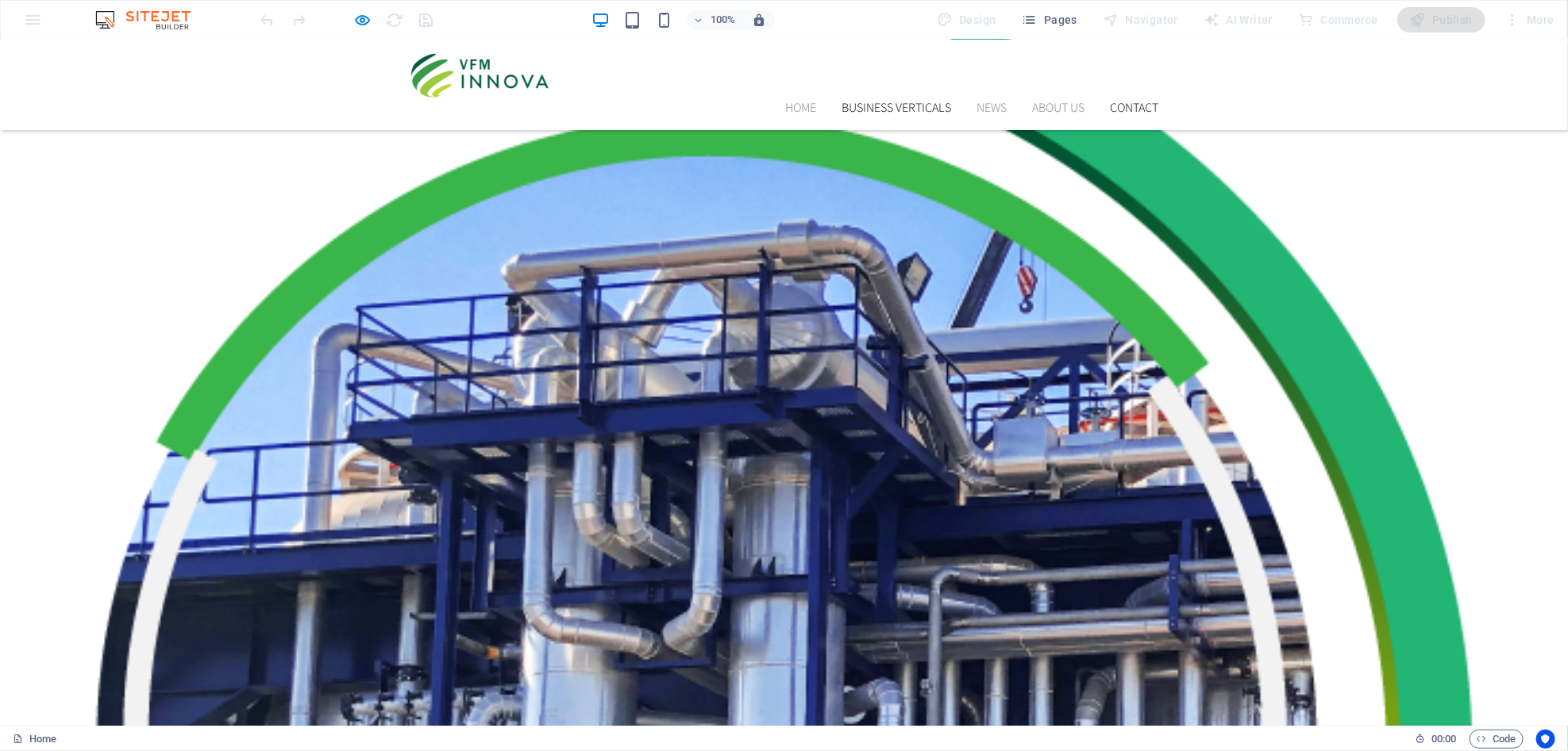
click at [882, 101] on link "BUSINESS VERTICALS" at bounding box center [896, 107] width 110 height 13
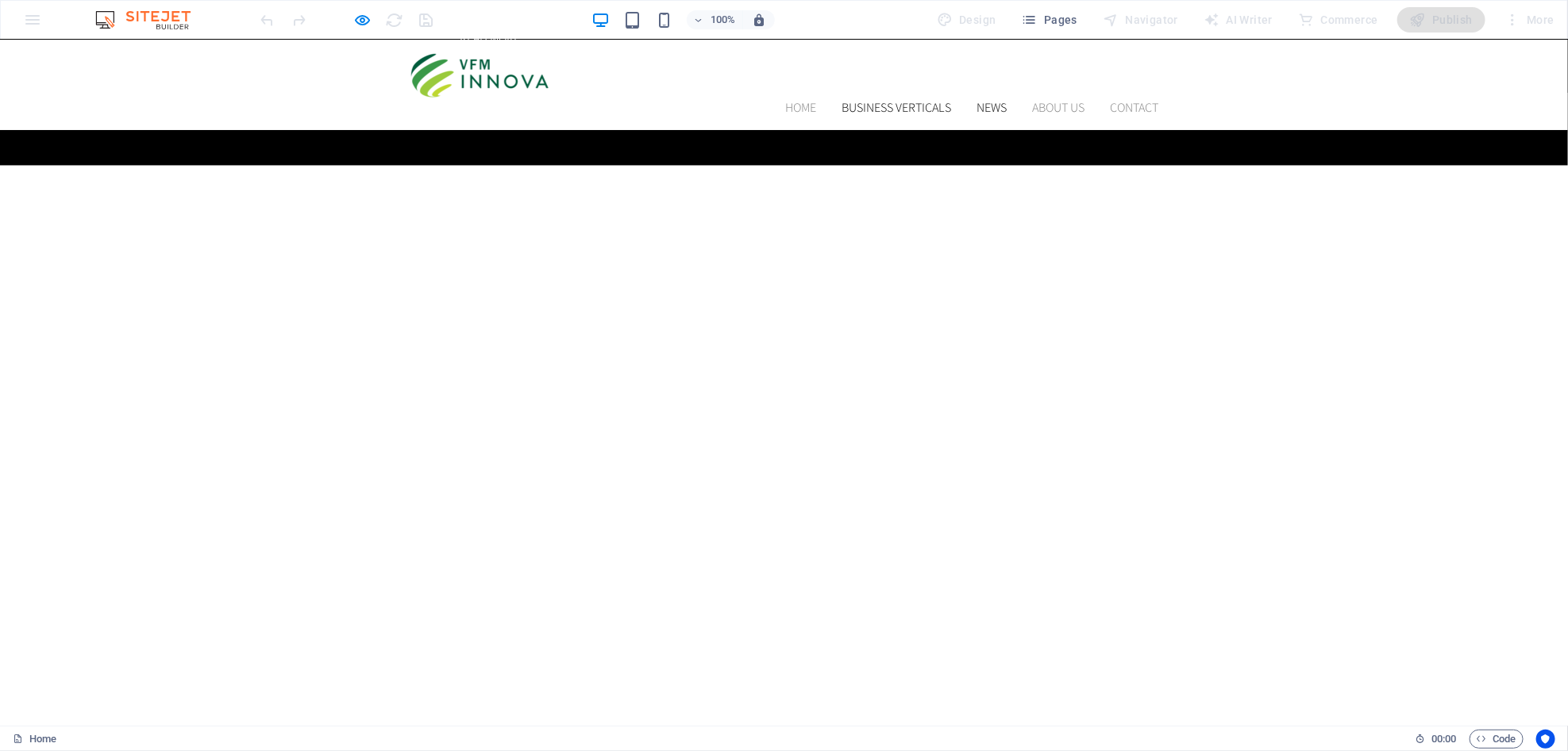
click at [982, 101] on link "News" at bounding box center [992, 107] width 30 height 13
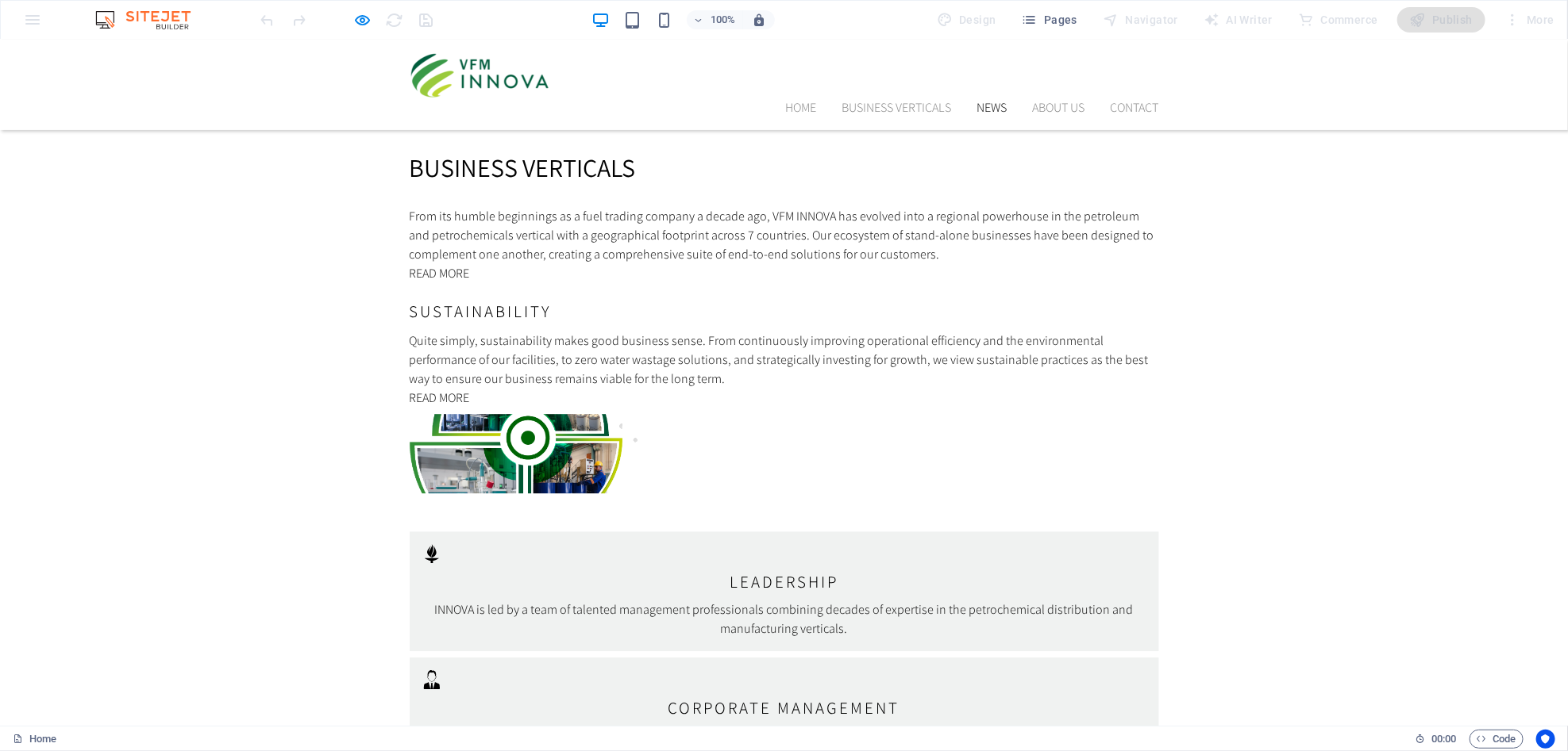
scroll to position [2580, 0]
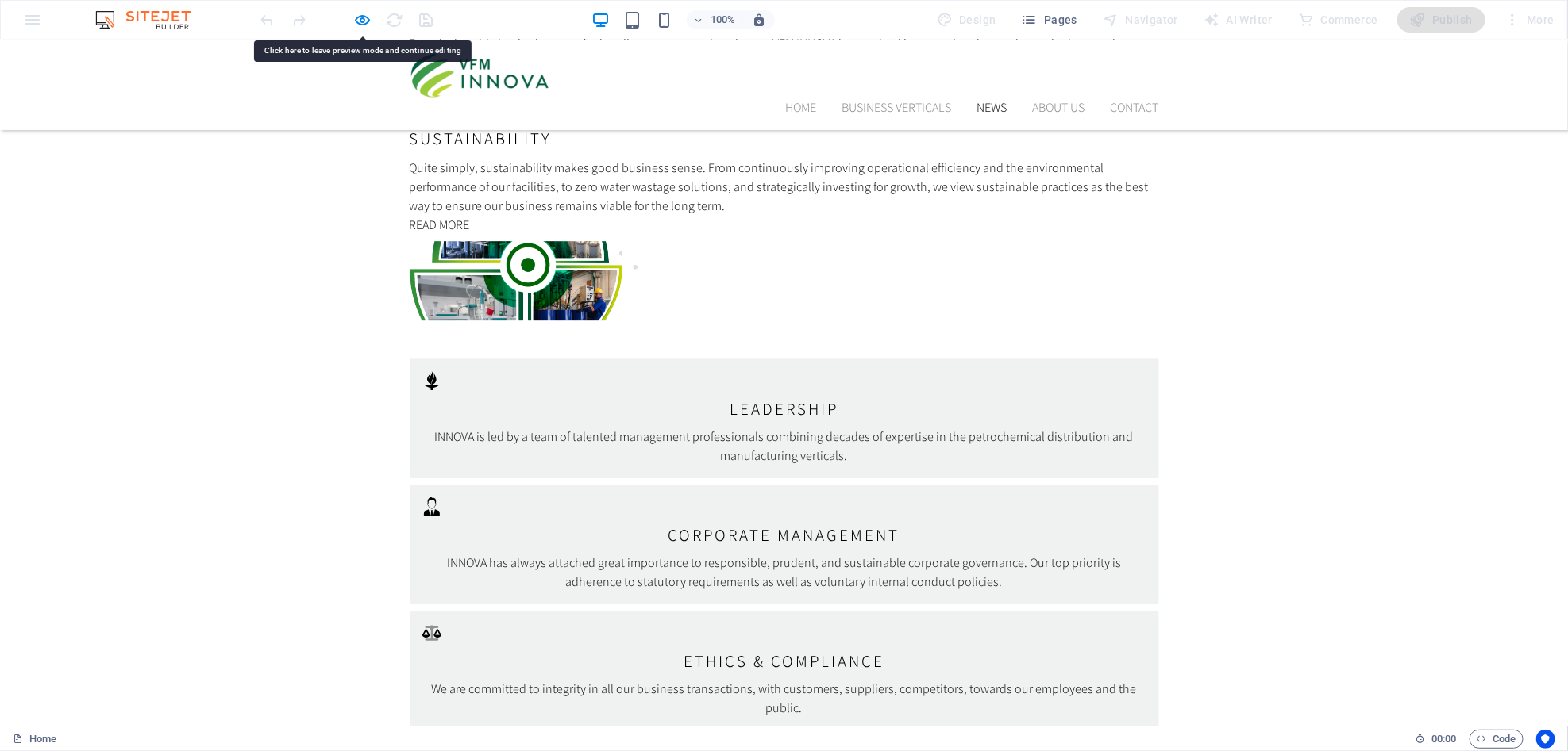
drag, startPoint x: 971, startPoint y: 35, endPoint x: 373, endPoint y: 21, distance: 598.2
click at [358, 24] on icon "button" at bounding box center [363, 19] width 18 height 18
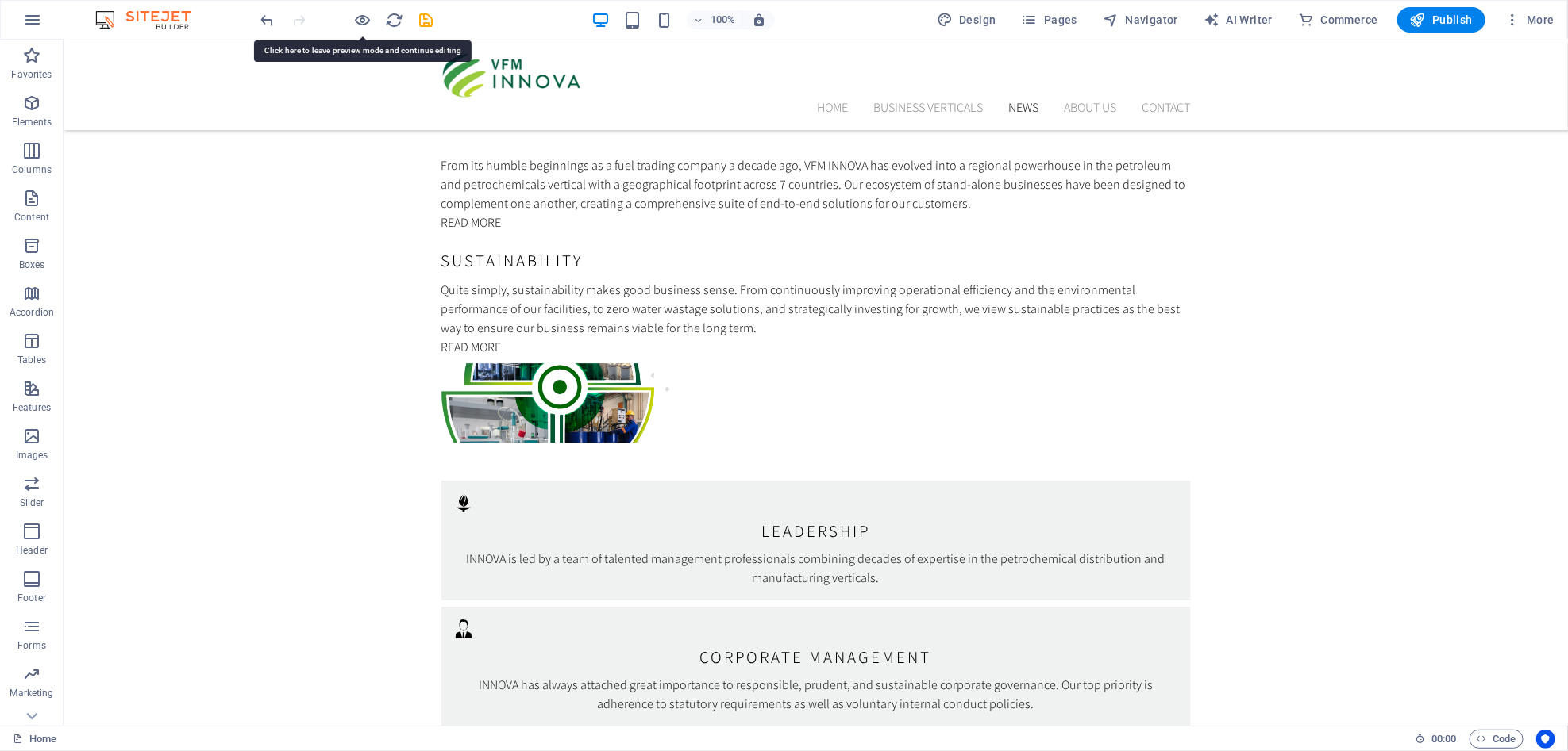
scroll to position [2598, 0]
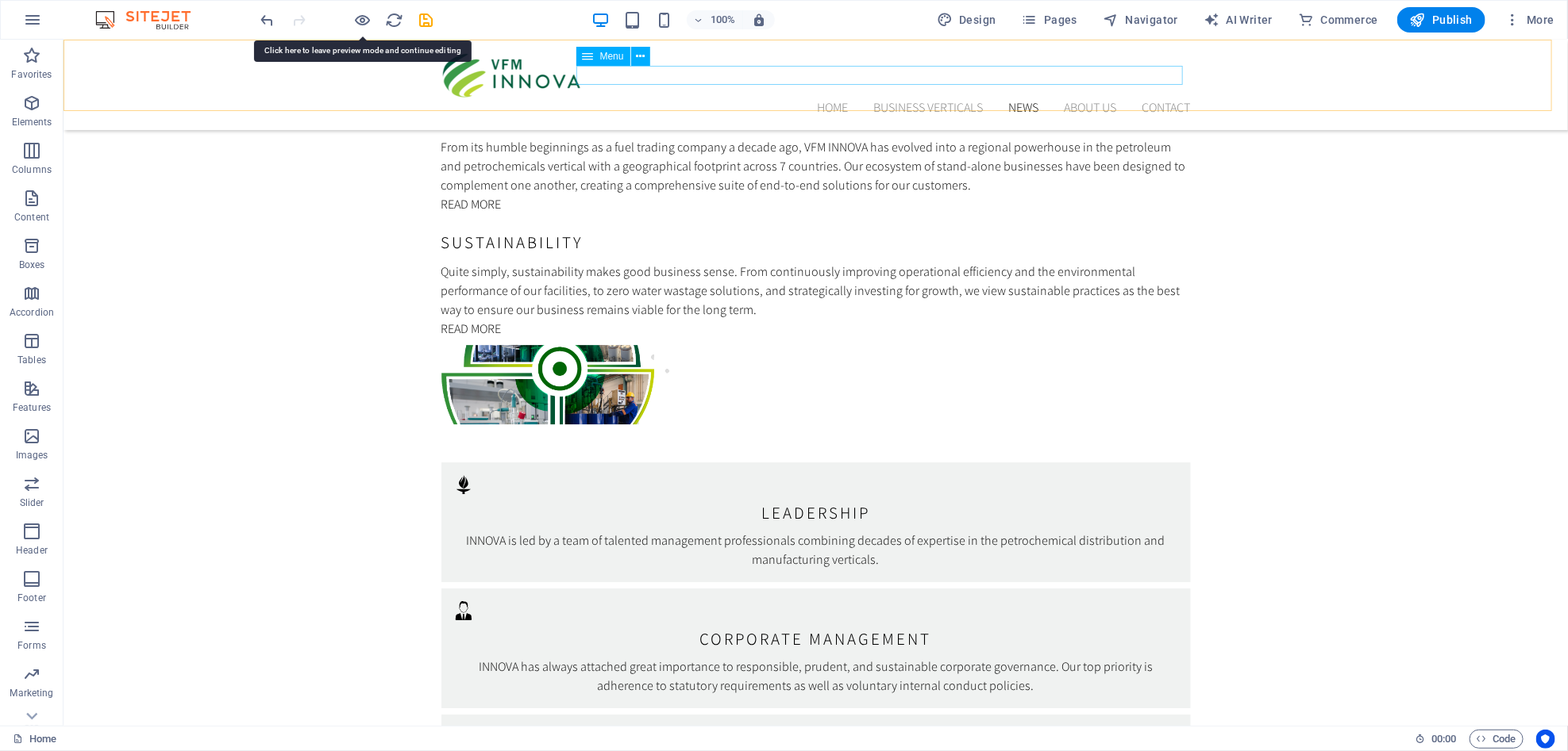
click at [1001, 97] on nav "Home BUSINESS VERTICALS News About us Contact" at bounding box center [816, 107] width 749 height 19
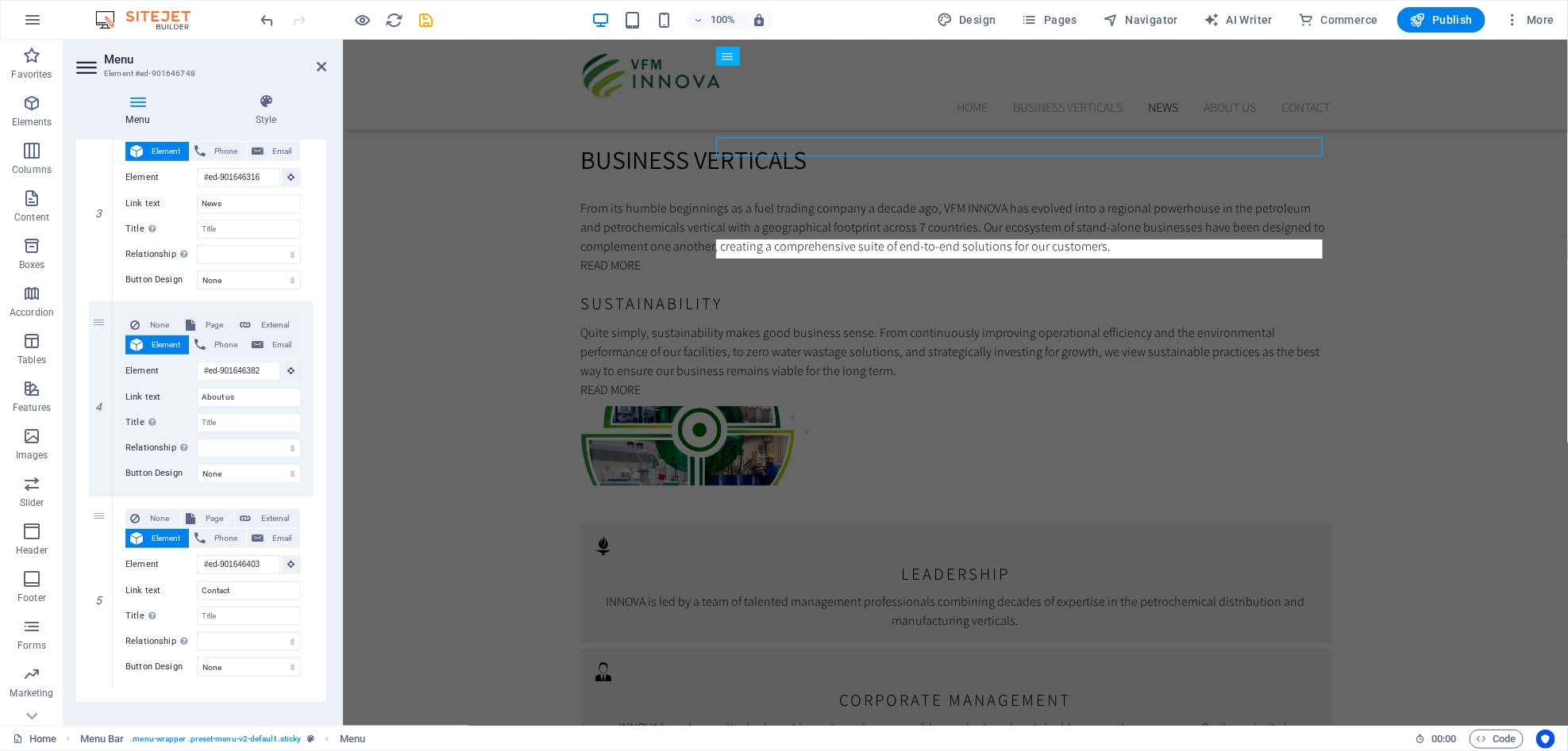
scroll to position [589, 0]
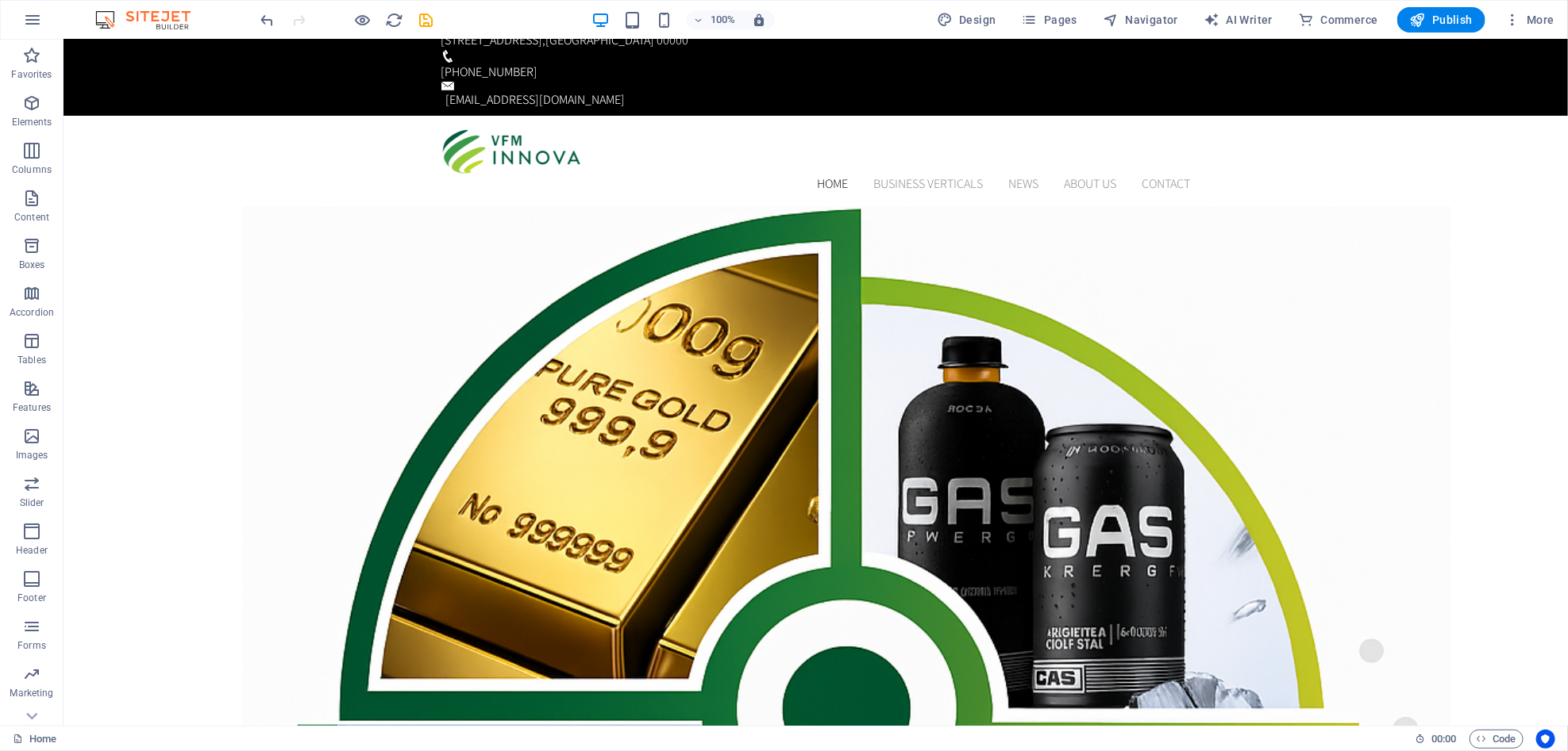
scroll to position [0, 0]
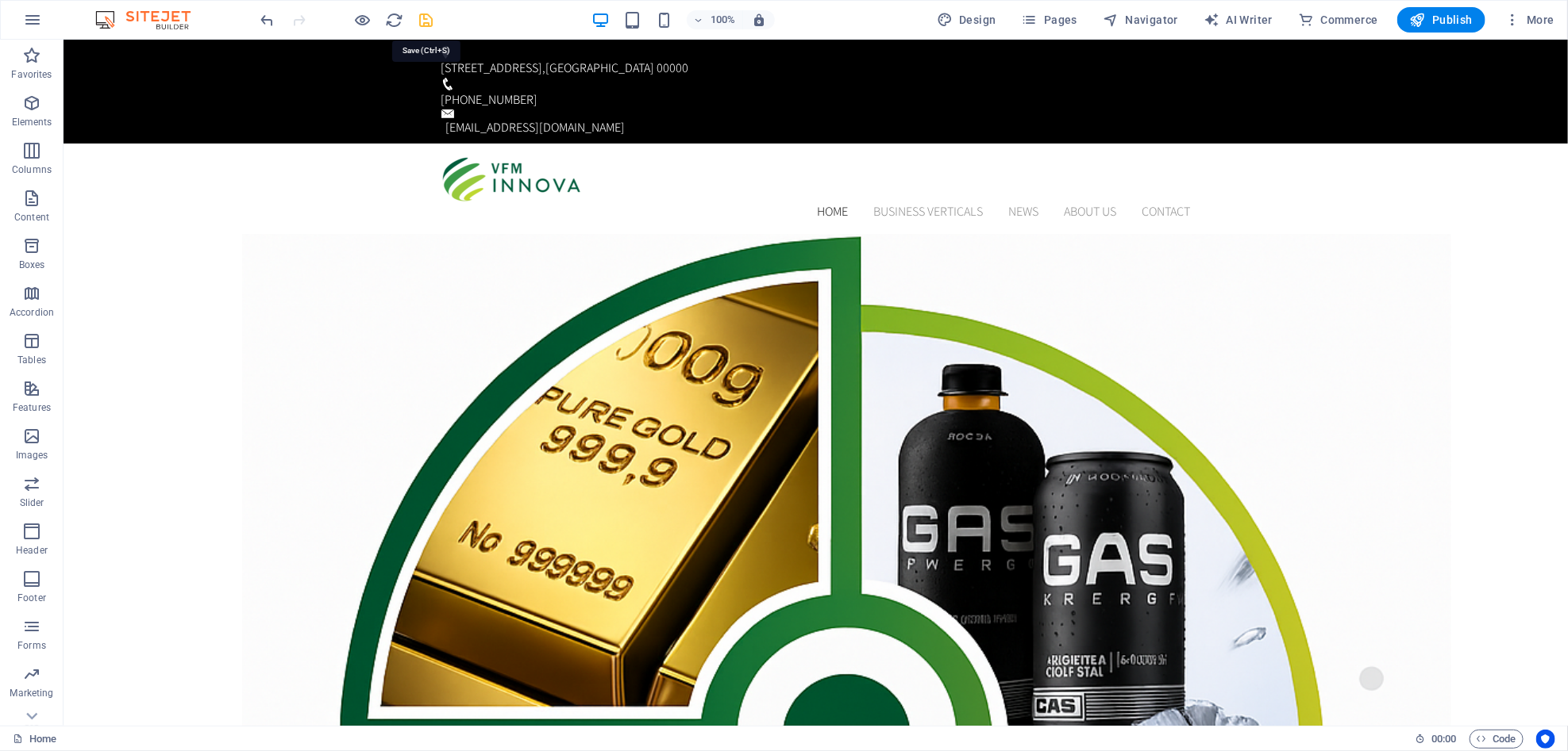
click at [431, 18] on icon "save" at bounding box center [426, 19] width 18 height 18
